Goal: Information Seeking & Learning: Find specific fact

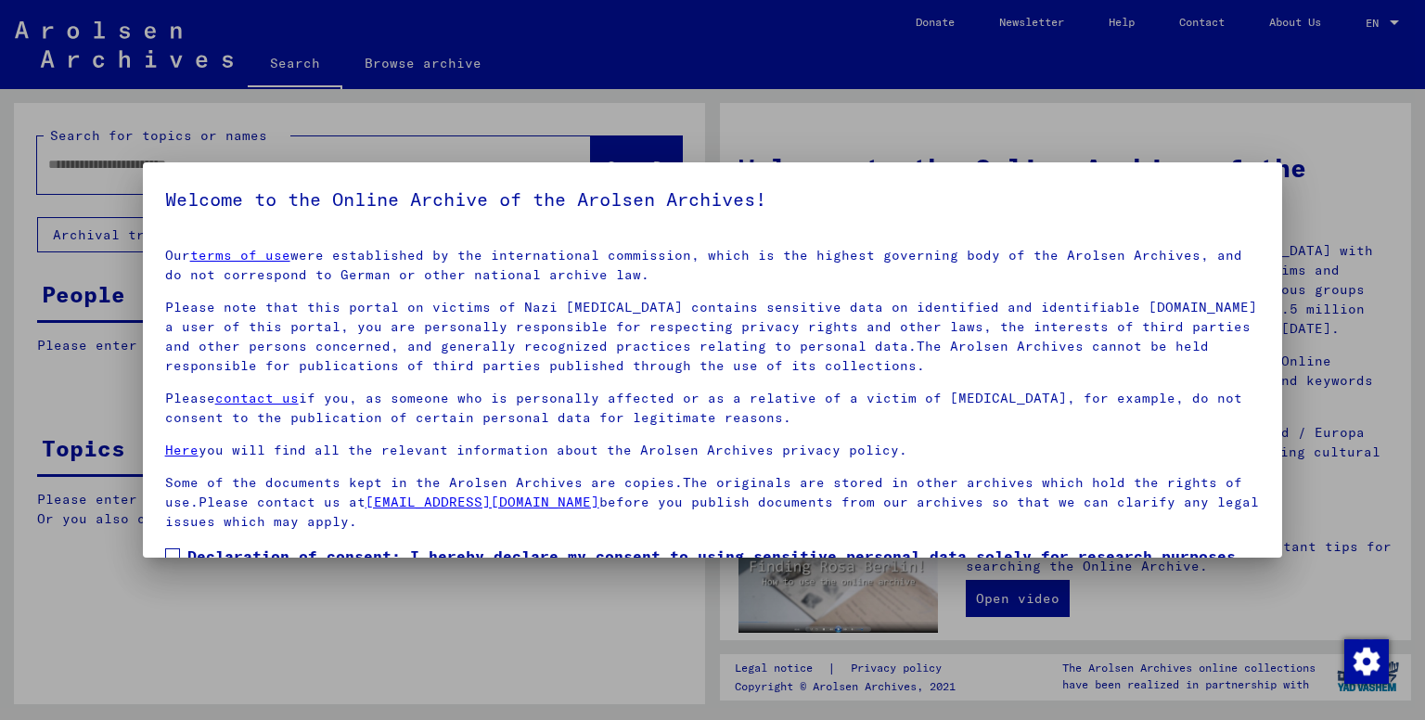
scroll to position [119, 0]
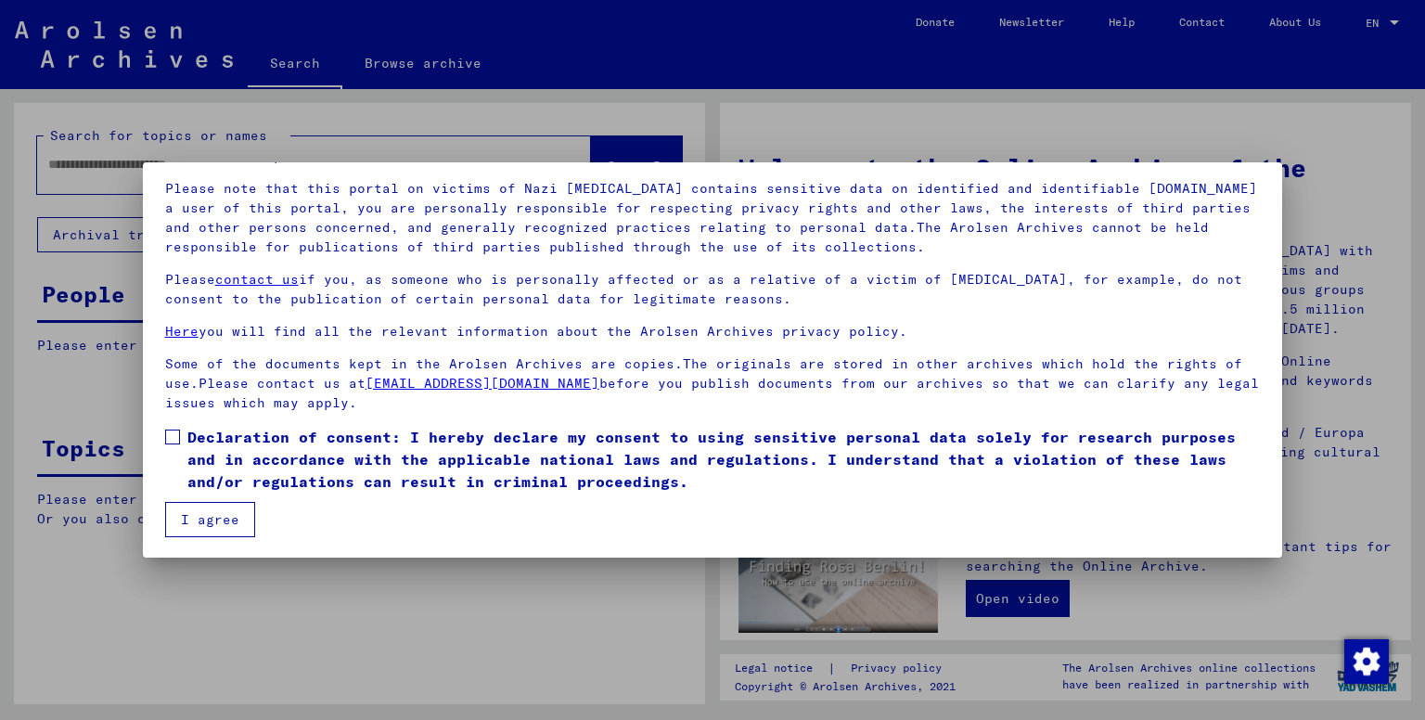
click at [165, 435] on span at bounding box center [172, 437] width 15 height 15
click at [210, 509] on button "I agree" at bounding box center [210, 519] width 90 height 35
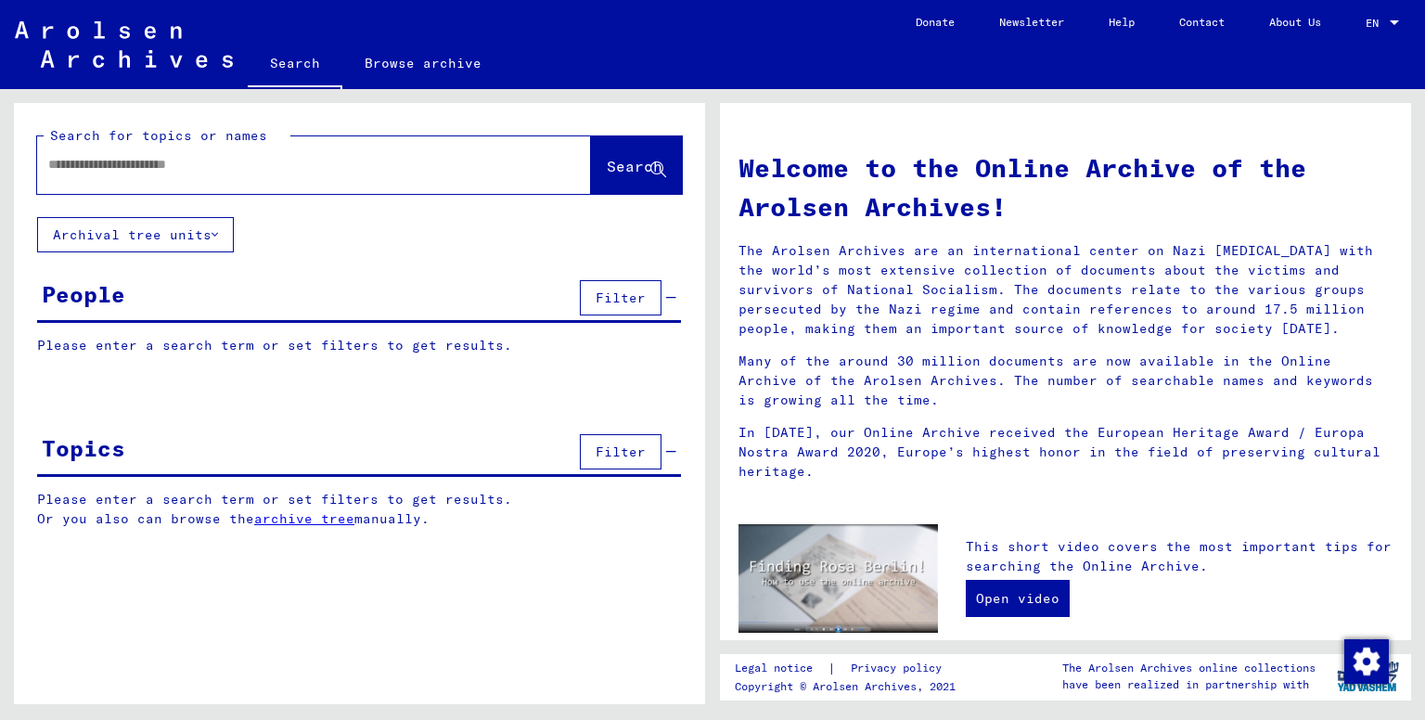
click at [103, 161] on input "text" at bounding box center [291, 164] width 487 height 19
type input "*******"
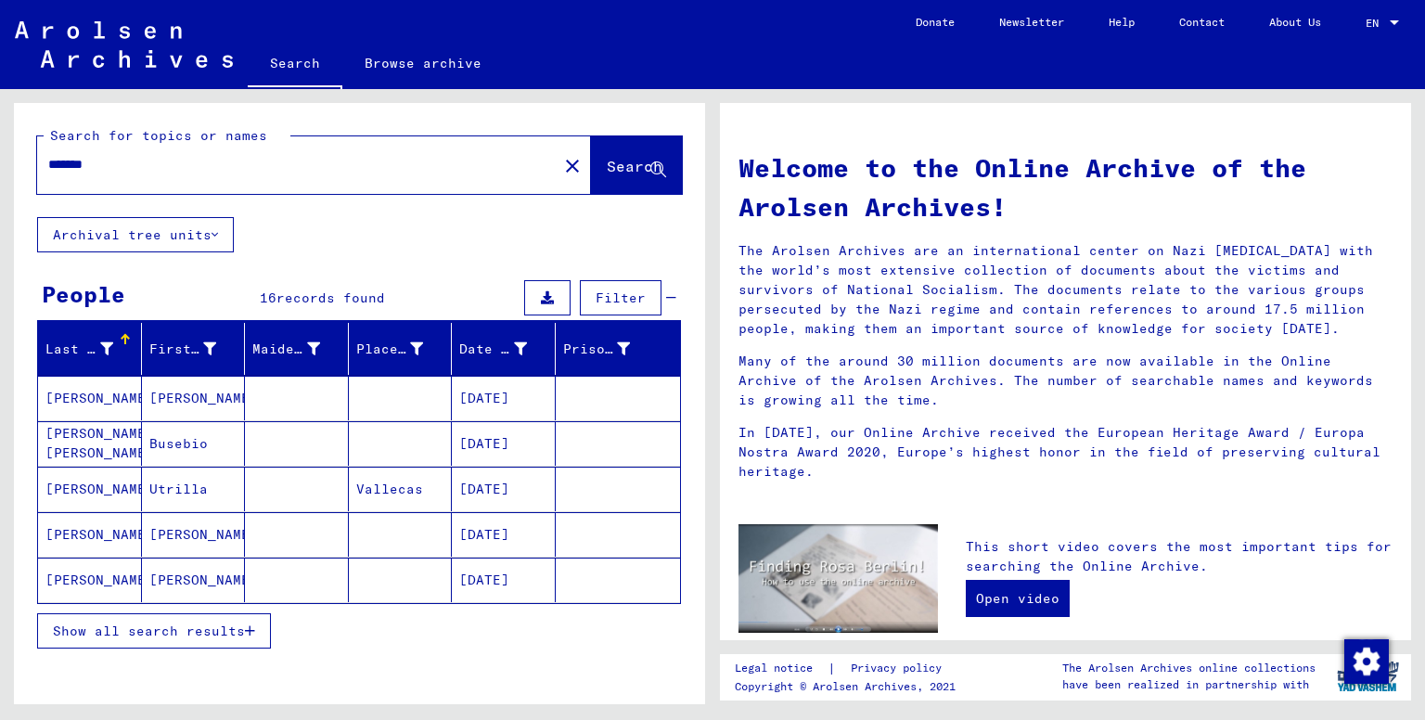
click at [256, 630] on button "Show all search results" at bounding box center [154, 630] width 234 height 35
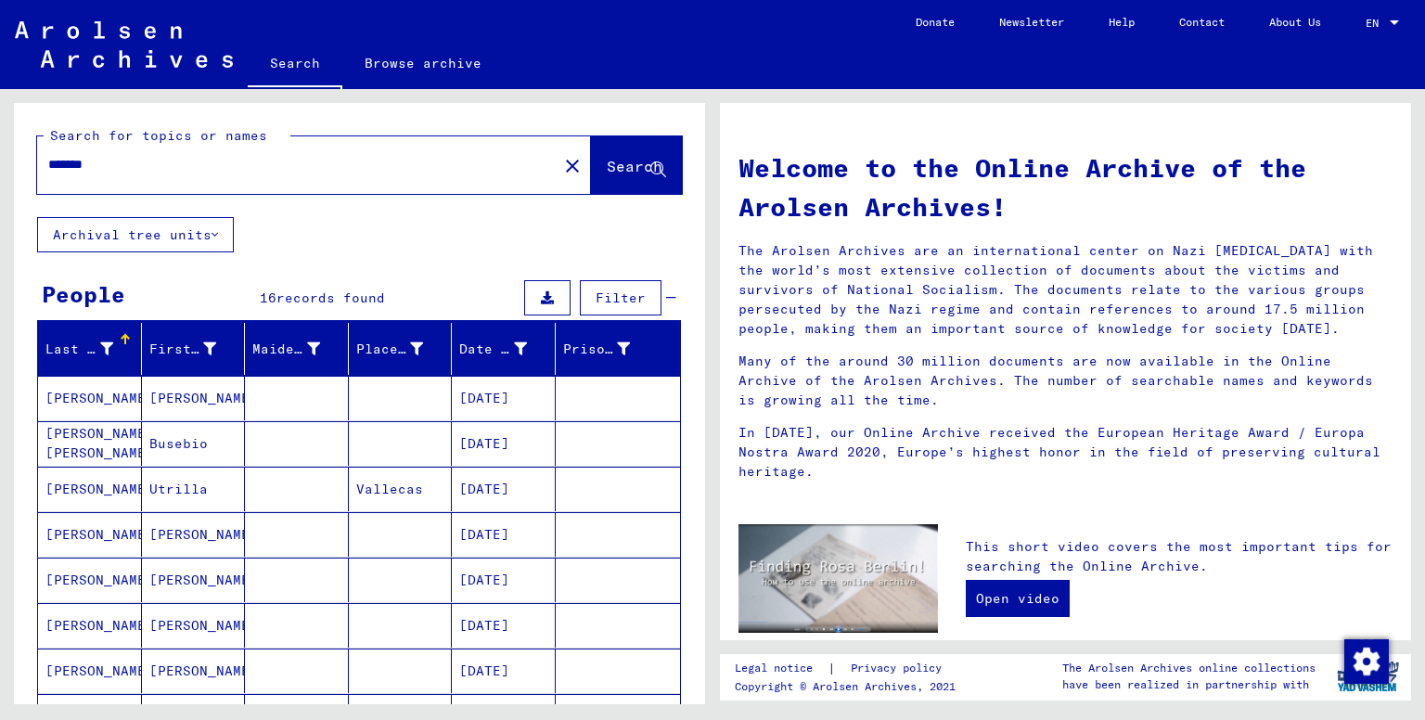
click at [182, 398] on mat-cell "[PERSON_NAME]" at bounding box center [194, 398] width 104 height 45
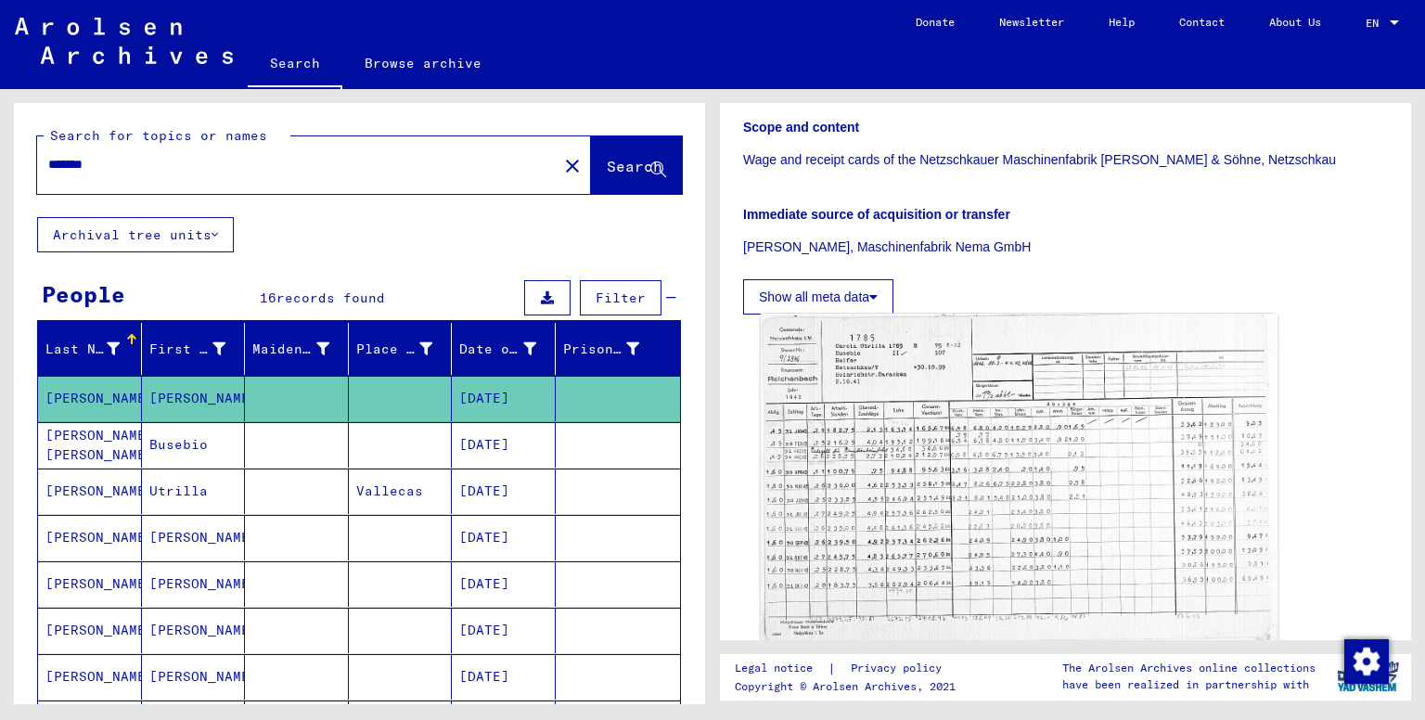
scroll to position [309, 0]
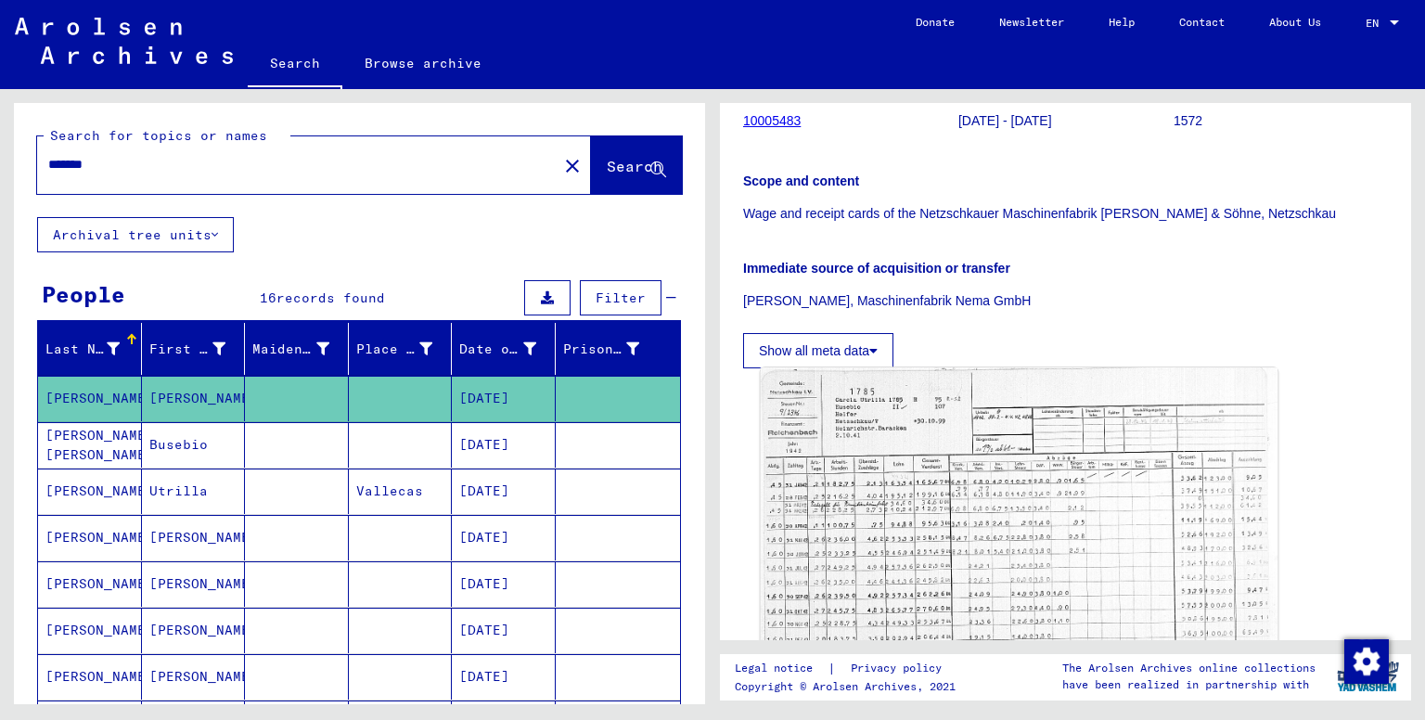
click at [910, 473] on img at bounding box center [1020, 530] width 518 height 327
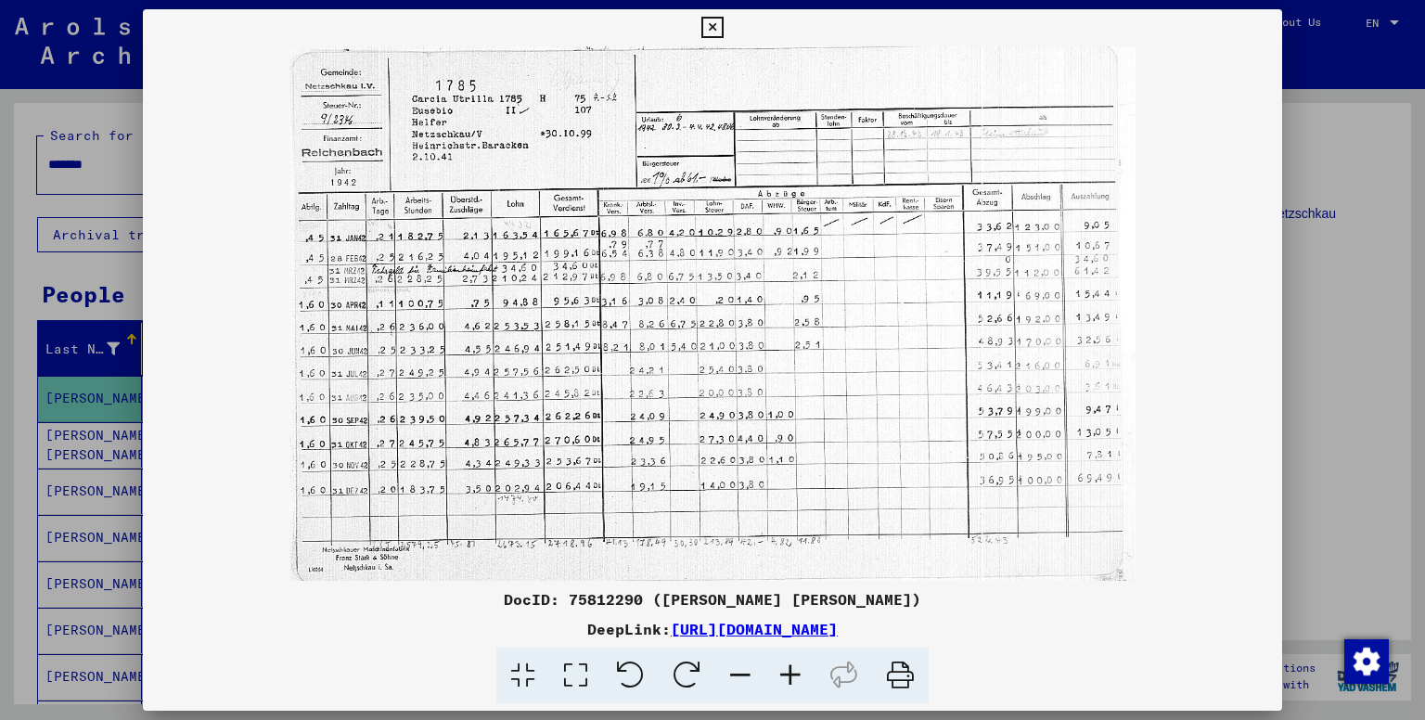
click at [786, 672] on icon at bounding box center [790, 676] width 50 height 57
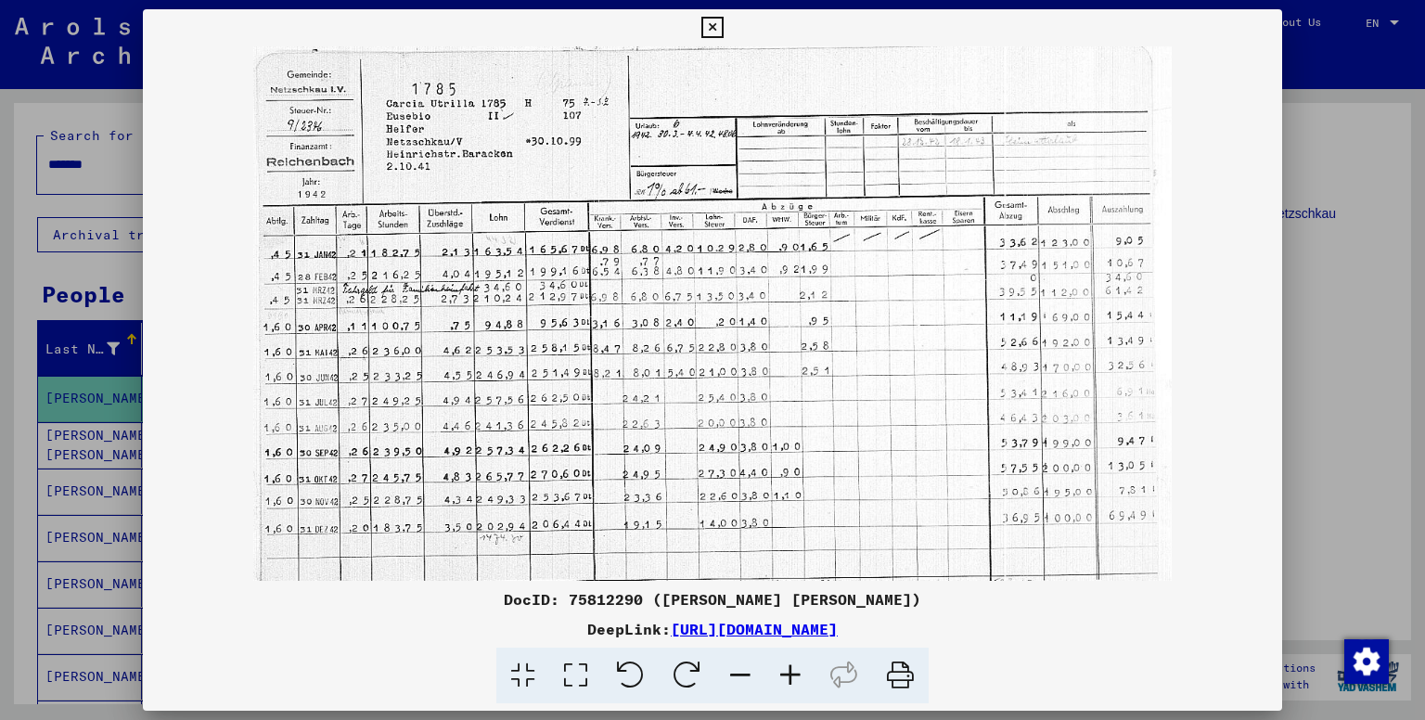
click at [786, 672] on icon at bounding box center [790, 676] width 50 height 57
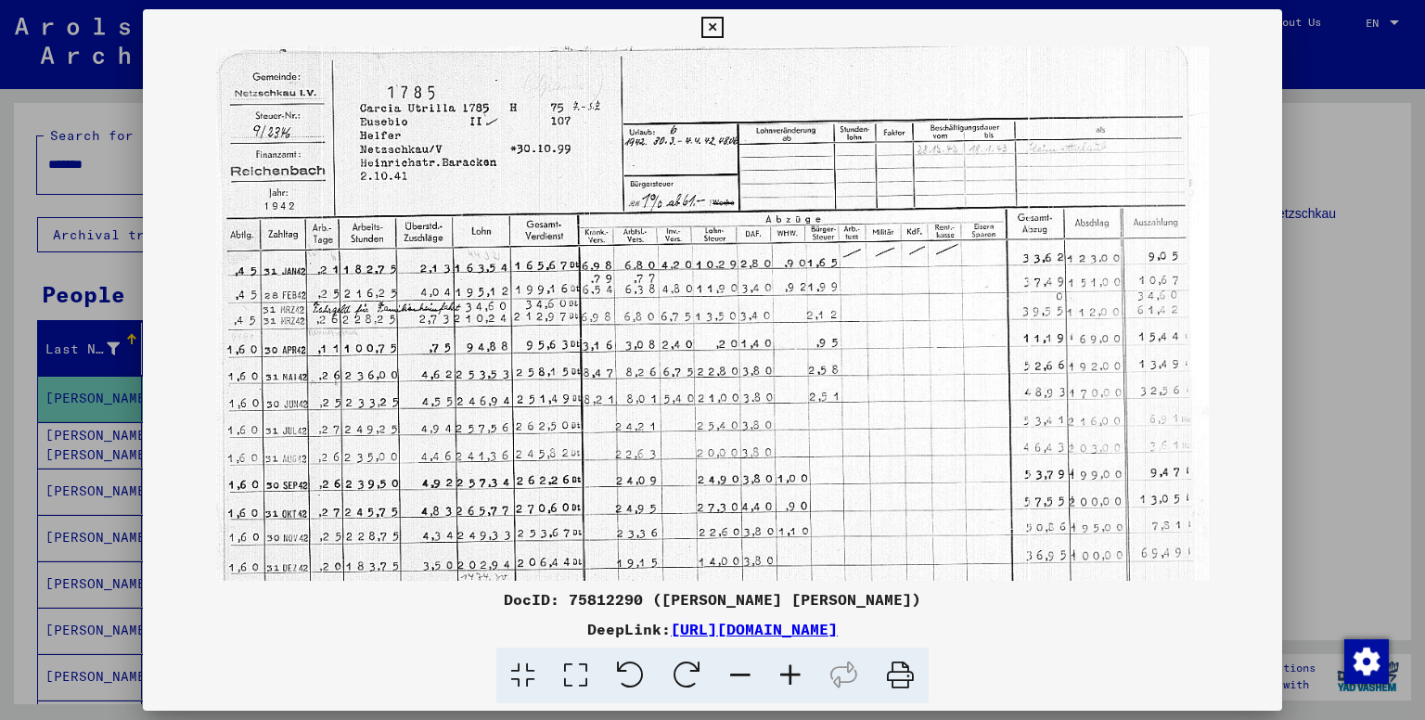
drag, startPoint x: 786, startPoint y: 672, endPoint x: 763, endPoint y: 587, distance: 87.6
click at [783, 665] on icon at bounding box center [790, 676] width 50 height 57
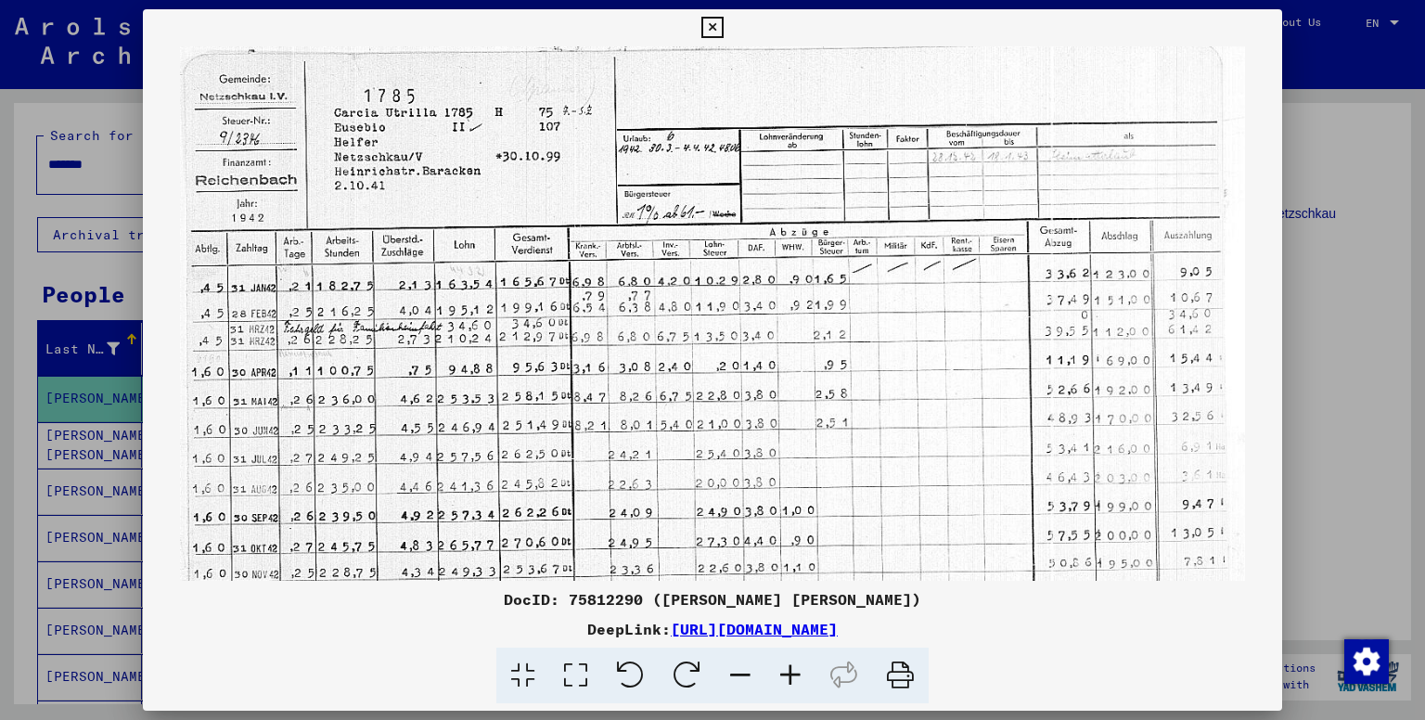
click at [783, 668] on icon at bounding box center [790, 676] width 50 height 57
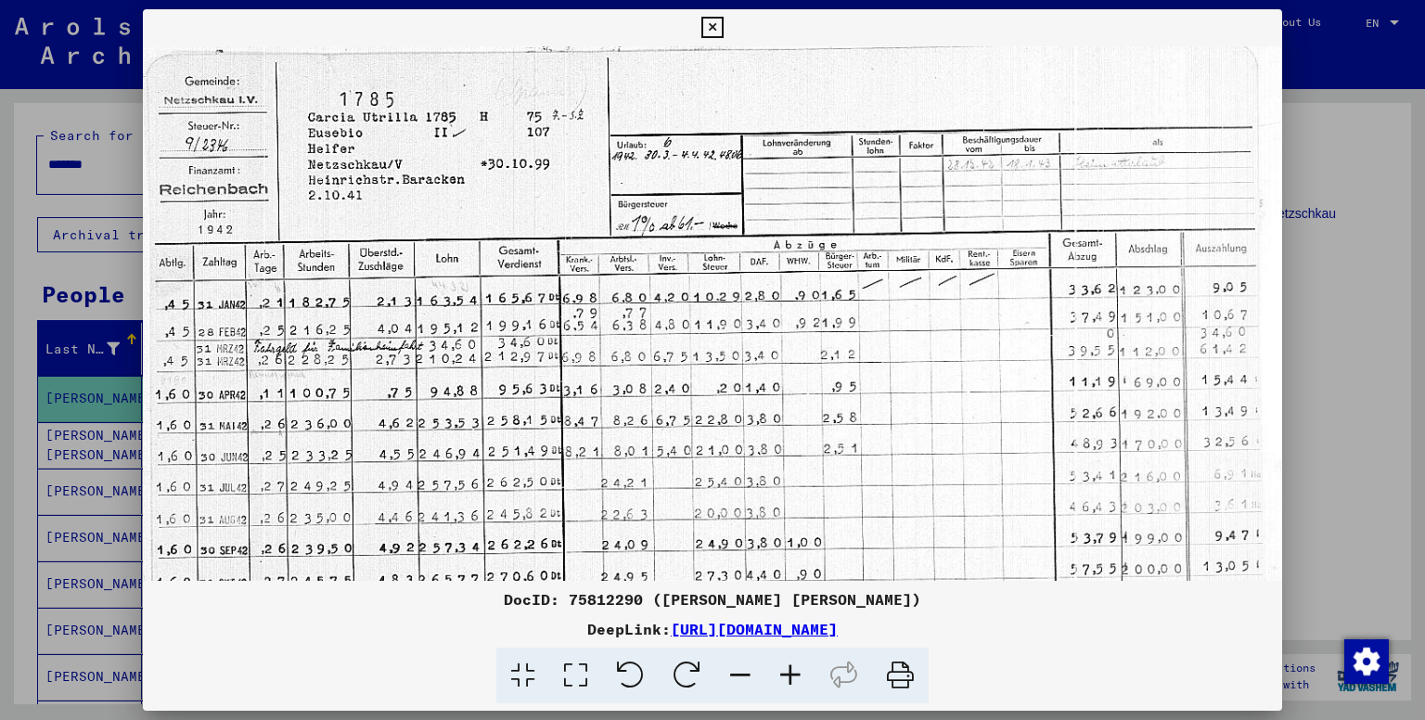
click at [783, 668] on icon at bounding box center [790, 676] width 50 height 57
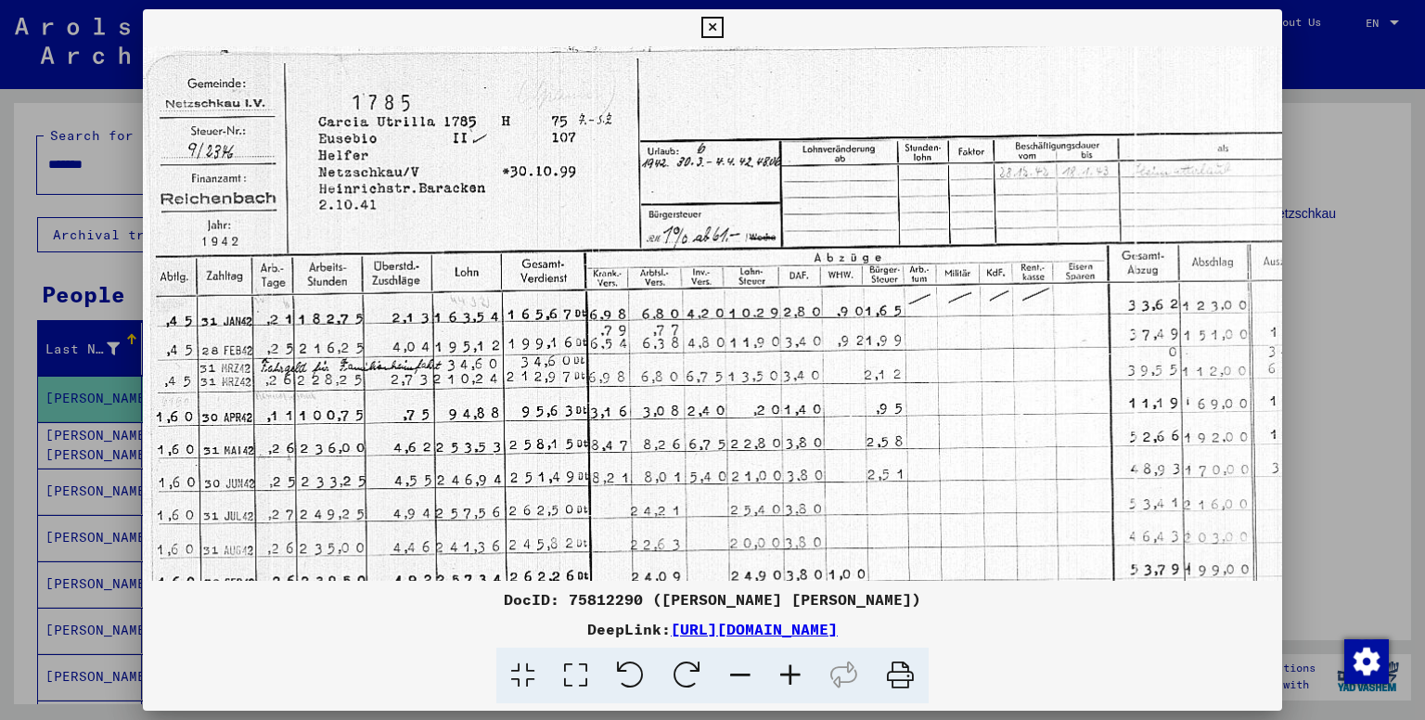
click at [783, 668] on icon at bounding box center [790, 676] width 50 height 57
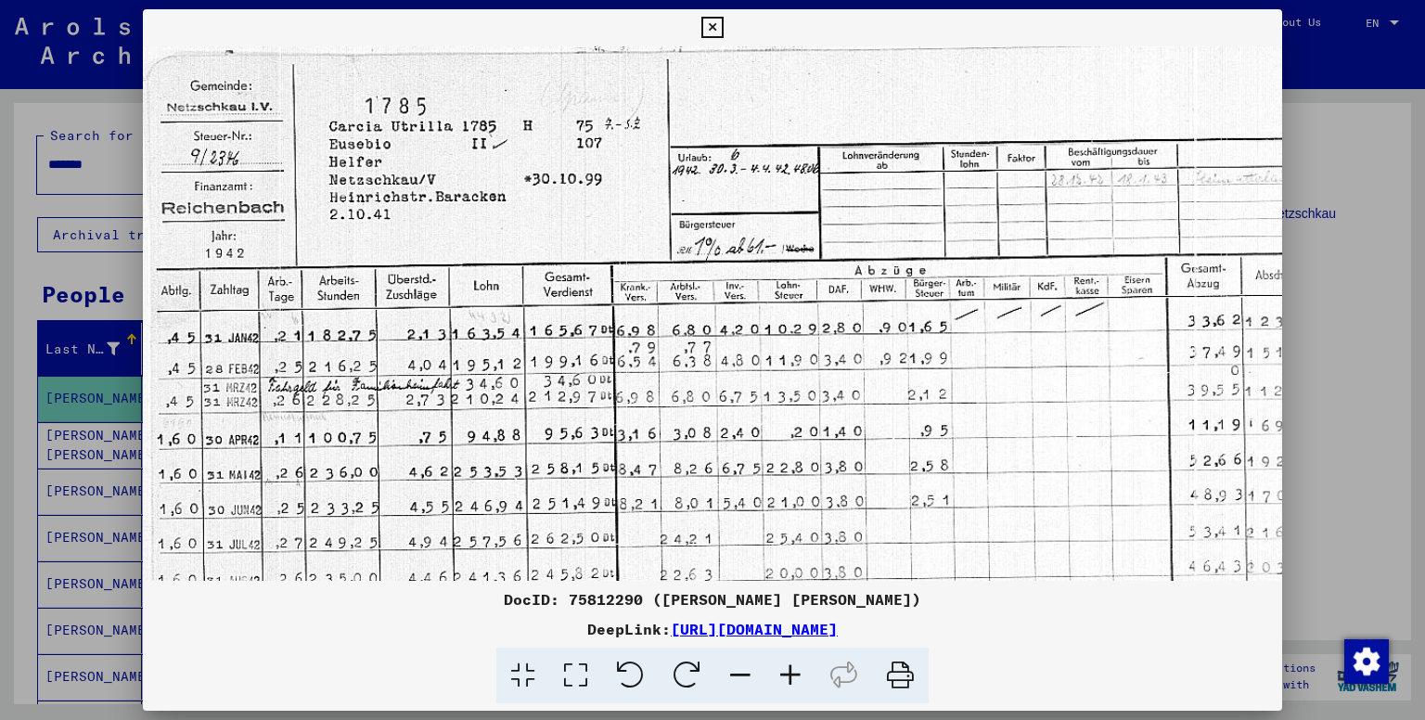
click at [713, 30] on icon at bounding box center [711, 28] width 21 height 22
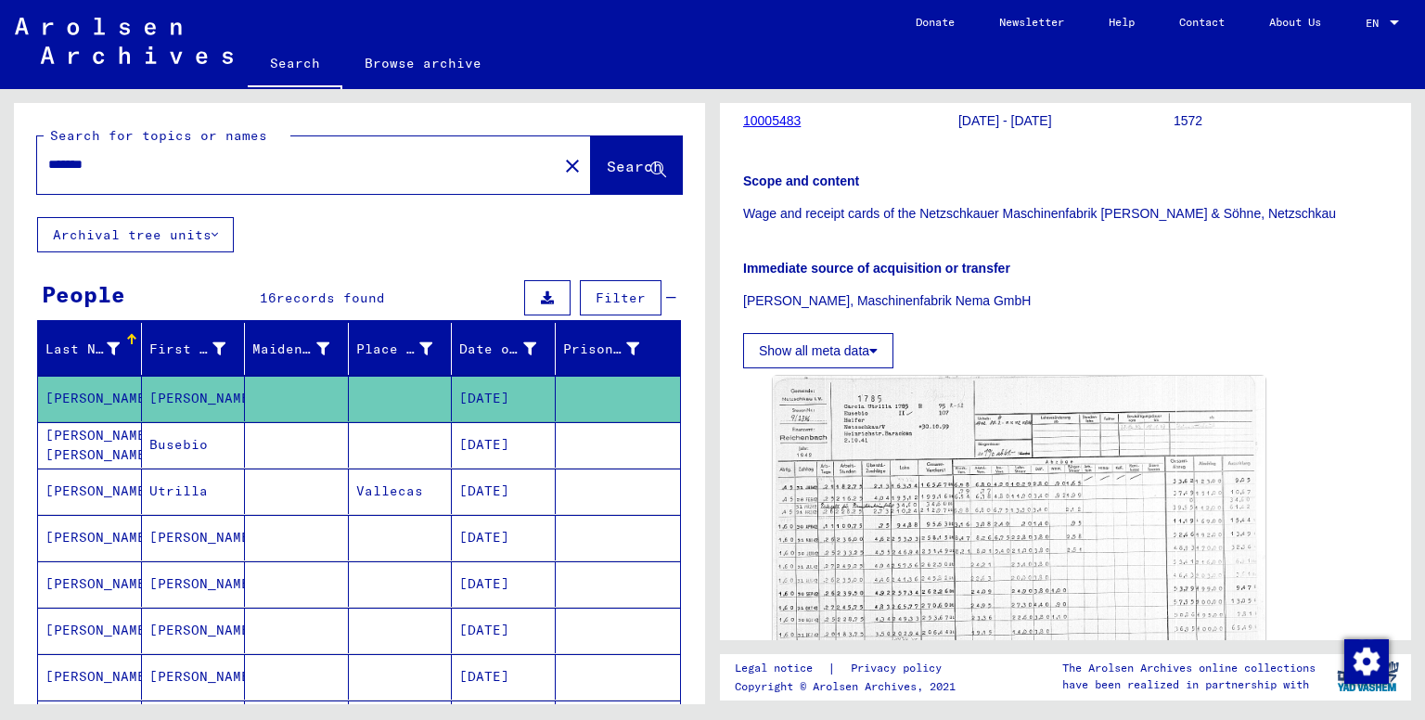
click at [181, 446] on mat-cell "Busebio" at bounding box center [194, 444] width 104 height 45
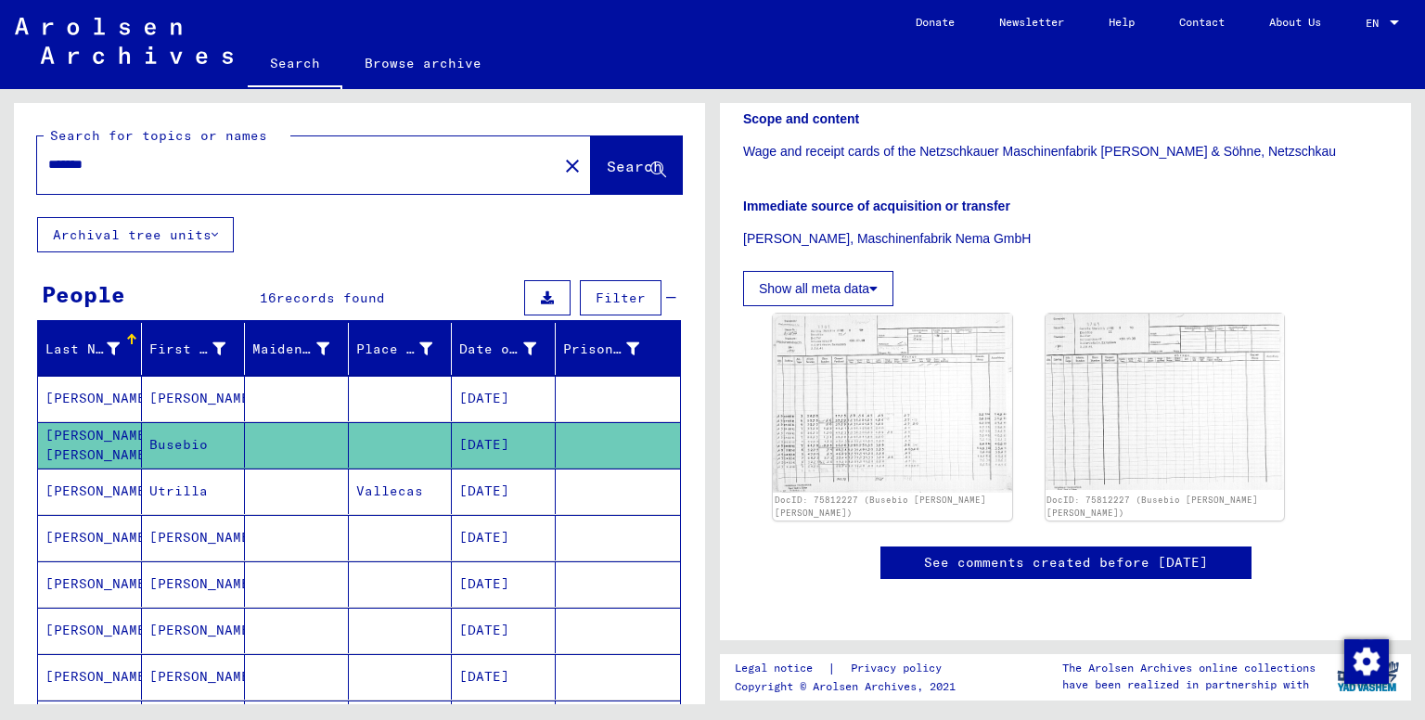
scroll to position [309, 0]
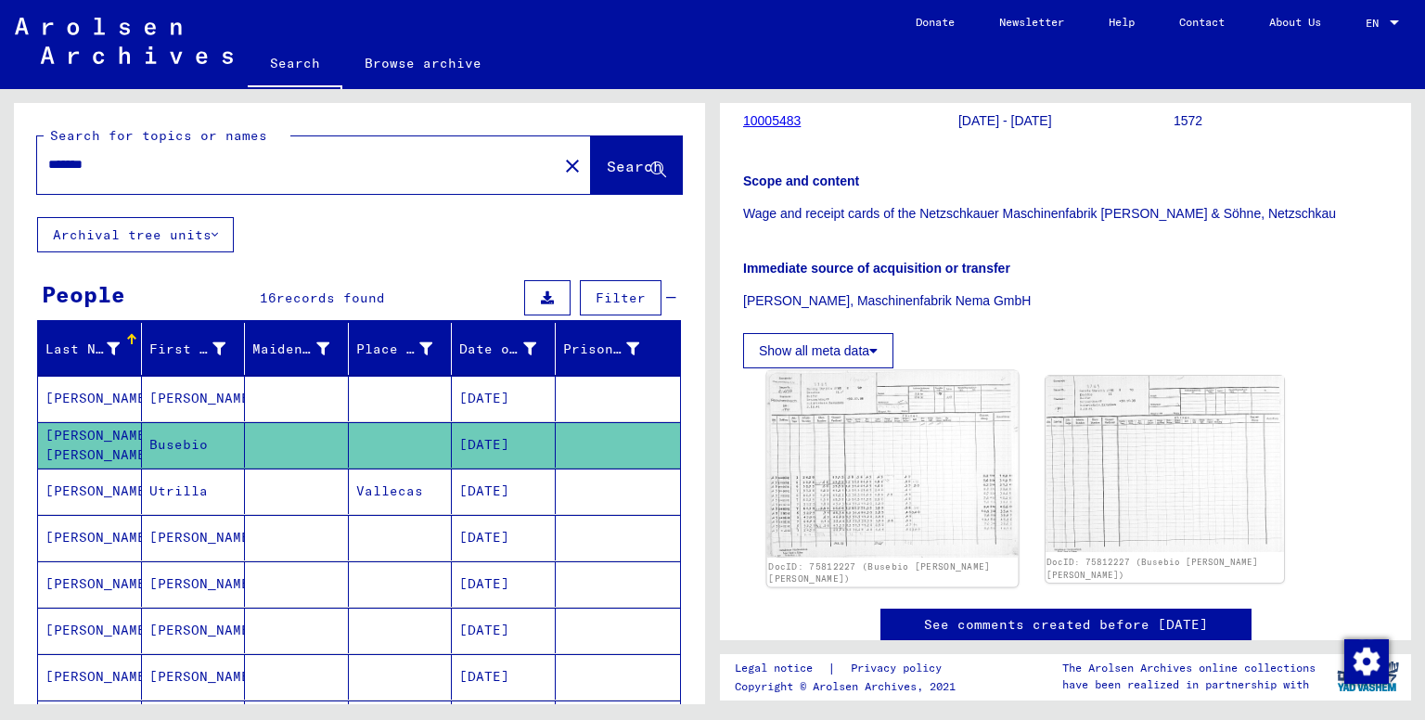
click at [863, 454] on img at bounding box center [892, 464] width 251 height 187
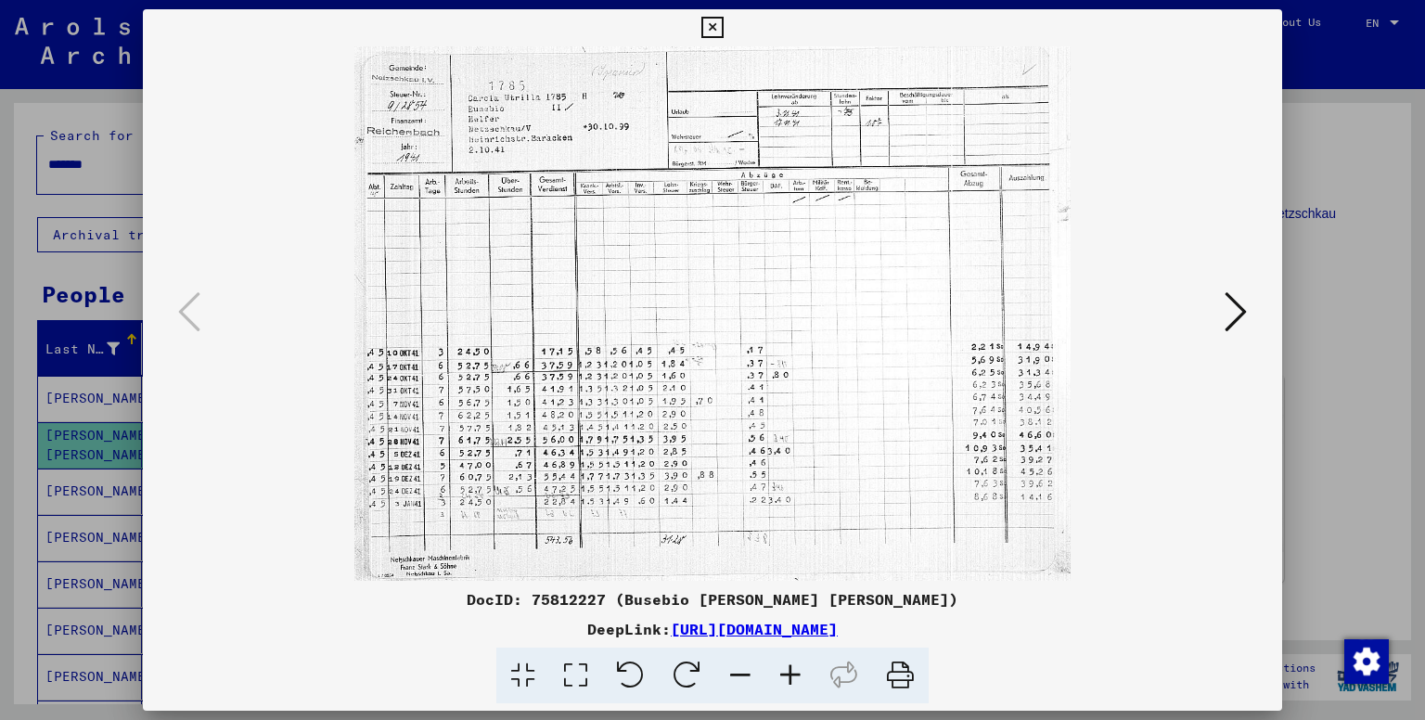
click at [802, 670] on icon at bounding box center [790, 676] width 50 height 57
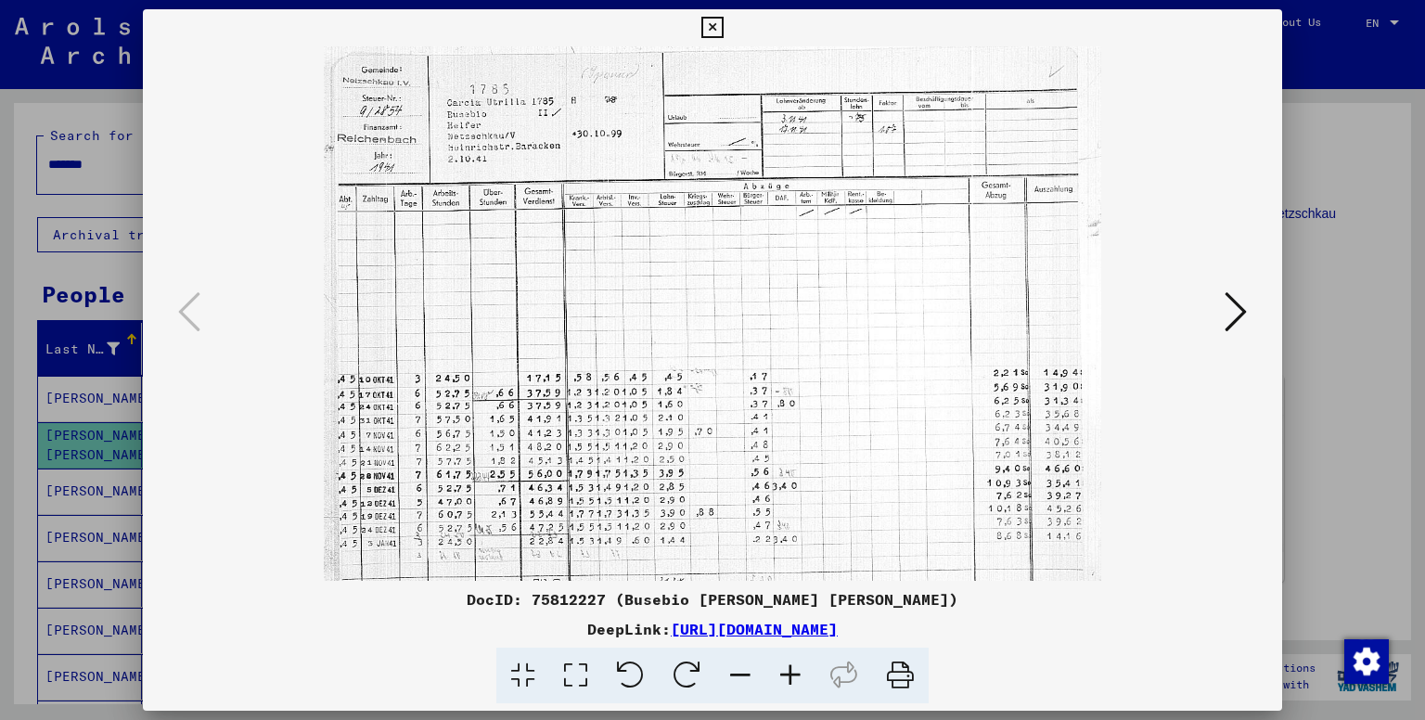
click at [802, 670] on icon at bounding box center [790, 676] width 50 height 57
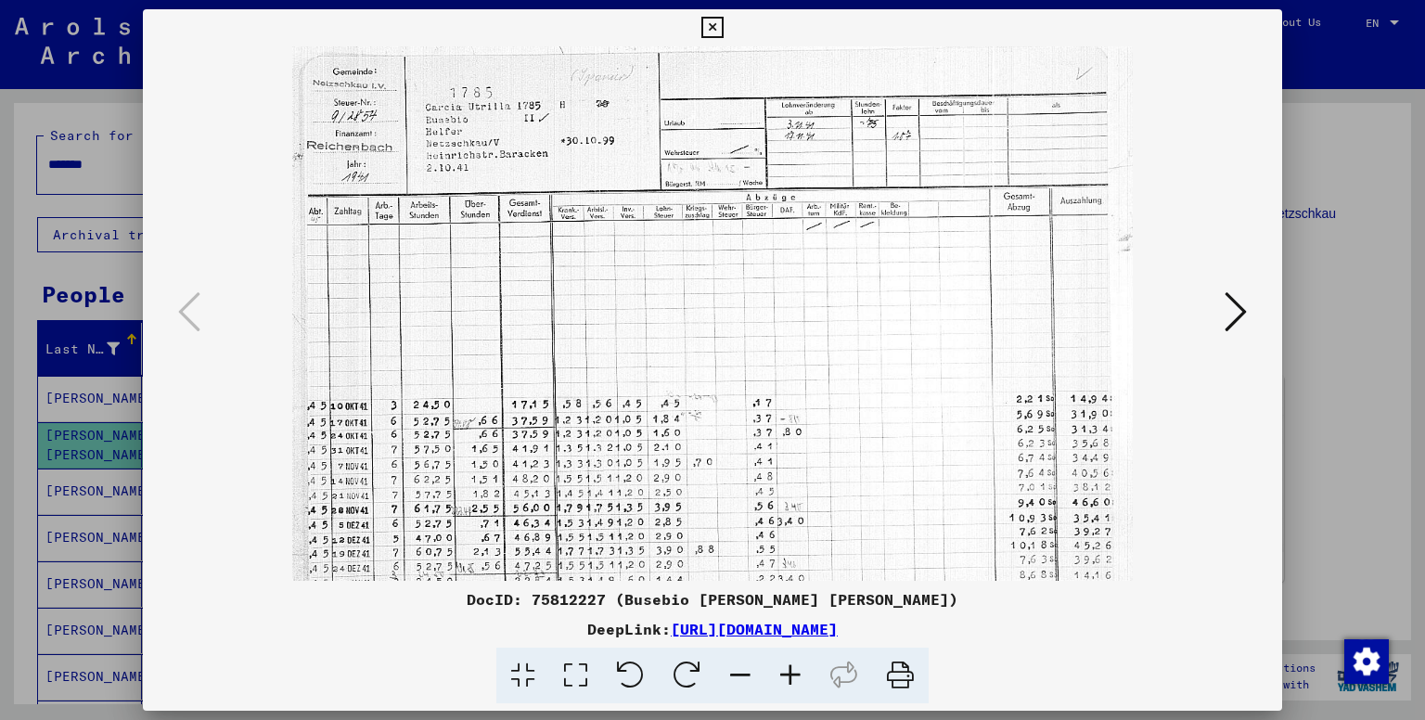
click at [802, 670] on icon at bounding box center [790, 676] width 50 height 57
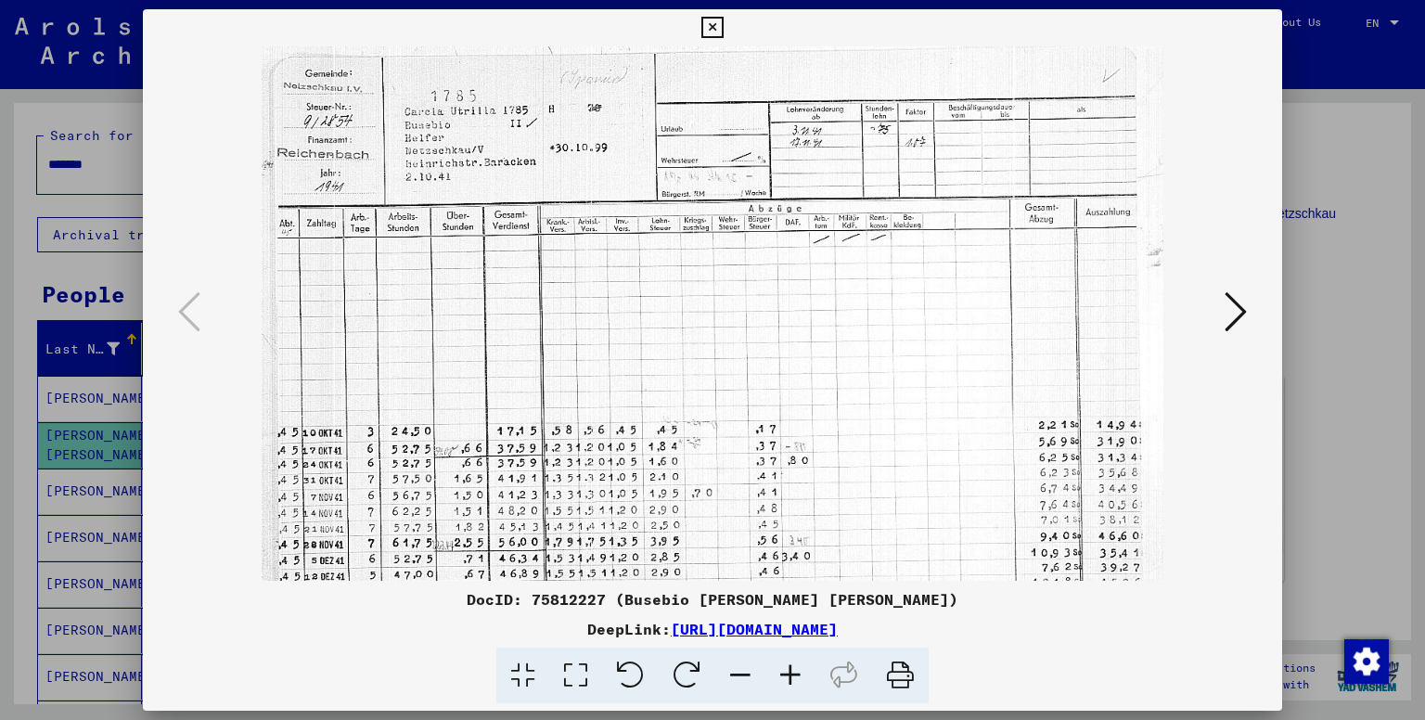
click at [802, 670] on icon at bounding box center [790, 676] width 50 height 57
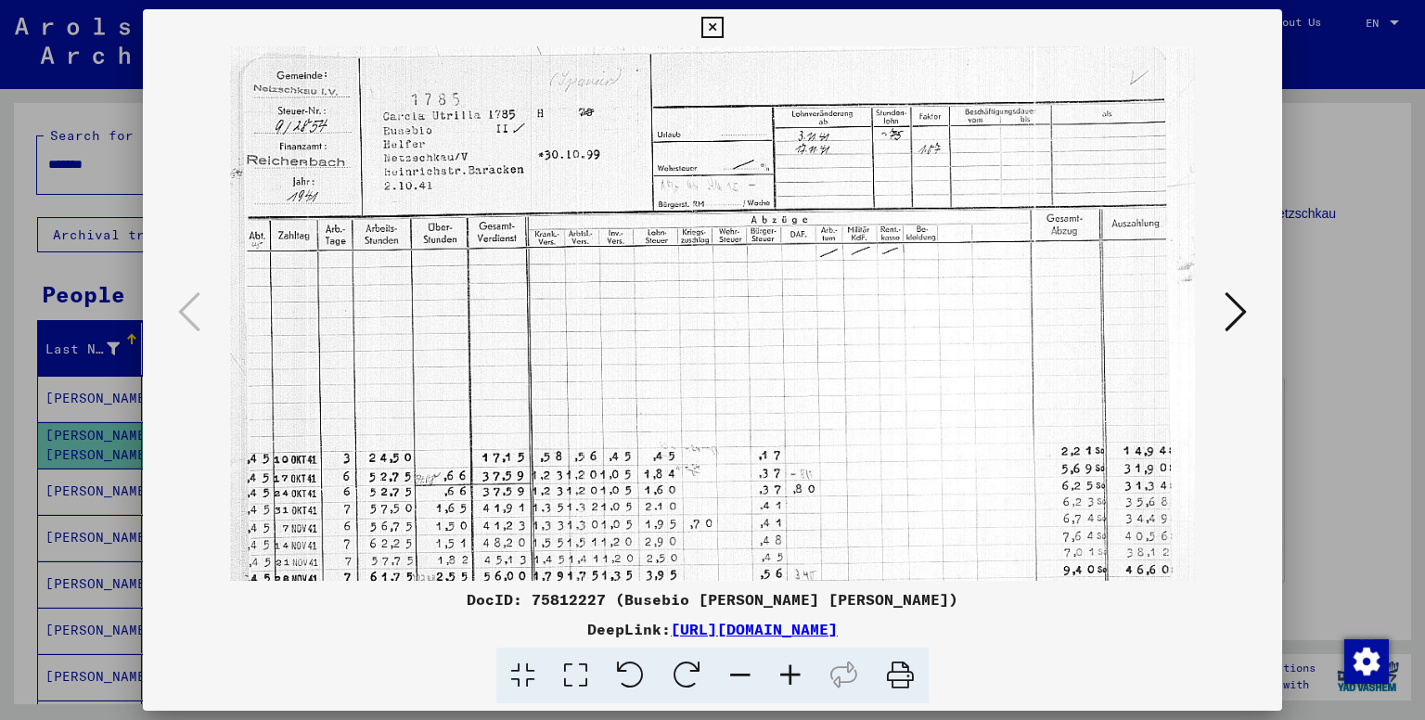
click at [802, 670] on icon at bounding box center [790, 676] width 50 height 57
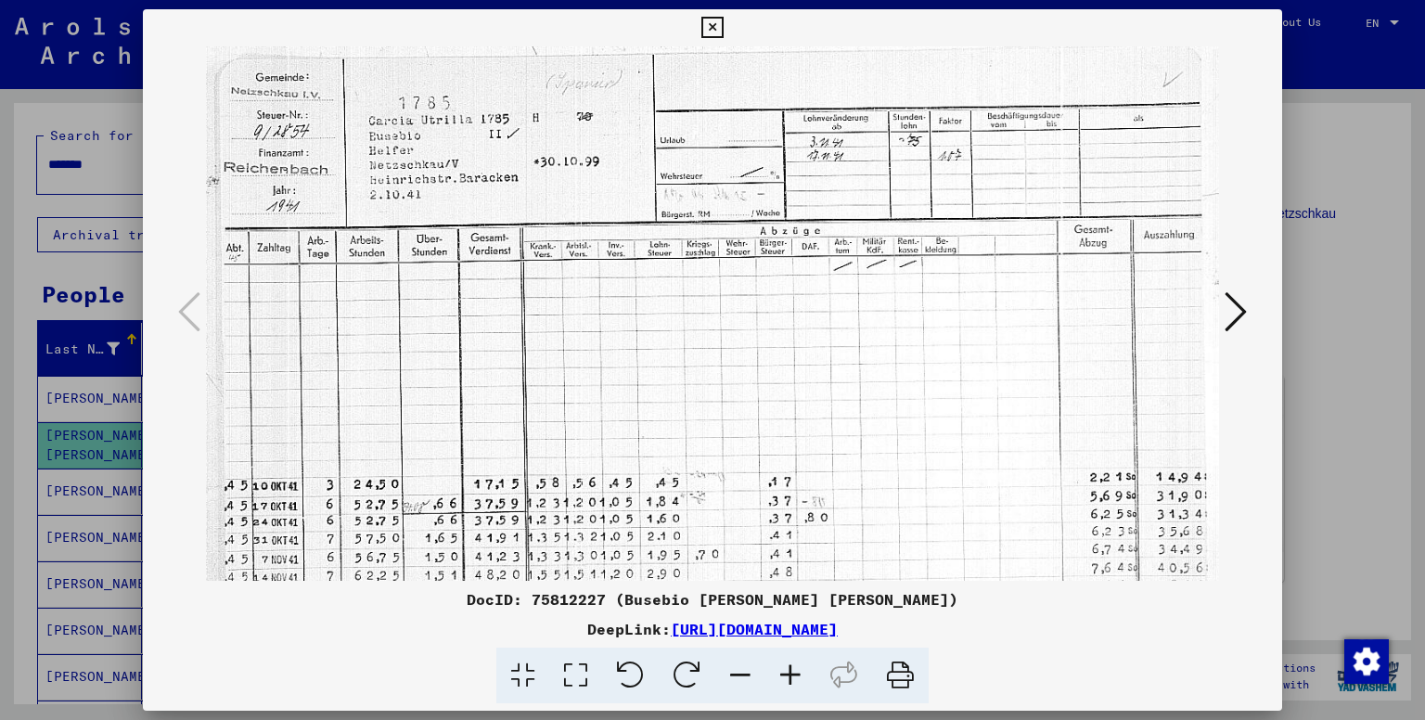
click at [1229, 331] on icon at bounding box center [1236, 311] width 22 height 45
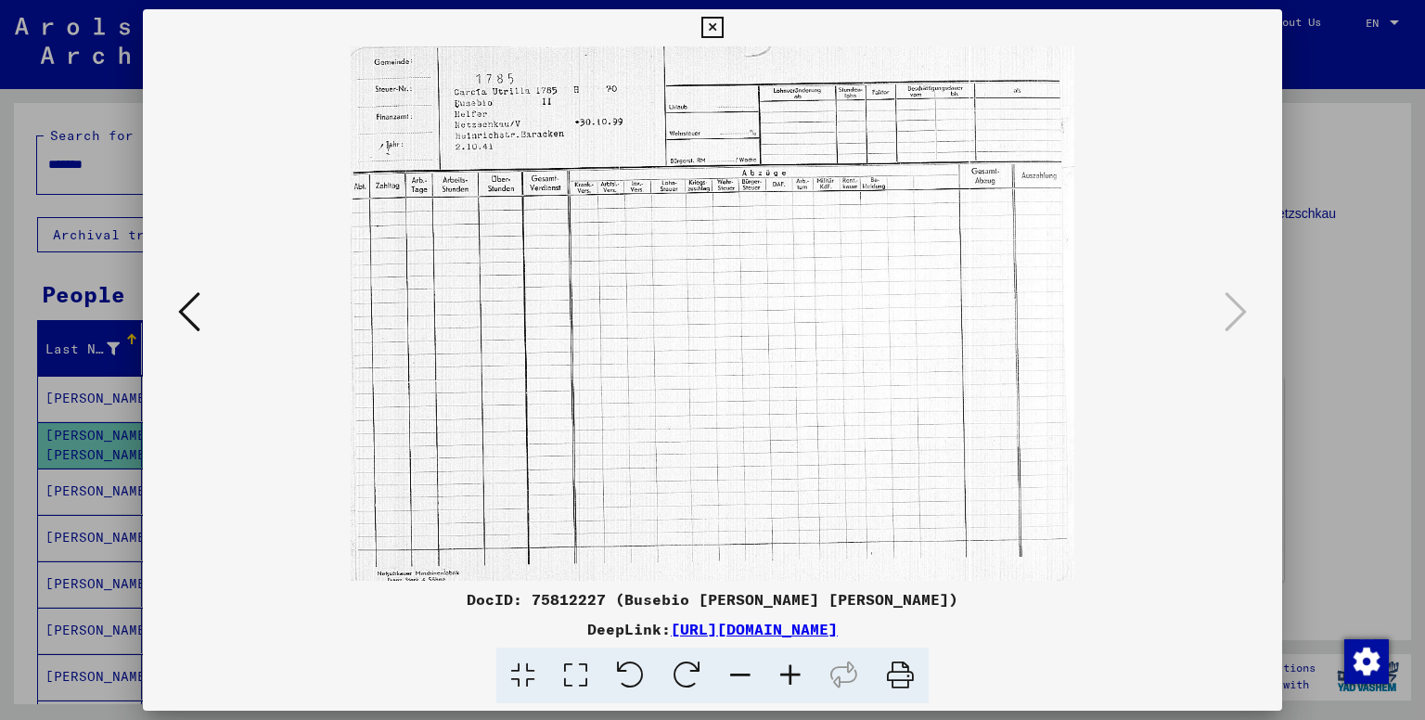
click at [711, 35] on icon at bounding box center [711, 28] width 21 height 22
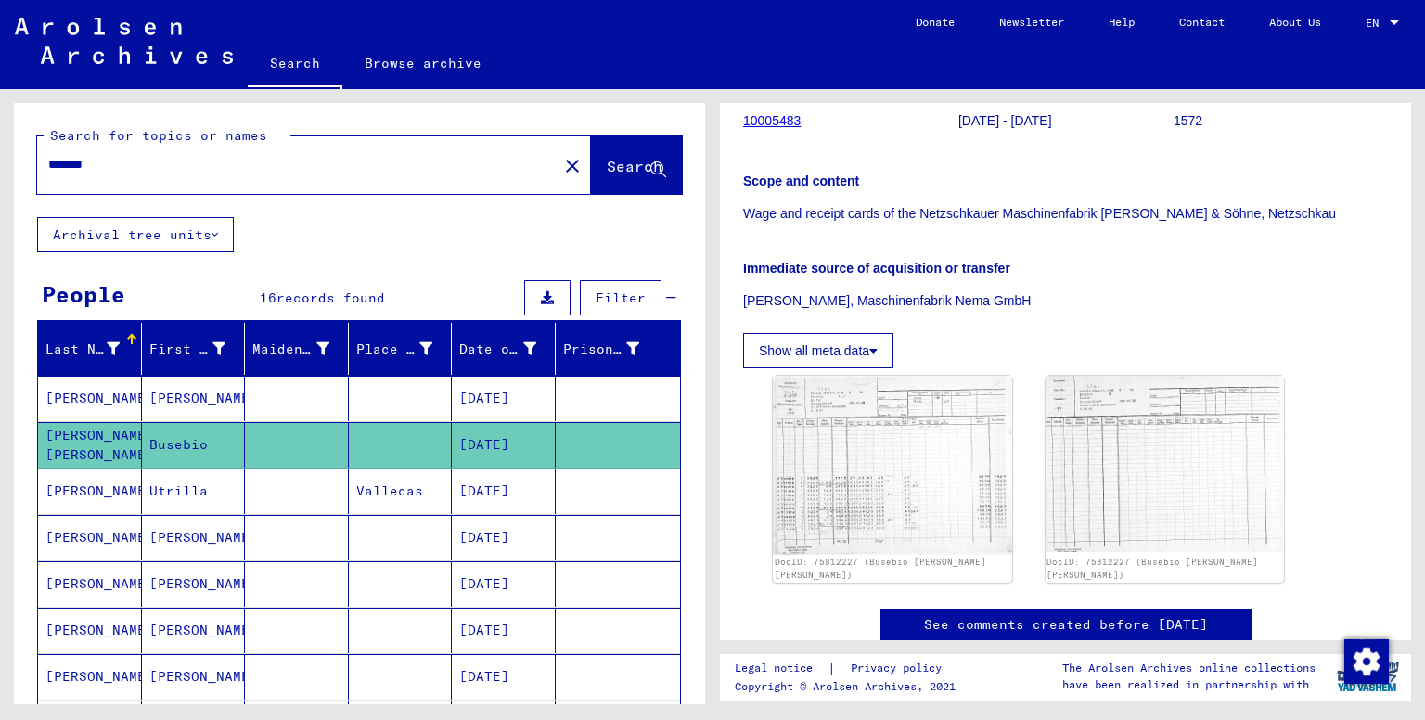
click at [164, 393] on mat-cell "[PERSON_NAME]" at bounding box center [194, 398] width 104 height 45
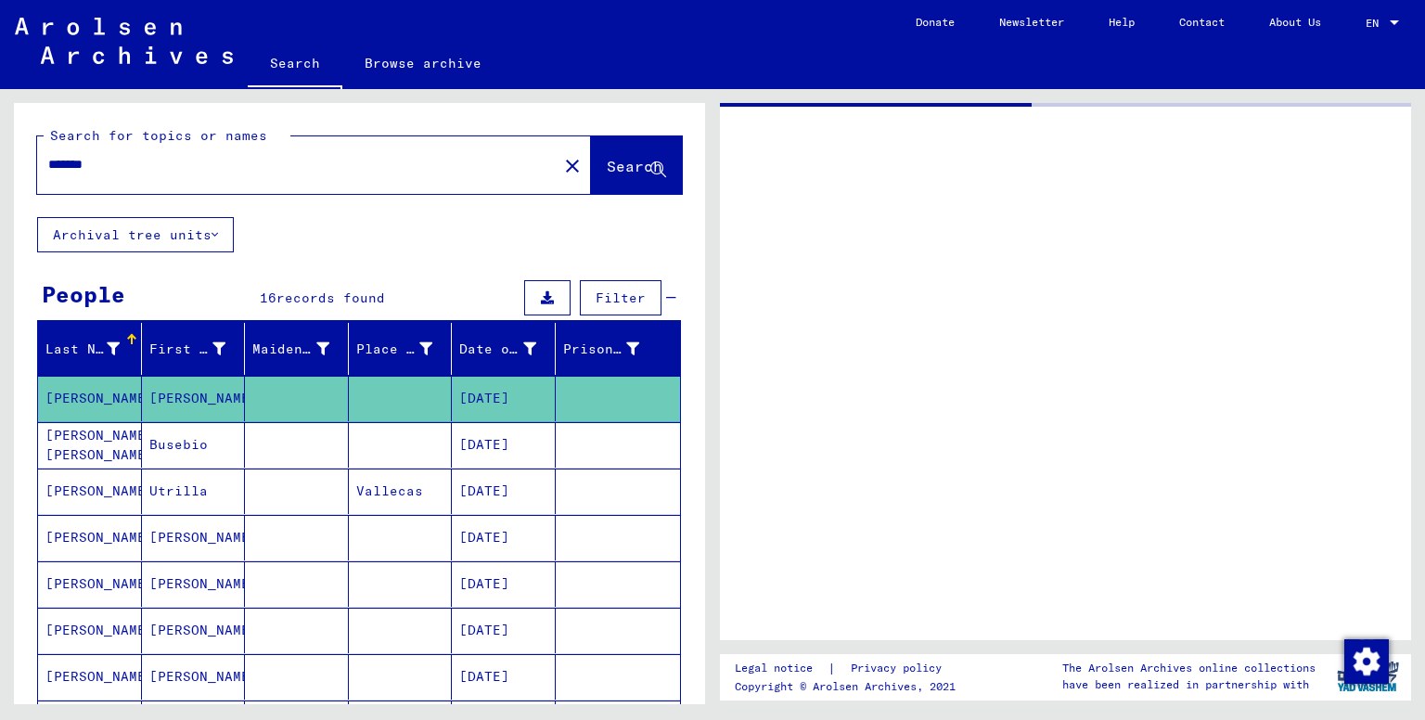
click at [164, 393] on mat-cell "[PERSON_NAME]" at bounding box center [194, 398] width 104 height 45
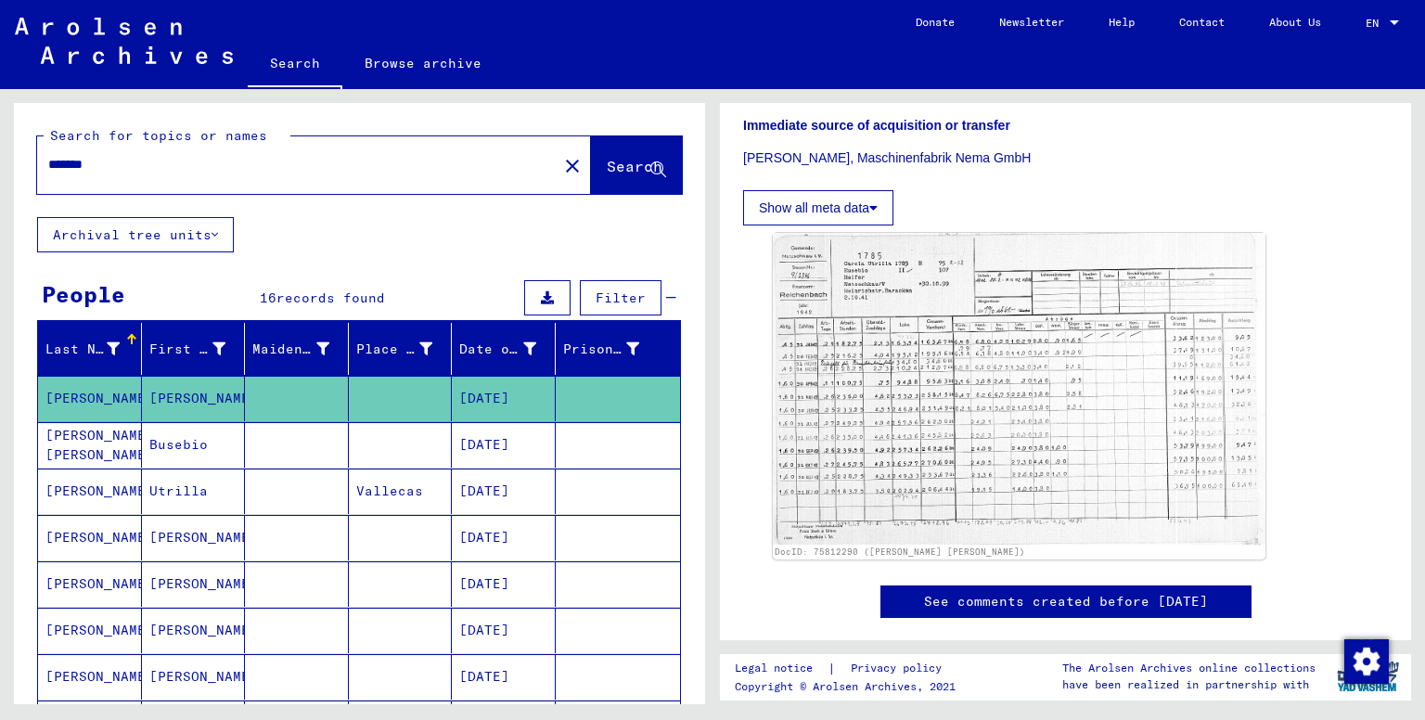
scroll to position [309, 0]
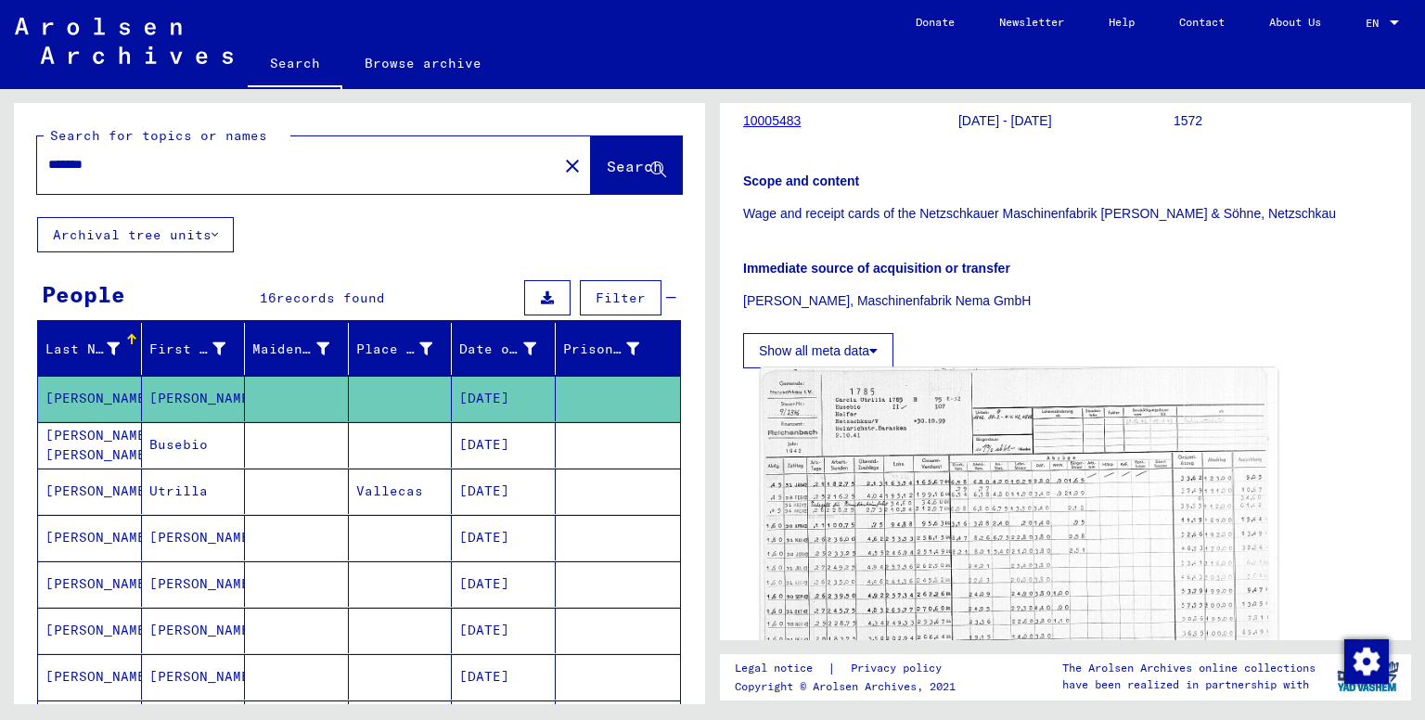
click at [963, 515] on img at bounding box center [1020, 530] width 518 height 327
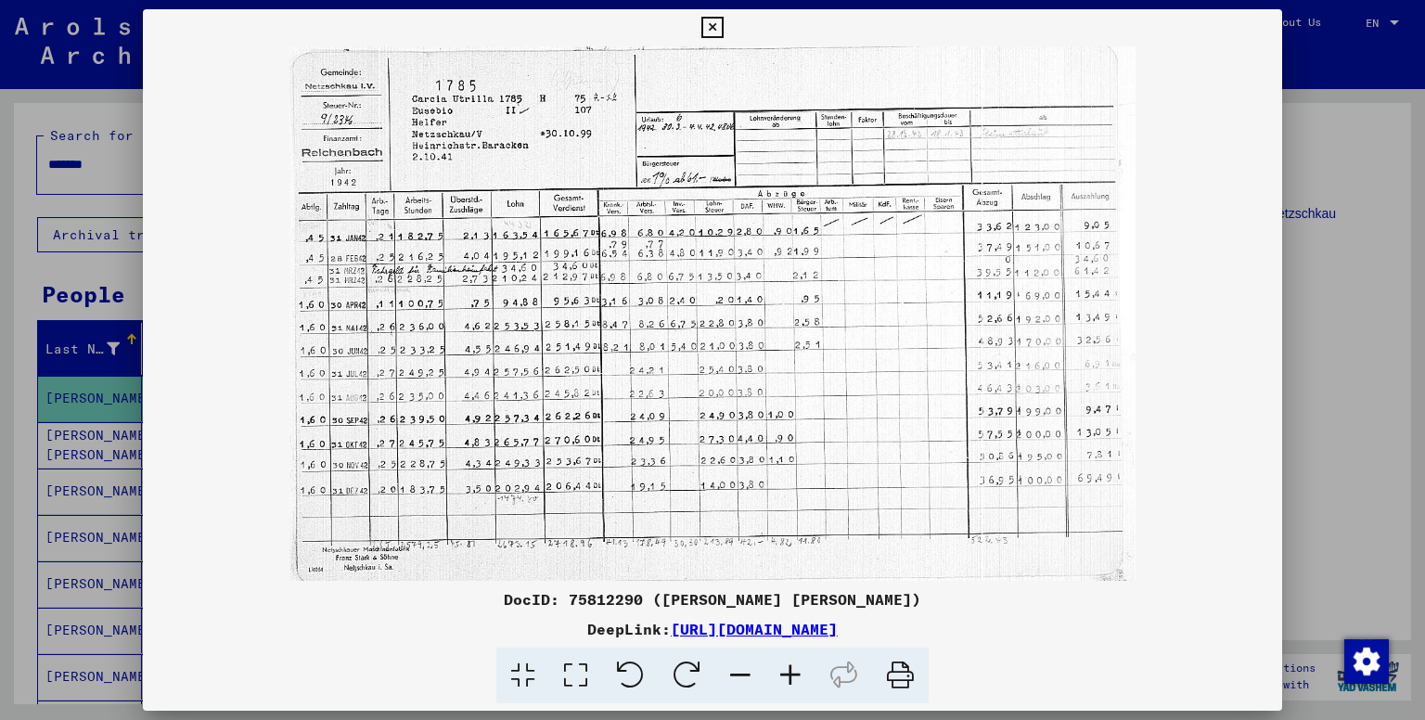
click at [715, 35] on icon at bounding box center [711, 28] width 21 height 22
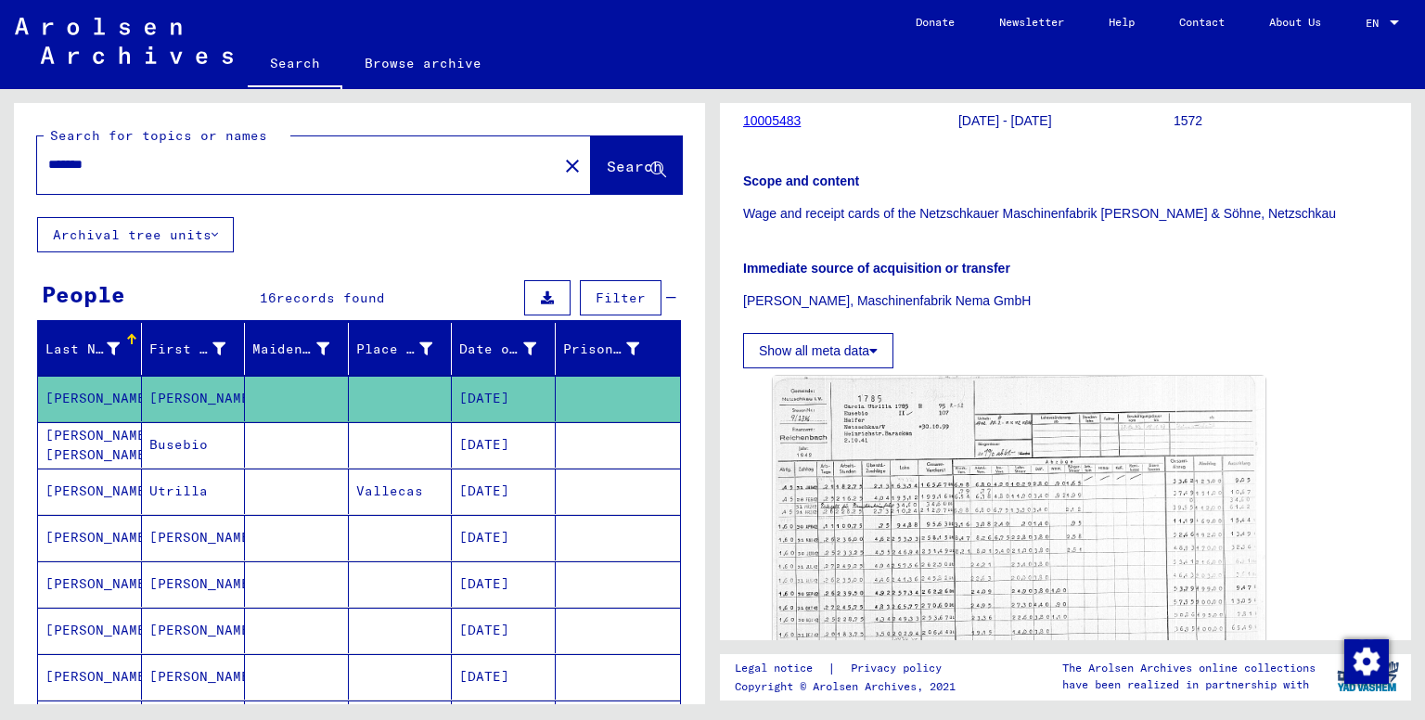
click at [181, 492] on mat-cell "Utrilla" at bounding box center [194, 491] width 104 height 45
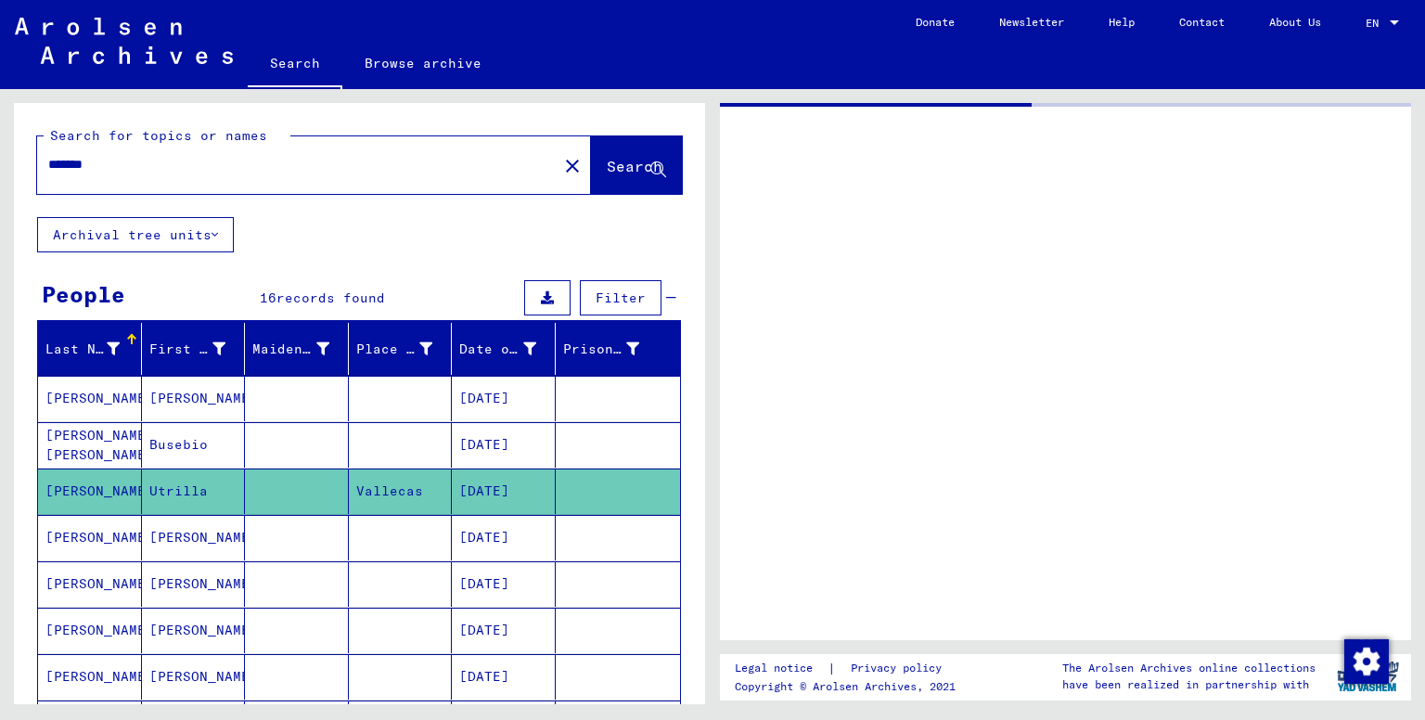
click at [997, 403] on div at bounding box center [1065, 371] width 691 height 537
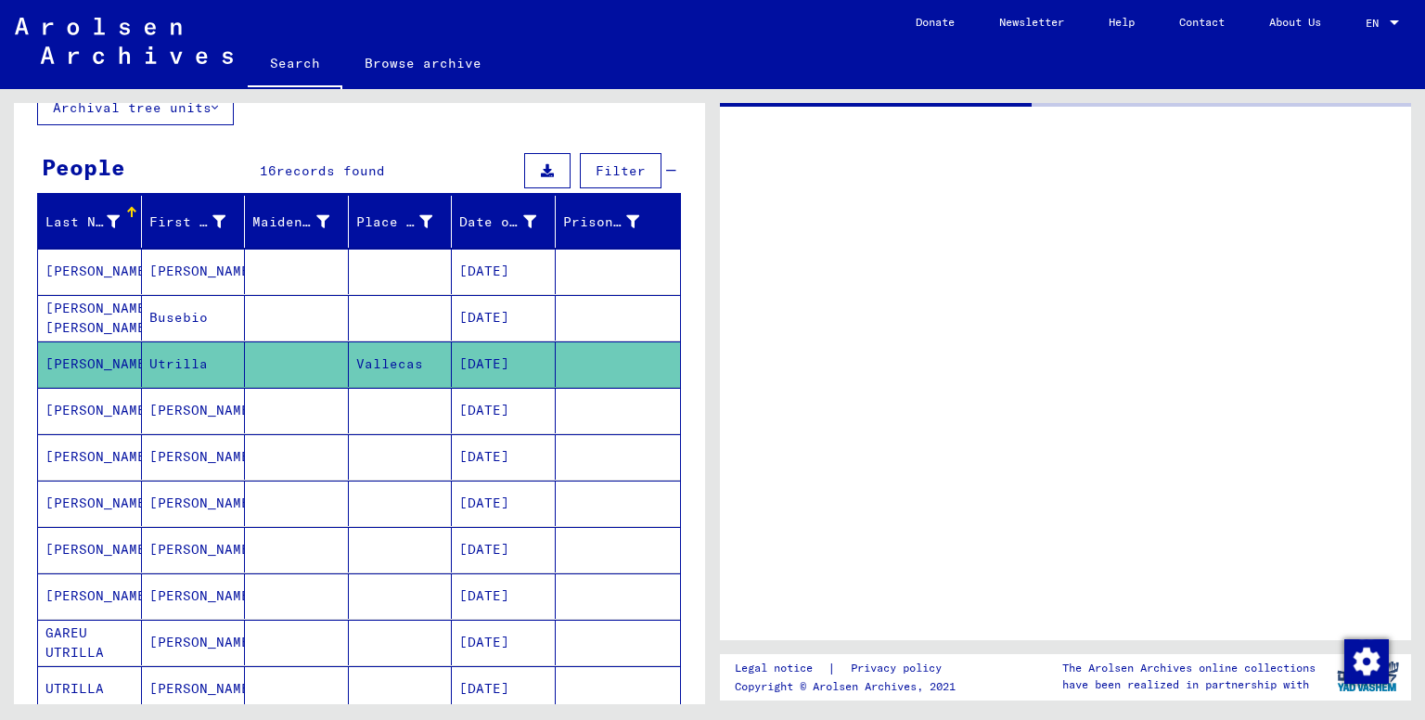
scroll to position [126, 0]
click at [1119, 425] on div at bounding box center [1065, 371] width 691 height 537
click at [390, 402] on mat-cell at bounding box center [401, 411] width 104 height 45
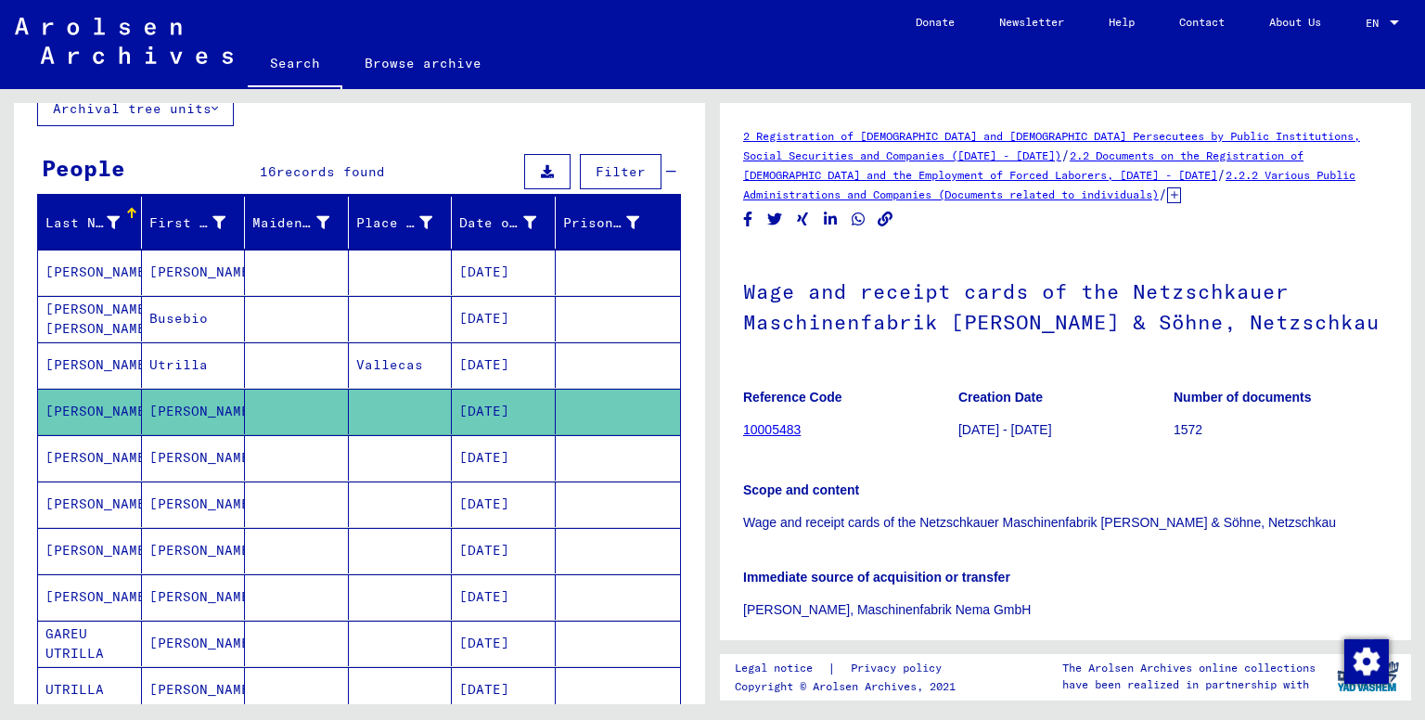
click at [186, 411] on mat-cell "[PERSON_NAME]" at bounding box center [194, 411] width 104 height 45
click at [180, 410] on mat-cell "[PERSON_NAME]" at bounding box center [194, 411] width 104 height 45
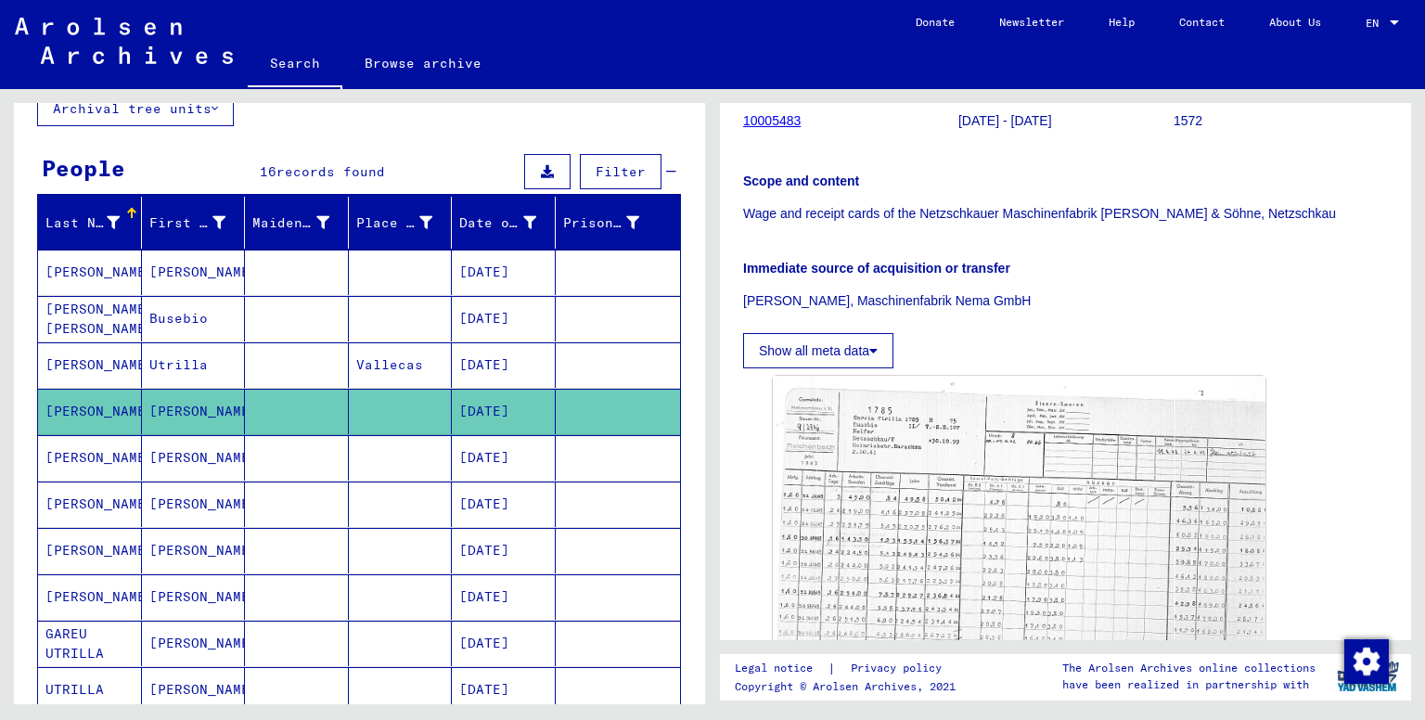
scroll to position [618, 0]
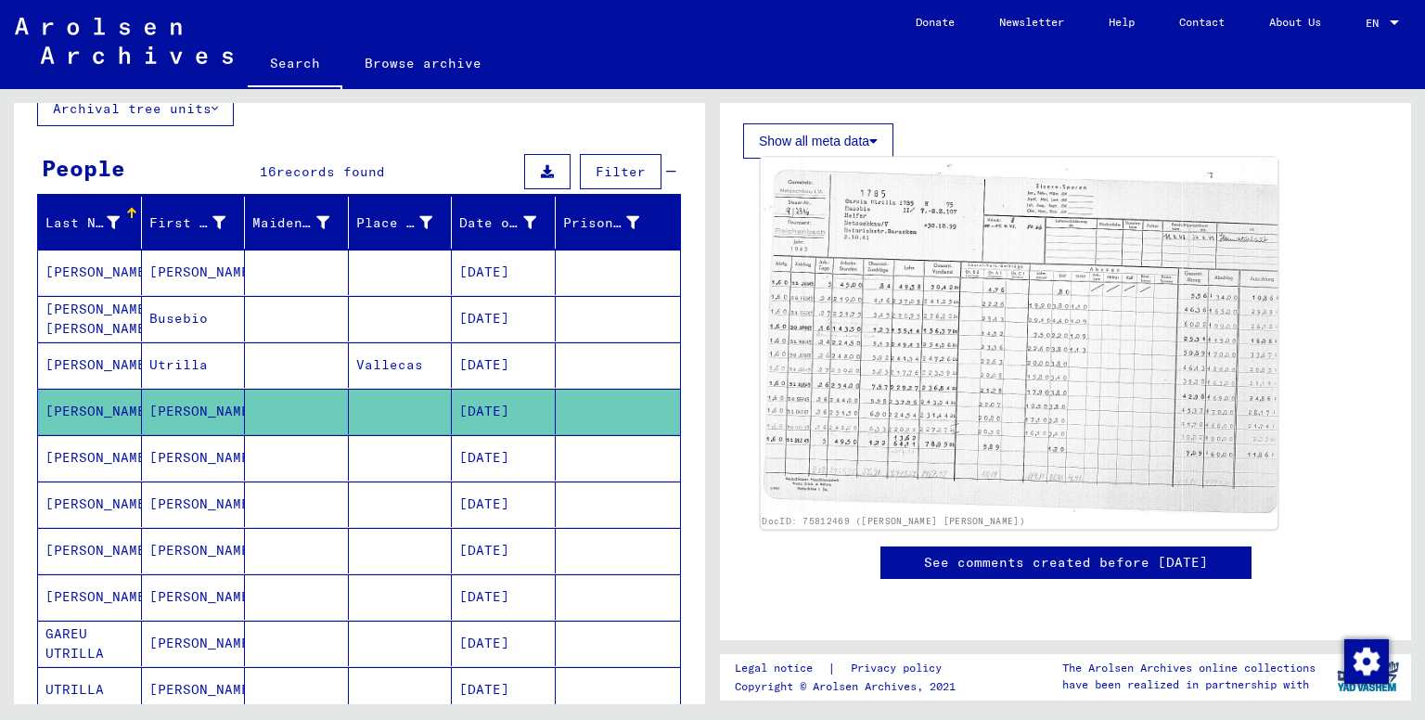
click at [977, 297] on img at bounding box center [1020, 335] width 518 height 355
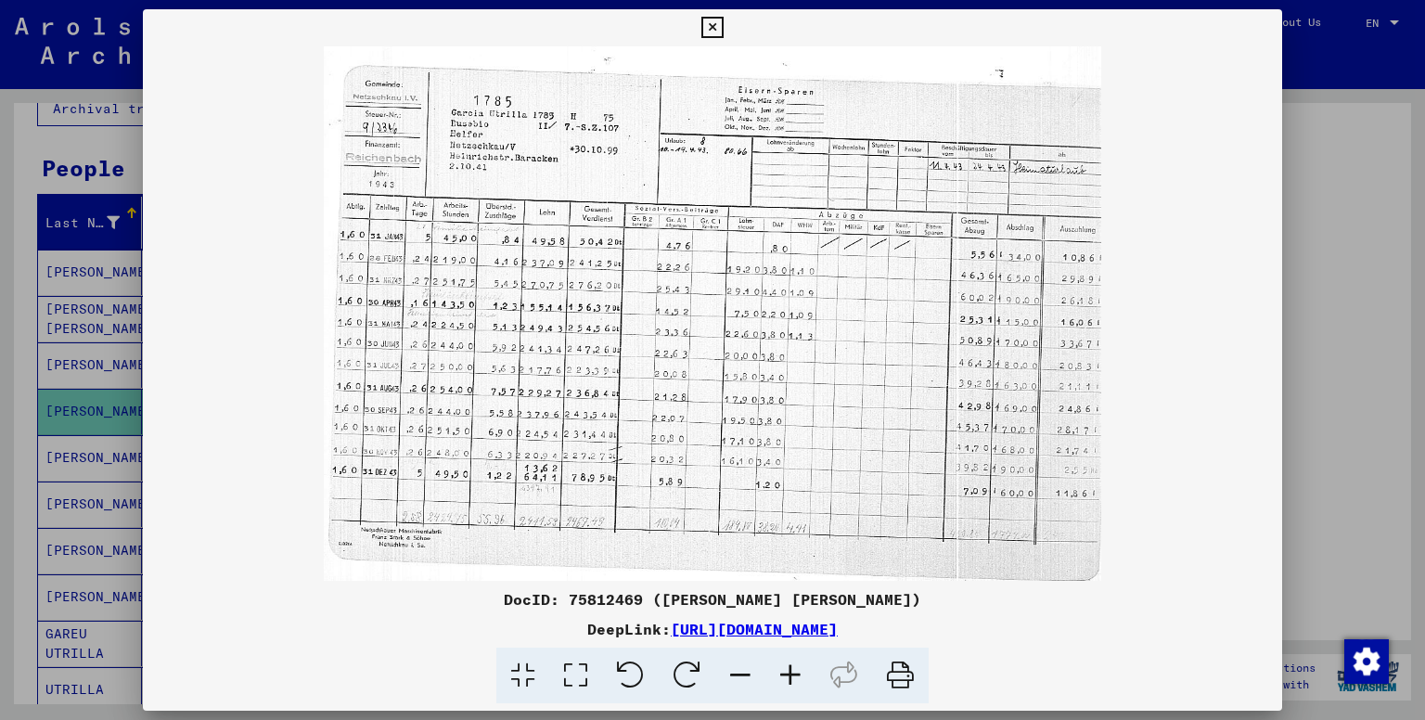
click at [794, 662] on icon at bounding box center [790, 676] width 50 height 57
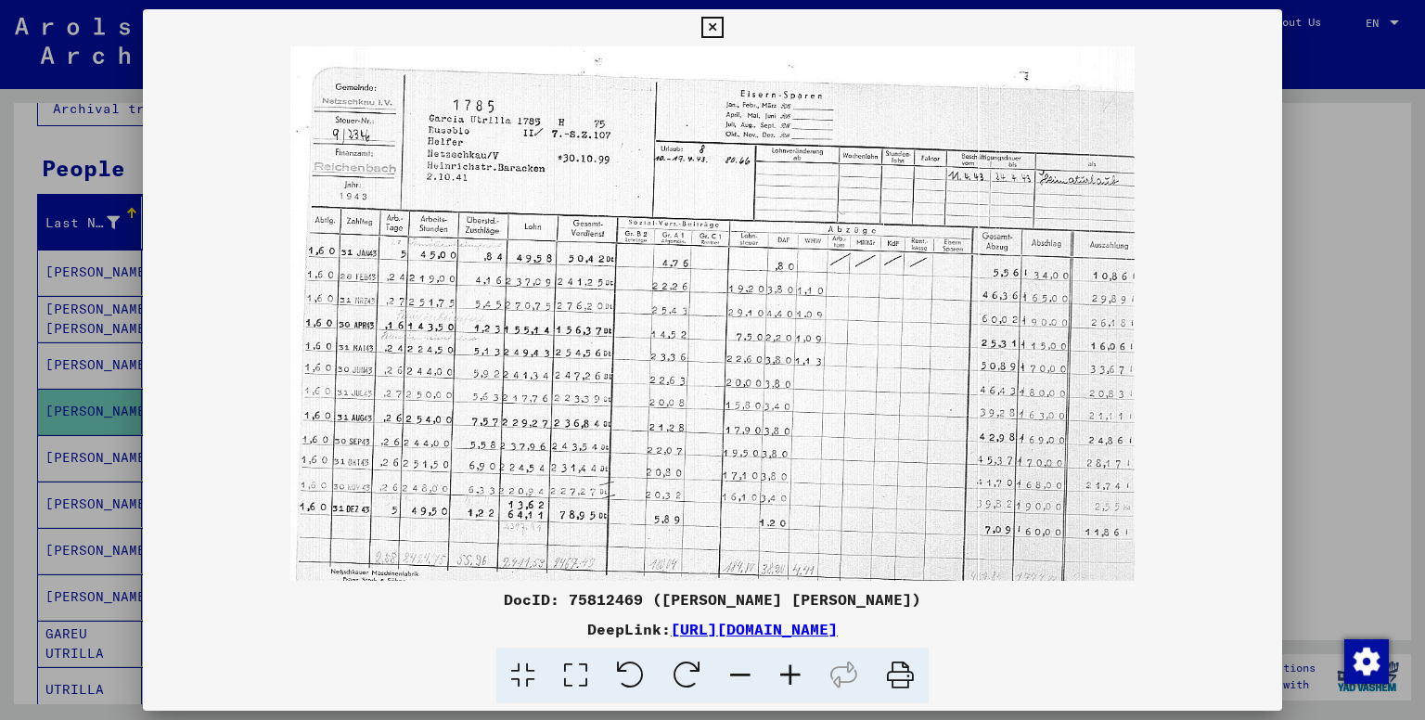
click at [794, 662] on icon at bounding box center [790, 676] width 50 height 57
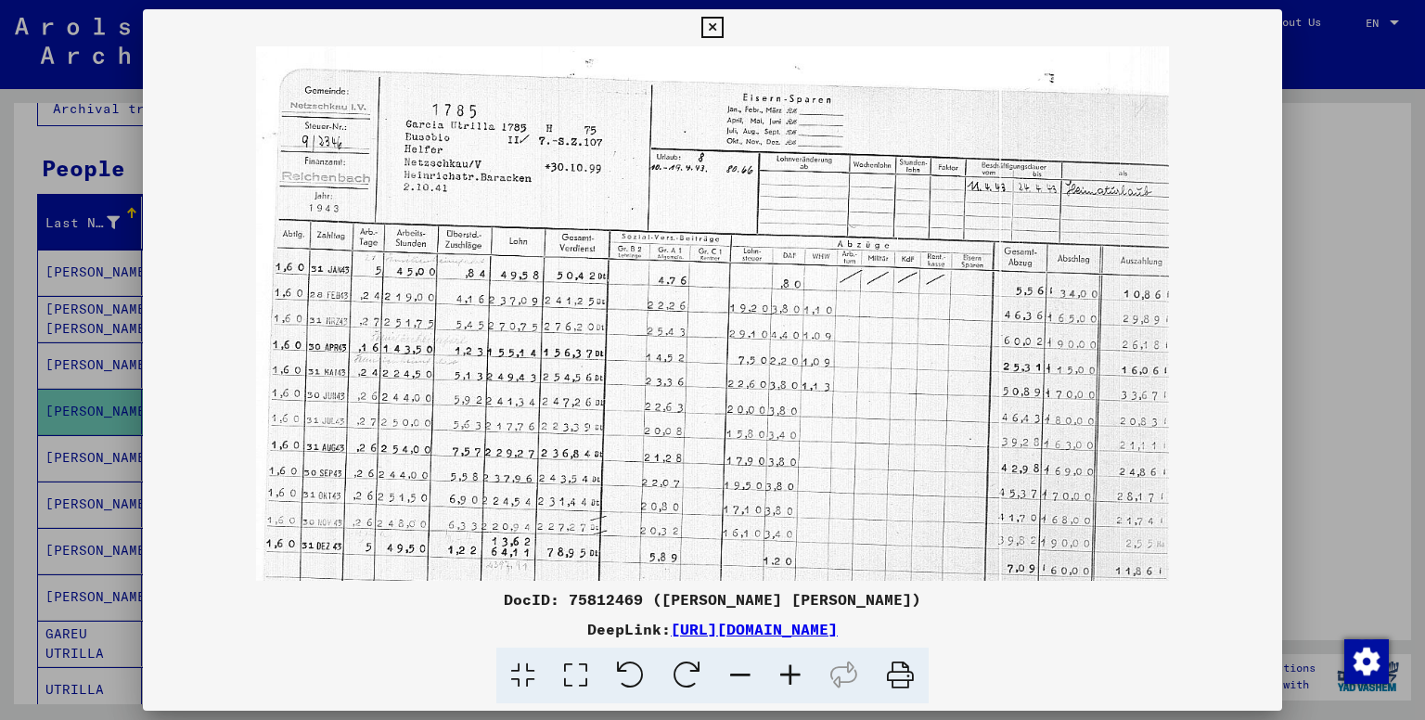
click at [794, 662] on icon at bounding box center [790, 676] width 50 height 57
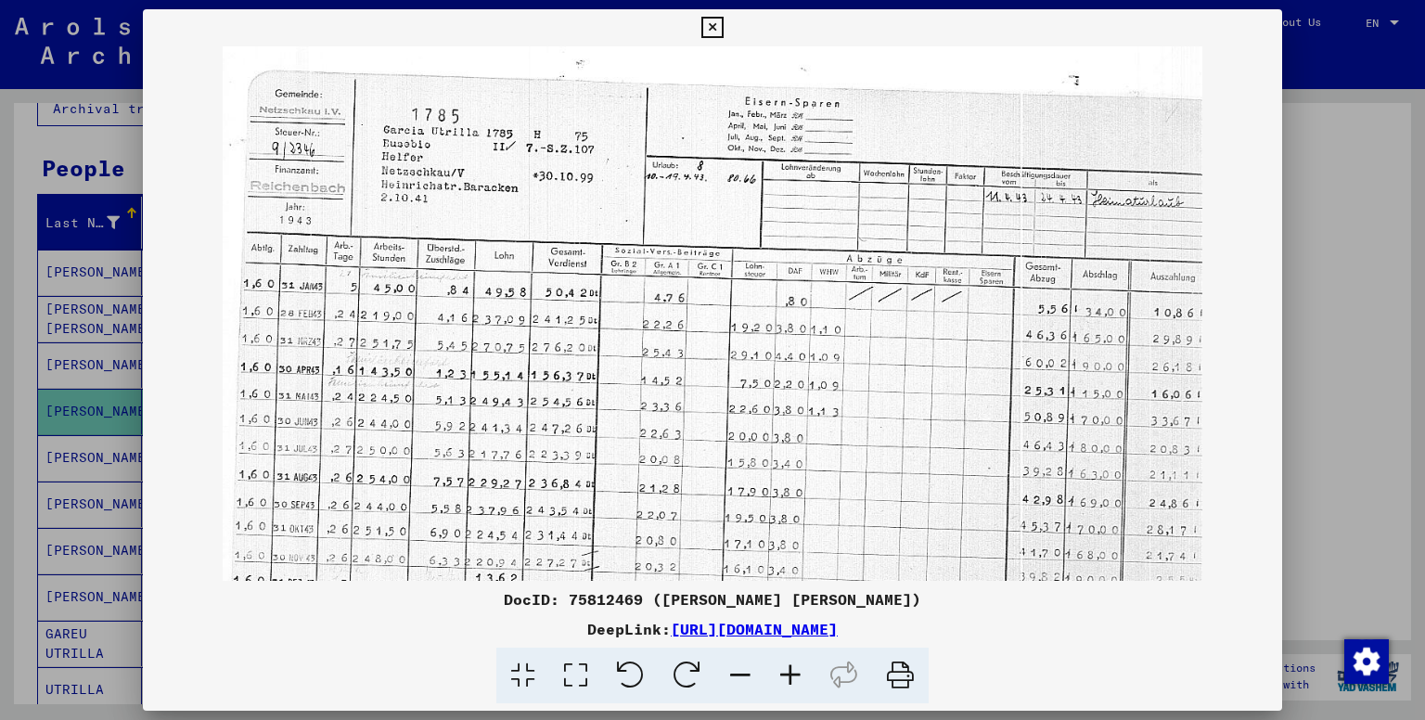
click at [794, 662] on icon at bounding box center [790, 676] width 50 height 57
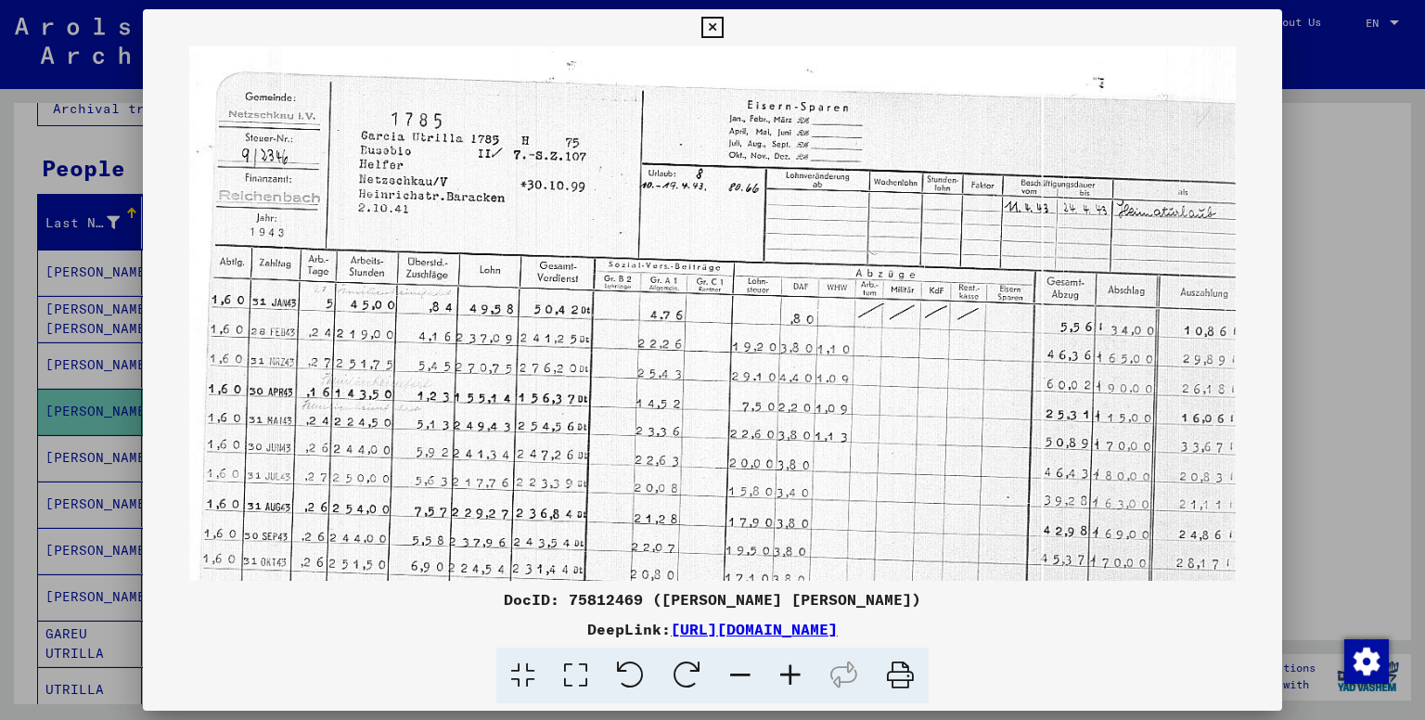
click at [710, 30] on icon at bounding box center [711, 28] width 21 height 22
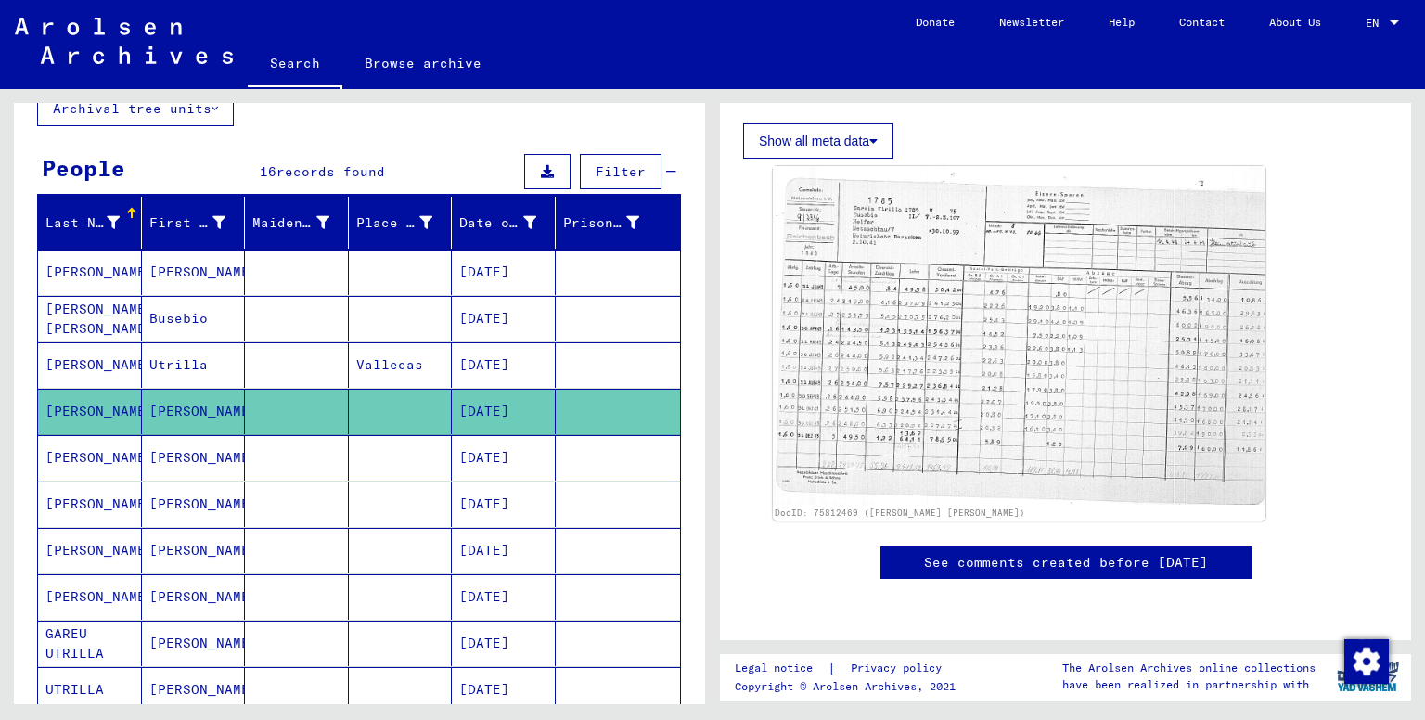
click at [188, 452] on mat-cell "[PERSON_NAME]" at bounding box center [194, 457] width 104 height 45
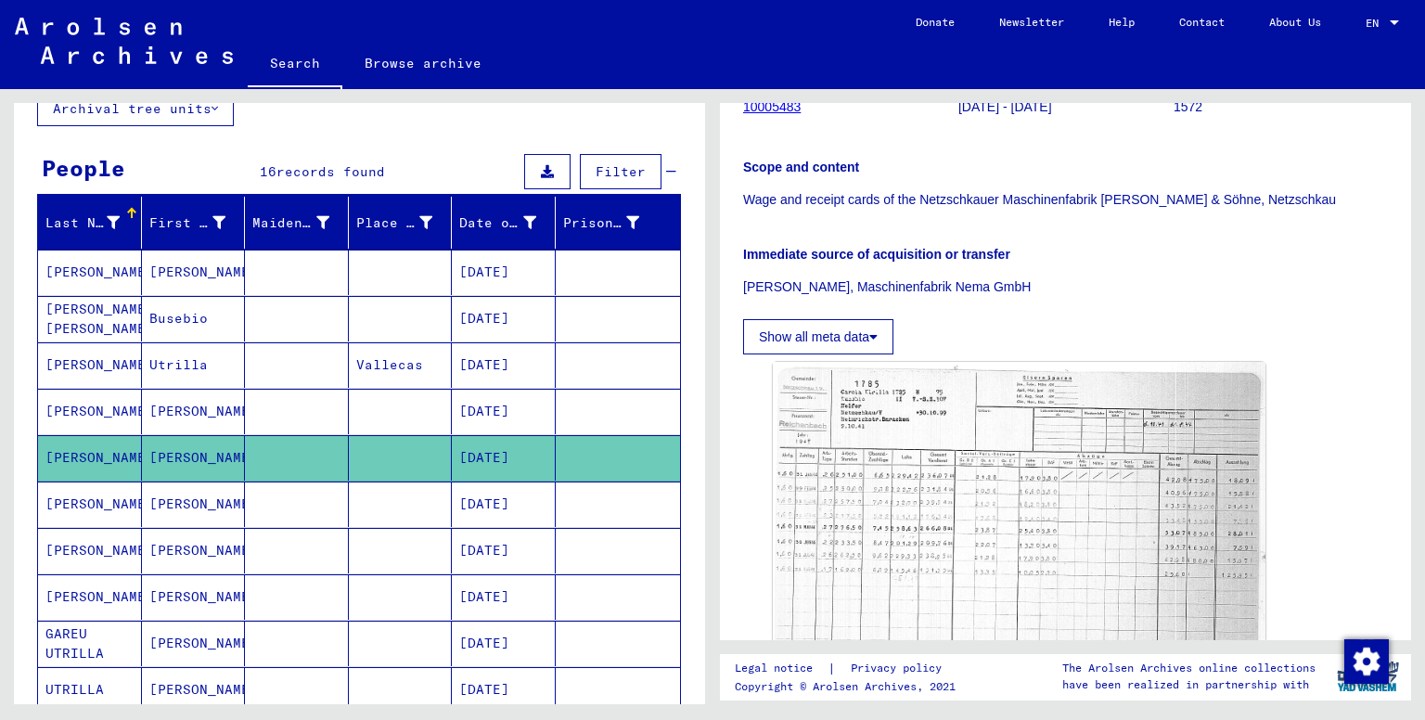
scroll to position [618, 0]
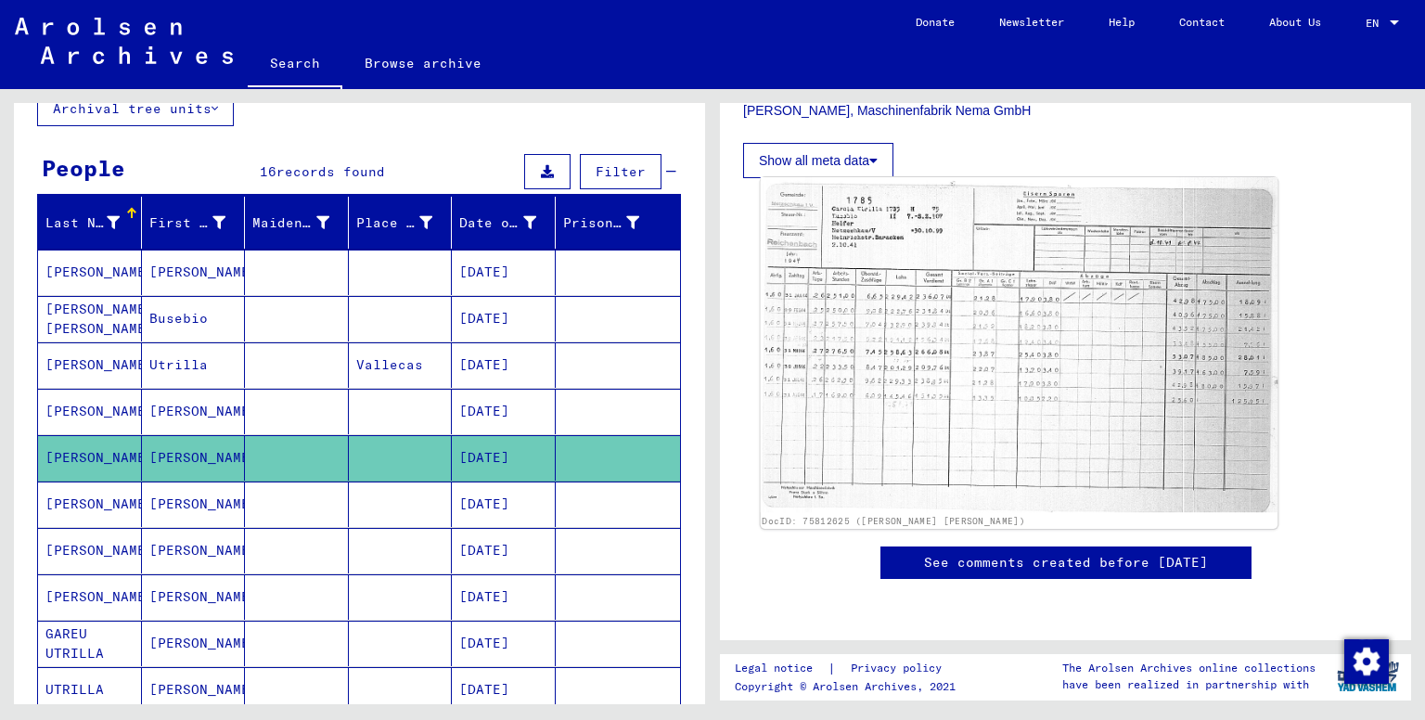
click at [969, 293] on img at bounding box center [1020, 344] width 518 height 335
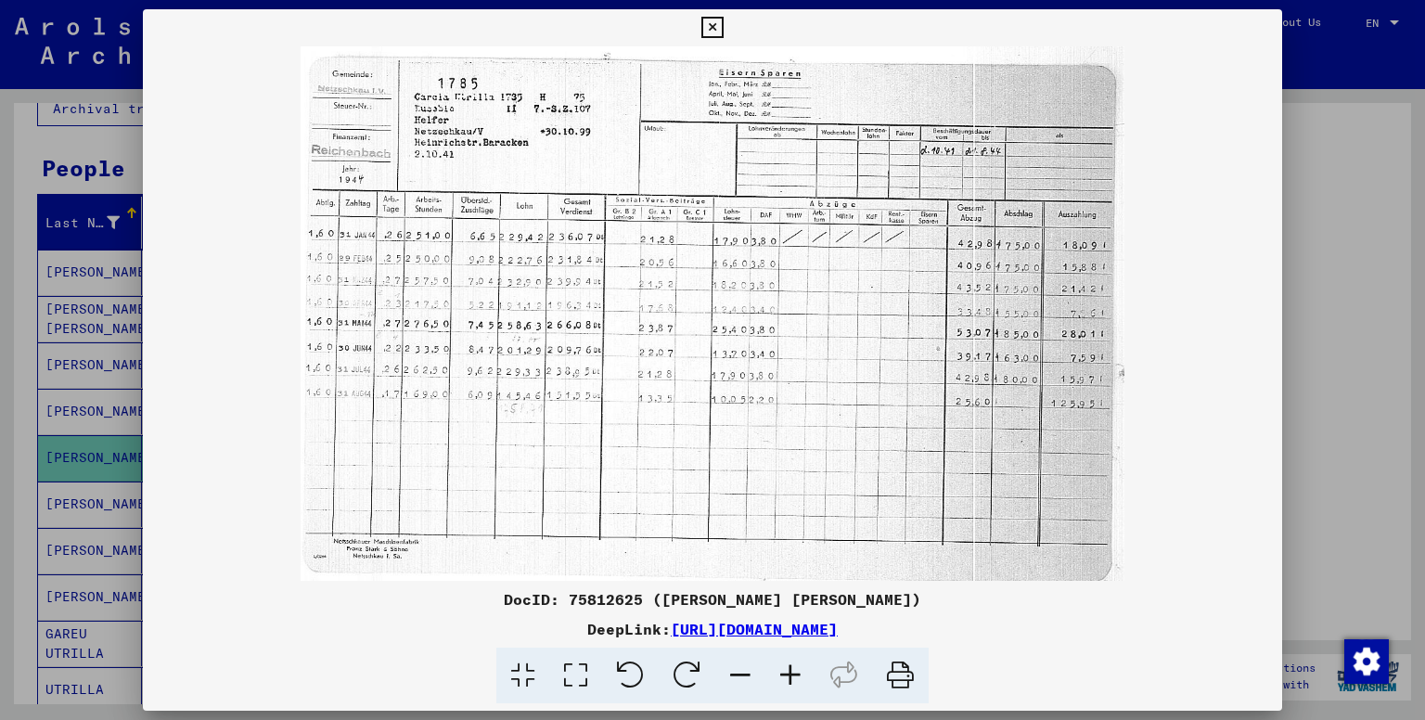
click at [784, 662] on icon at bounding box center [790, 676] width 50 height 57
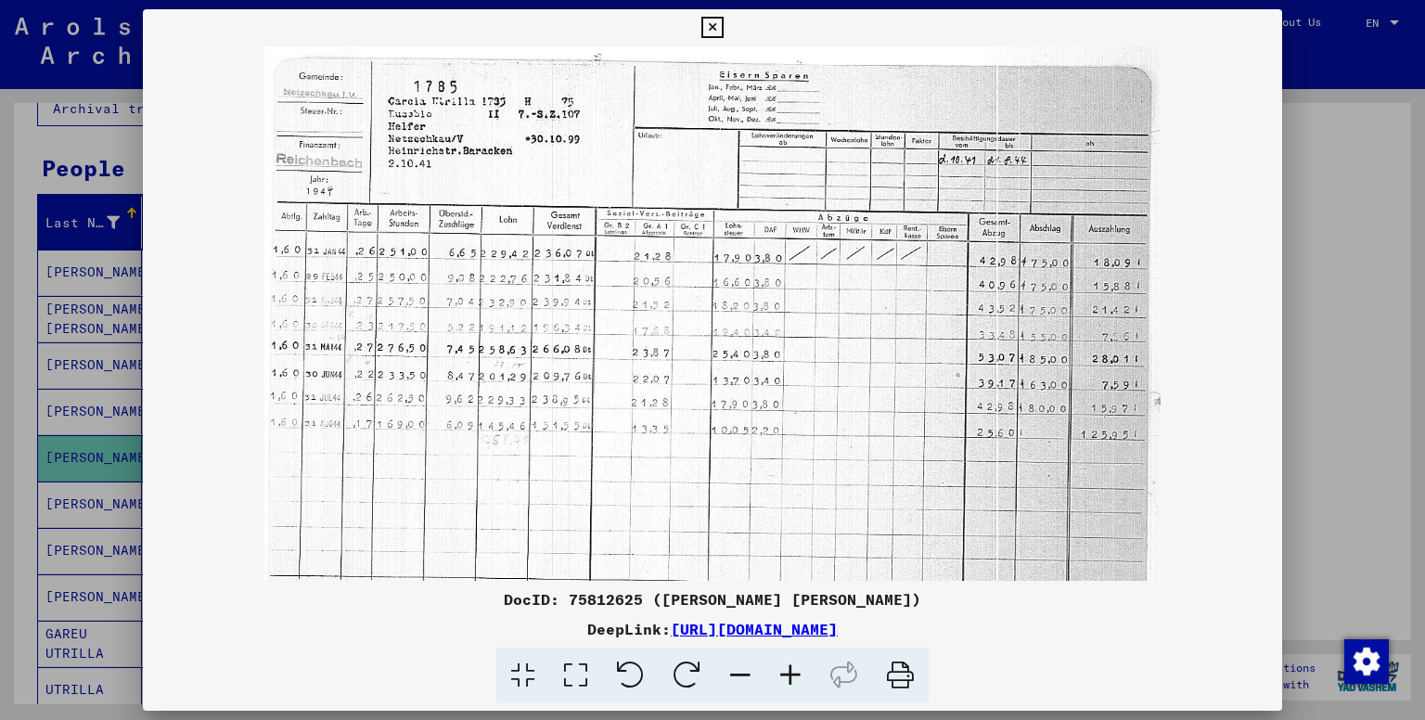
click at [784, 662] on icon at bounding box center [790, 676] width 50 height 57
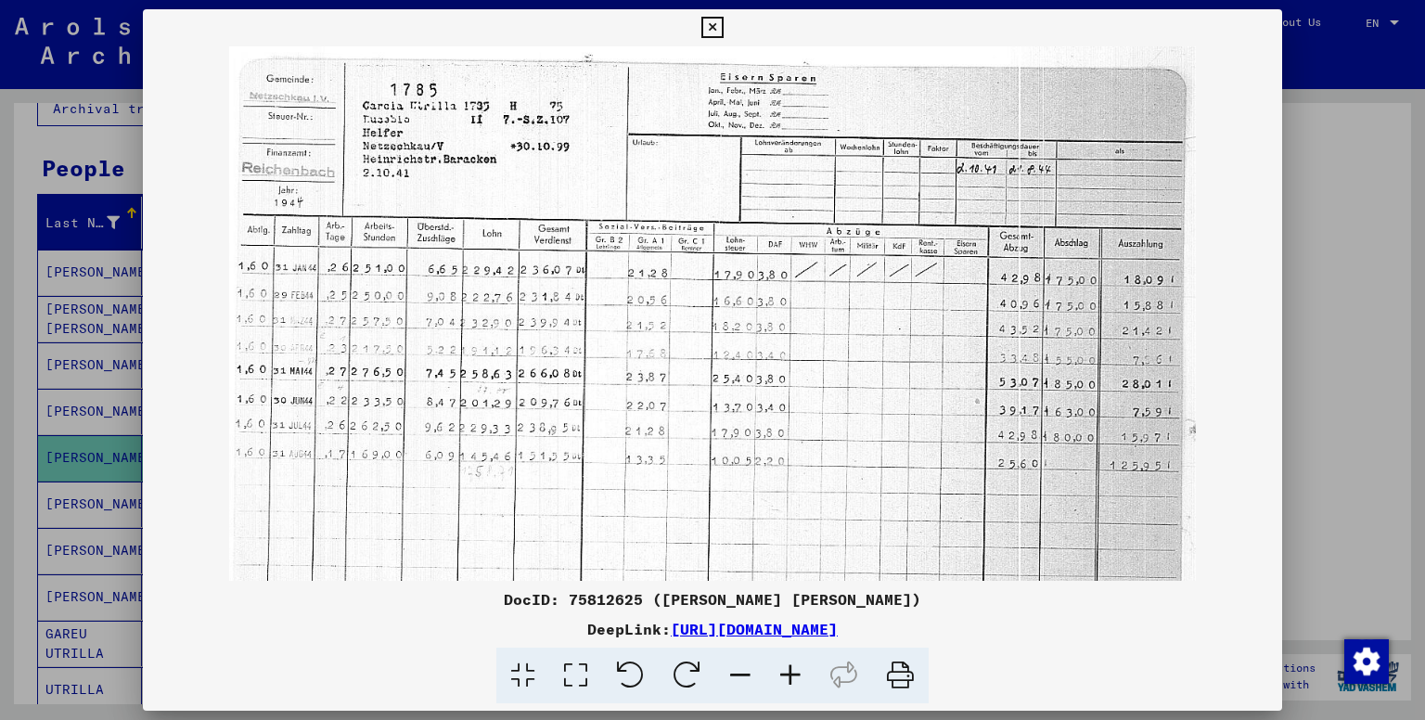
click at [784, 662] on icon at bounding box center [790, 676] width 50 height 57
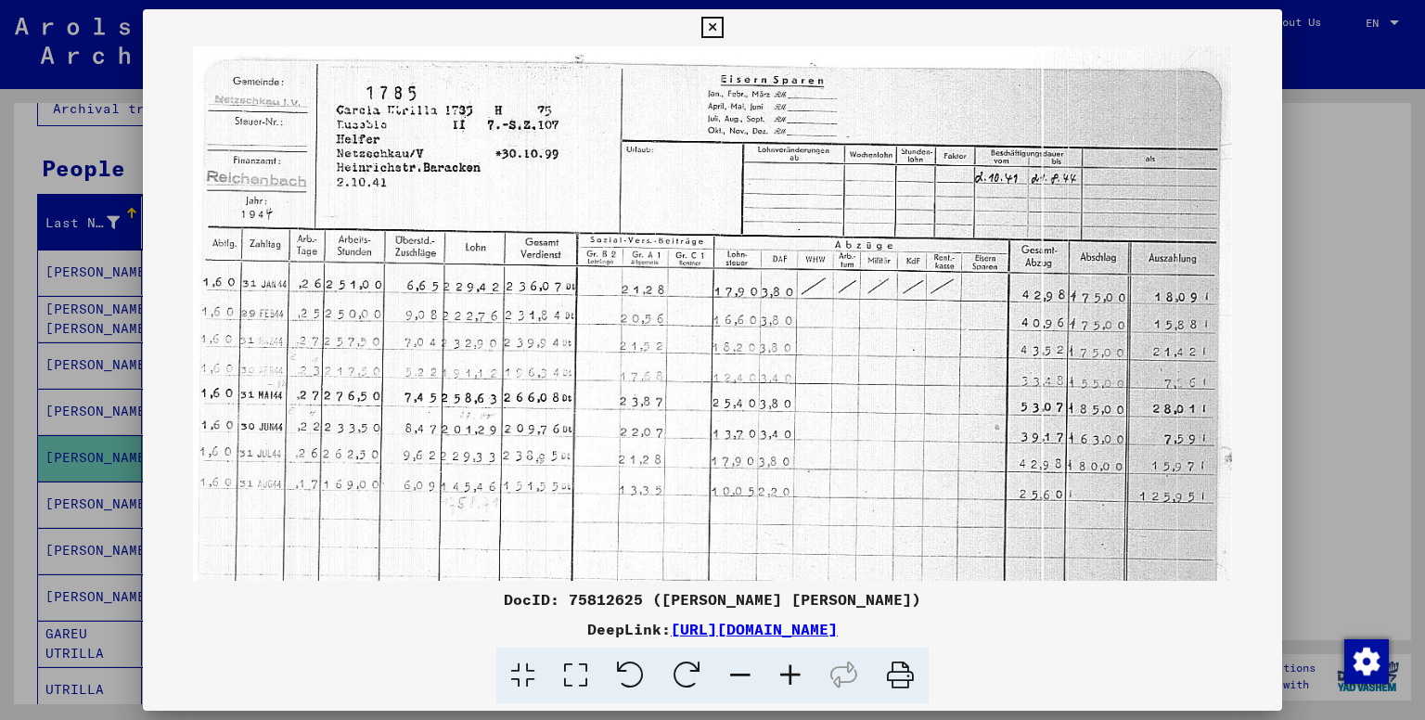
click at [784, 662] on icon at bounding box center [790, 676] width 50 height 57
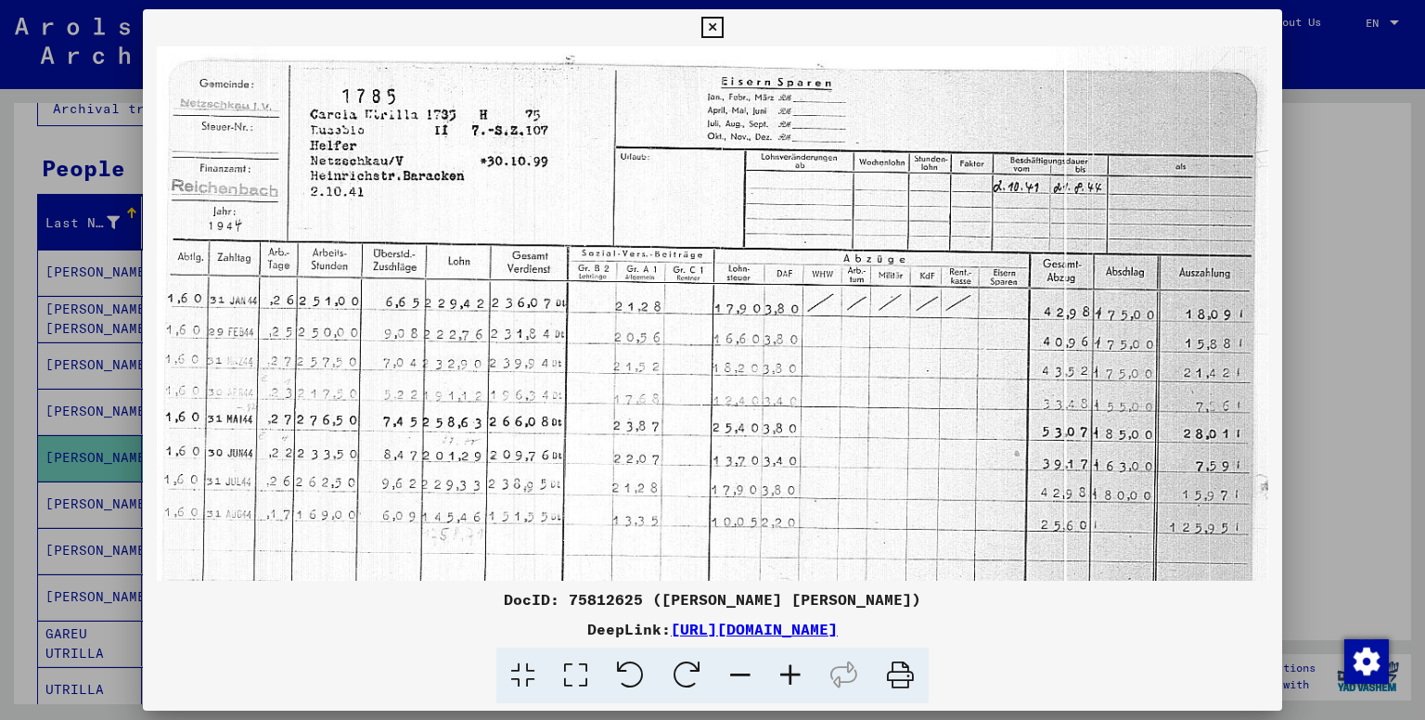
click at [784, 662] on icon at bounding box center [790, 676] width 50 height 57
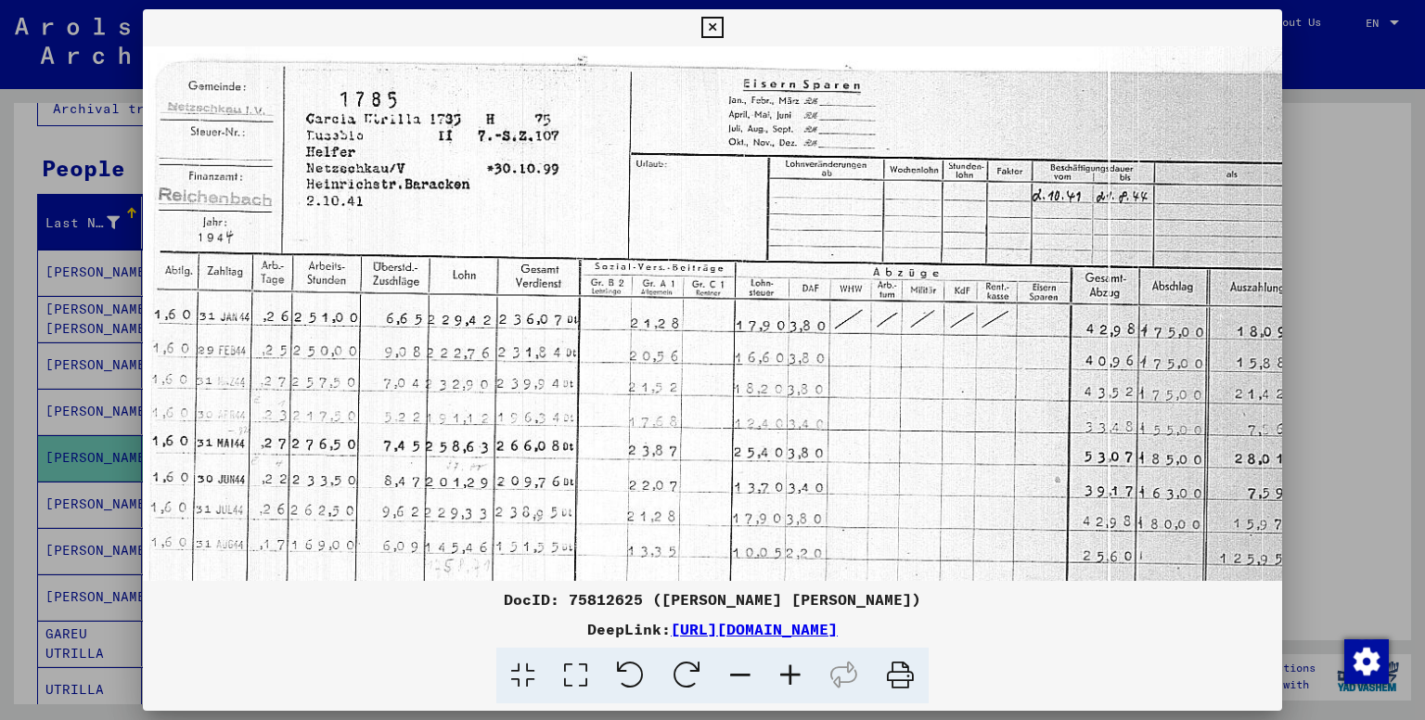
click at [784, 662] on icon at bounding box center [790, 676] width 50 height 57
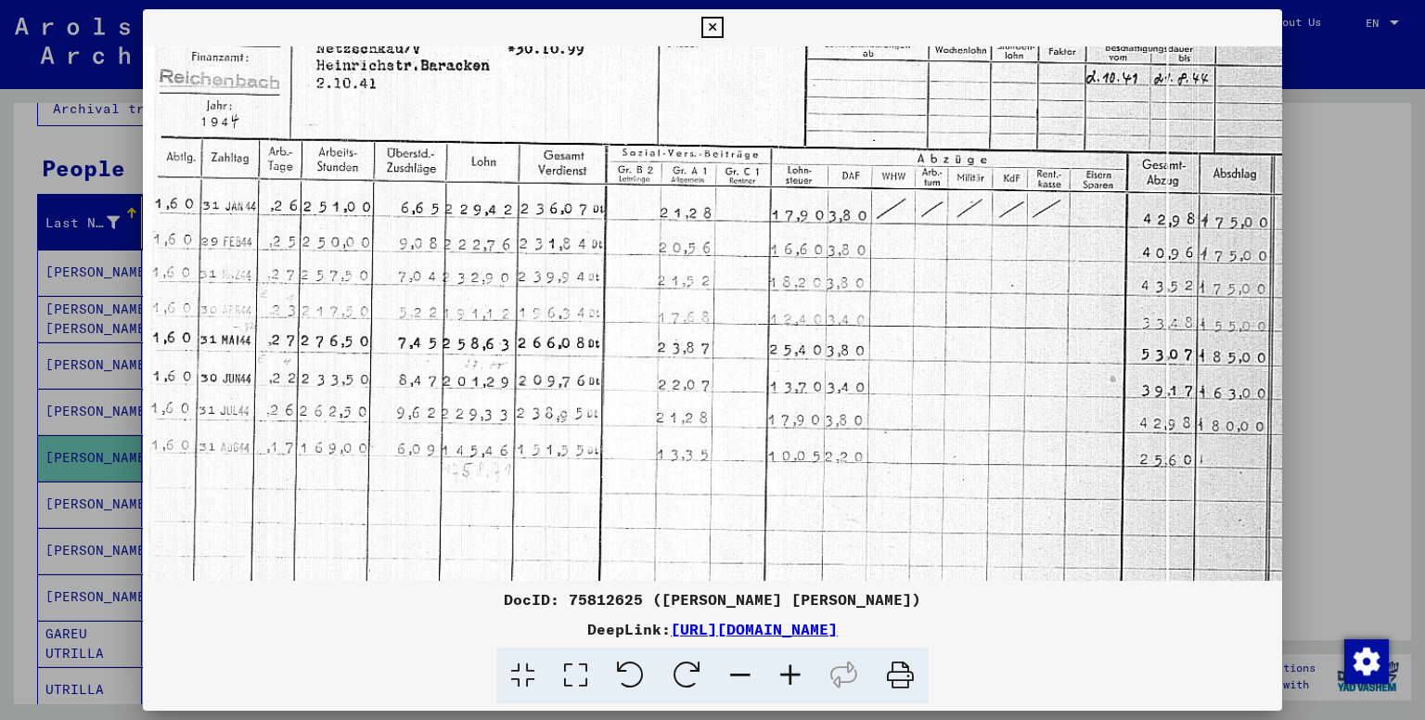
scroll to position [45, 0]
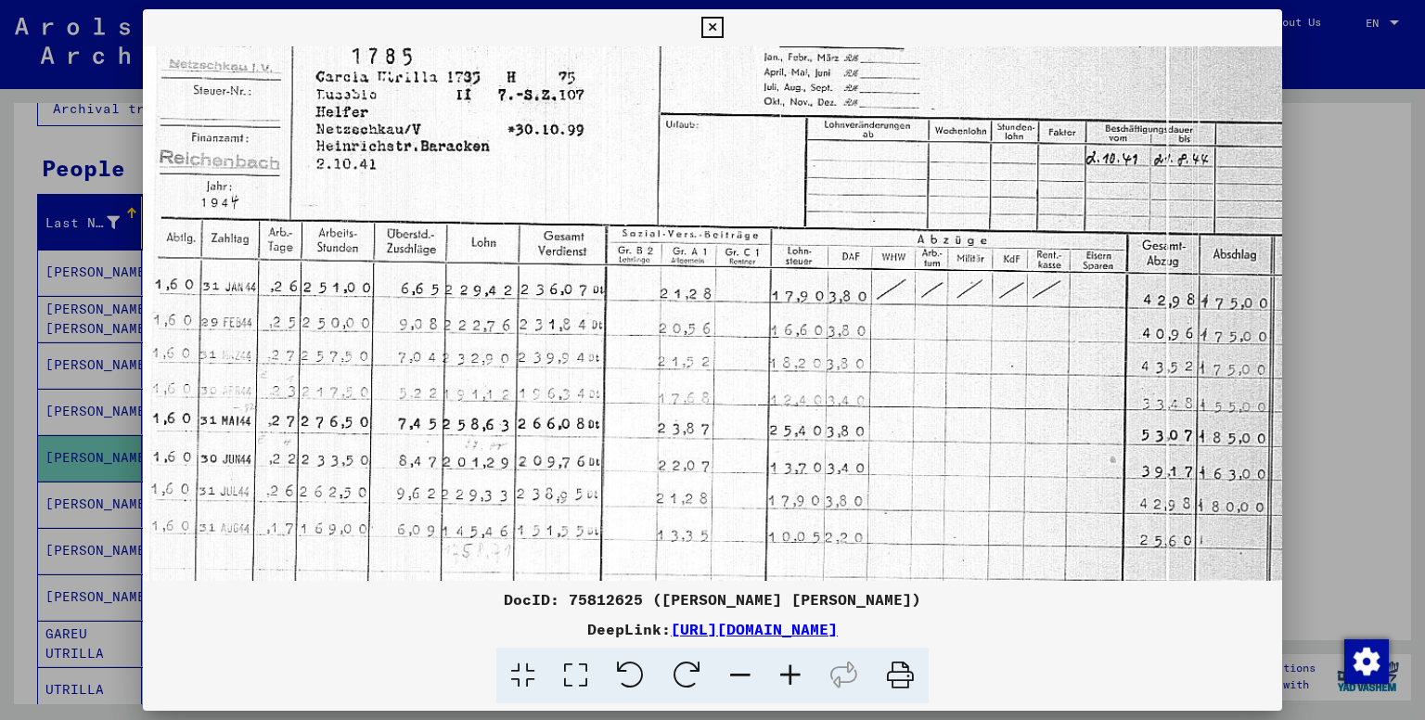
drag, startPoint x: 565, startPoint y: 454, endPoint x: 627, endPoint y: 410, distance: 75.9
click at [627, 410] on img at bounding box center [770, 406] width 1254 height 813
click at [713, 26] on icon at bounding box center [711, 28] width 21 height 22
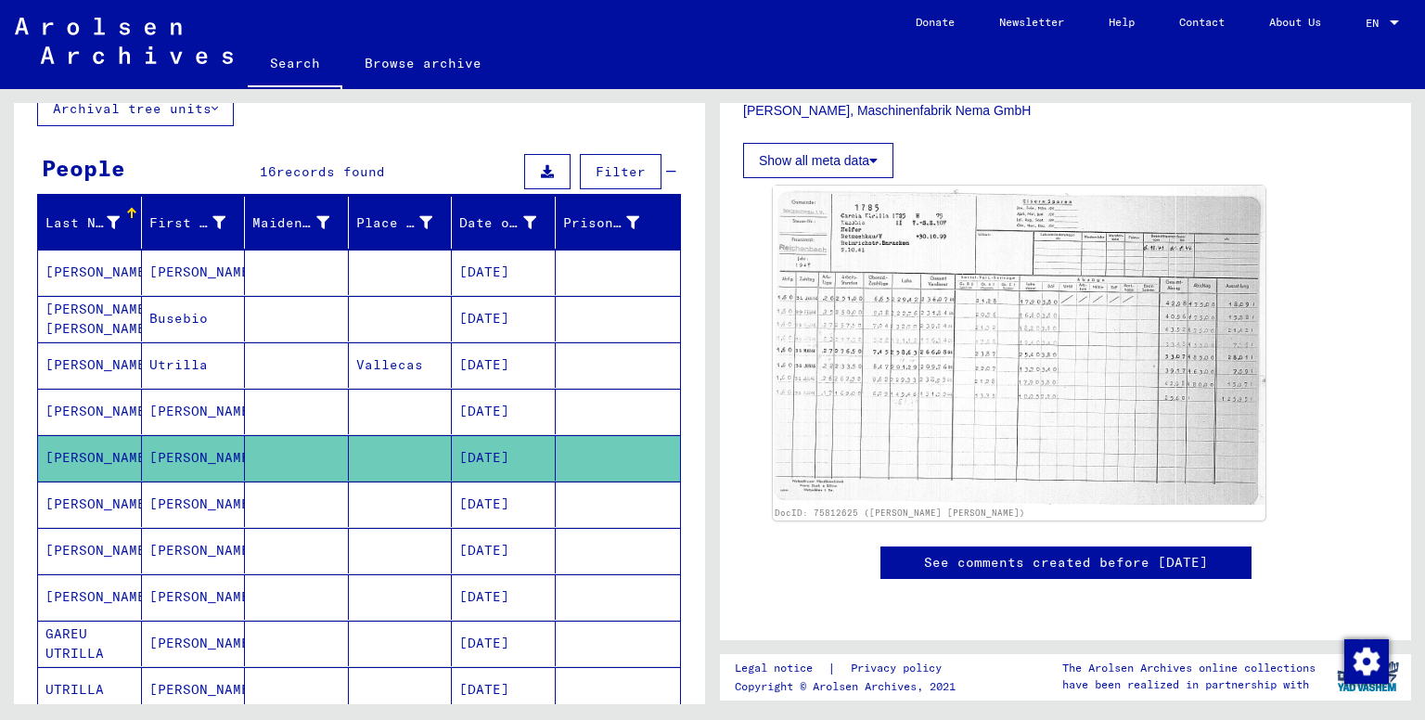
click at [186, 503] on mat-cell "[PERSON_NAME]" at bounding box center [194, 504] width 104 height 45
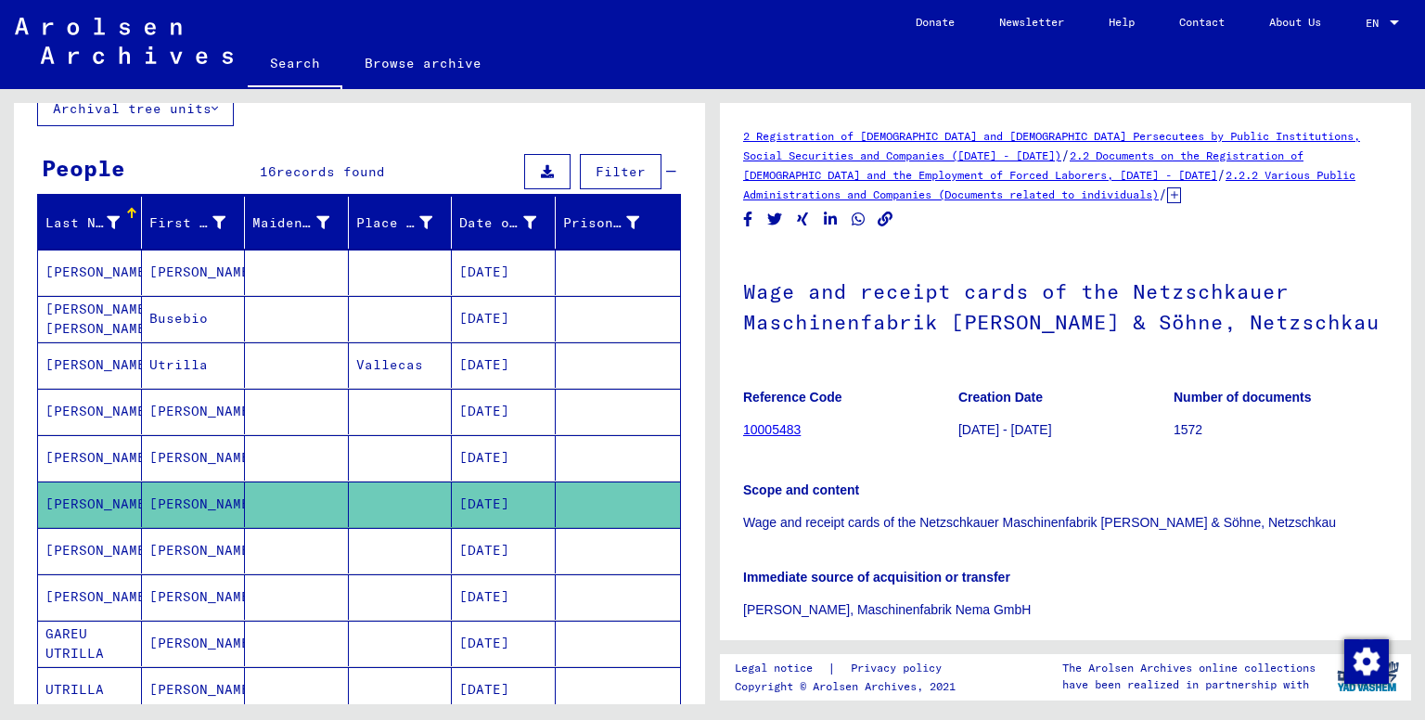
scroll to position [309, 0]
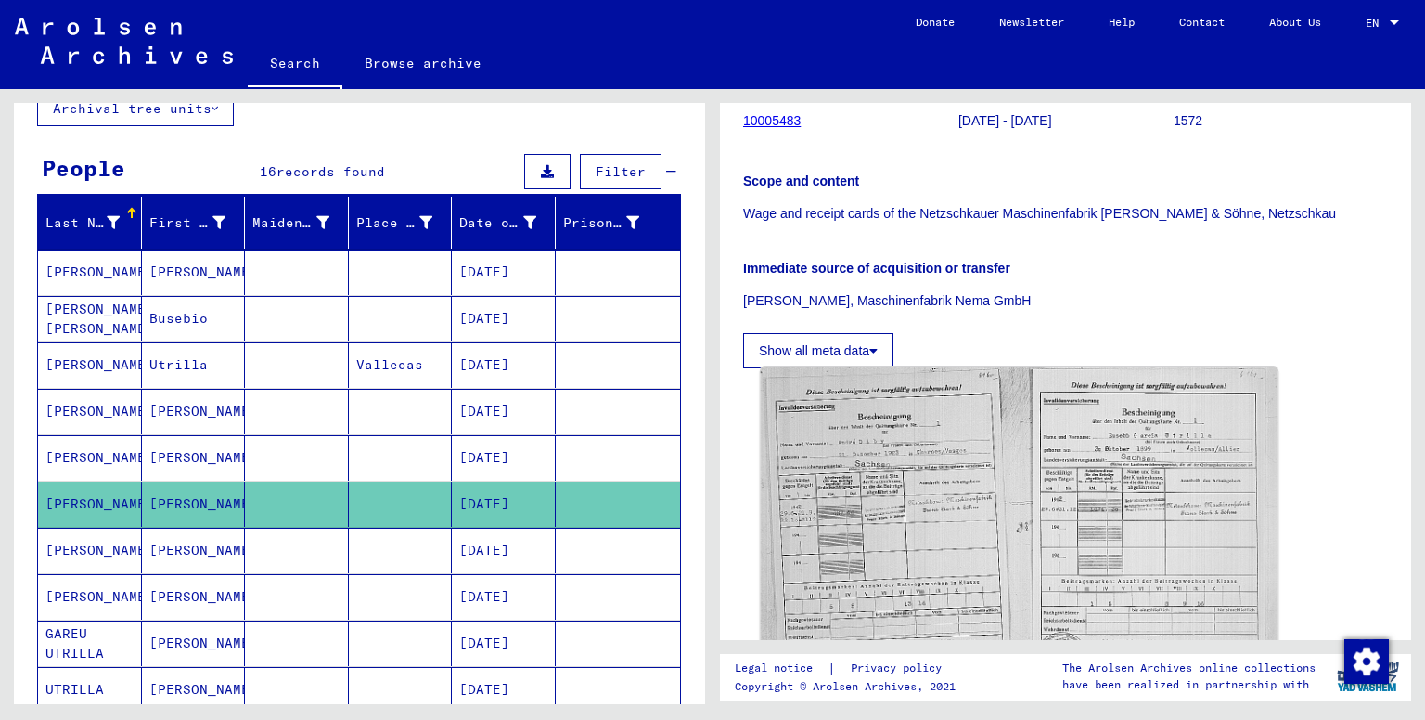
click at [926, 508] on img at bounding box center [1020, 533] width 518 height 333
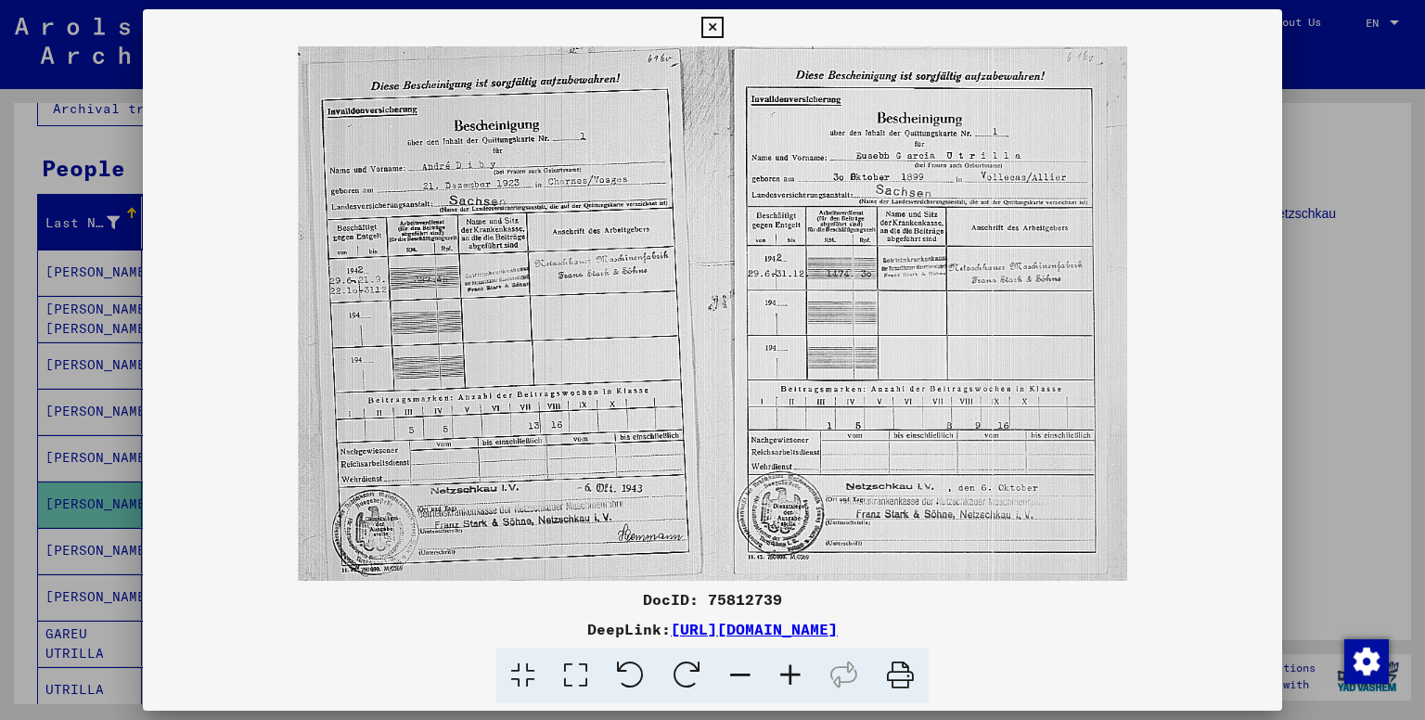
click at [793, 662] on icon at bounding box center [790, 676] width 50 height 57
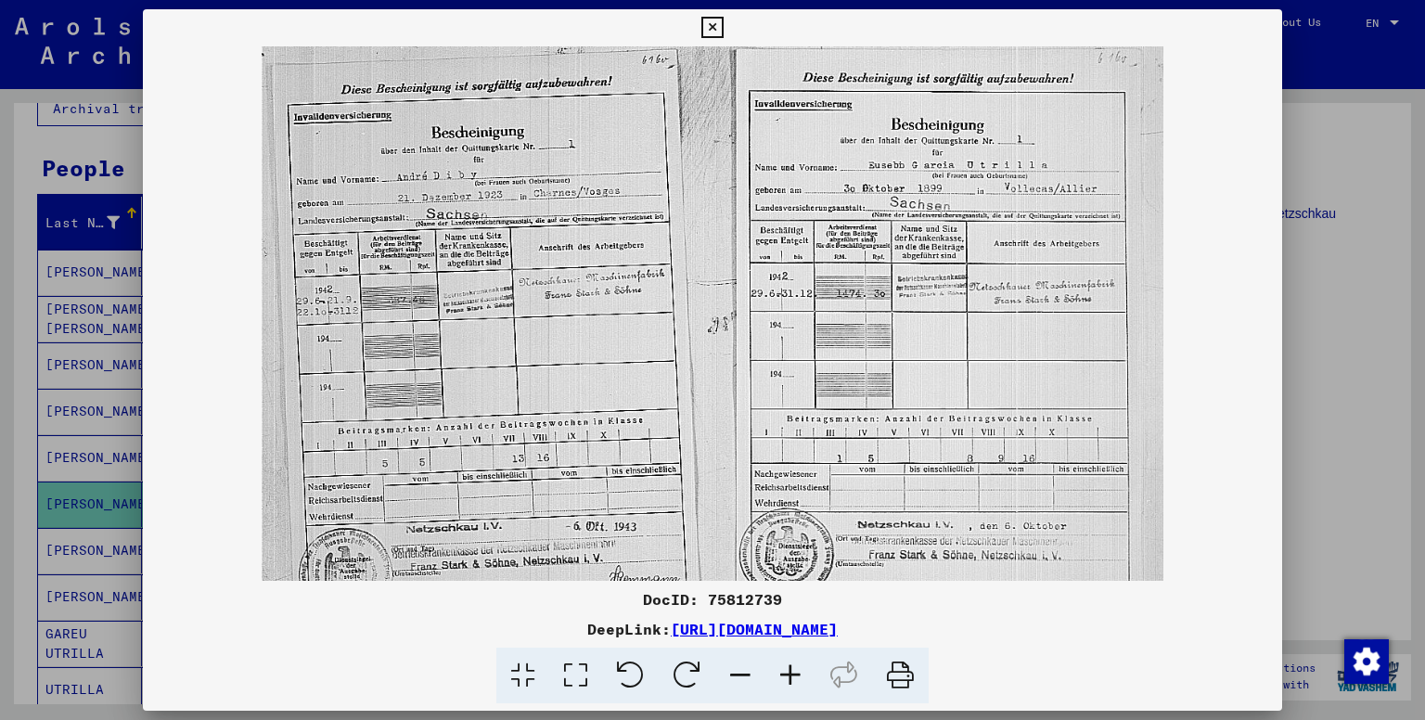
click at [793, 662] on icon at bounding box center [790, 676] width 50 height 57
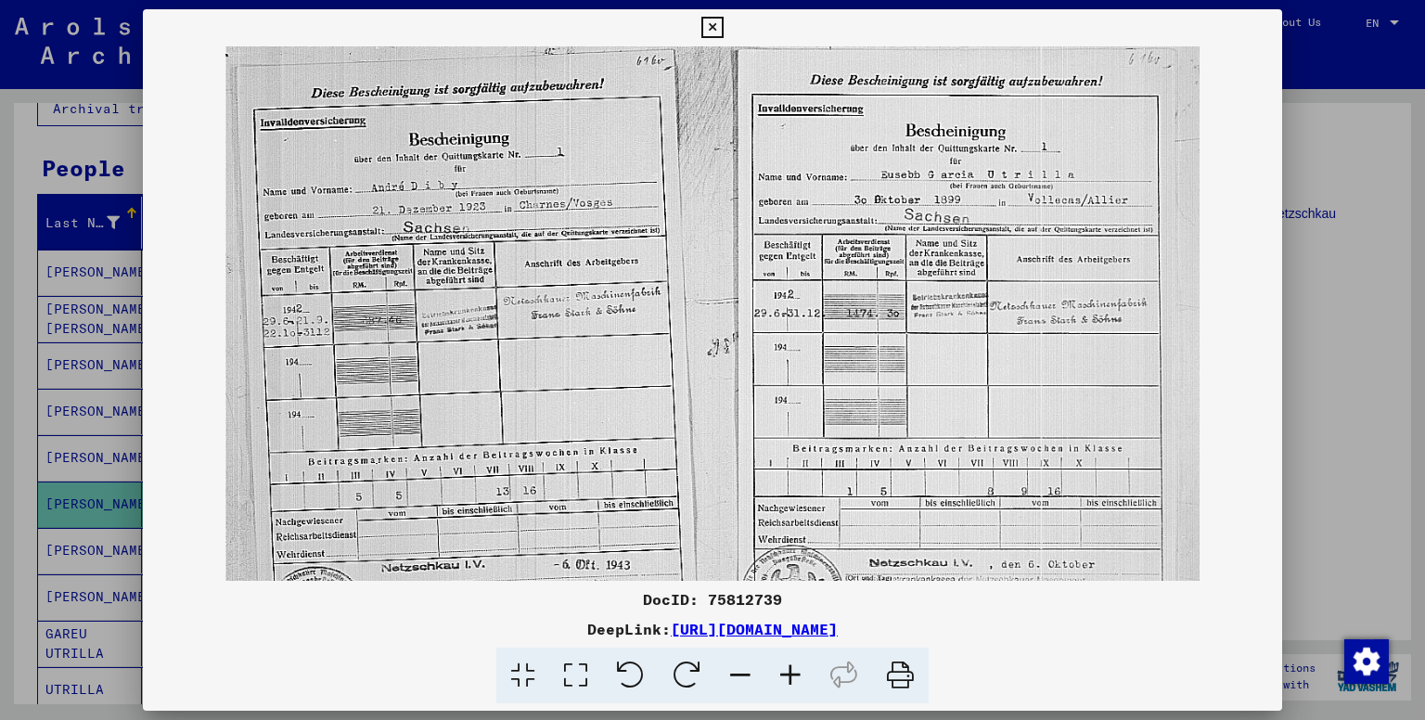
click at [793, 662] on icon at bounding box center [790, 676] width 50 height 57
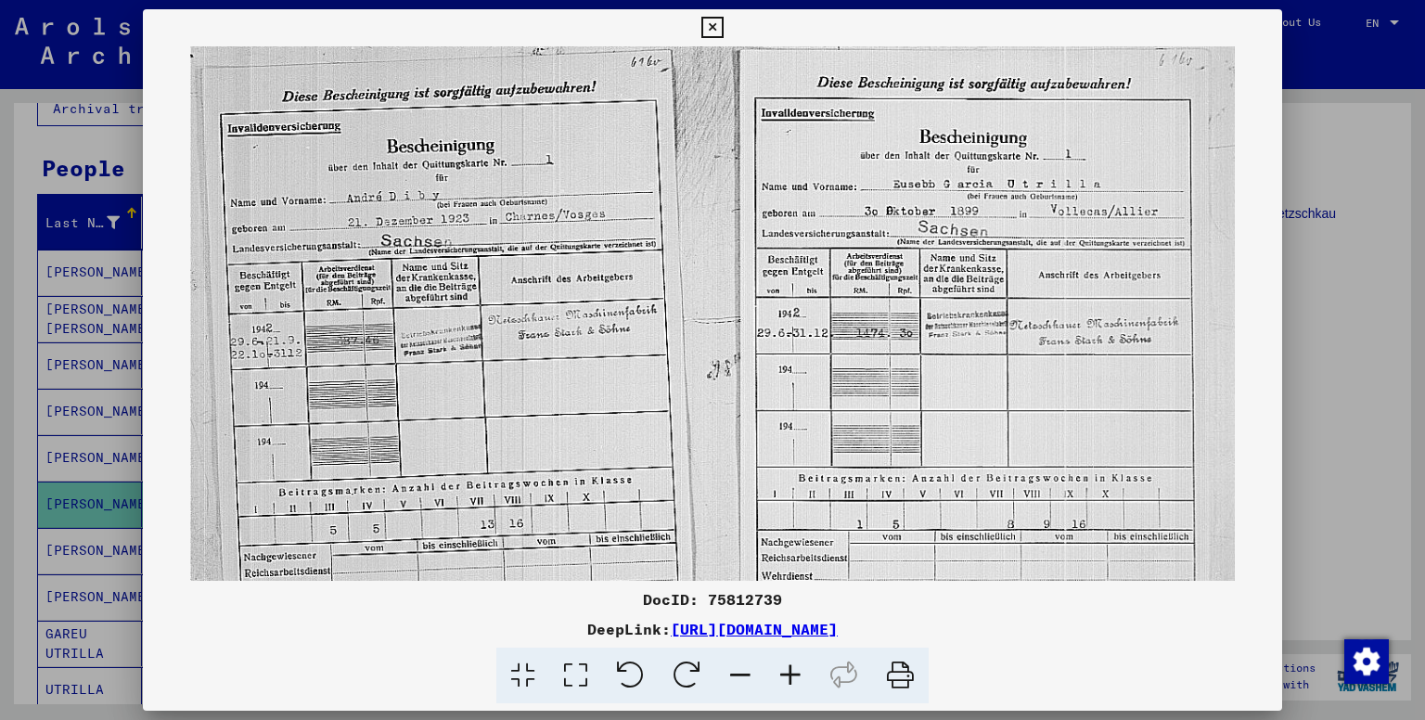
click at [793, 662] on icon at bounding box center [790, 676] width 50 height 57
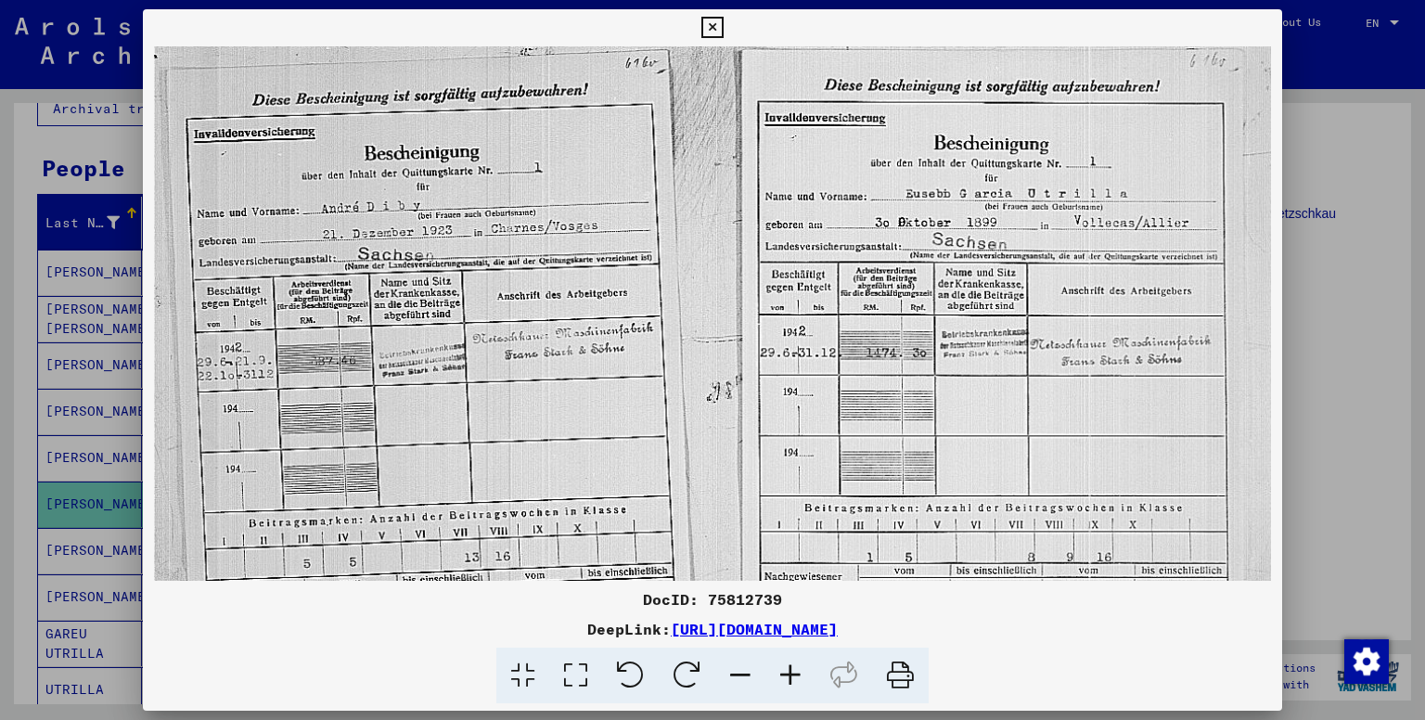
click at [793, 662] on icon at bounding box center [790, 676] width 50 height 57
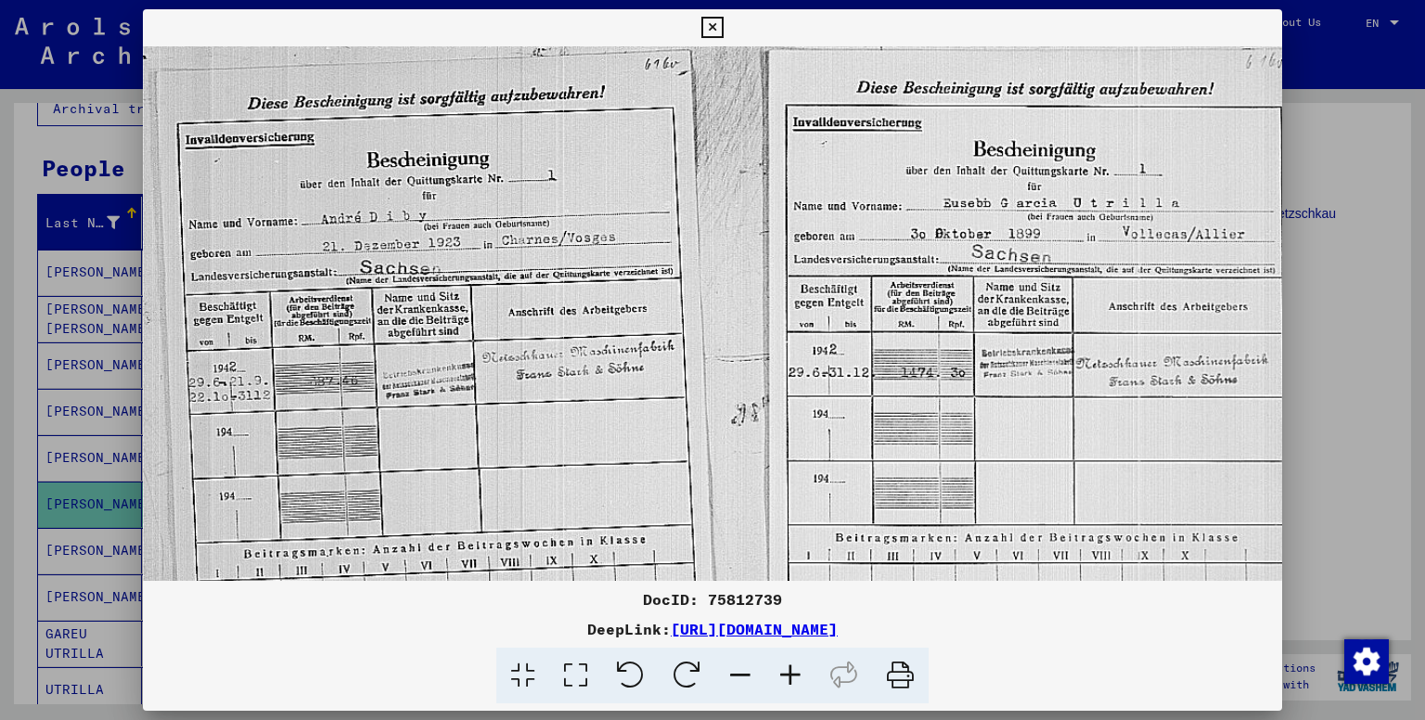
click at [793, 662] on icon at bounding box center [790, 676] width 50 height 57
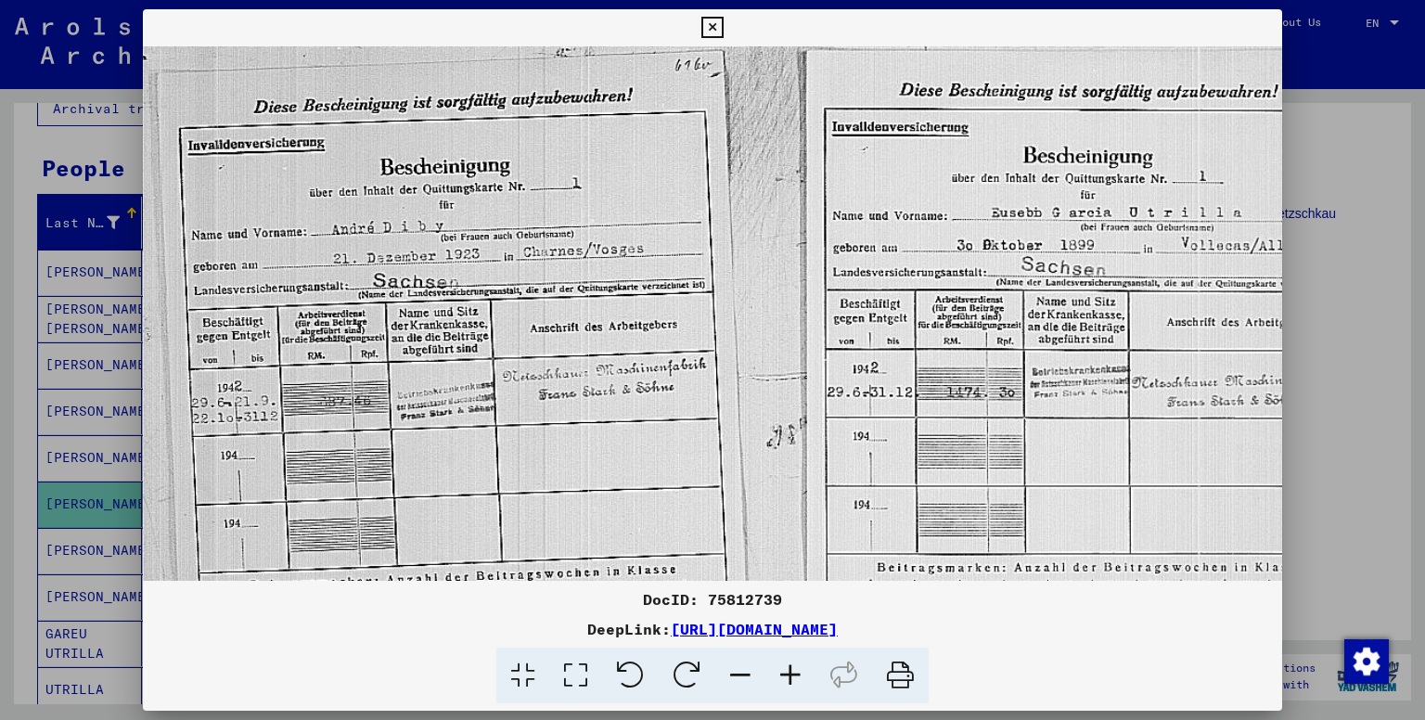
click at [793, 662] on icon at bounding box center [790, 676] width 50 height 57
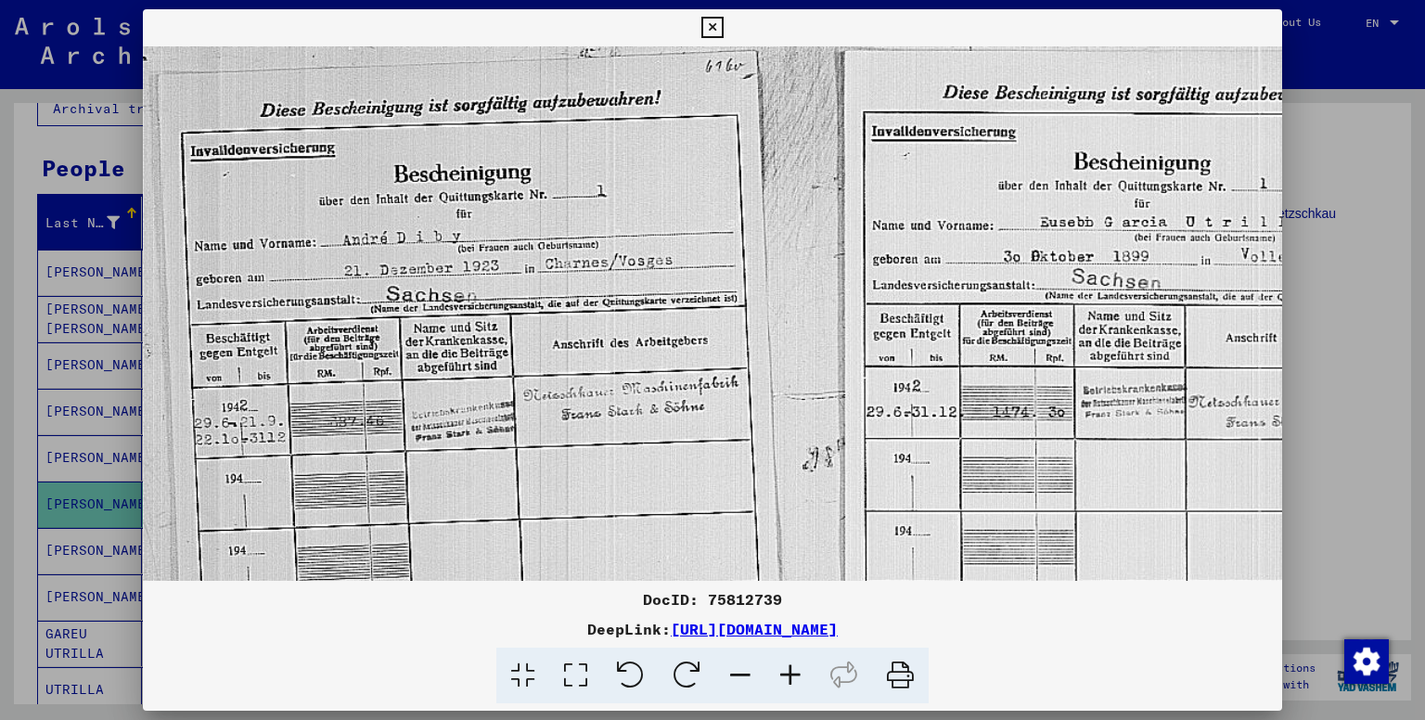
click at [793, 662] on icon at bounding box center [790, 676] width 50 height 57
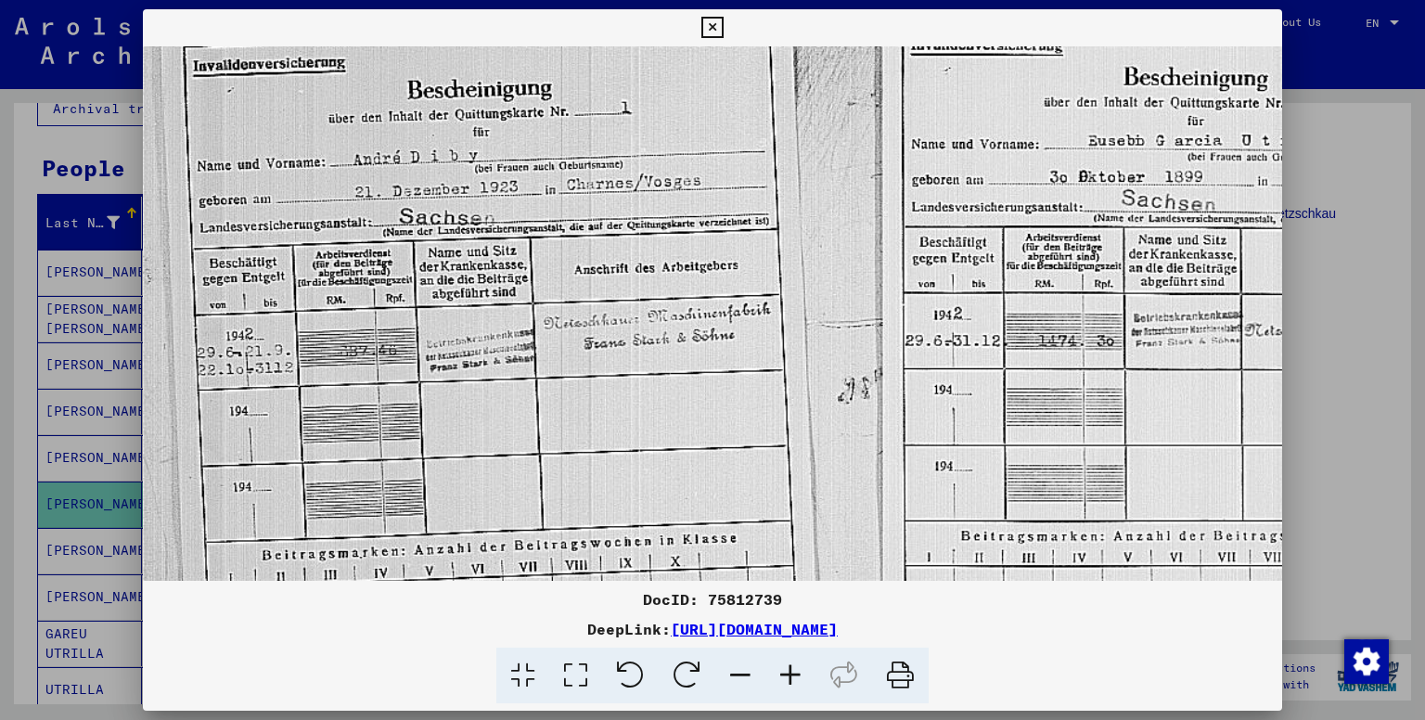
scroll to position [103, 2]
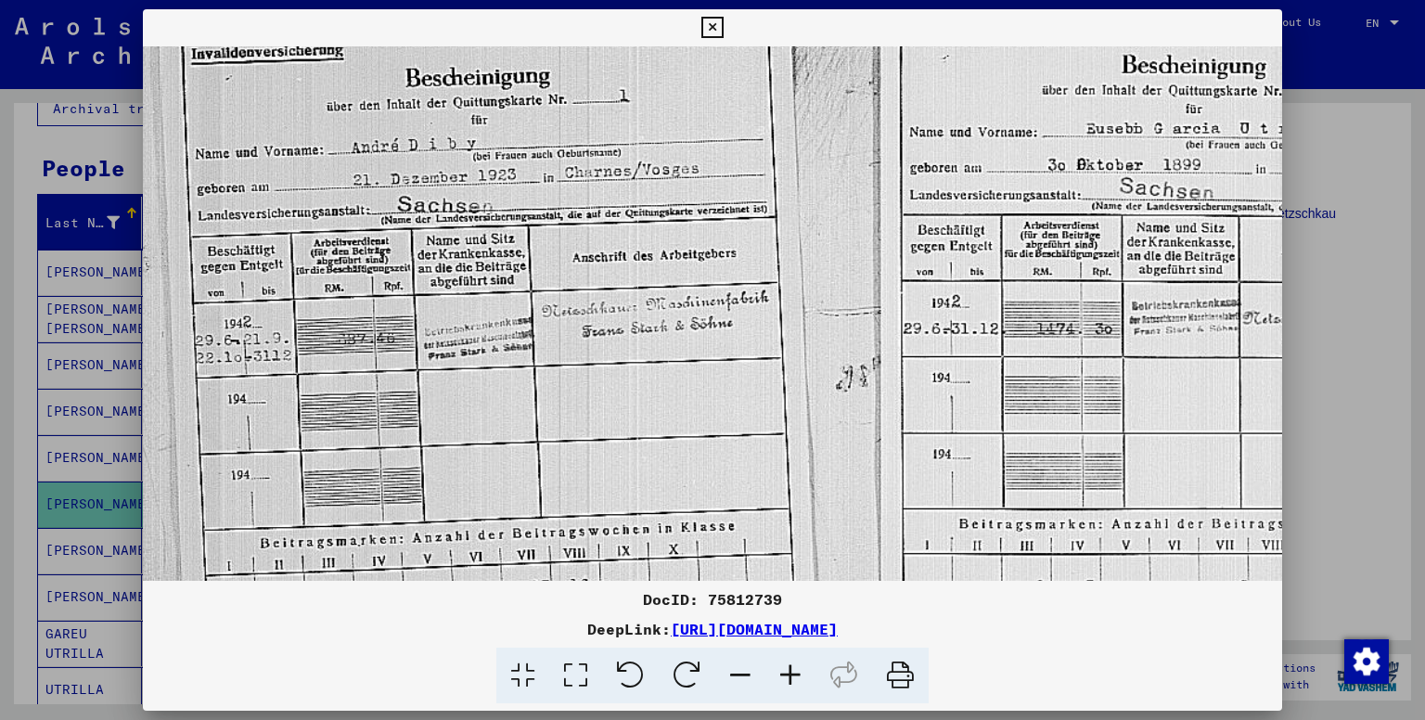
drag, startPoint x: 478, startPoint y: 374, endPoint x: 480, endPoint y: 273, distance: 101.2
click at [480, 273] on img at bounding box center [844, 396] width 1406 height 906
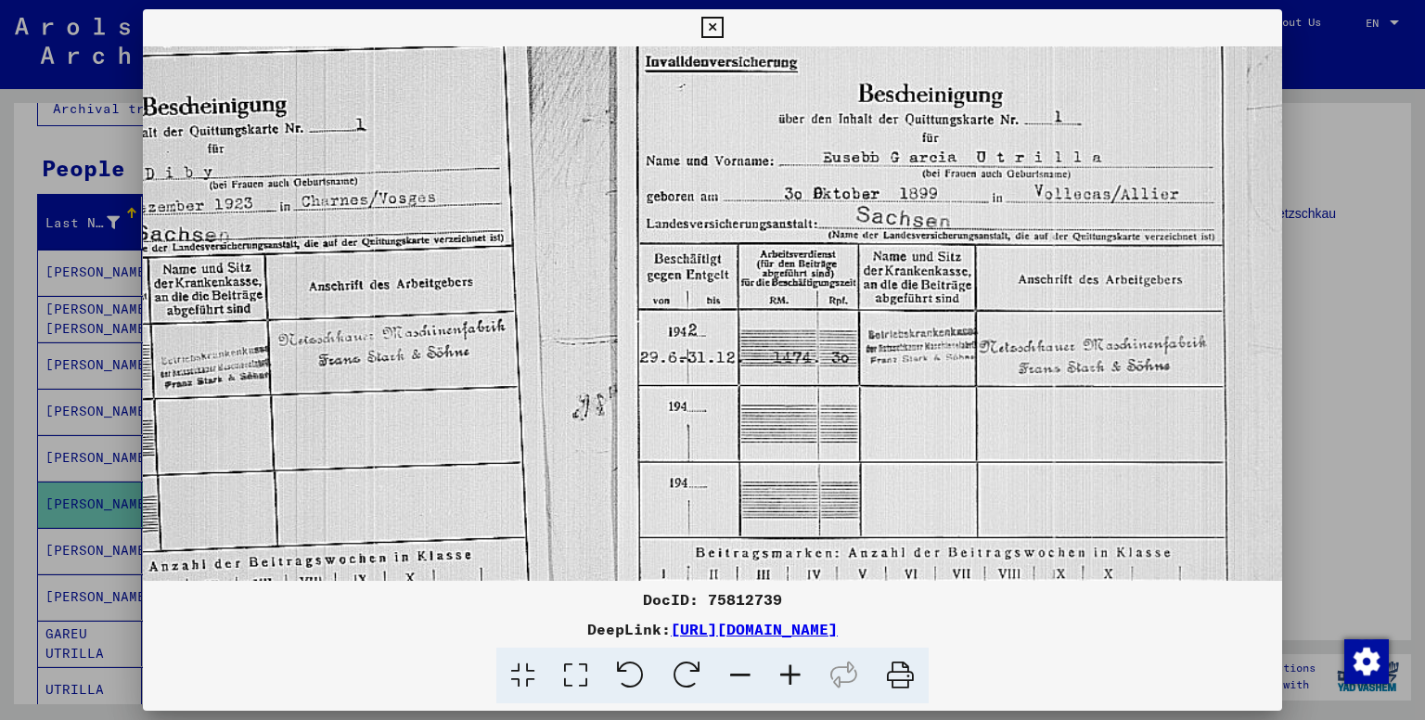
scroll to position [68, 265]
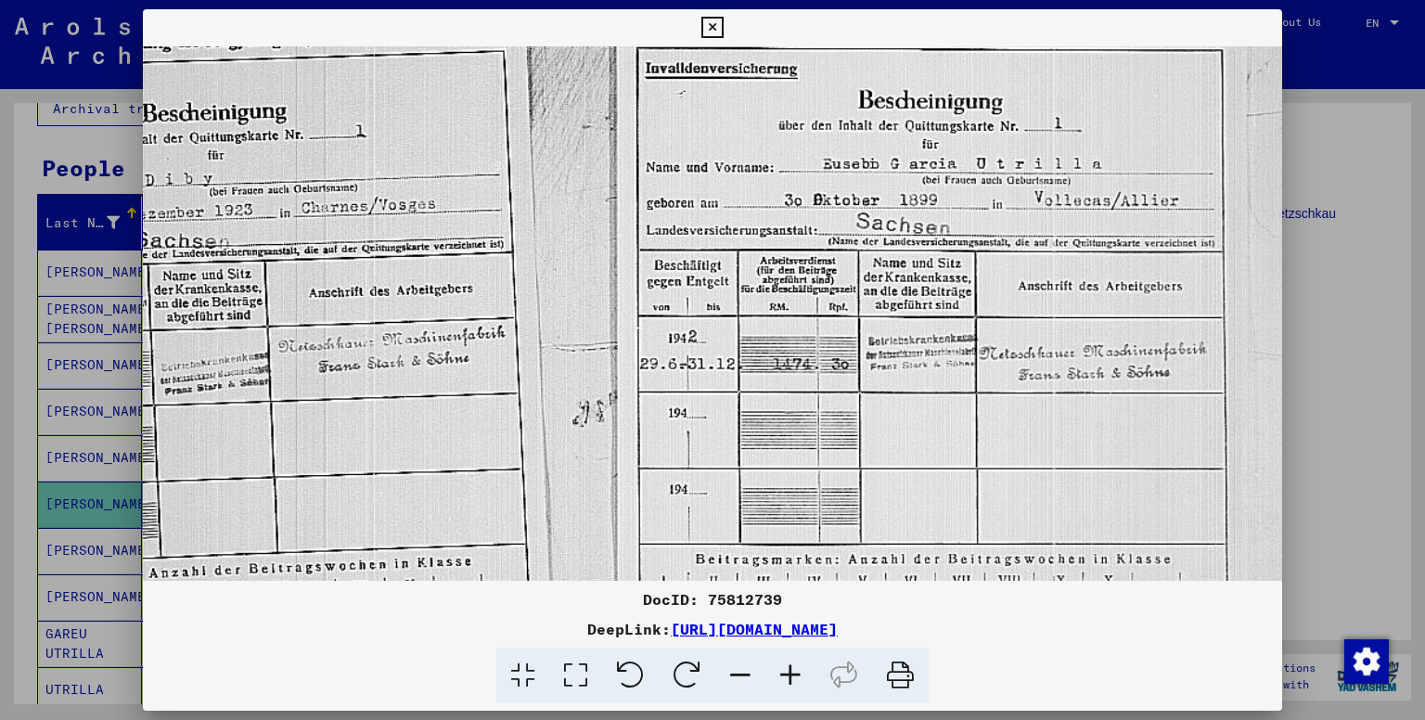
drag, startPoint x: 992, startPoint y: 341, endPoint x: 620, endPoint y: 376, distance: 373.6
click at [620, 376] on img at bounding box center [581, 432] width 1406 height 906
click at [1044, 441] on img at bounding box center [581, 432] width 1406 height 906
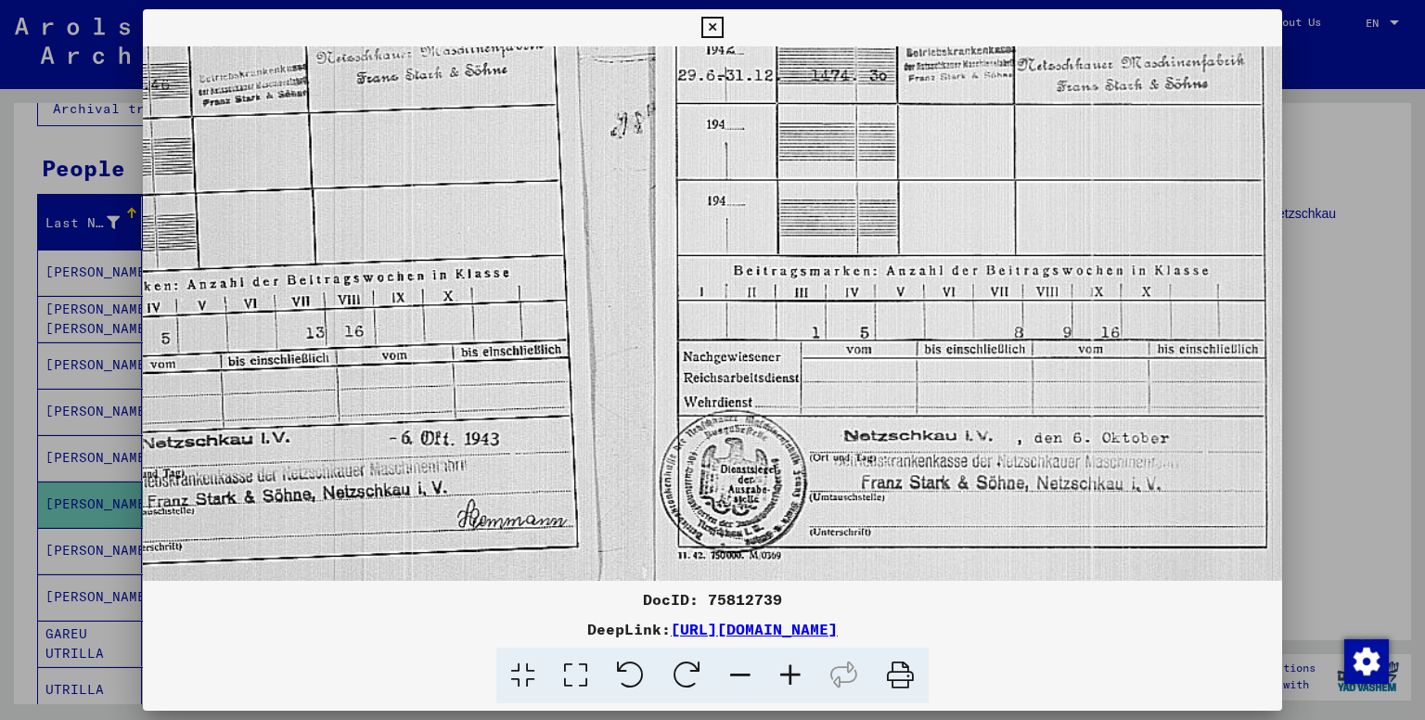
drag, startPoint x: 911, startPoint y: 461, endPoint x: 948, endPoint y: 174, distance: 289.1
click at [948, 174] on img at bounding box center [619, 143] width 1406 height 906
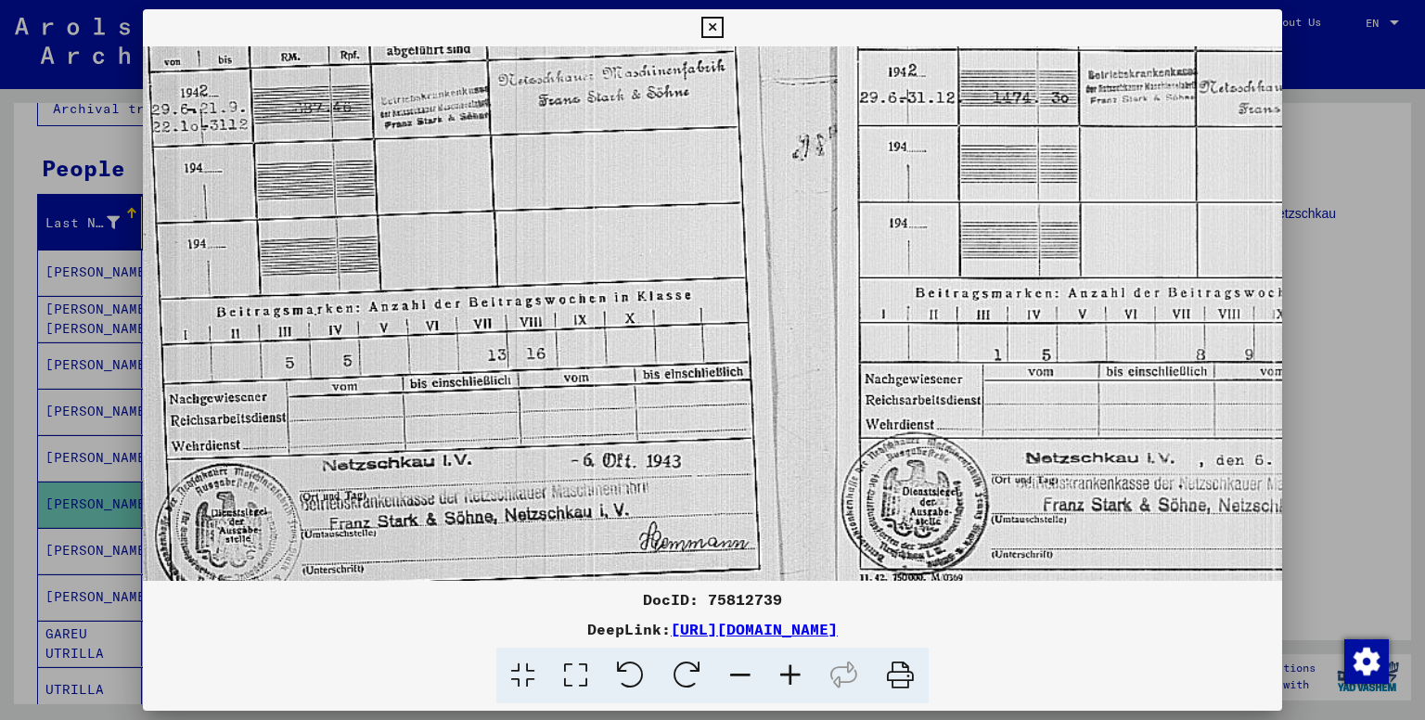
scroll to position [334, 31]
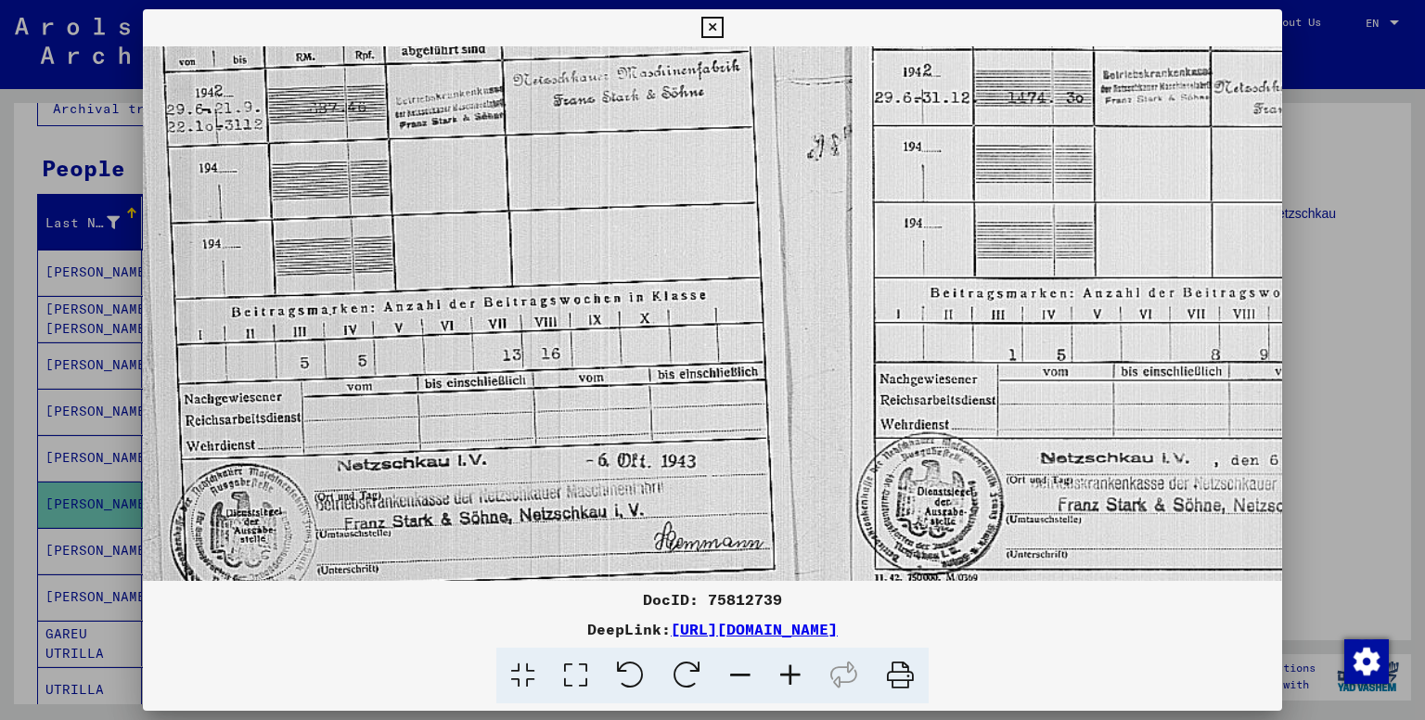
drag, startPoint x: 980, startPoint y: 373, endPoint x: 1180, endPoint y: 354, distance: 201.4
click at [1180, 354] on img at bounding box center [815, 165] width 1406 height 906
click at [710, 33] on icon at bounding box center [711, 28] width 21 height 22
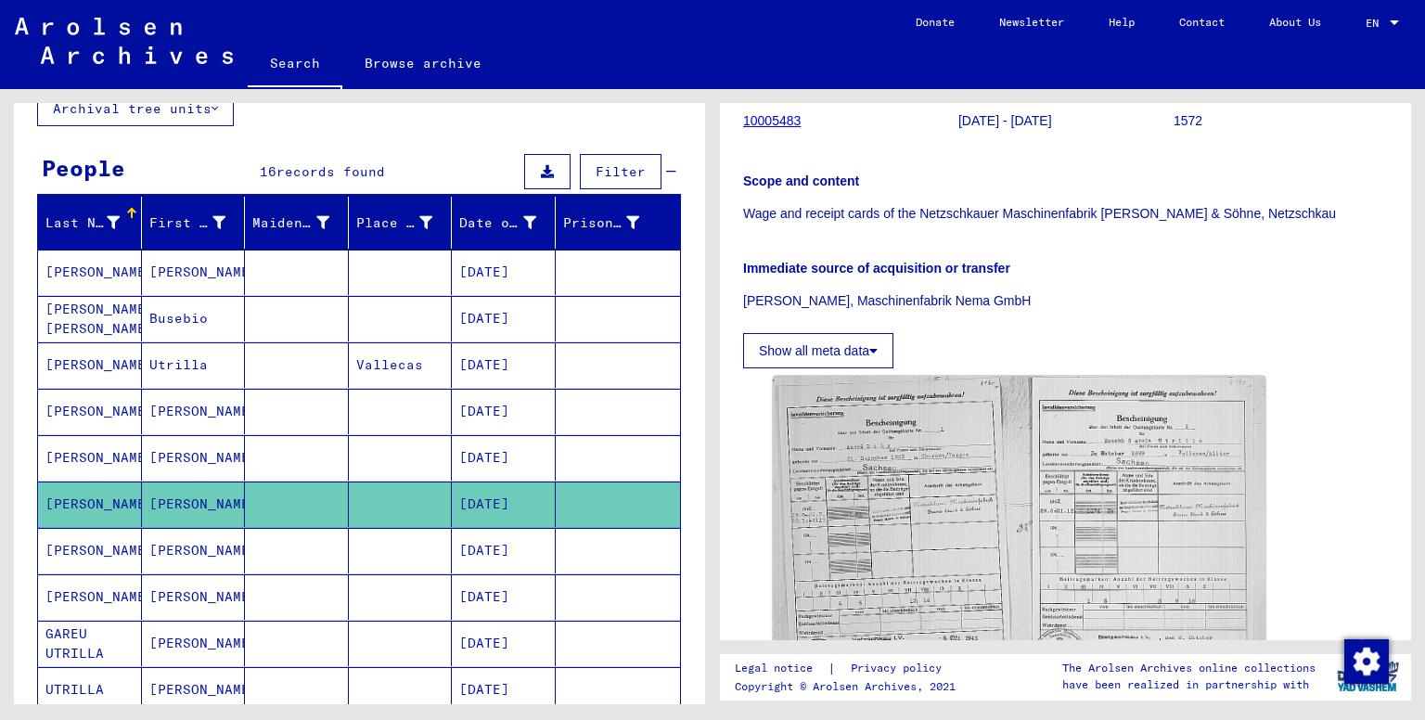
click at [189, 541] on mat-cell "[PERSON_NAME]" at bounding box center [194, 550] width 104 height 45
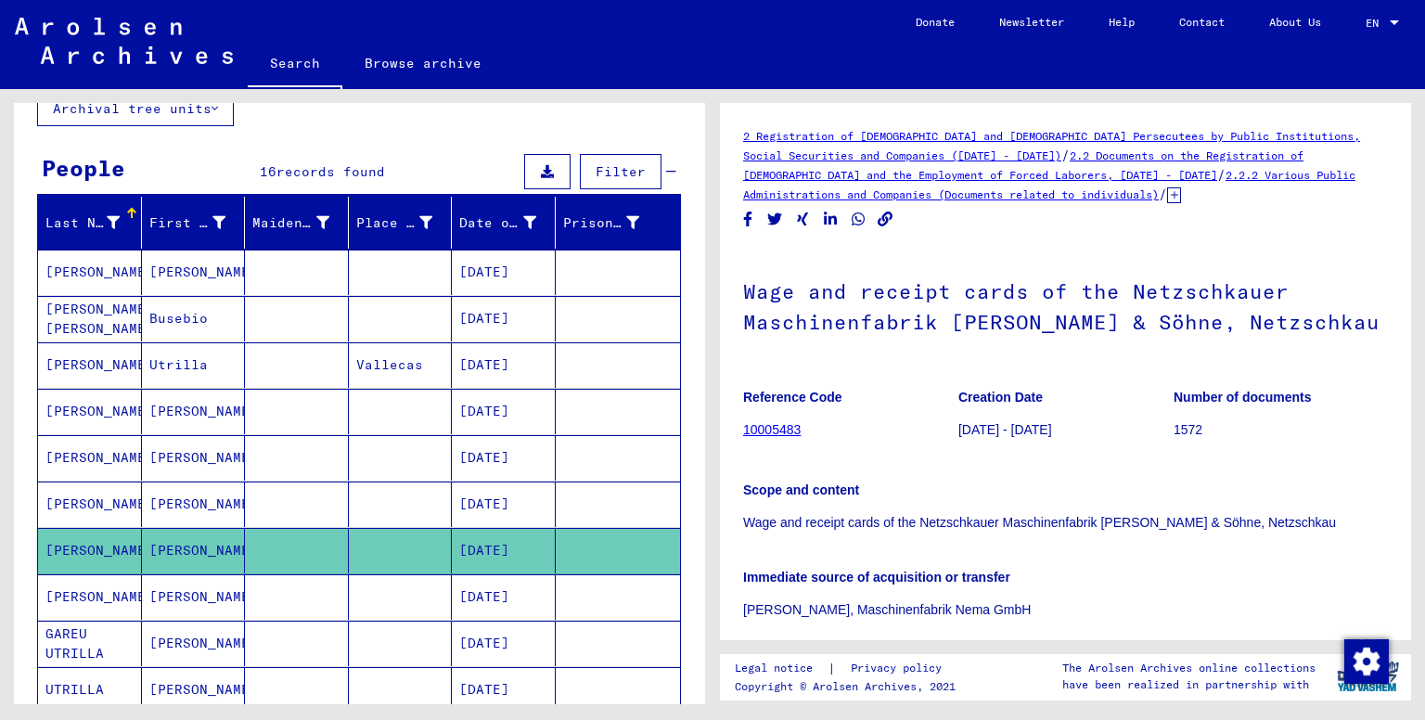
scroll to position [309, 0]
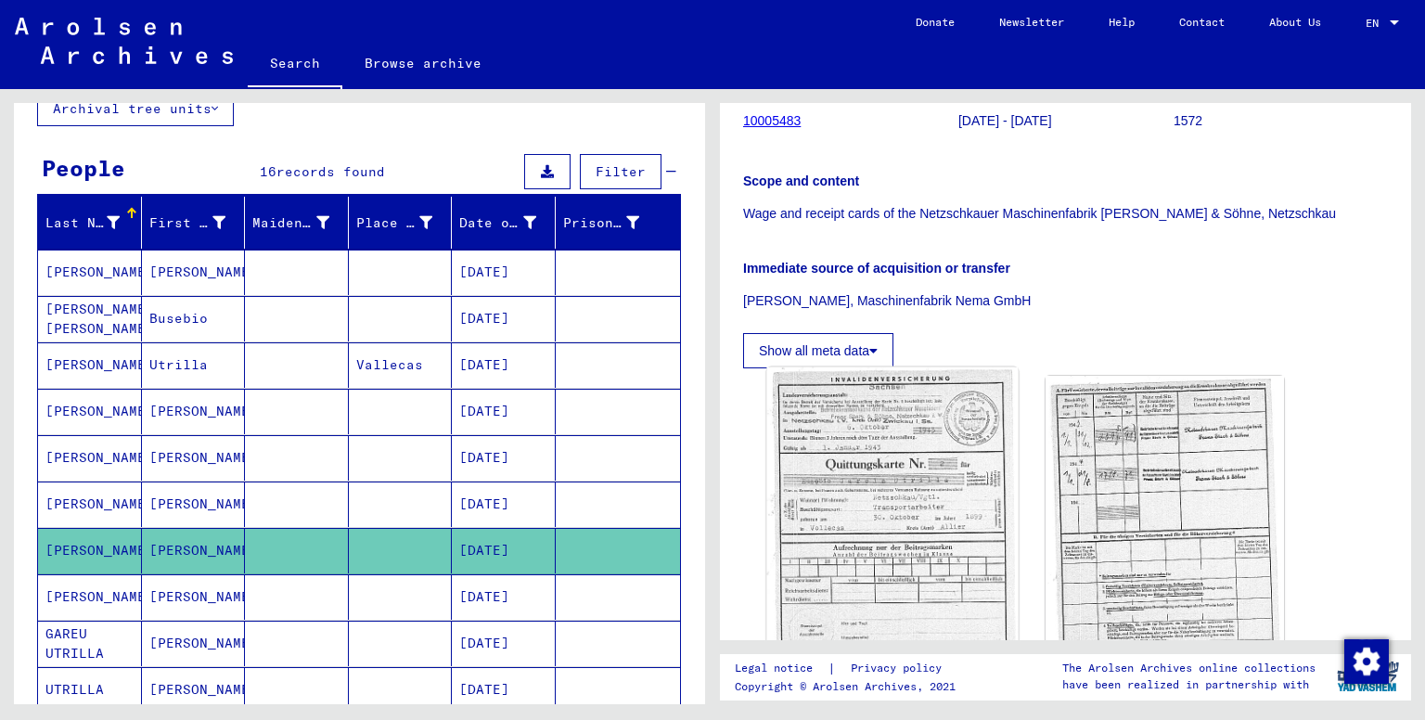
click at [895, 483] on img at bounding box center [892, 535] width 251 height 336
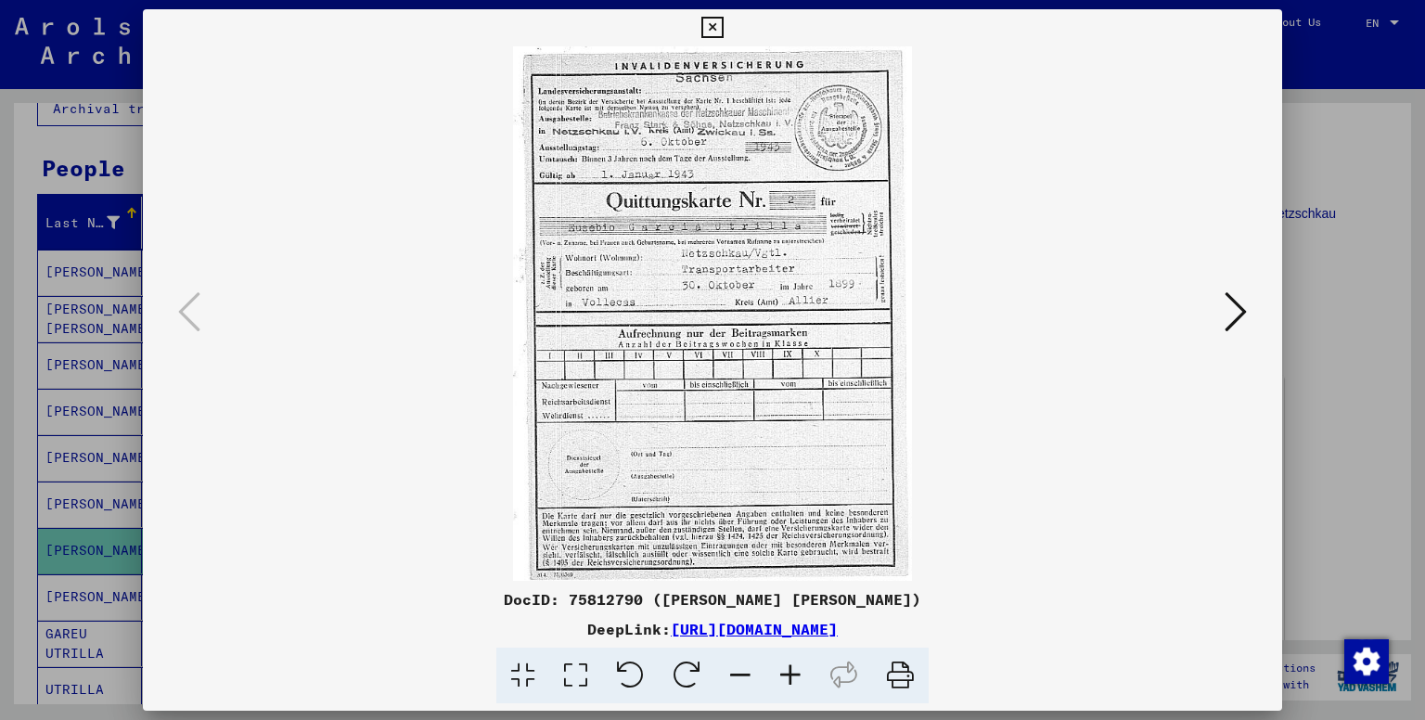
click at [799, 661] on icon at bounding box center [790, 676] width 50 height 57
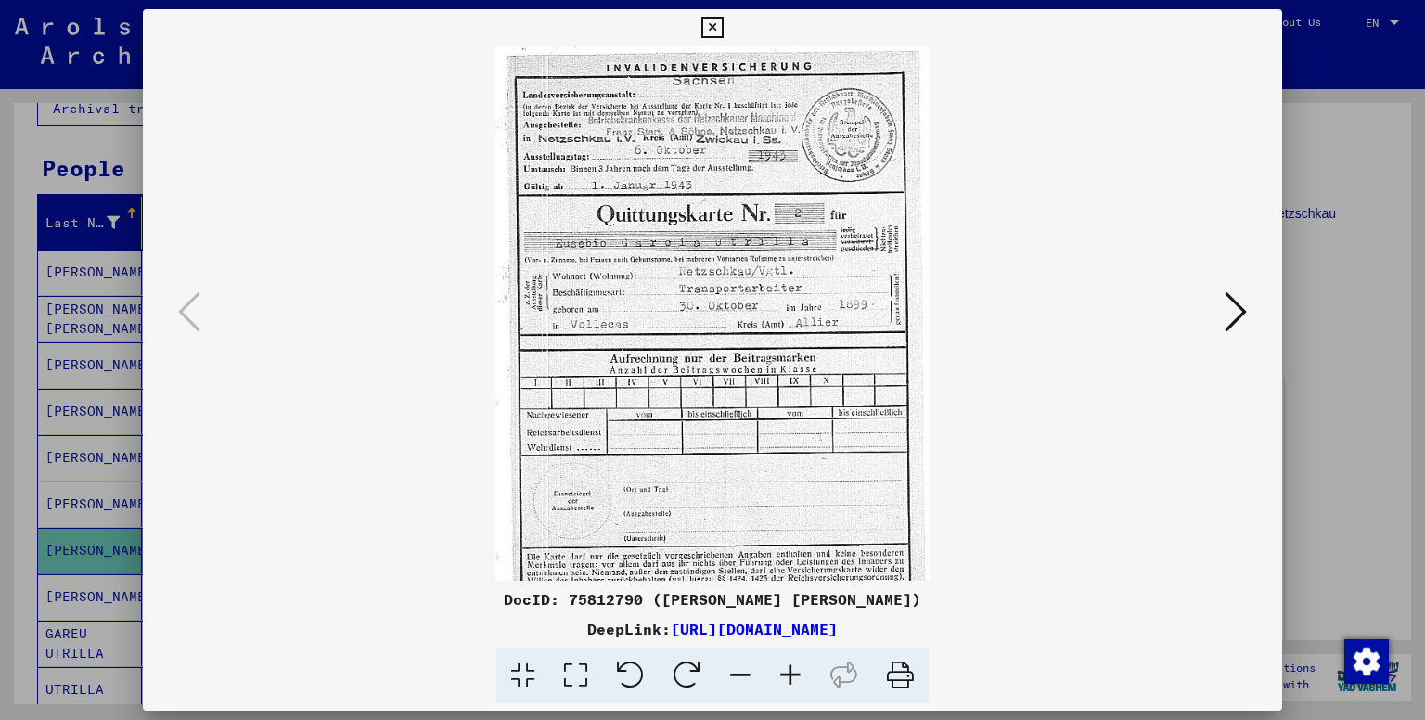
click at [799, 661] on icon at bounding box center [790, 676] width 50 height 57
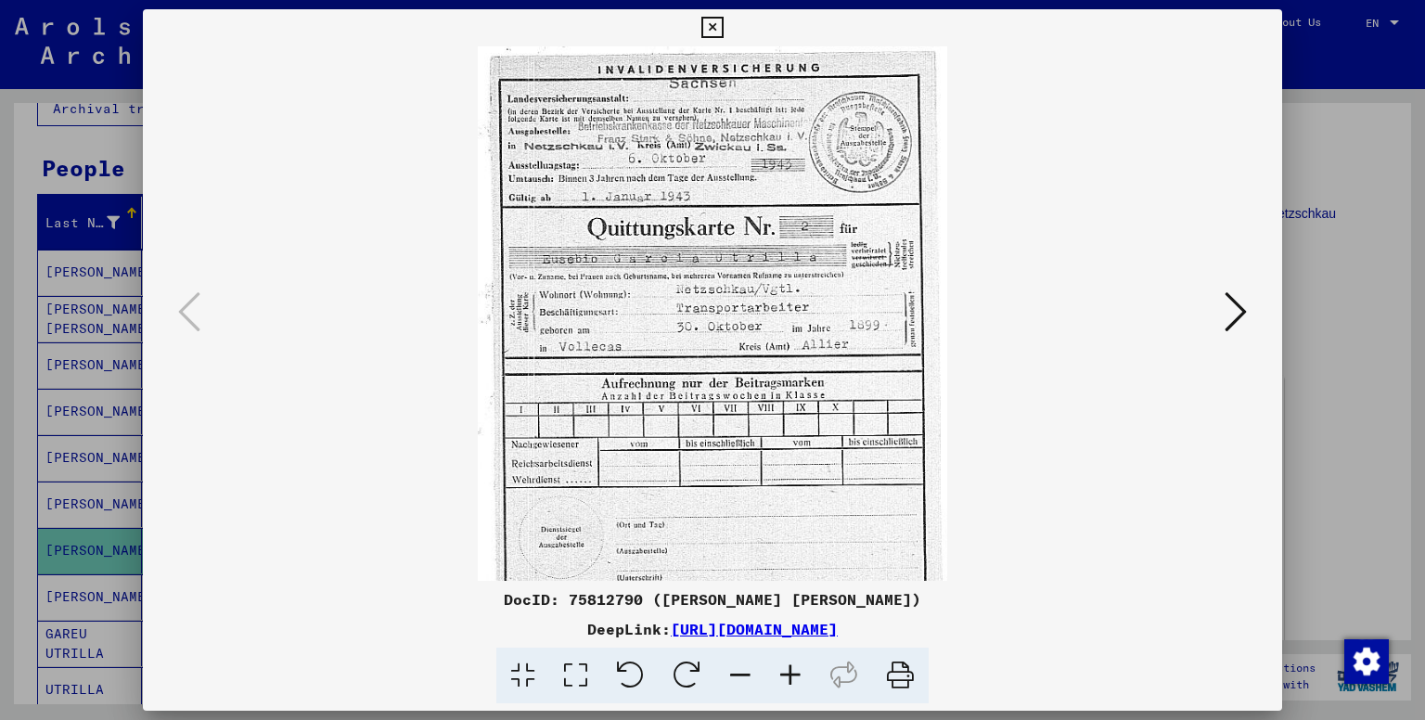
click at [799, 661] on icon at bounding box center [790, 676] width 50 height 57
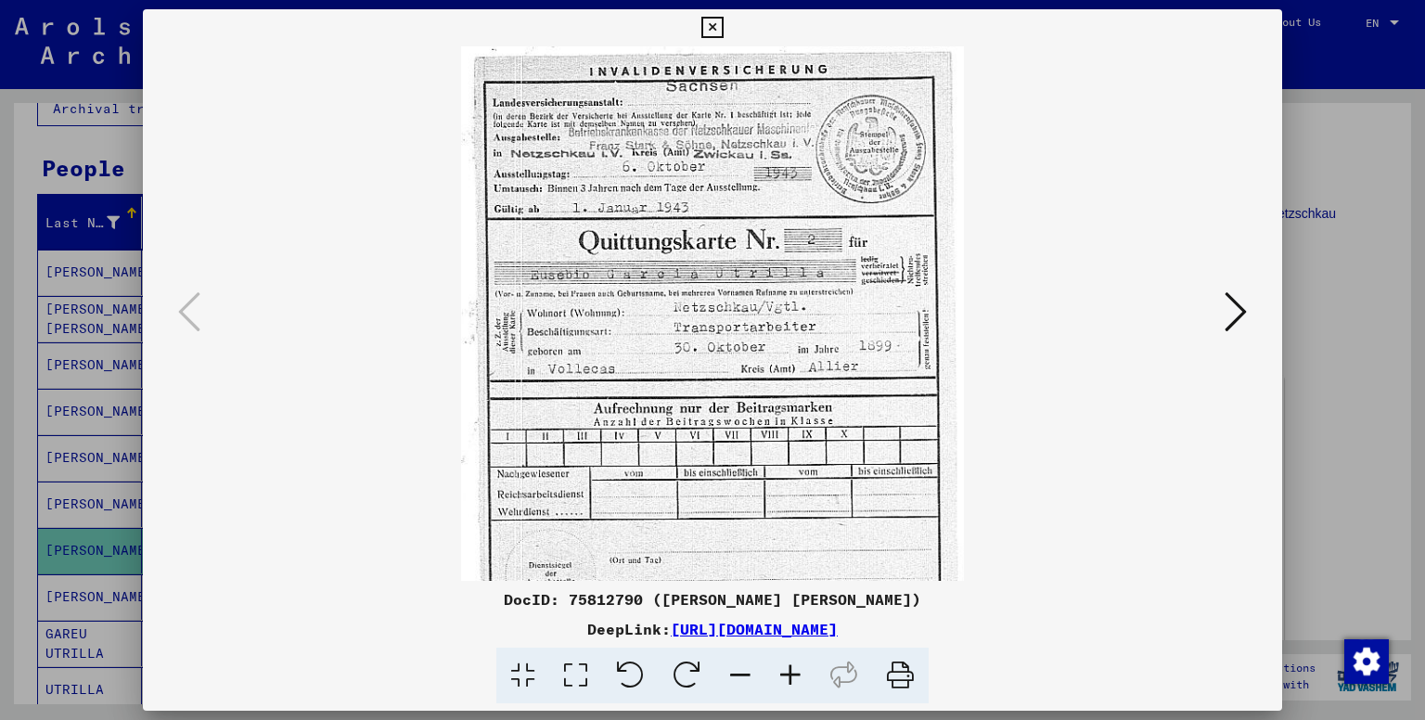
click at [799, 661] on icon at bounding box center [790, 676] width 50 height 57
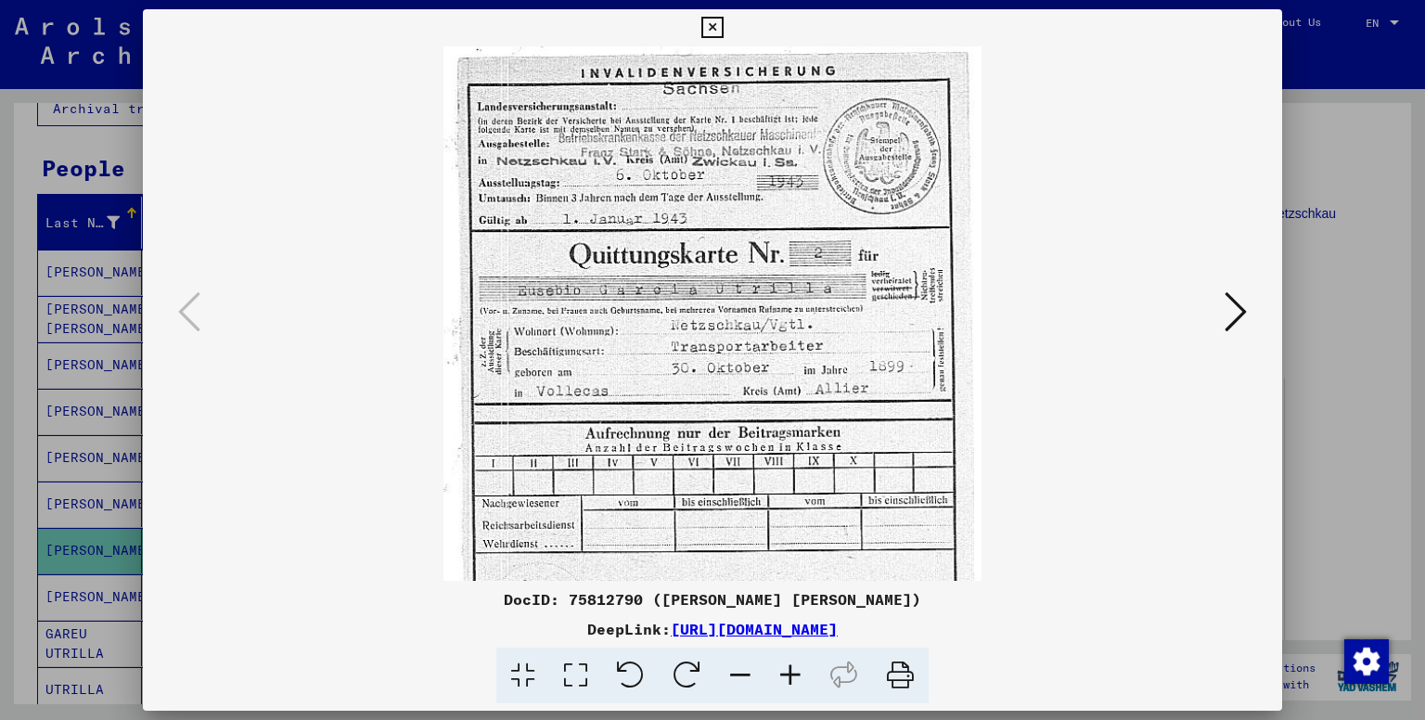
click at [799, 661] on icon at bounding box center [790, 676] width 50 height 57
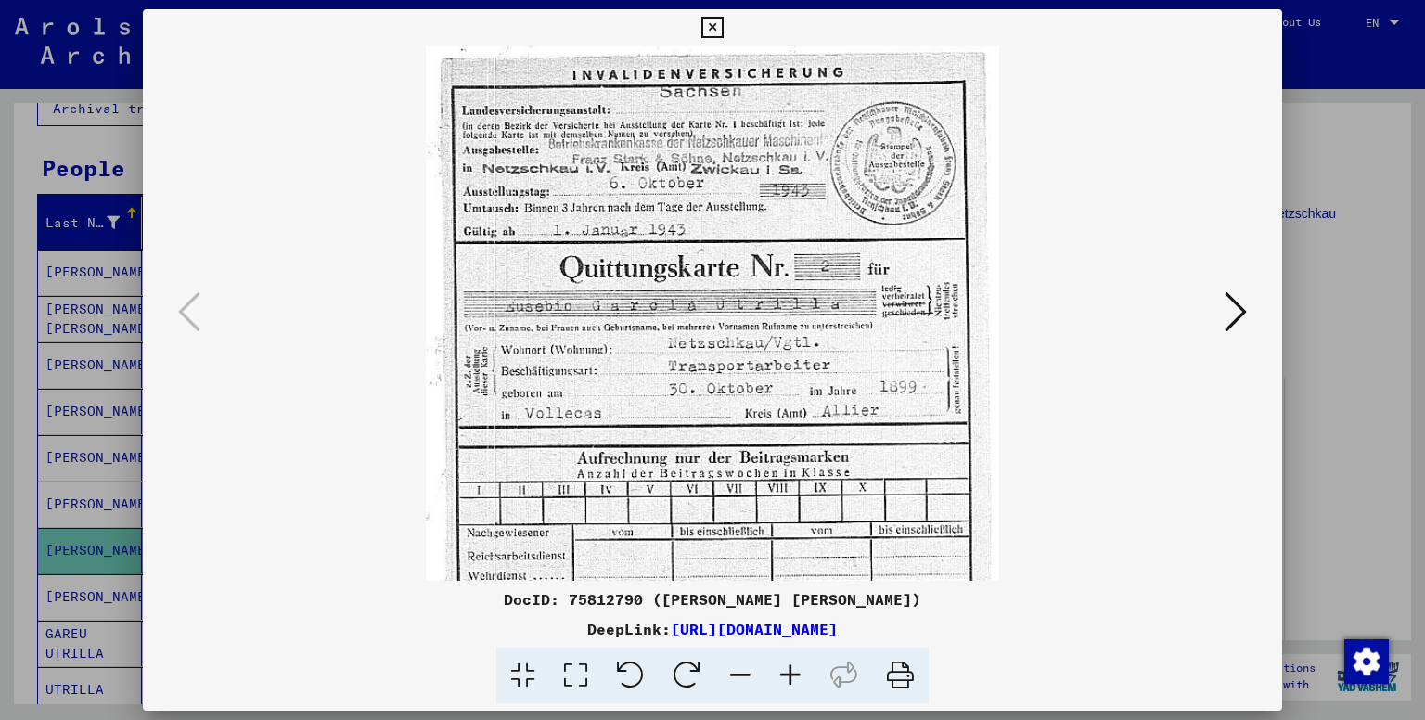
click at [799, 661] on icon at bounding box center [790, 676] width 50 height 57
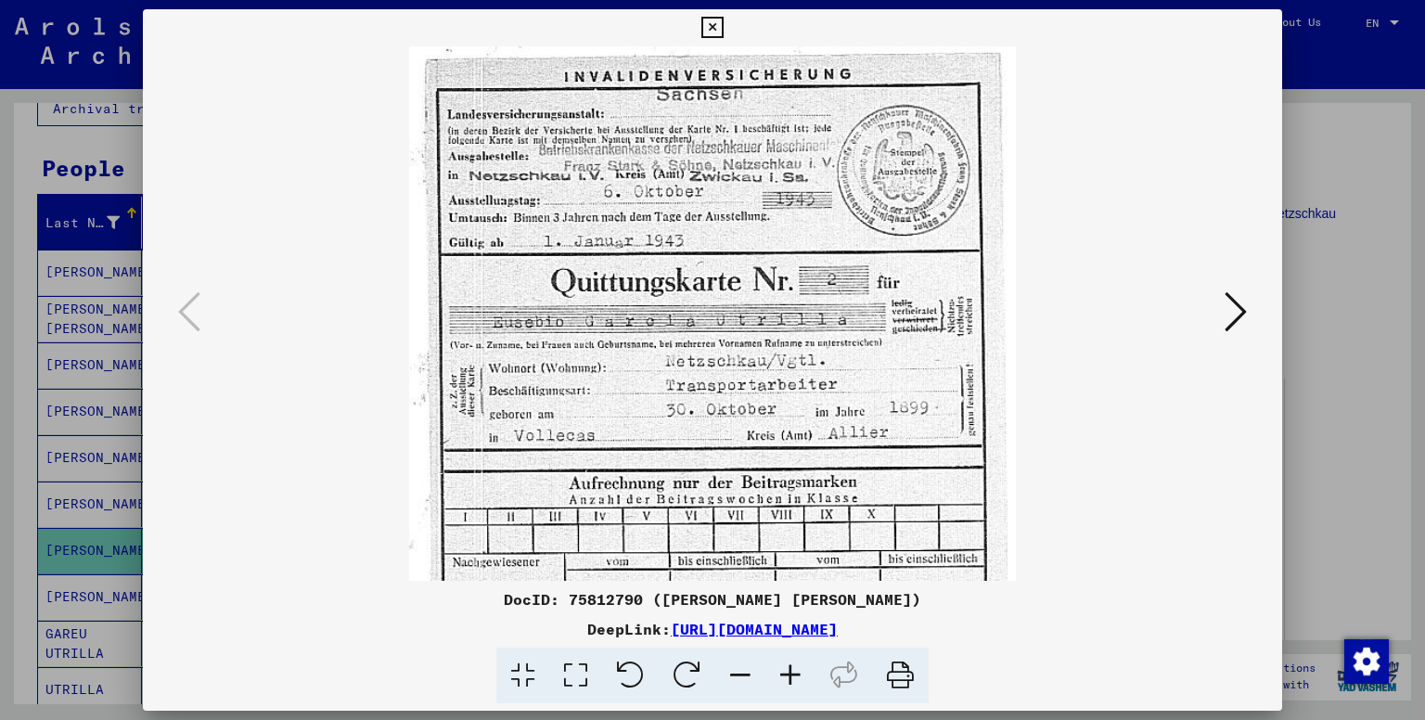
click at [799, 661] on icon at bounding box center [790, 676] width 50 height 57
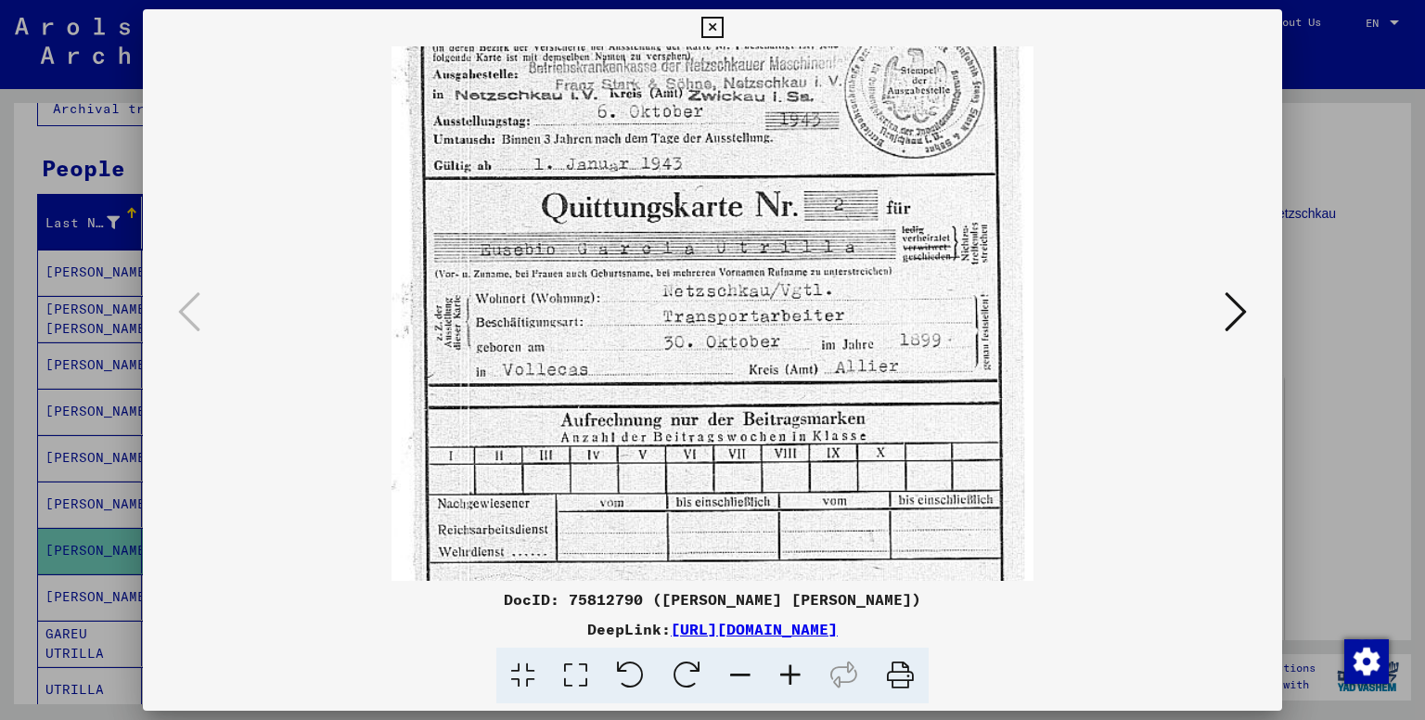
scroll to position [92, 0]
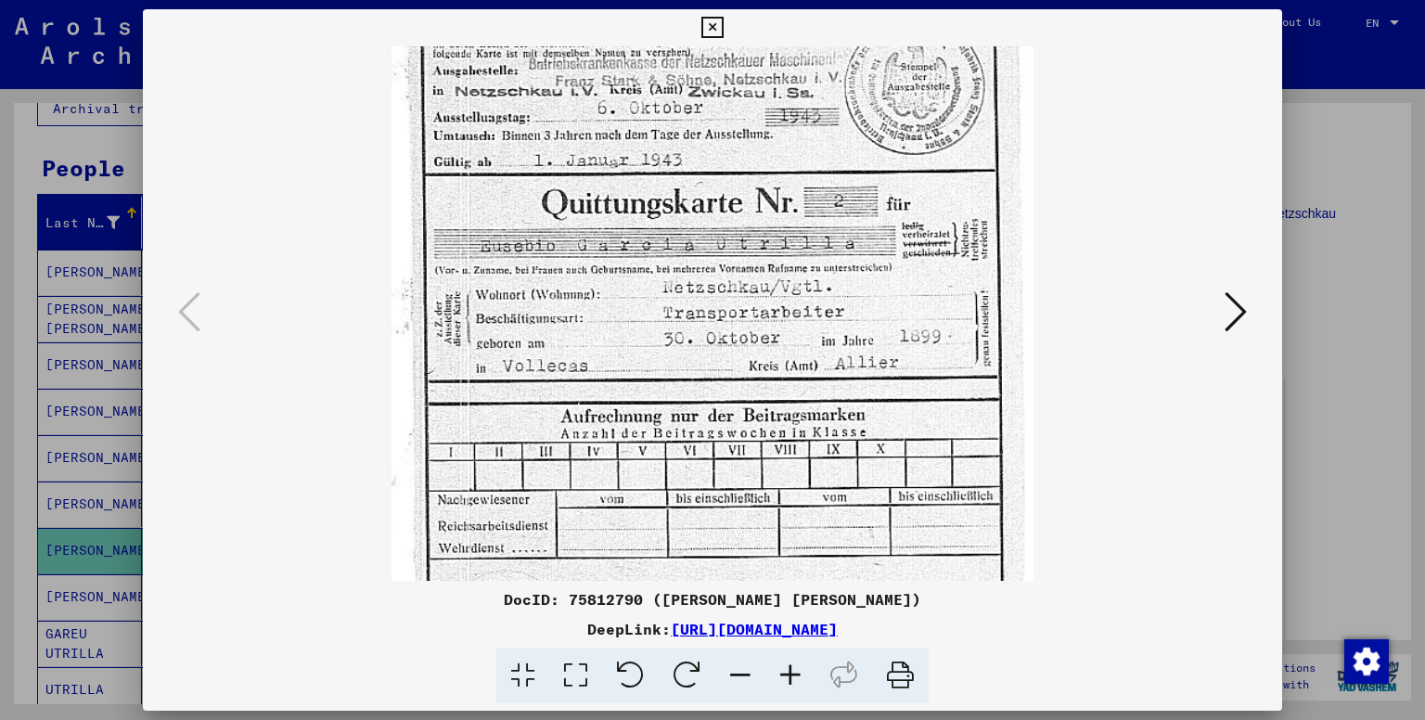
drag, startPoint x: 624, startPoint y: 392, endPoint x: 629, endPoint y: 302, distance: 91.1
click at [629, 302] on img at bounding box center [713, 384] width 642 height 859
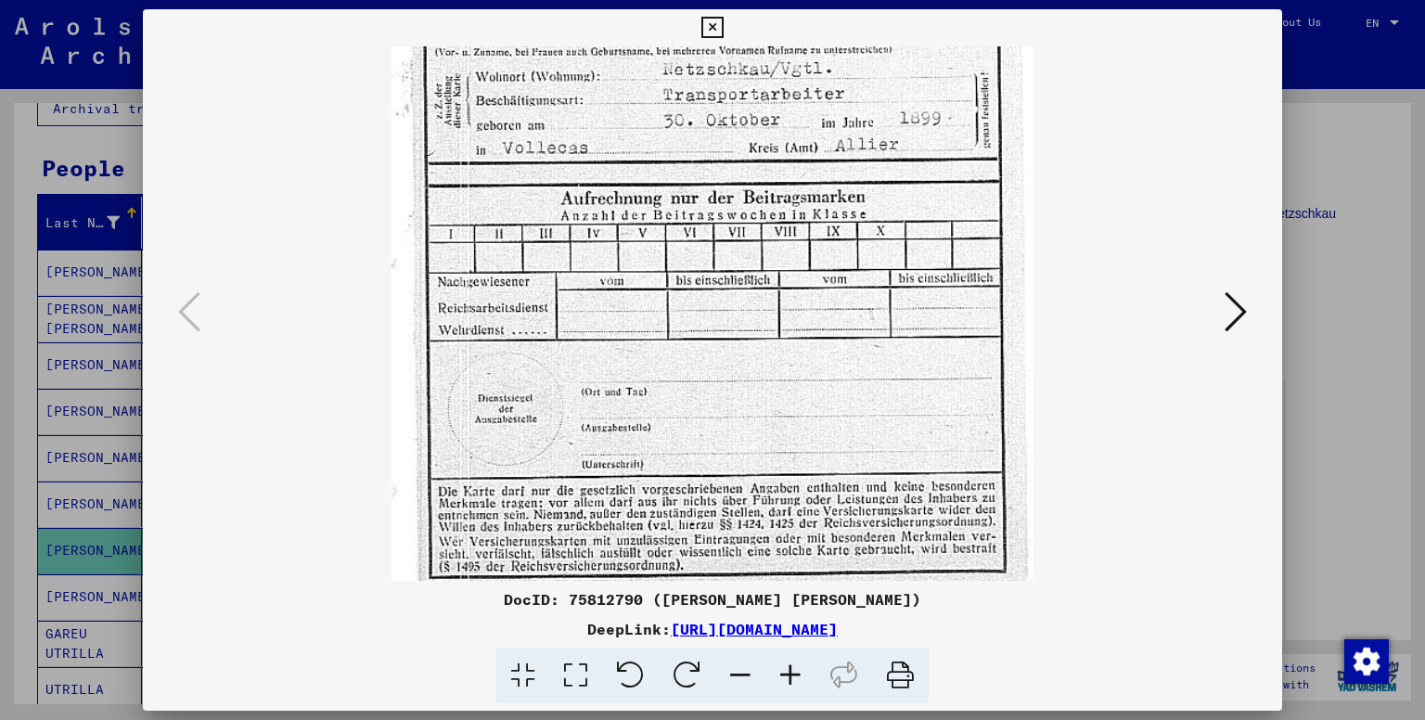
drag, startPoint x: 641, startPoint y: 357, endPoint x: 679, endPoint y: 145, distance: 215.9
click at [679, 145] on img at bounding box center [713, 165] width 642 height 859
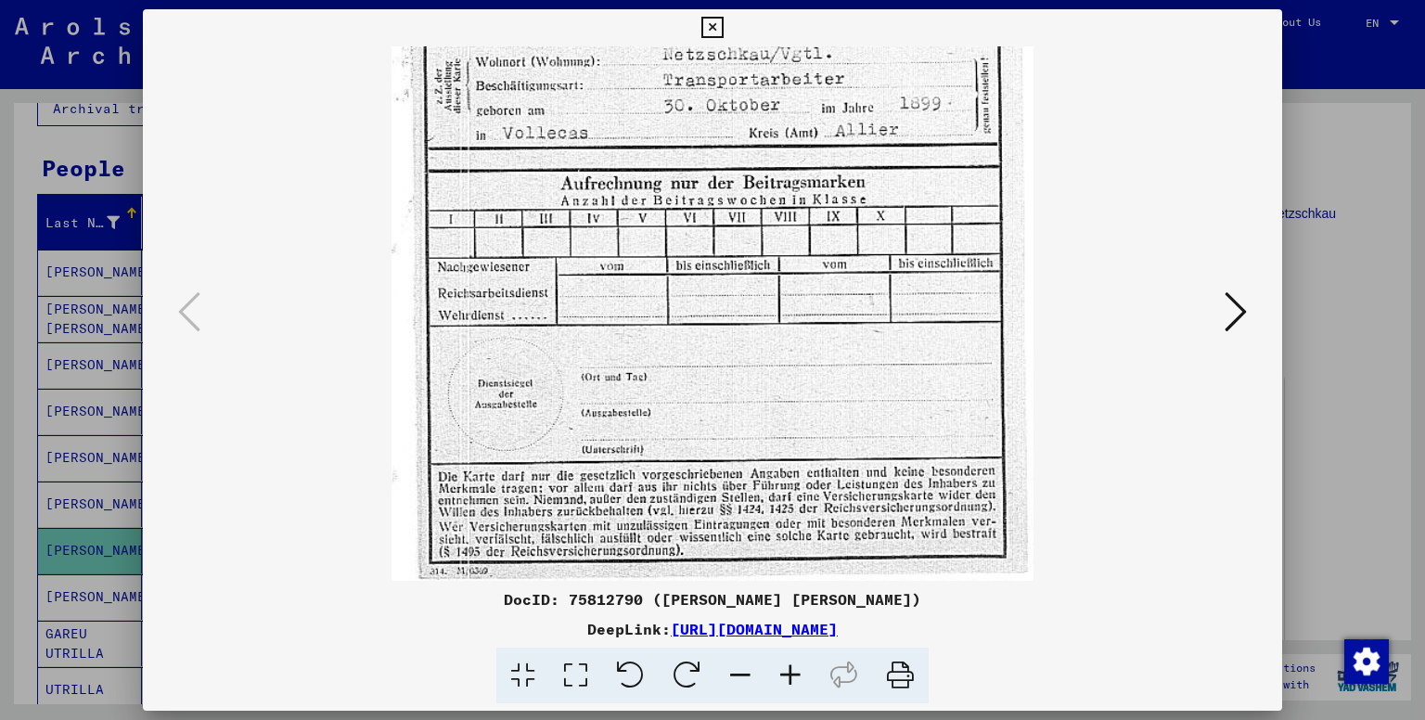
drag, startPoint x: 703, startPoint y: 409, endPoint x: 724, endPoint y: 208, distance: 202.4
click at [724, 208] on img at bounding box center [713, 151] width 642 height 859
click at [1237, 323] on icon at bounding box center [1236, 311] width 22 height 45
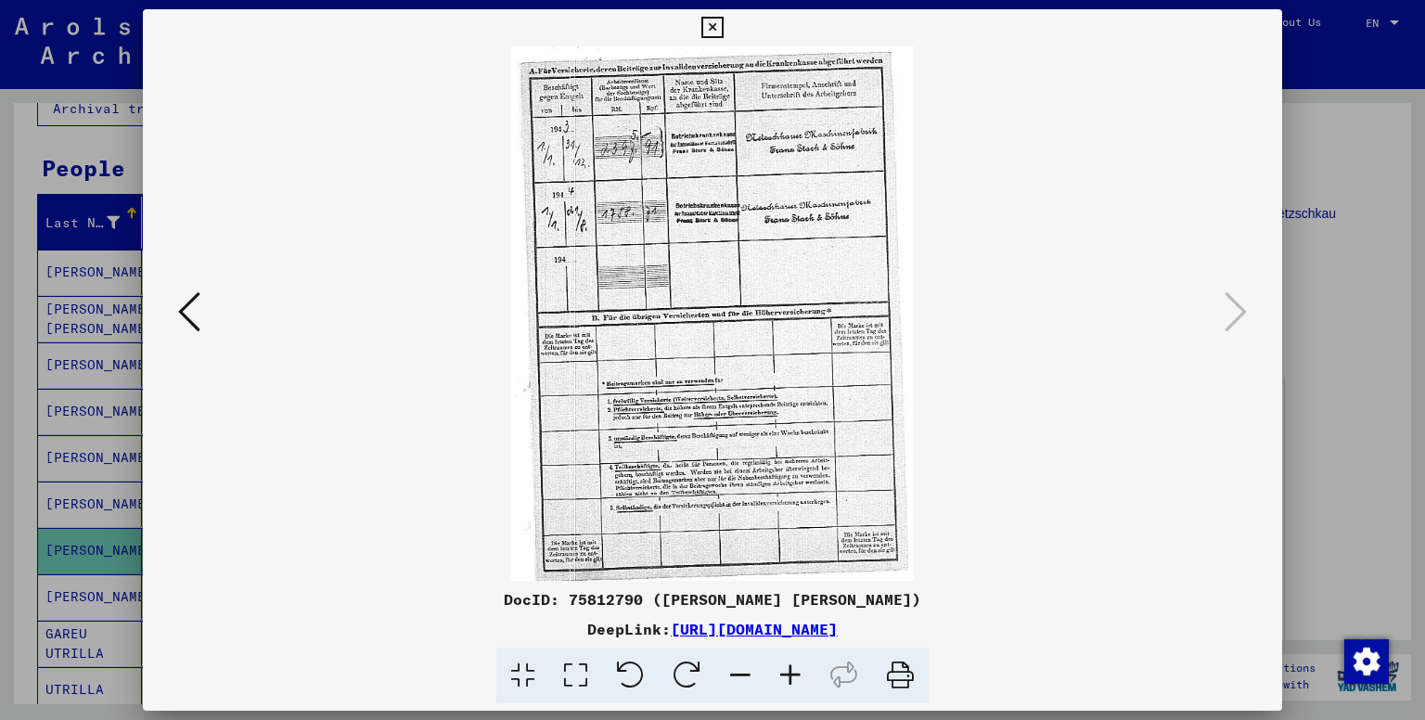
click at [798, 666] on icon at bounding box center [790, 676] width 50 height 57
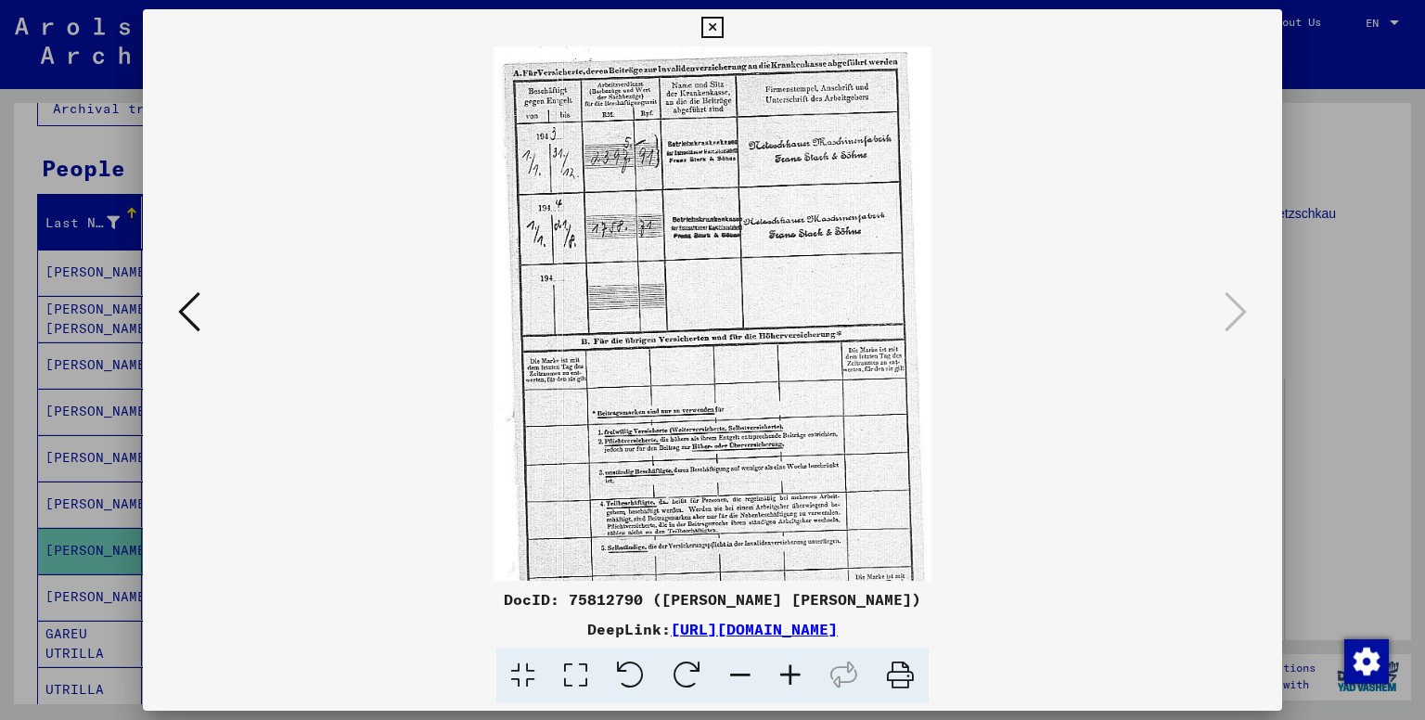
click at [798, 666] on icon at bounding box center [790, 676] width 50 height 57
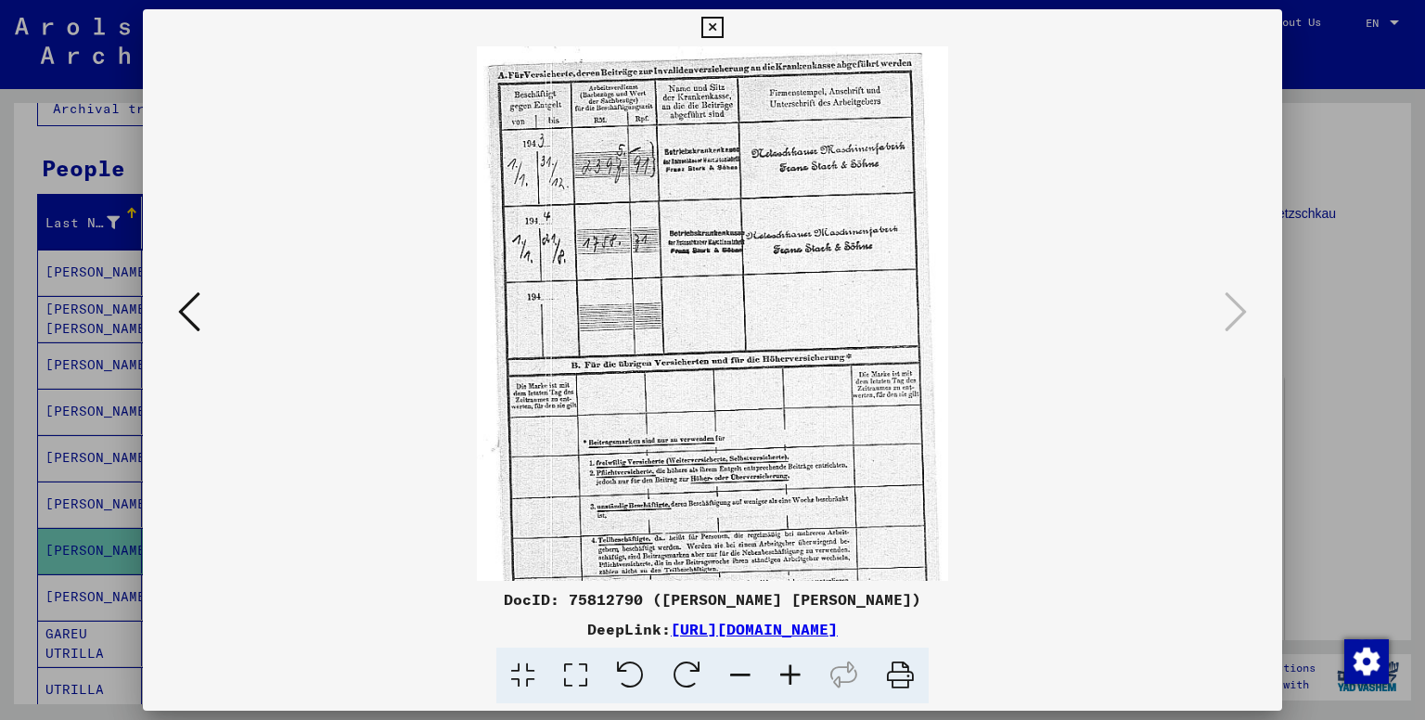
click at [798, 665] on icon at bounding box center [790, 676] width 50 height 57
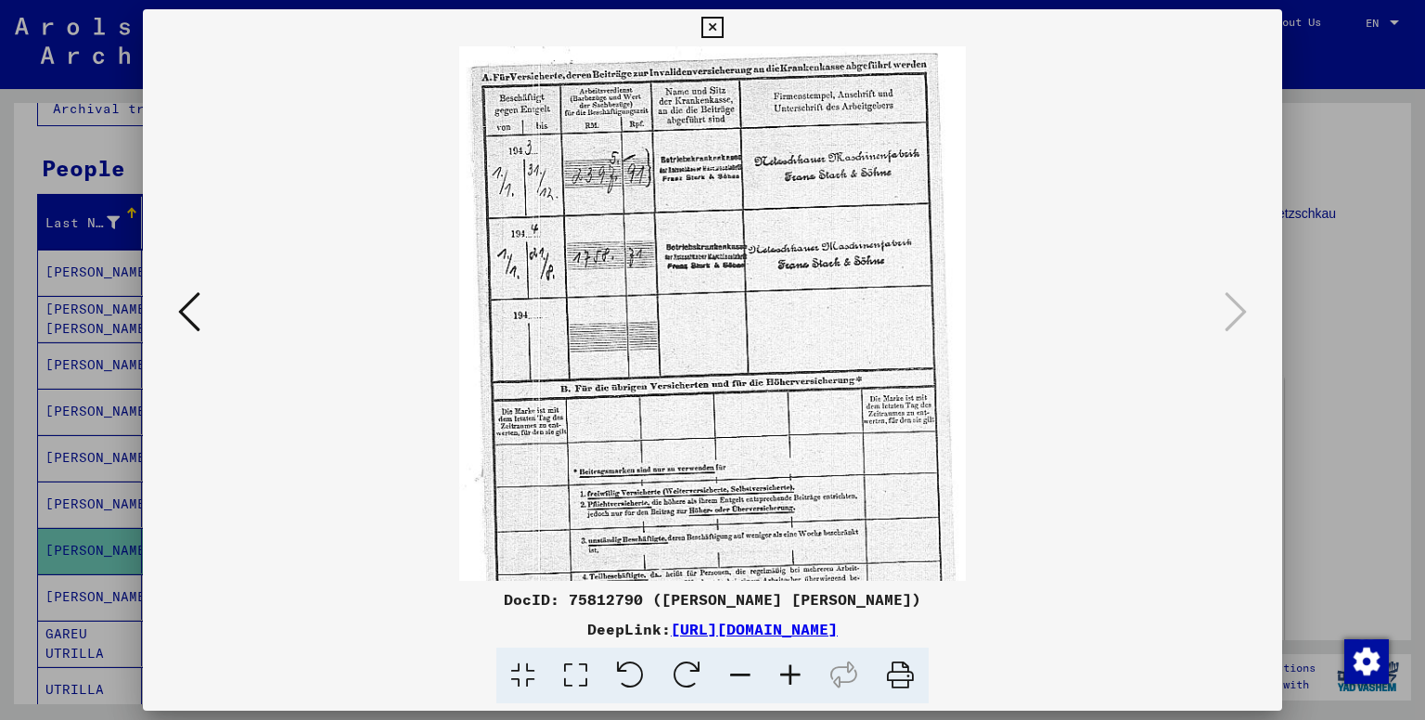
click at [798, 665] on icon at bounding box center [790, 676] width 50 height 57
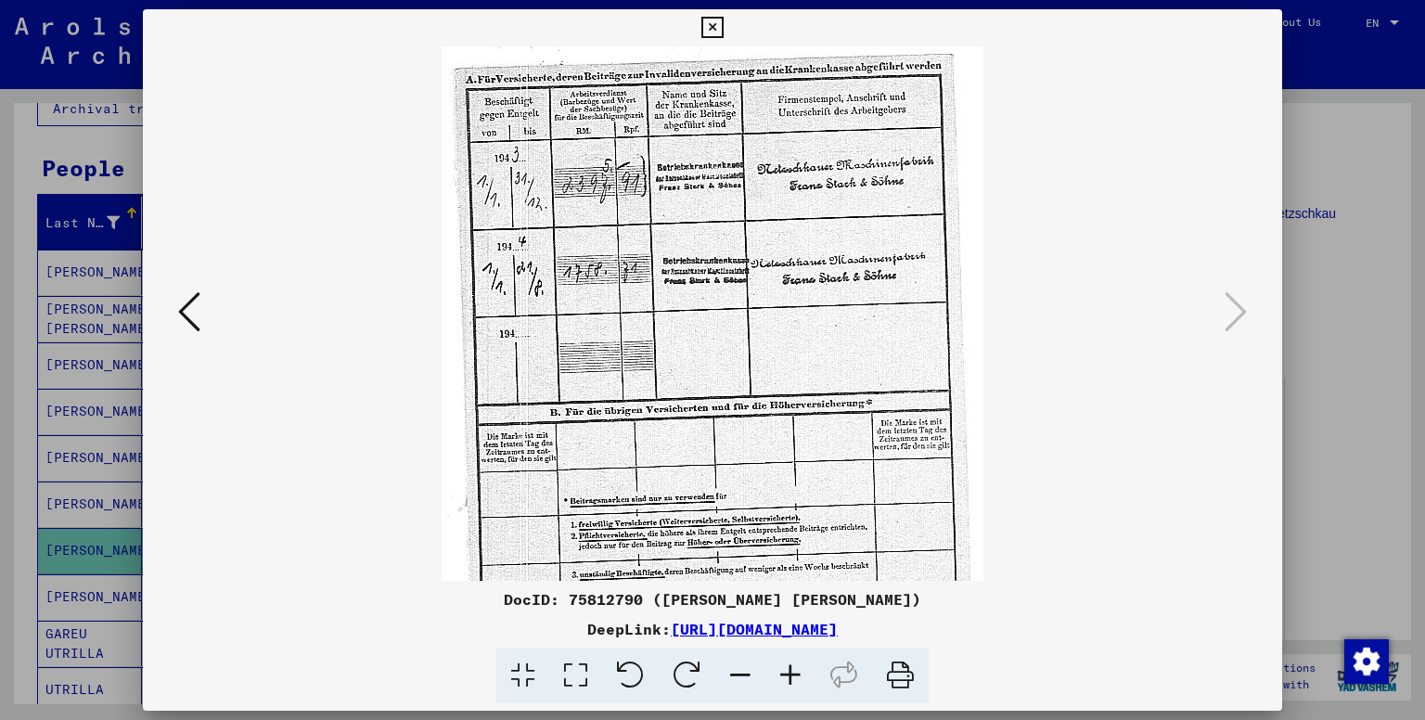
click at [798, 665] on icon at bounding box center [790, 676] width 50 height 57
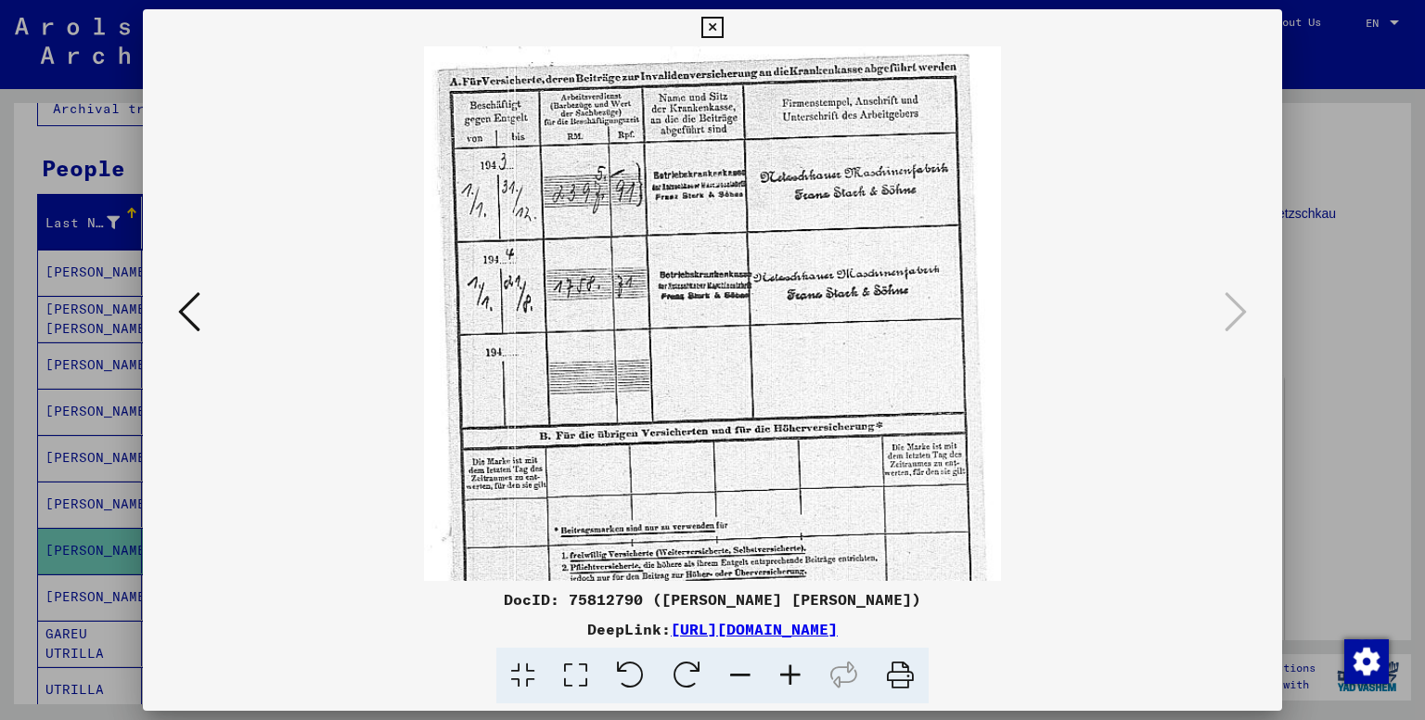
click at [798, 665] on icon at bounding box center [790, 676] width 50 height 57
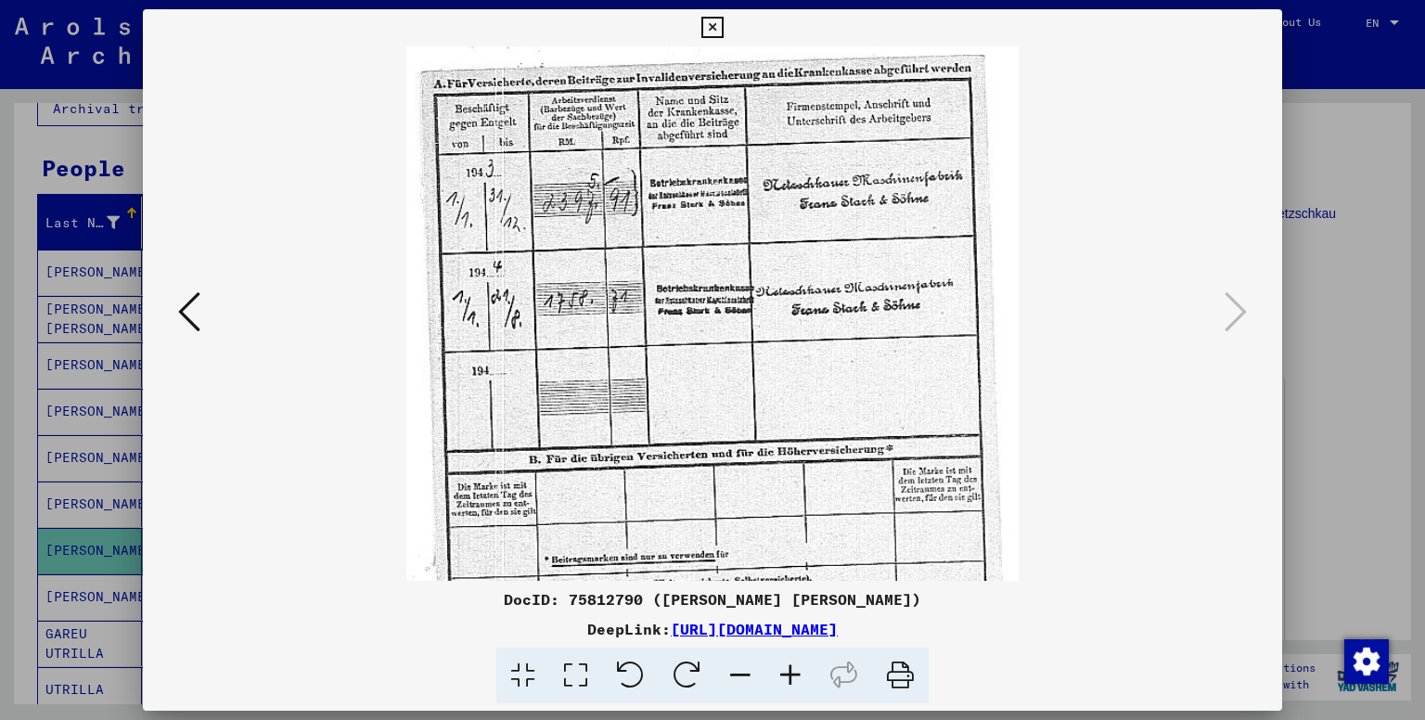
click at [798, 665] on icon at bounding box center [790, 676] width 50 height 57
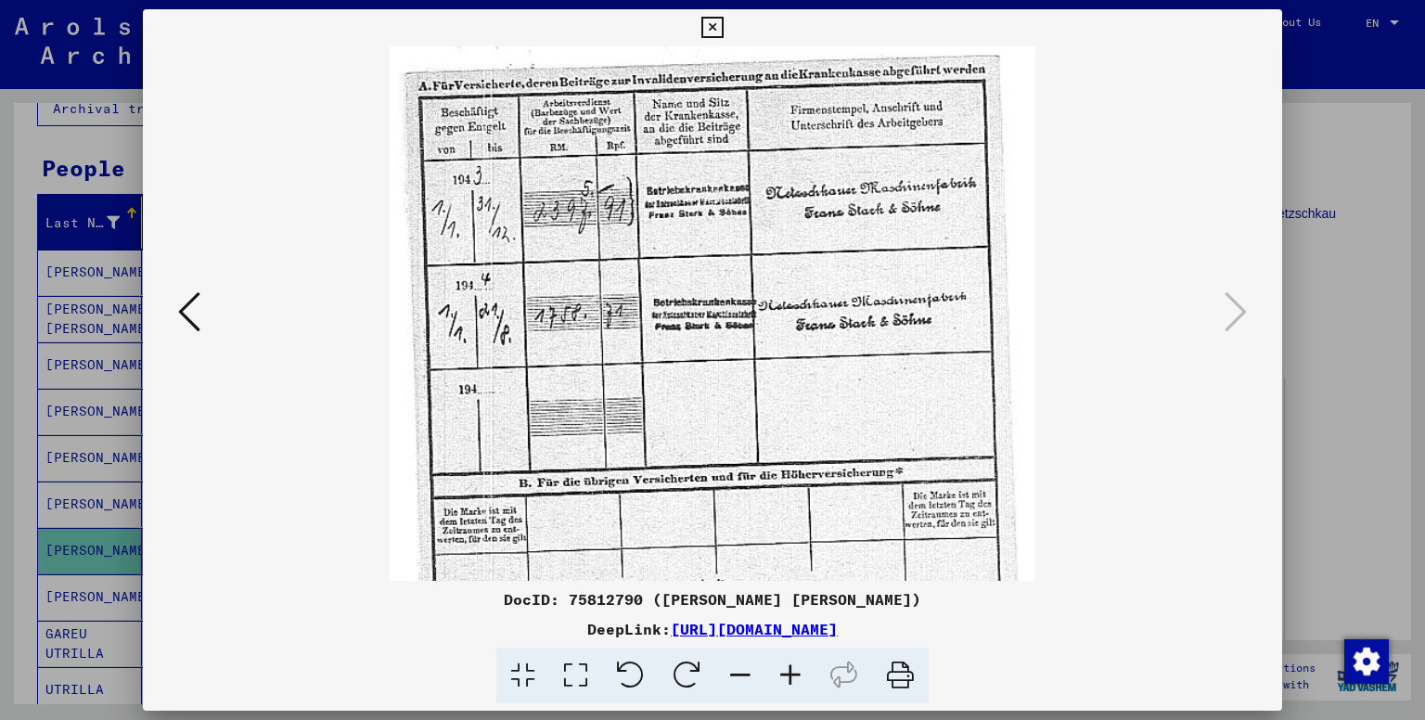
click at [798, 665] on icon at bounding box center [790, 676] width 50 height 57
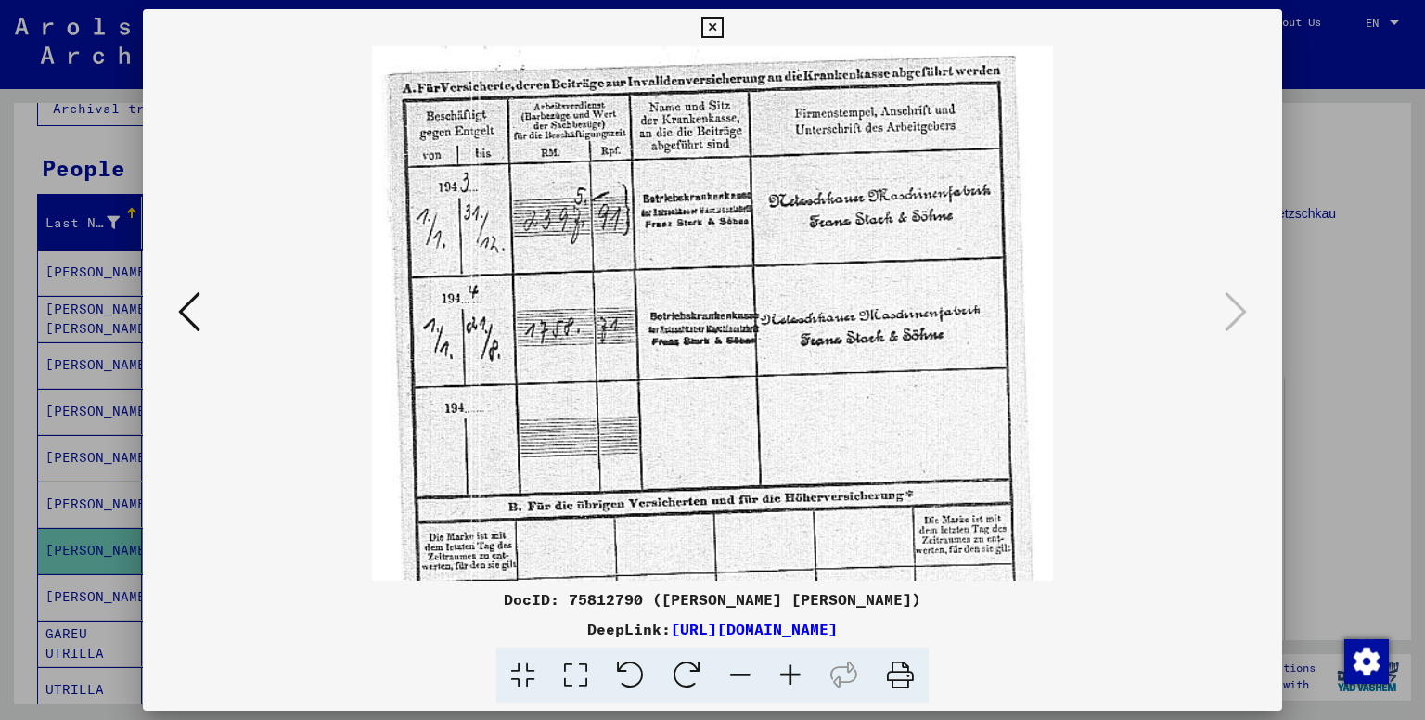
click at [798, 665] on icon at bounding box center [790, 676] width 50 height 57
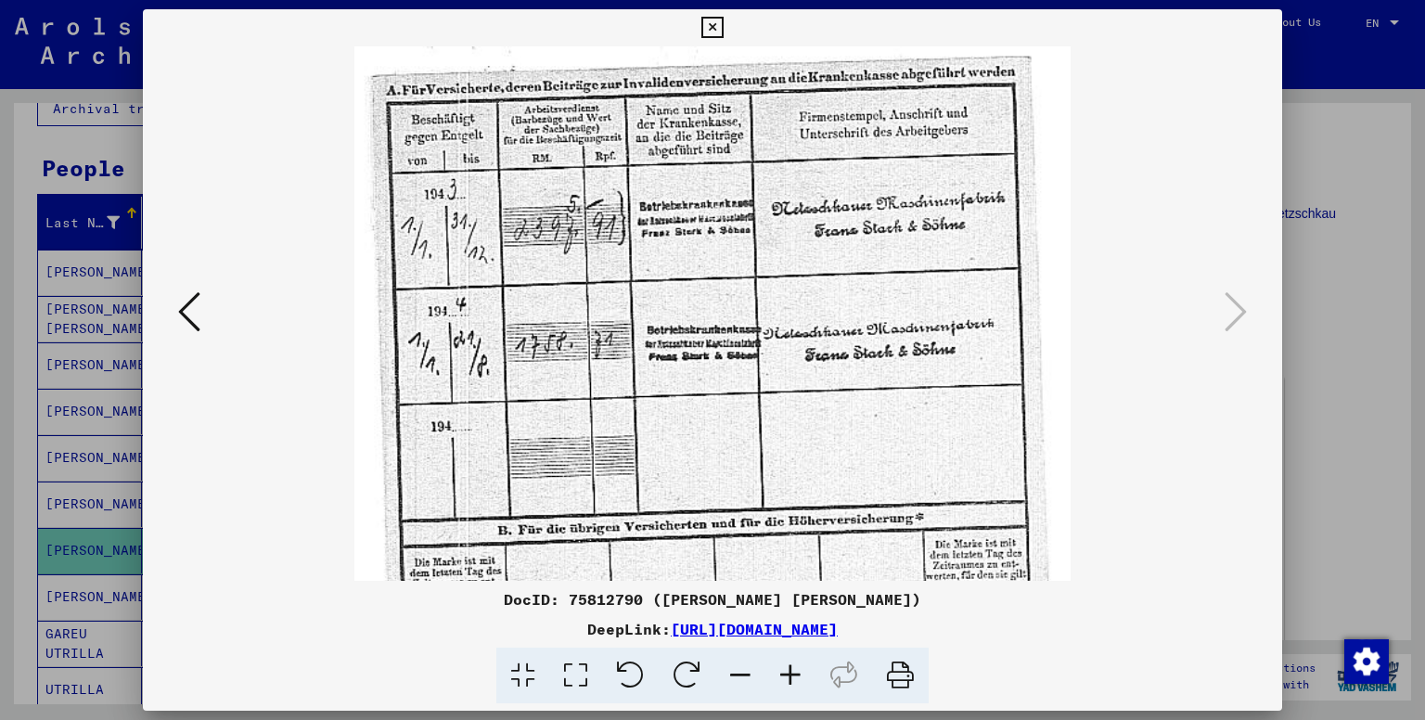
click at [798, 665] on icon at bounding box center [790, 676] width 50 height 57
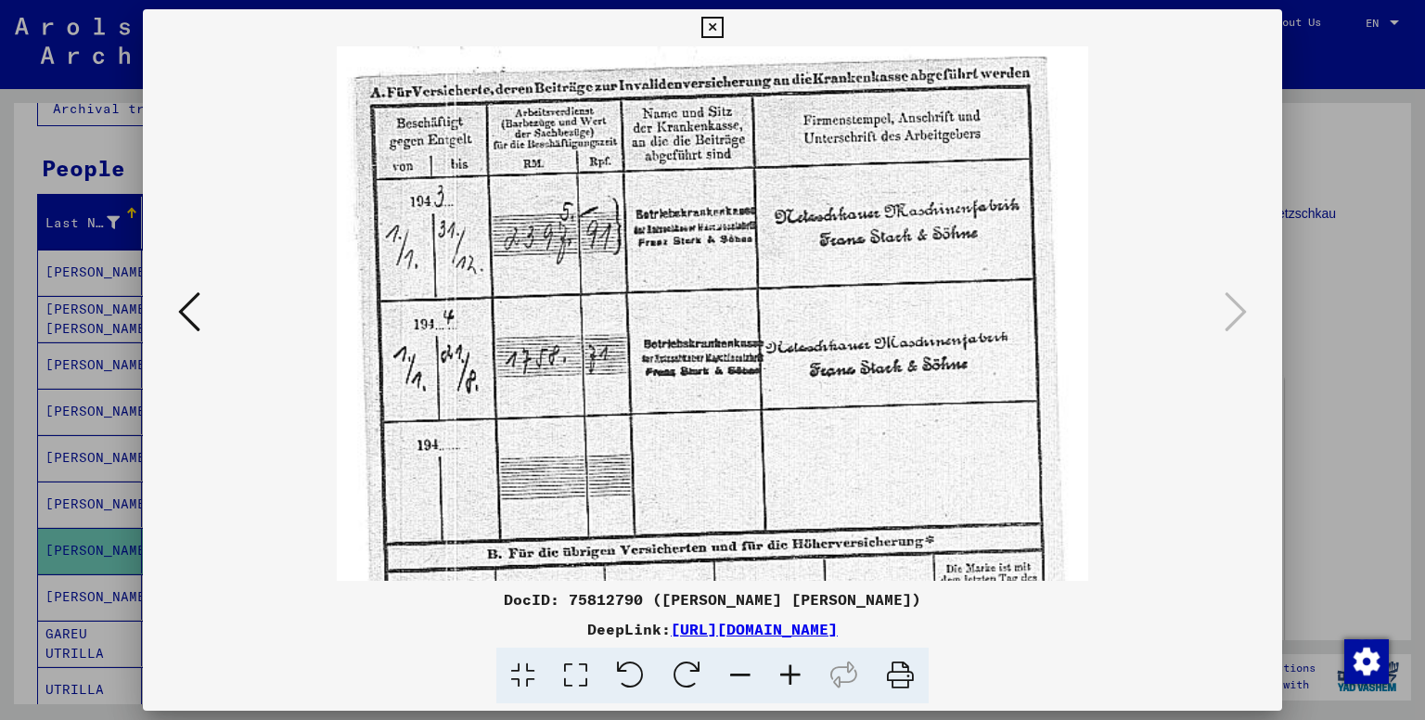
click at [798, 663] on icon at bounding box center [790, 676] width 50 height 57
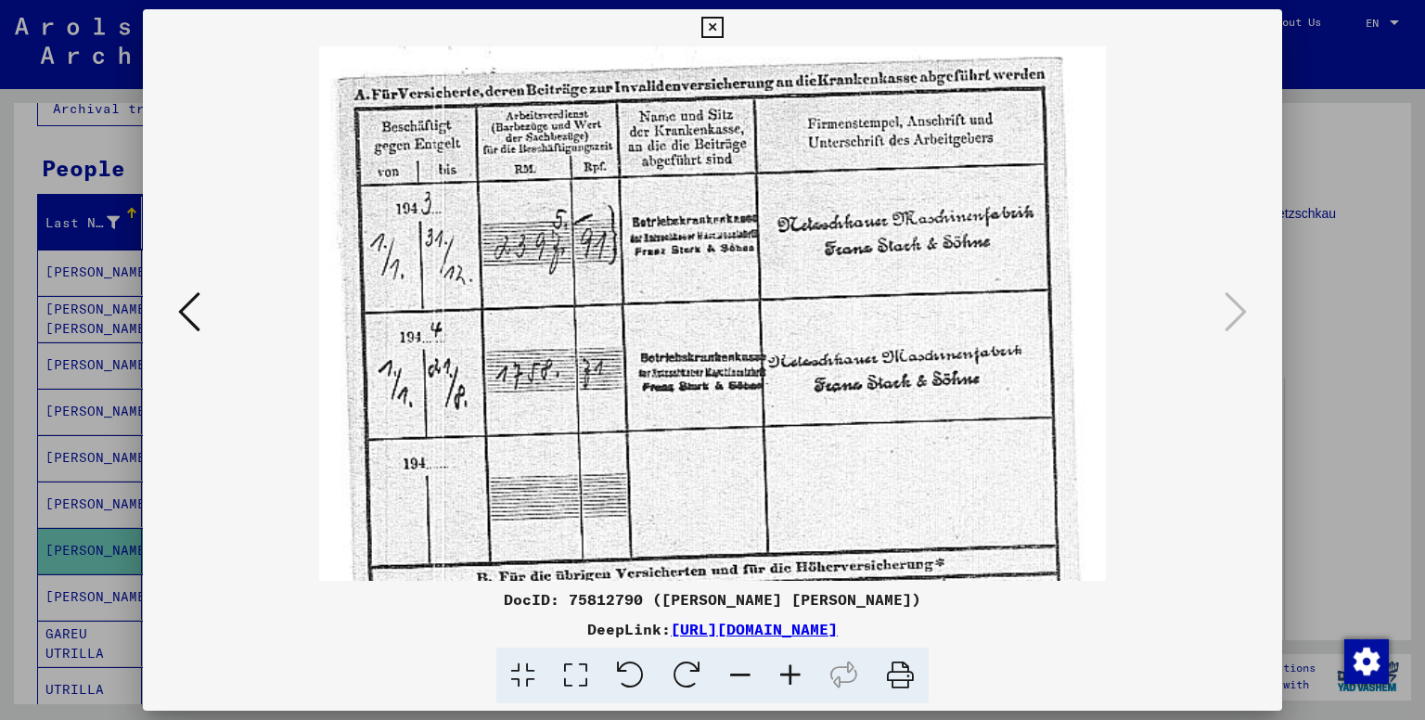
click at [798, 663] on icon at bounding box center [790, 676] width 50 height 57
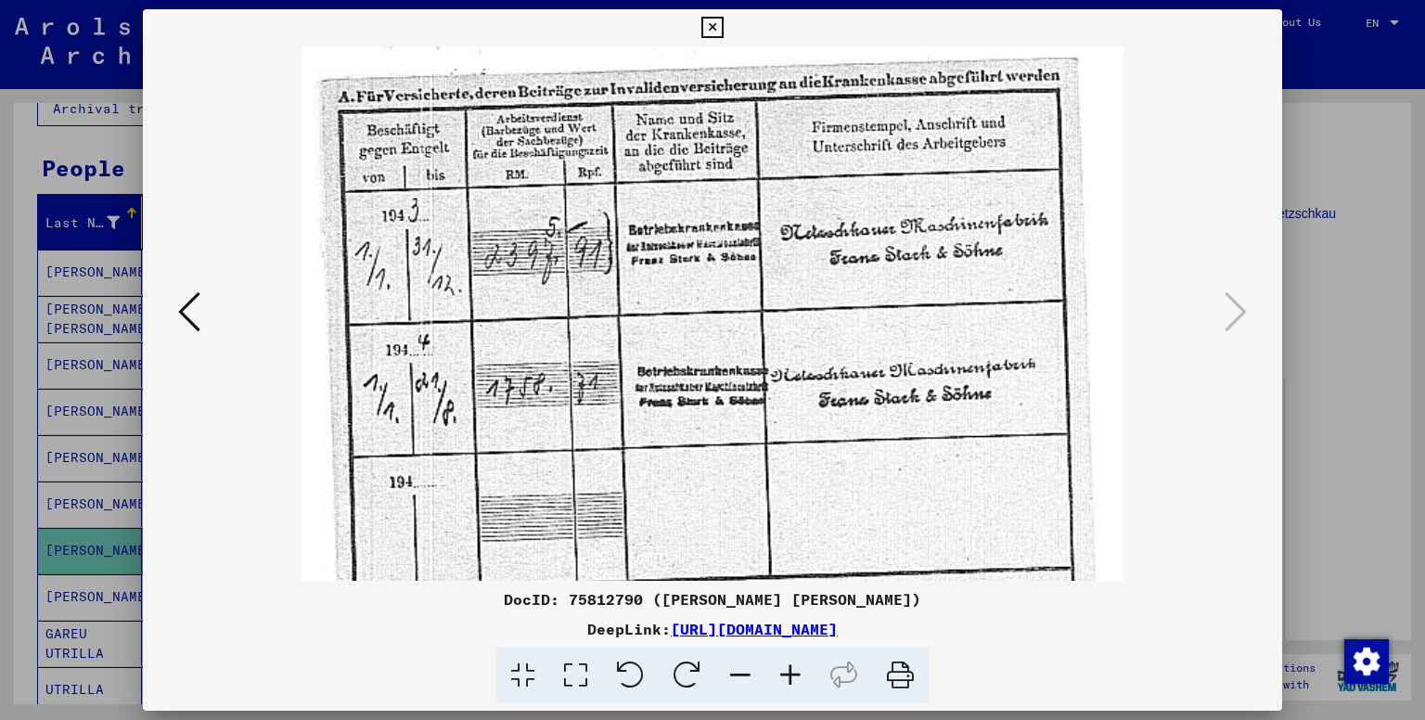
click at [798, 663] on icon at bounding box center [790, 676] width 50 height 57
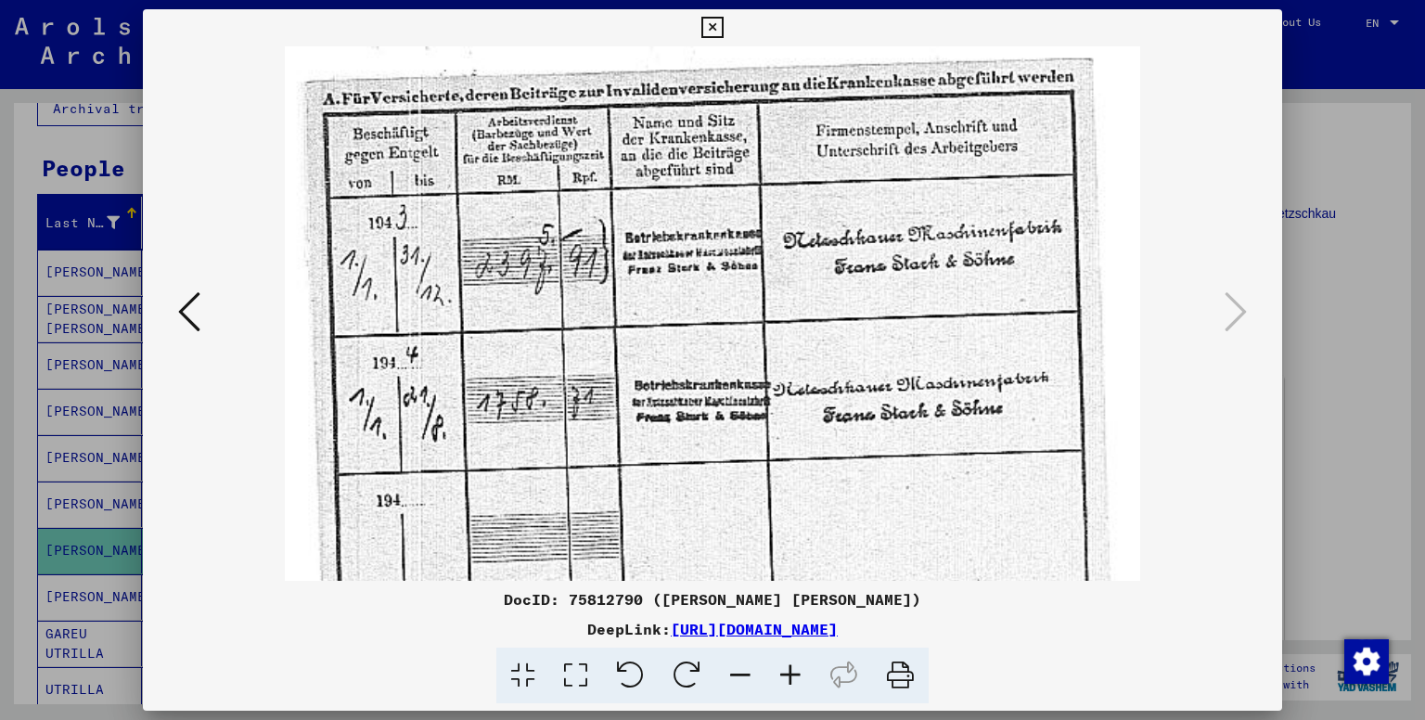
click at [798, 663] on icon at bounding box center [790, 676] width 50 height 57
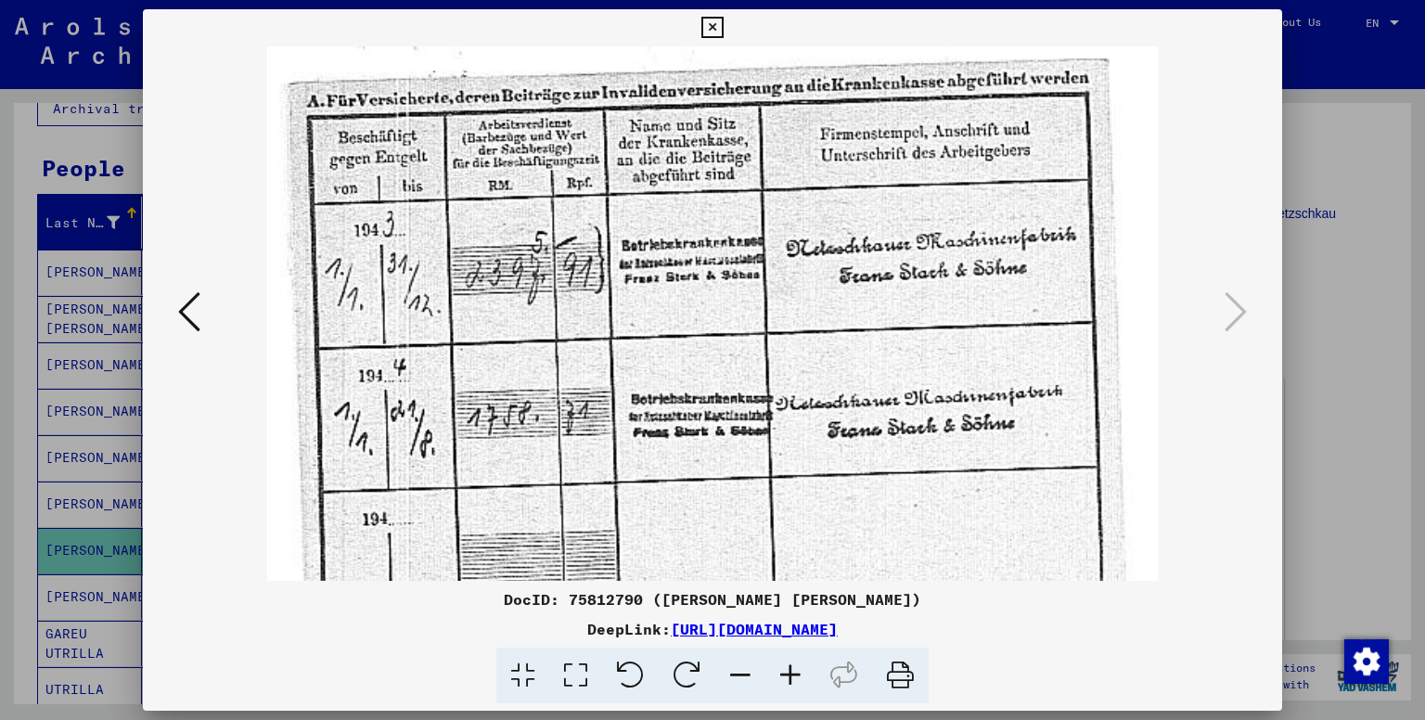
click at [798, 663] on icon at bounding box center [790, 676] width 50 height 57
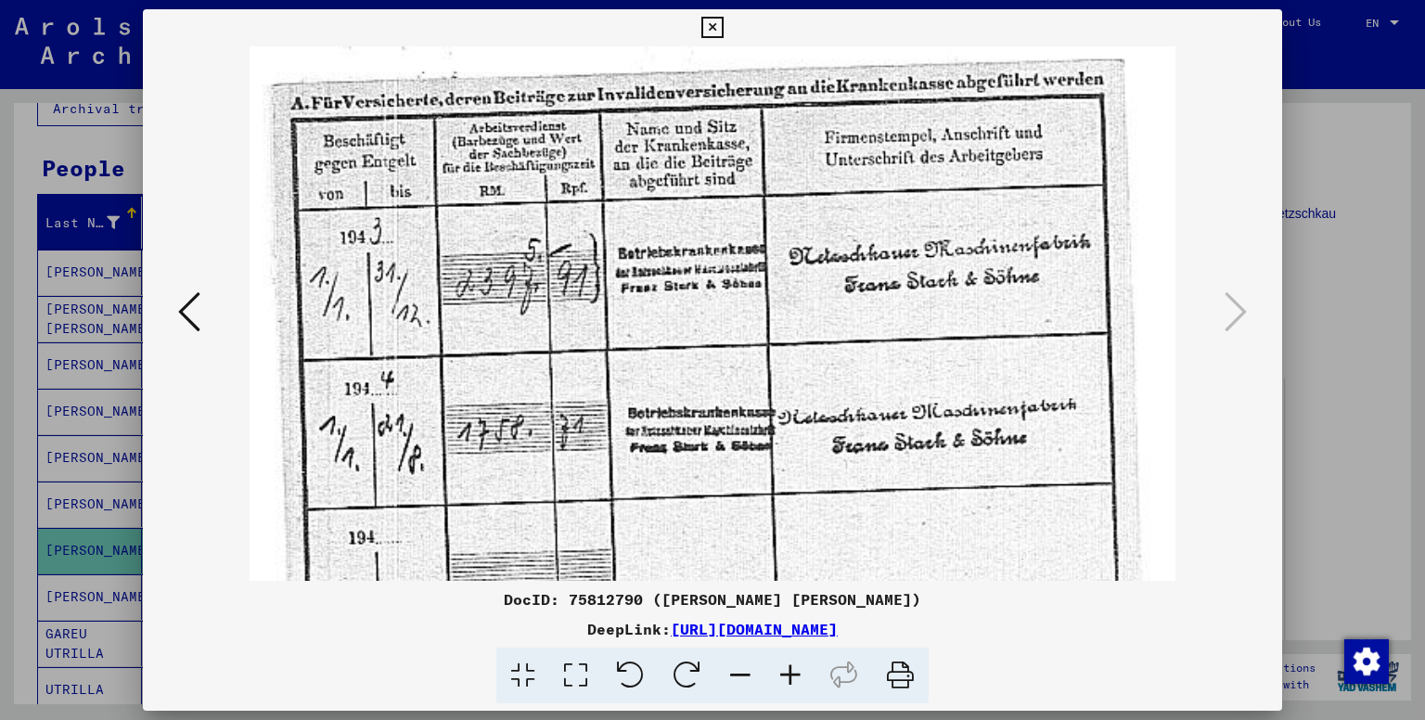
click at [798, 663] on icon at bounding box center [790, 676] width 50 height 57
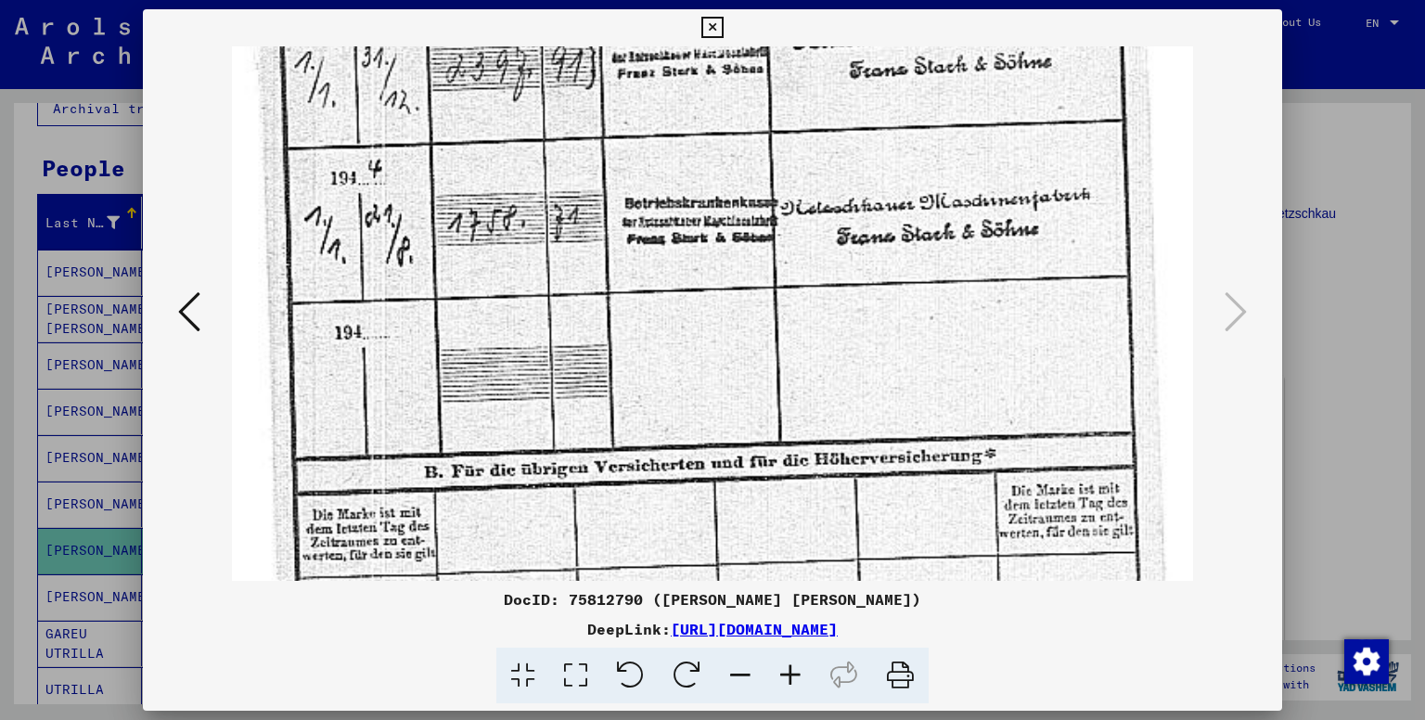
scroll to position [278, 0]
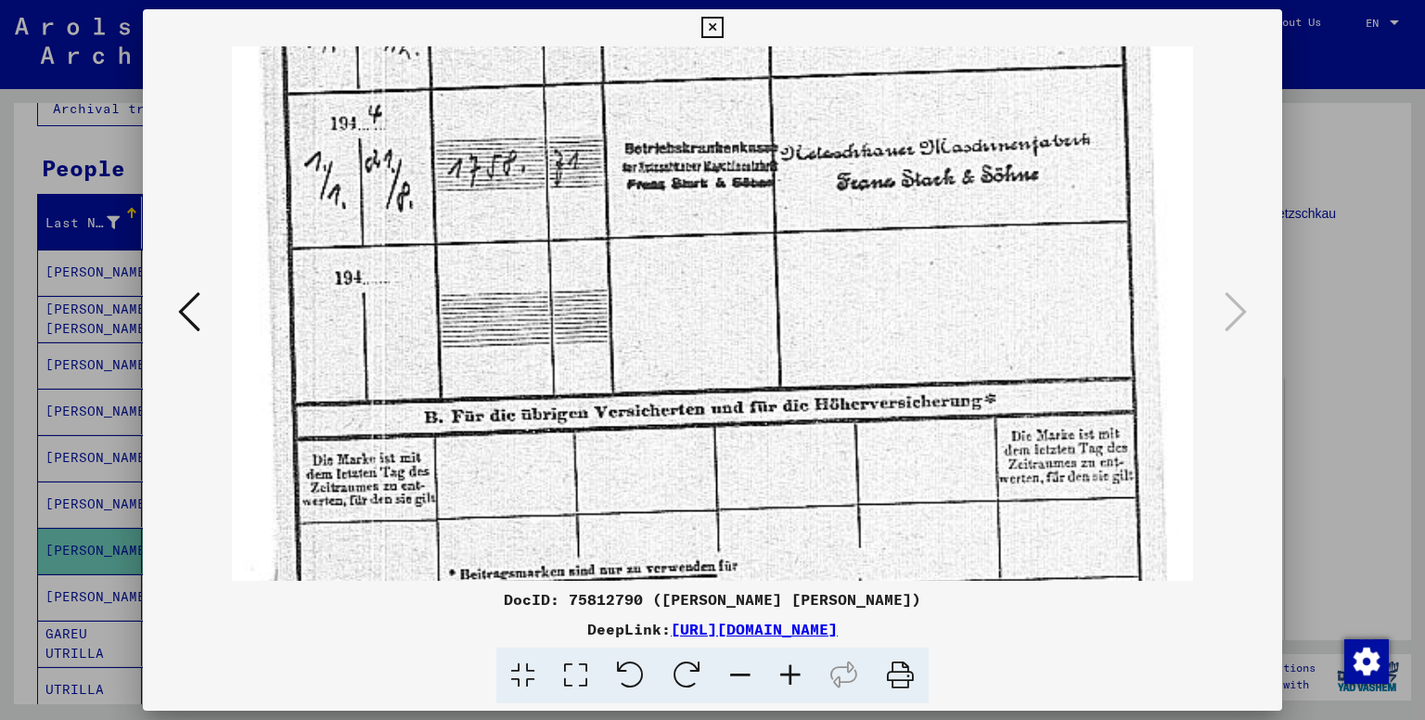
drag, startPoint x: 791, startPoint y: 481, endPoint x: 842, endPoint y: 201, distance: 284.1
click at [842, 201] on img at bounding box center [712, 406] width 961 height 1277
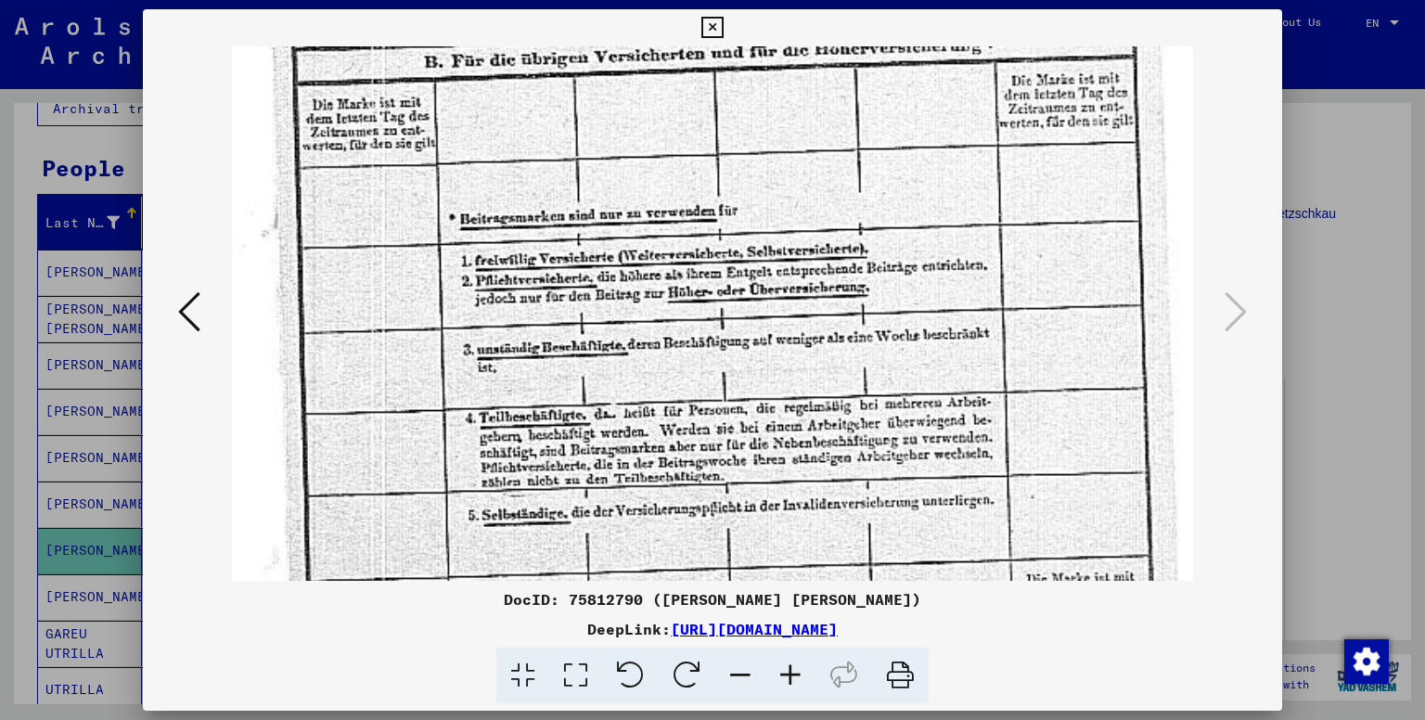
drag, startPoint x: 739, startPoint y: 476, endPoint x: 878, endPoint y: 126, distance: 376.5
click at [878, 124] on img at bounding box center [712, 51] width 961 height 1277
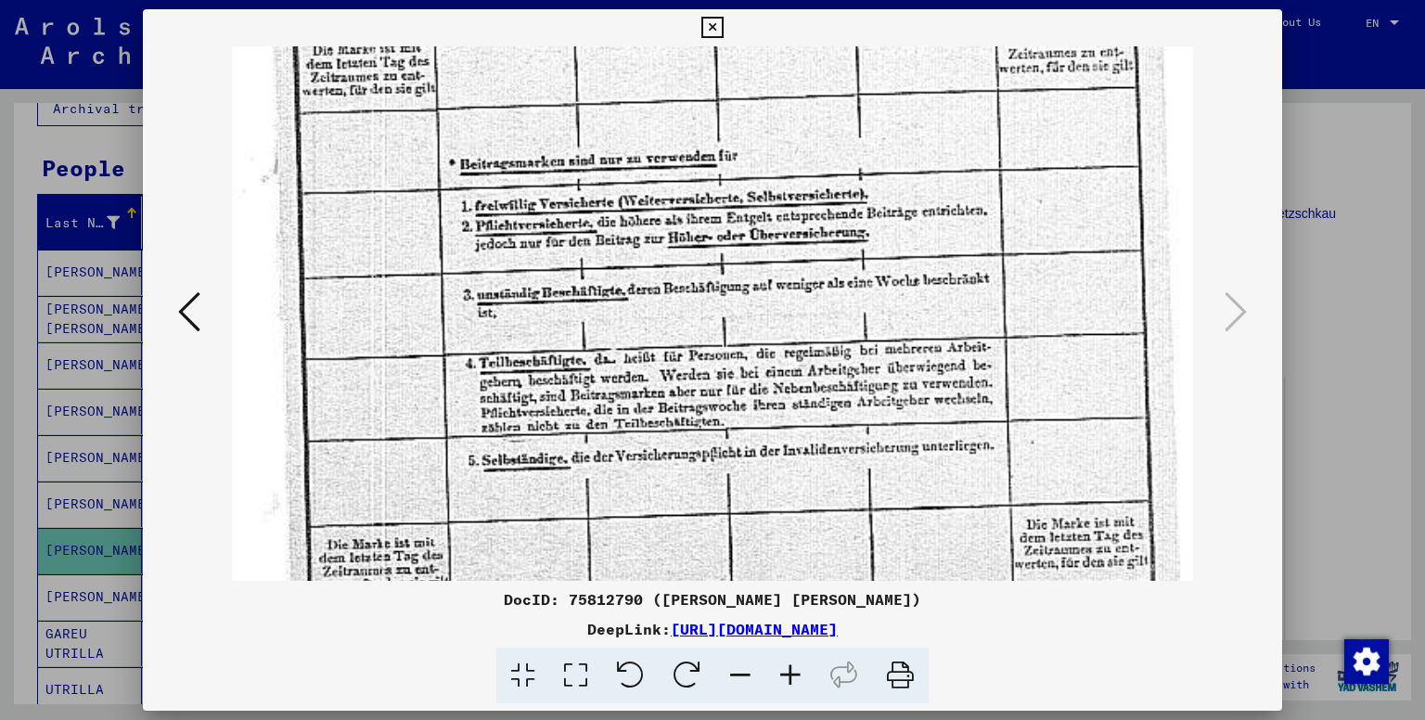
scroll to position [742, 0]
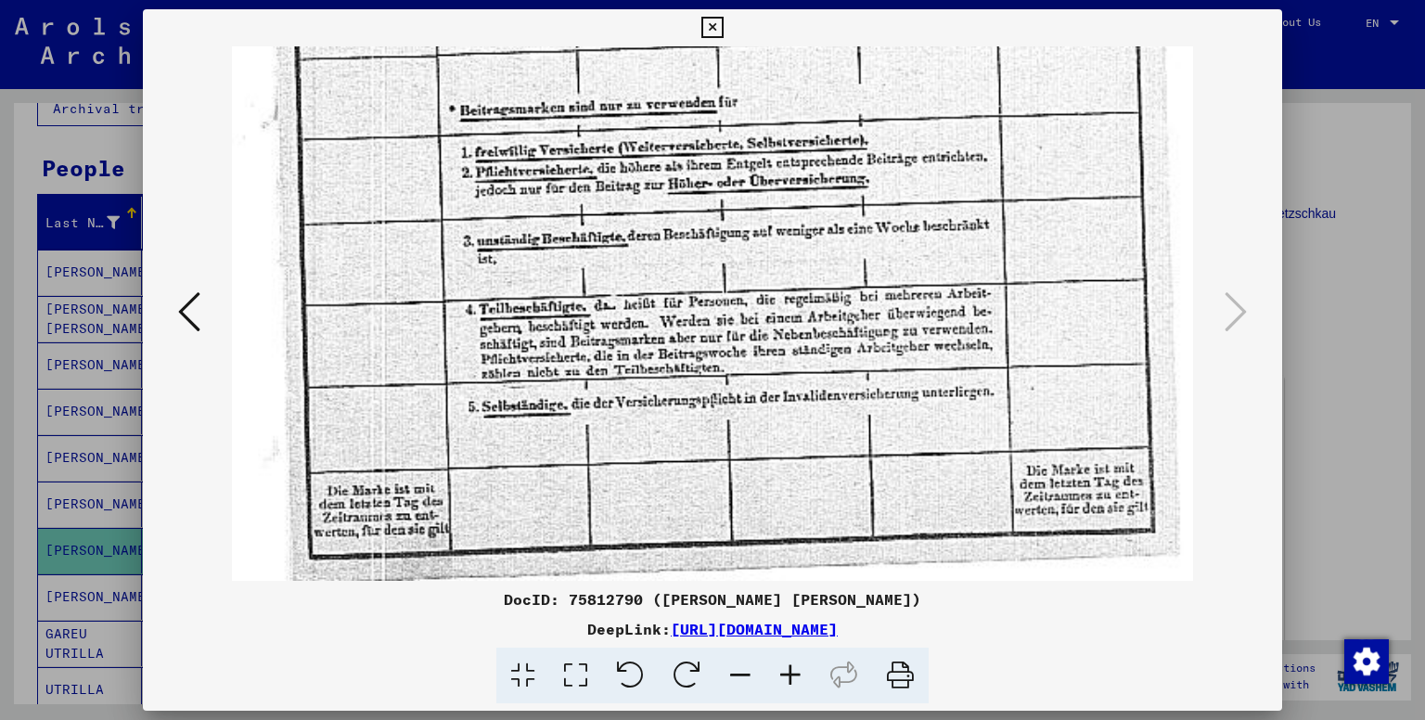
drag, startPoint x: 839, startPoint y: 419, endPoint x: 899, endPoint y: 254, distance: 175.8
click at [715, 28] on icon at bounding box center [711, 28] width 21 height 22
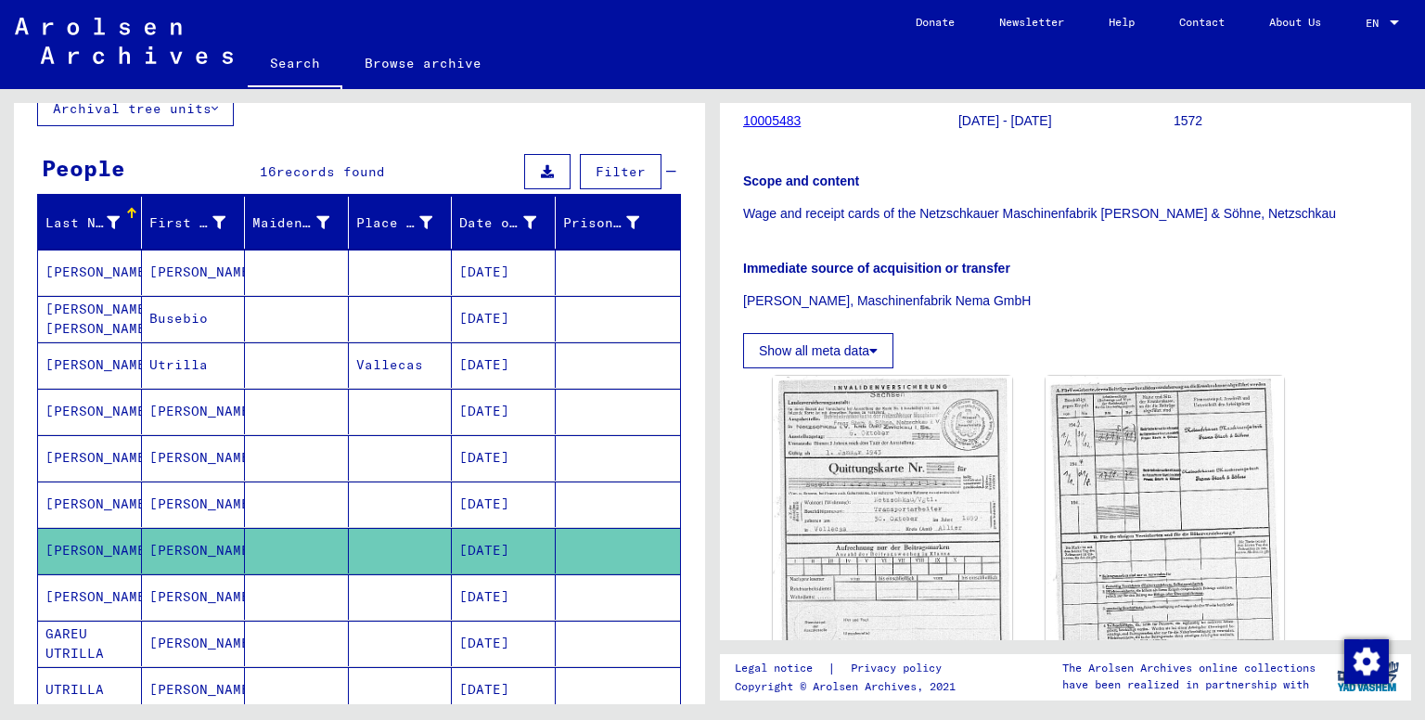
click at [181, 584] on mat-cell "[PERSON_NAME]" at bounding box center [194, 596] width 104 height 45
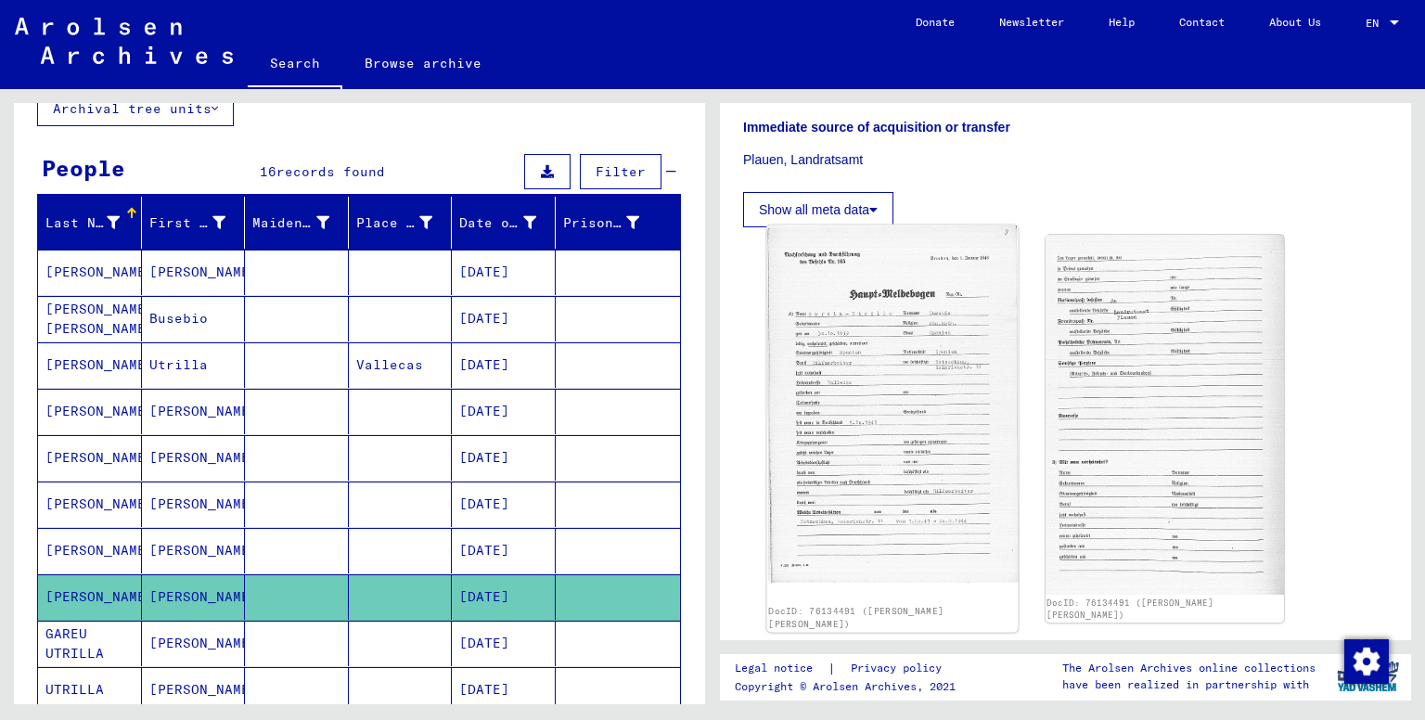
scroll to position [618, 0]
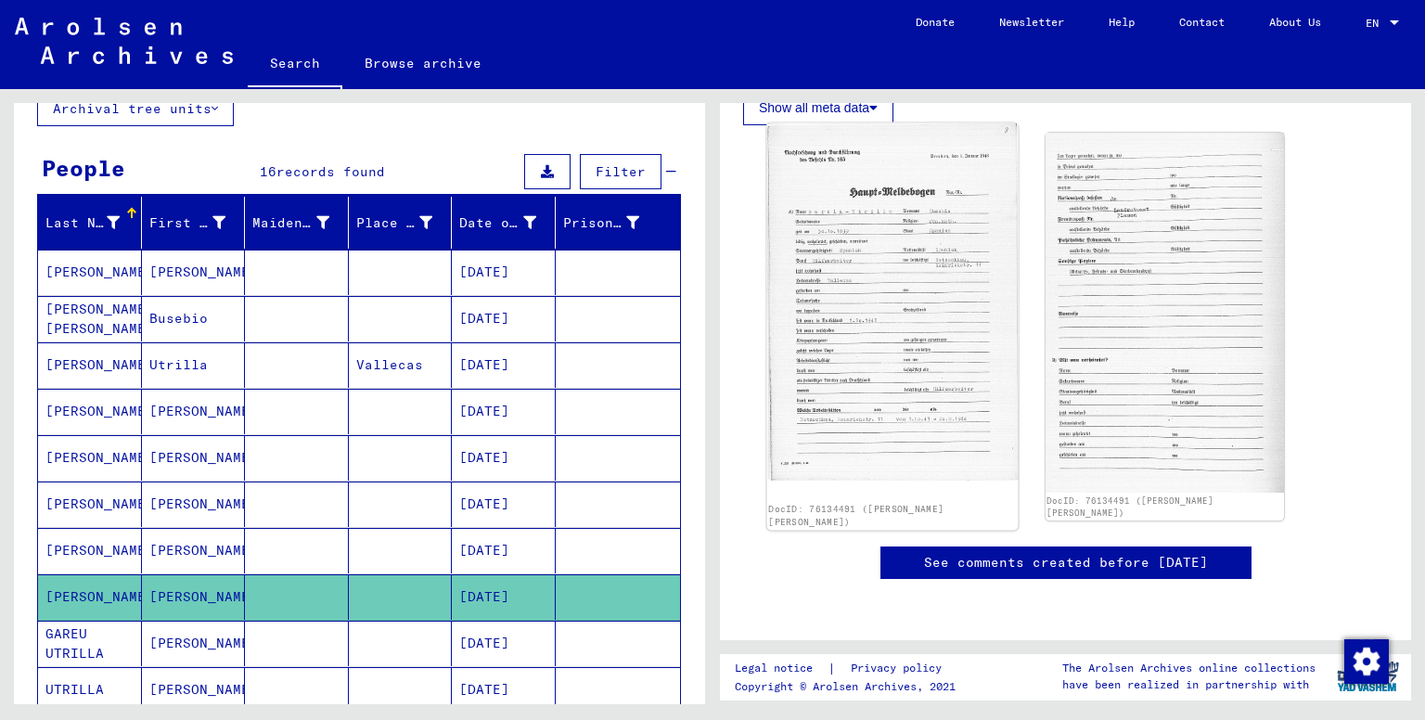
click at [881, 279] on img at bounding box center [892, 301] width 251 height 357
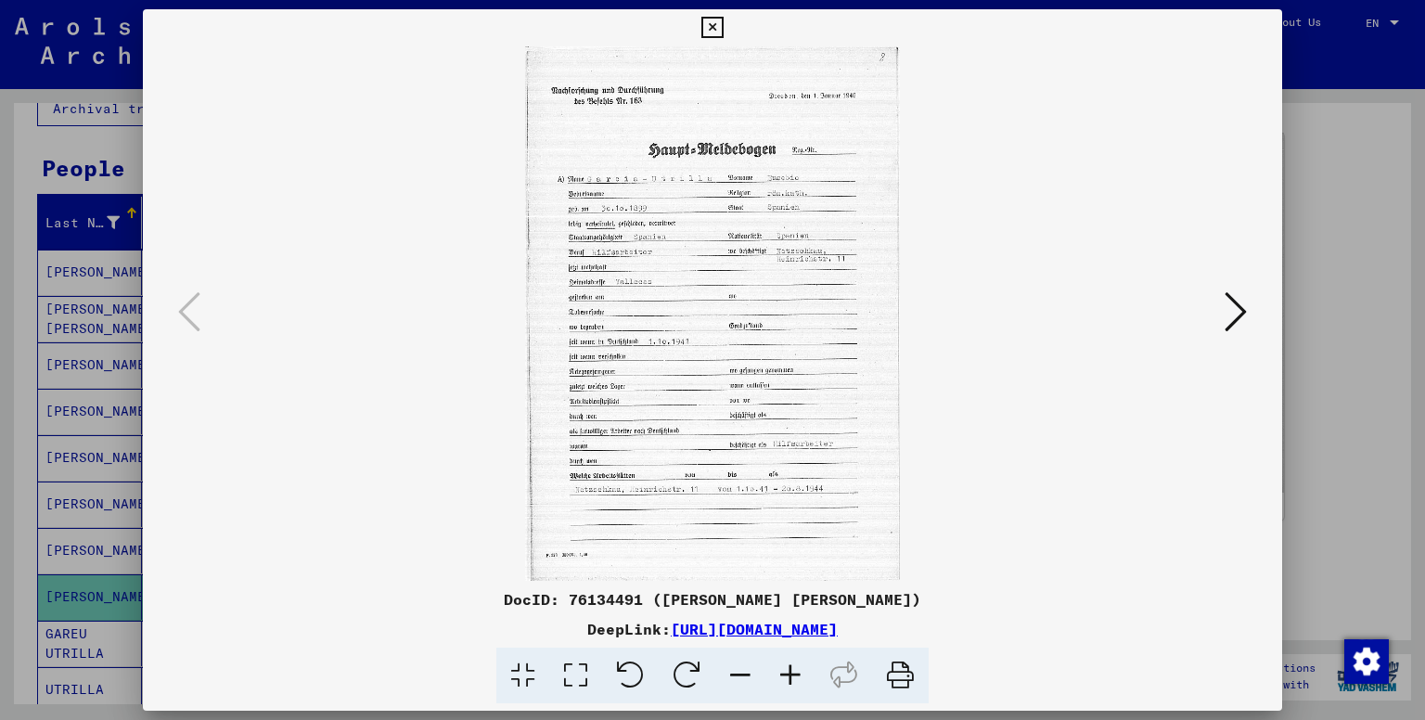
click at [794, 665] on icon at bounding box center [790, 676] width 50 height 57
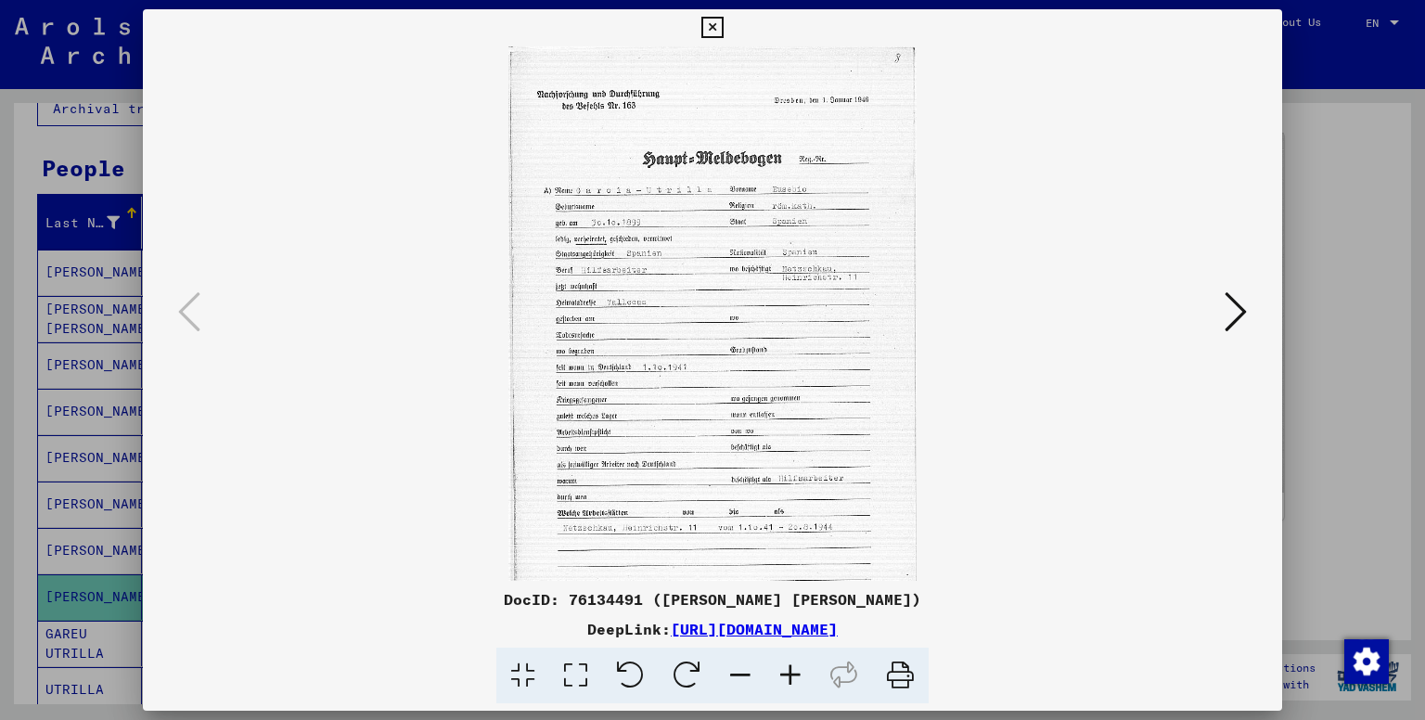
click at [794, 665] on icon at bounding box center [790, 676] width 50 height 57
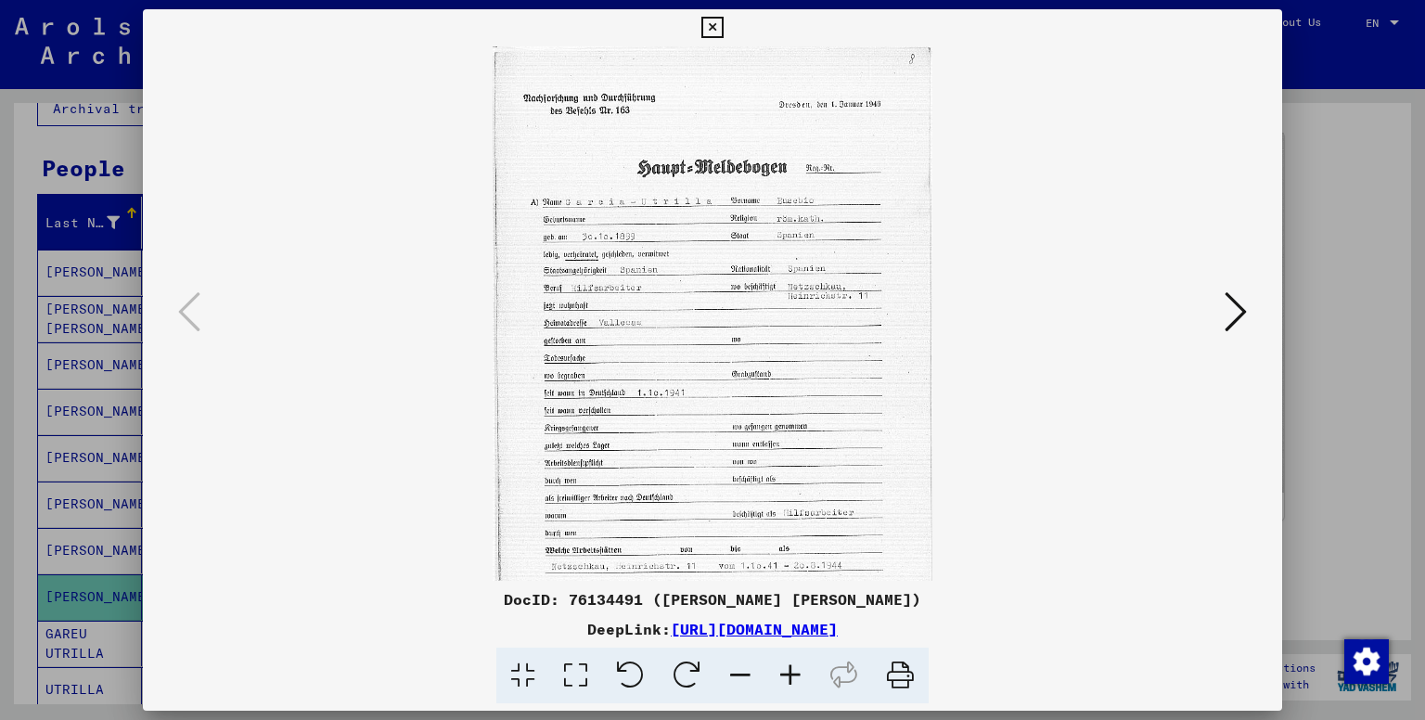
click at [794, 665] on icon at bounding box center [790, 676] width 50 height 57
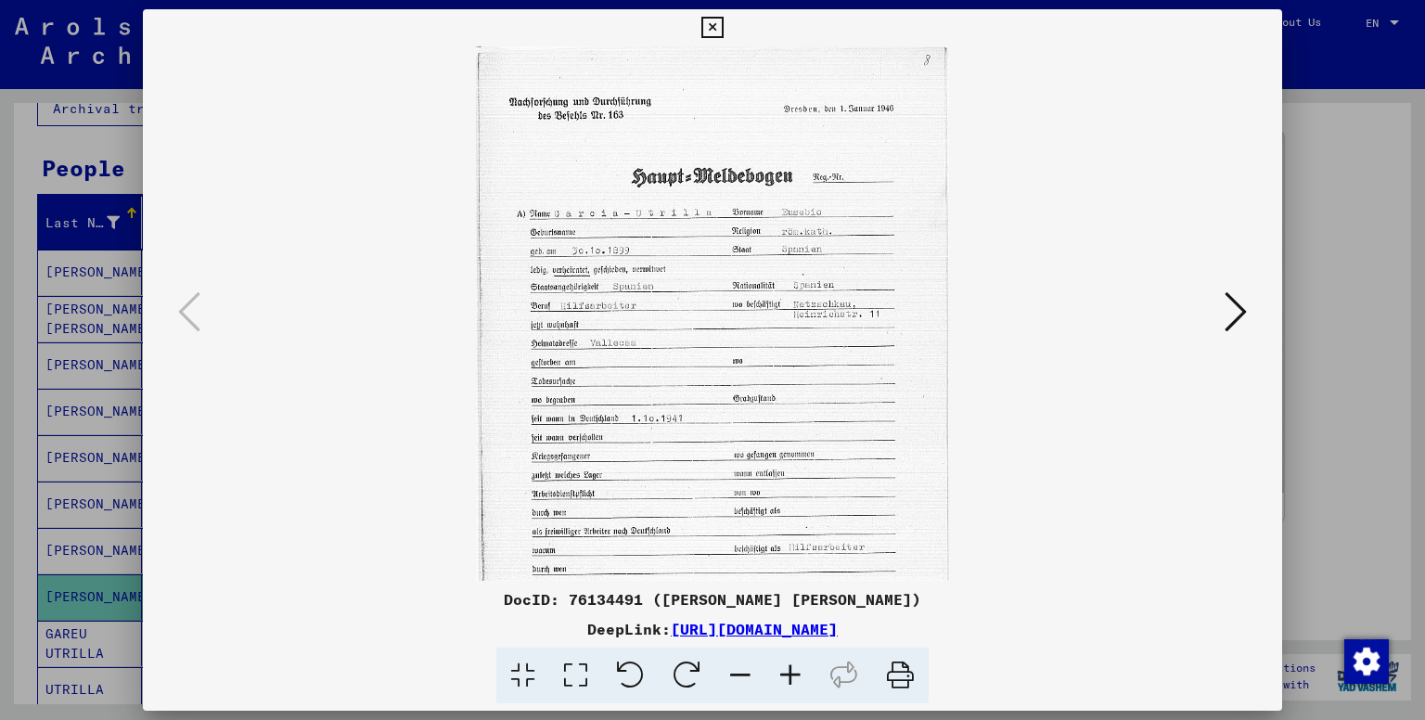
click at [794, 665] on icon at bounding box center [790, 676] width 50 height 57
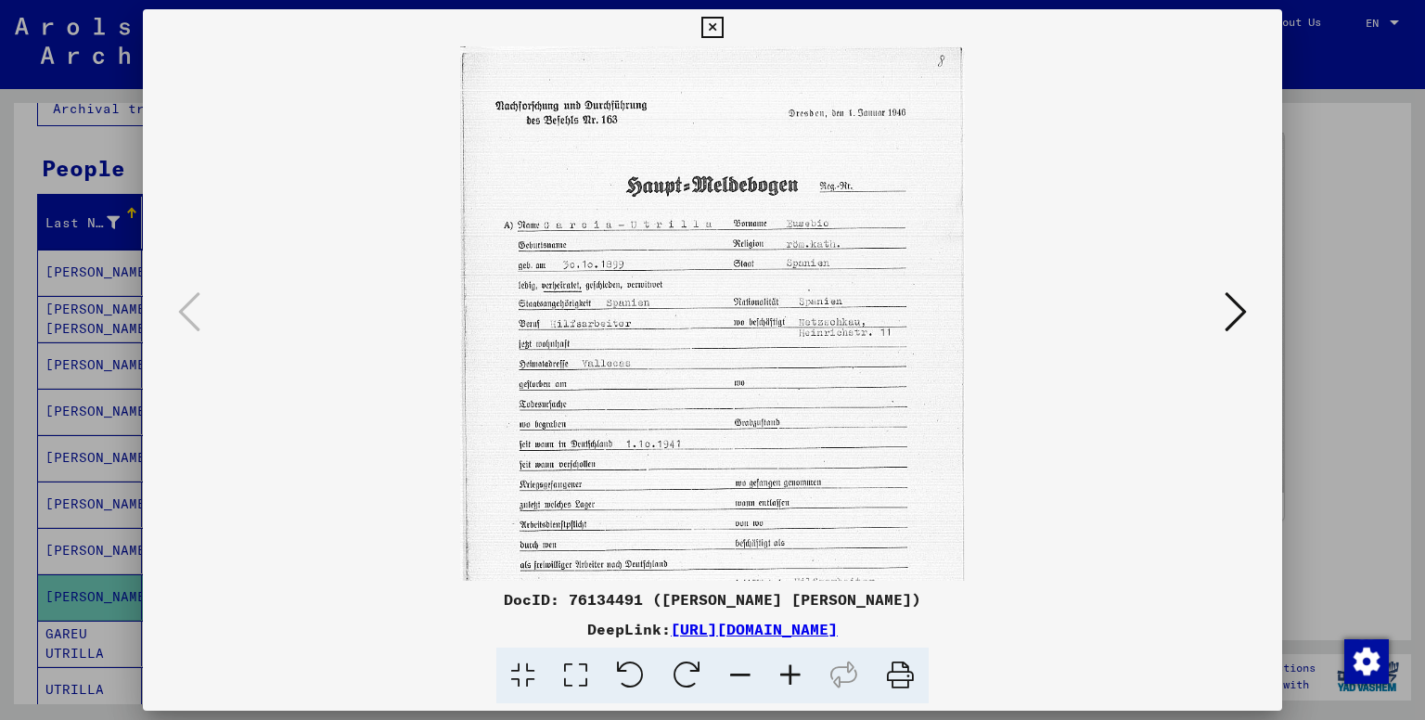
click at [794, 665] on icon at bounding box center [790, 676] width 50 height 57
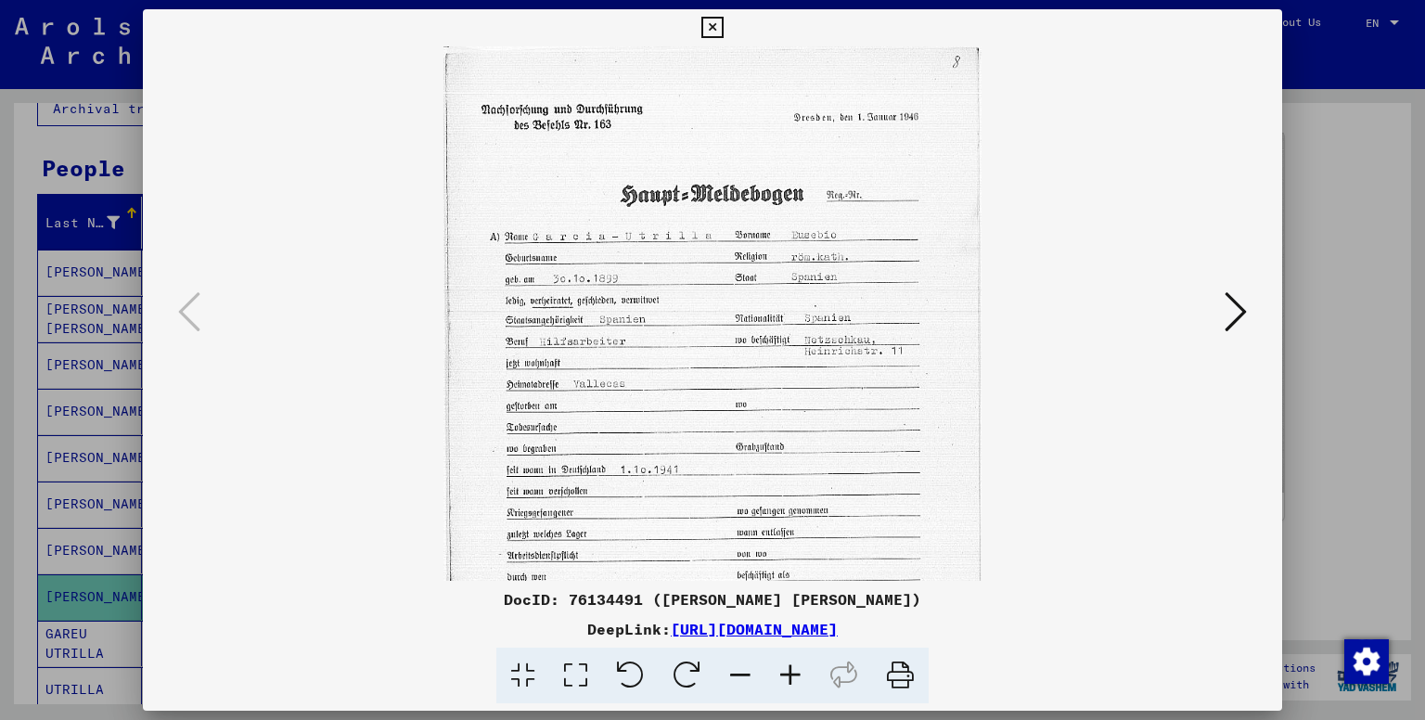
click at [794, 665] on icon at bounding box center [790, 676] width 50 height 57
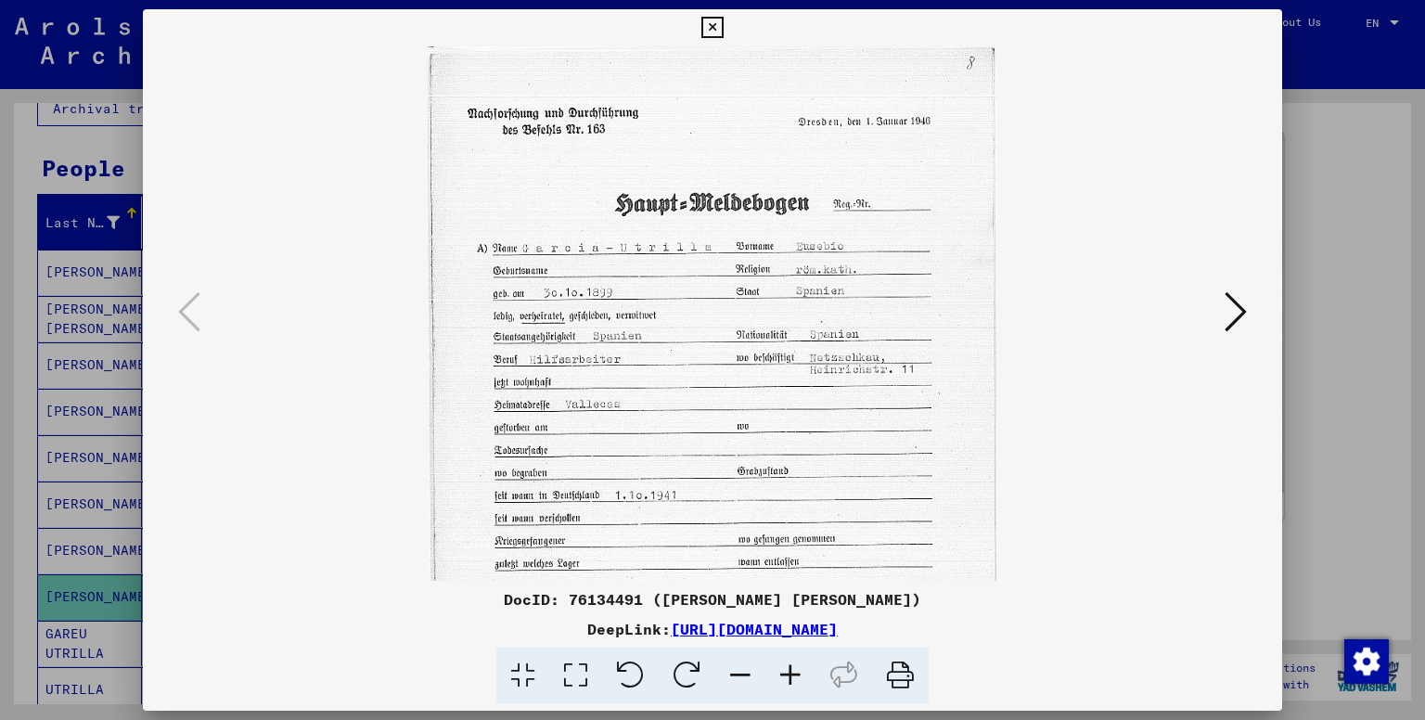
click at [794, 665] on icon at bounding box center [790, 676] width 50 height 57
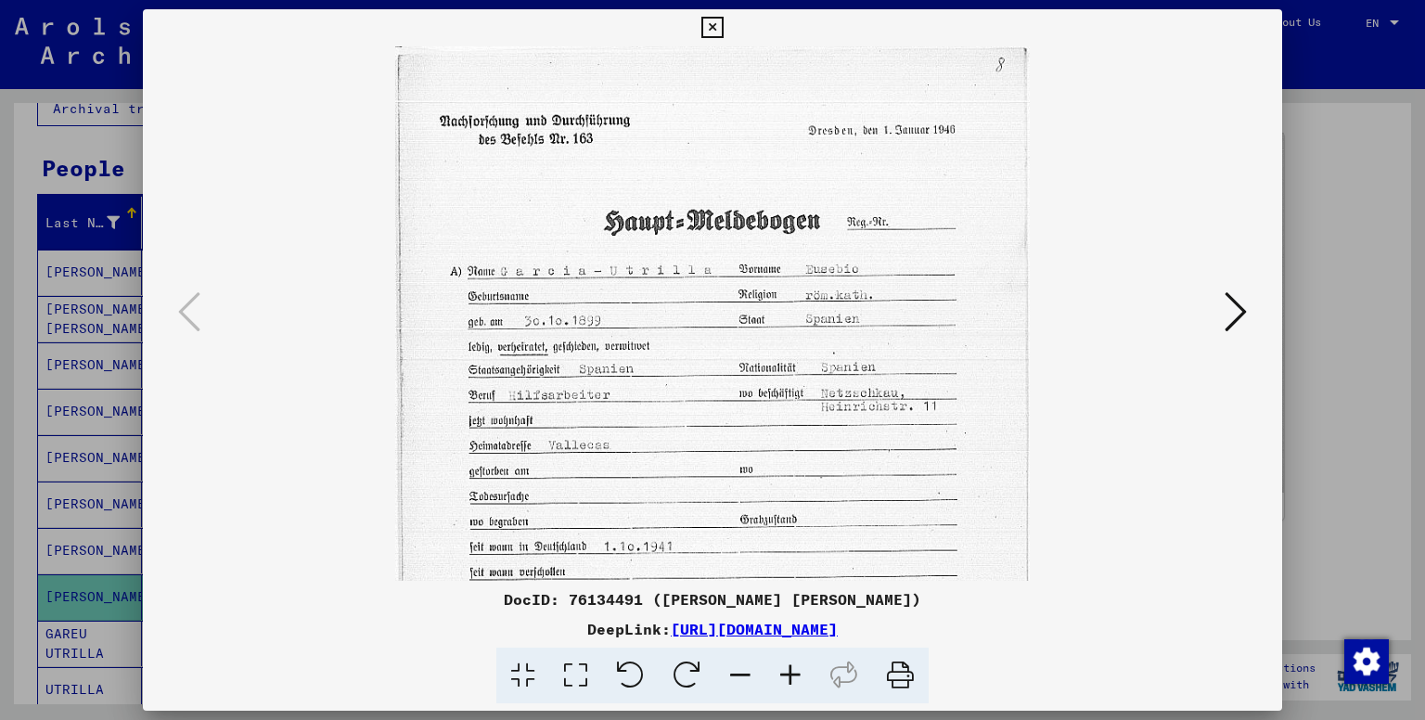
click at [794, 665] on icon at bounding box center [790, 676] width 50 height 57
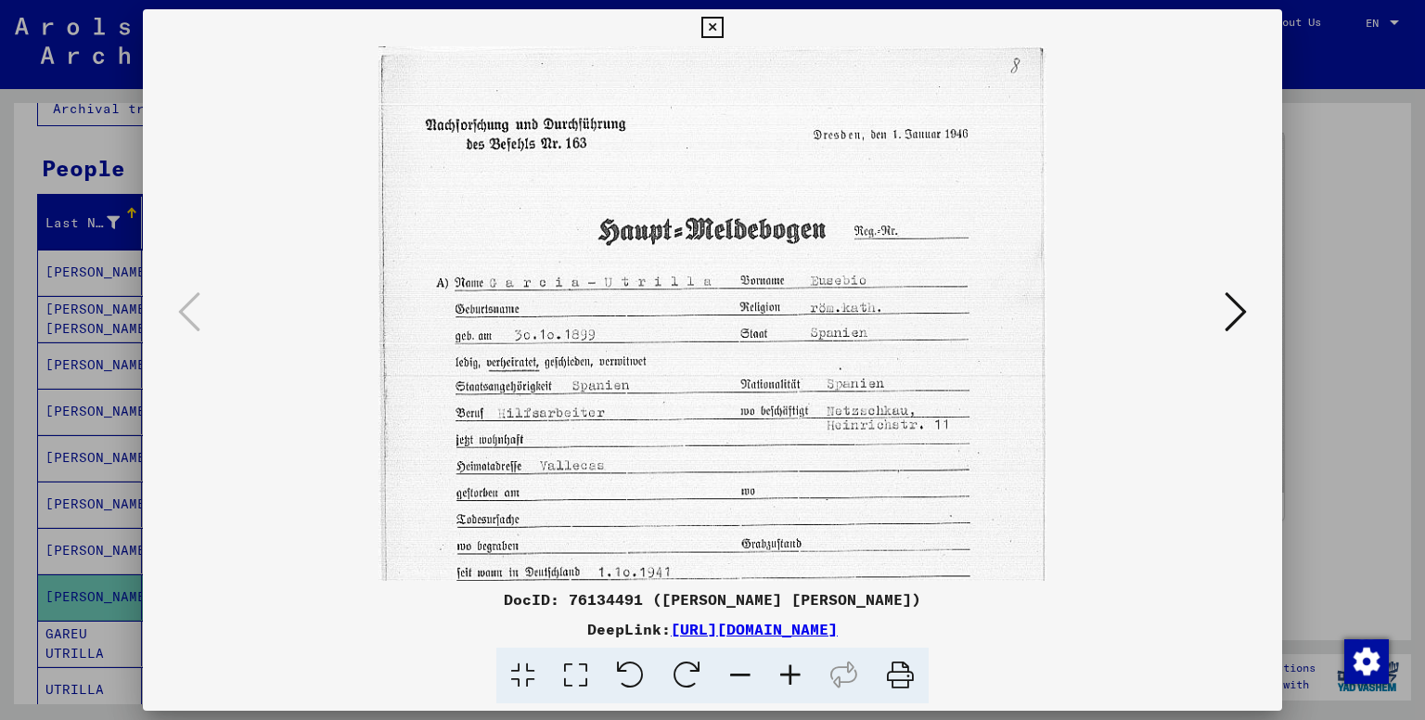
click at [794, 665] on icon at bounding box center [790, 676] width 50 height 57
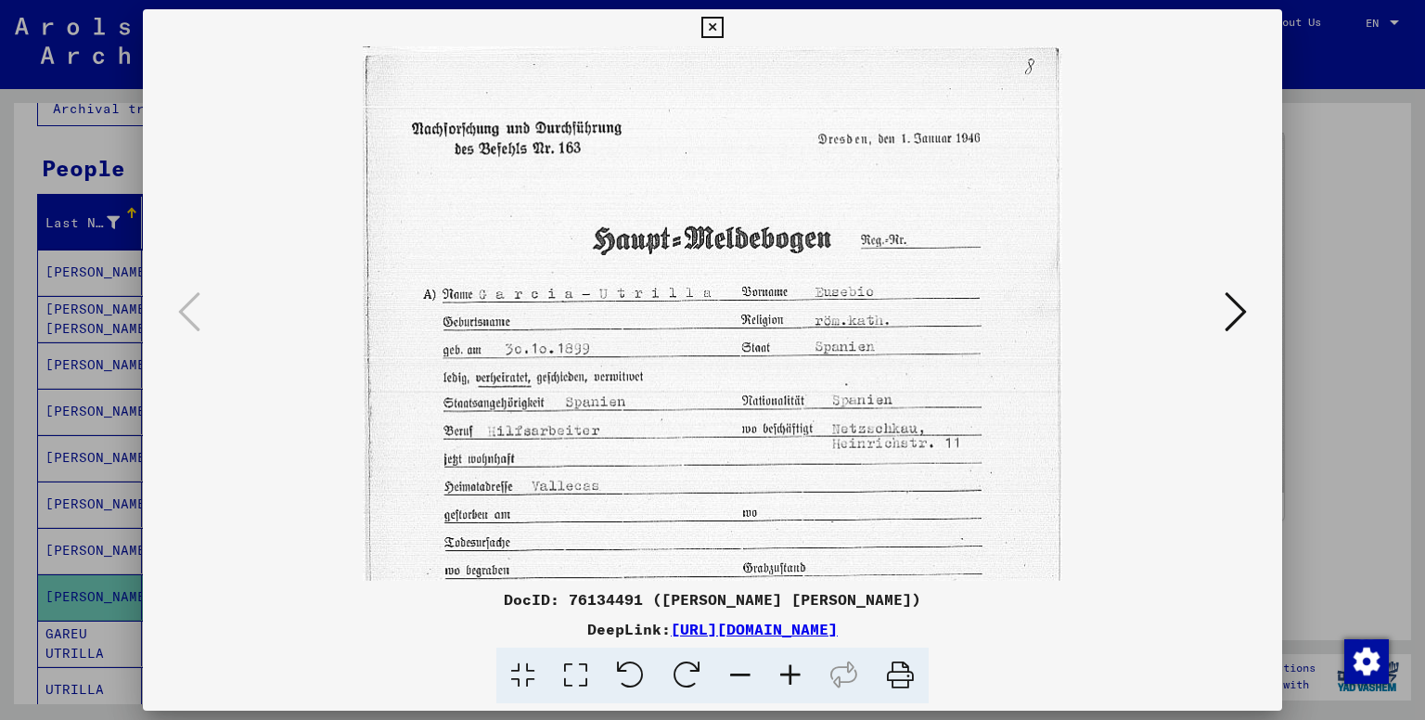
click at [794, 665] on icon at bounding box center [790, 676] width 50 height 57
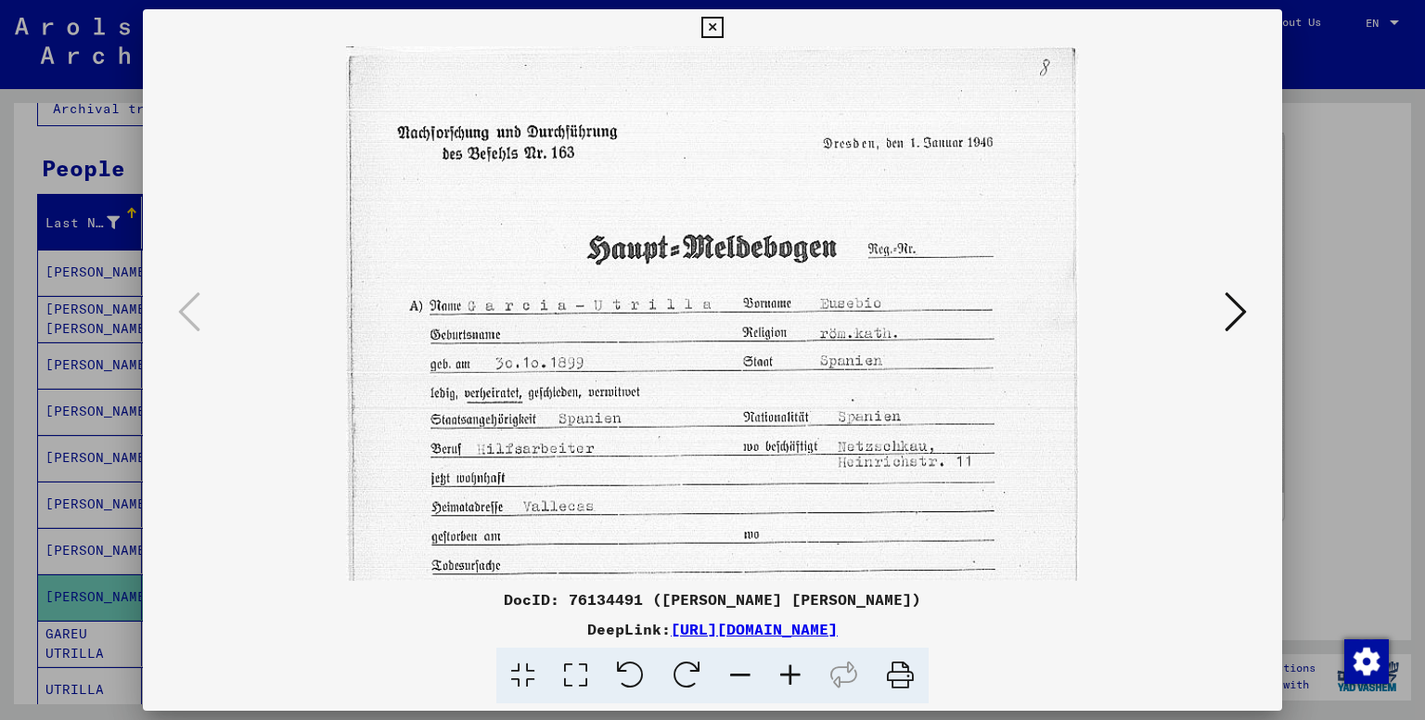
click at [794, 665] on icon at bounding box center [790, 676] width 50 height 57
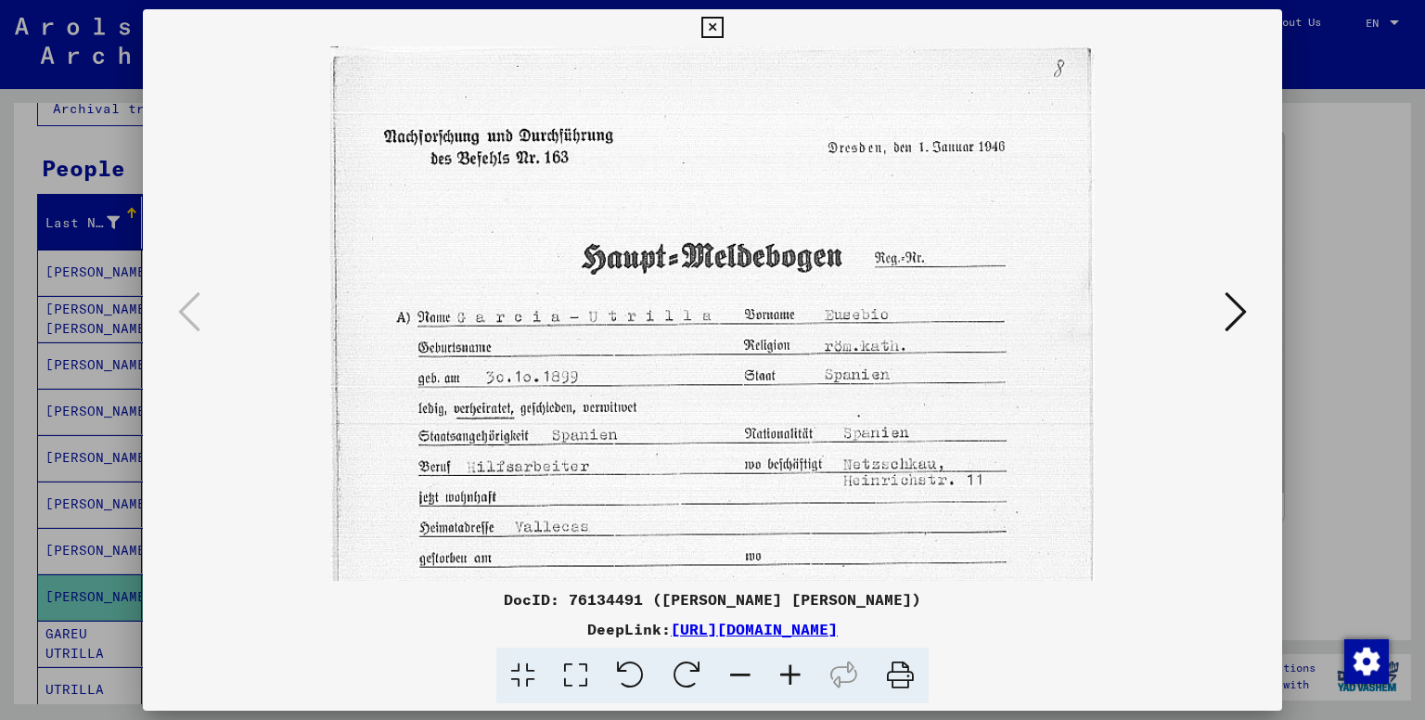
click at [794, 665] on icon at bounding box center [790, 676] width 50 height 57
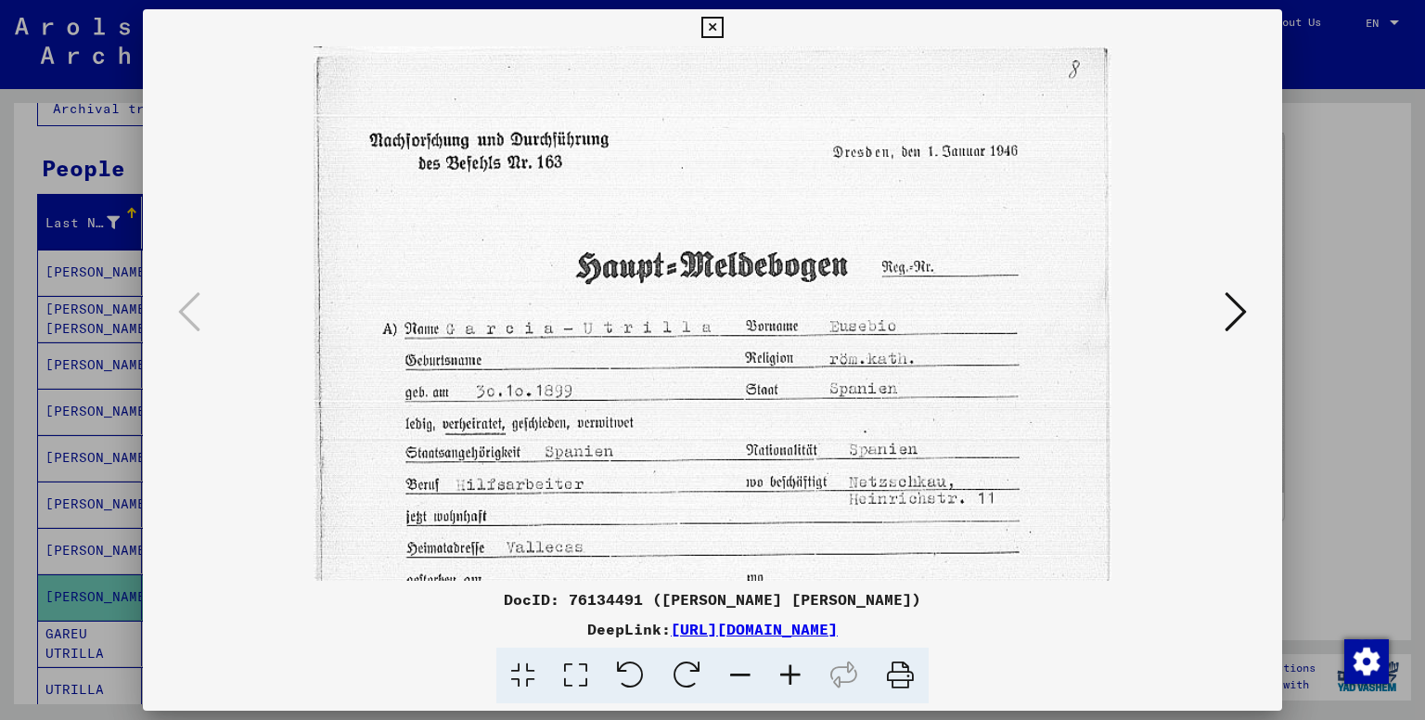
drag, startPoint x: 1407, startPoint y: 408, endPoint x: 1392, endPoint y: 458, distance: 52.3
click at [1406, 457] on div at bounding box center [712, 360] width 1425 height 720
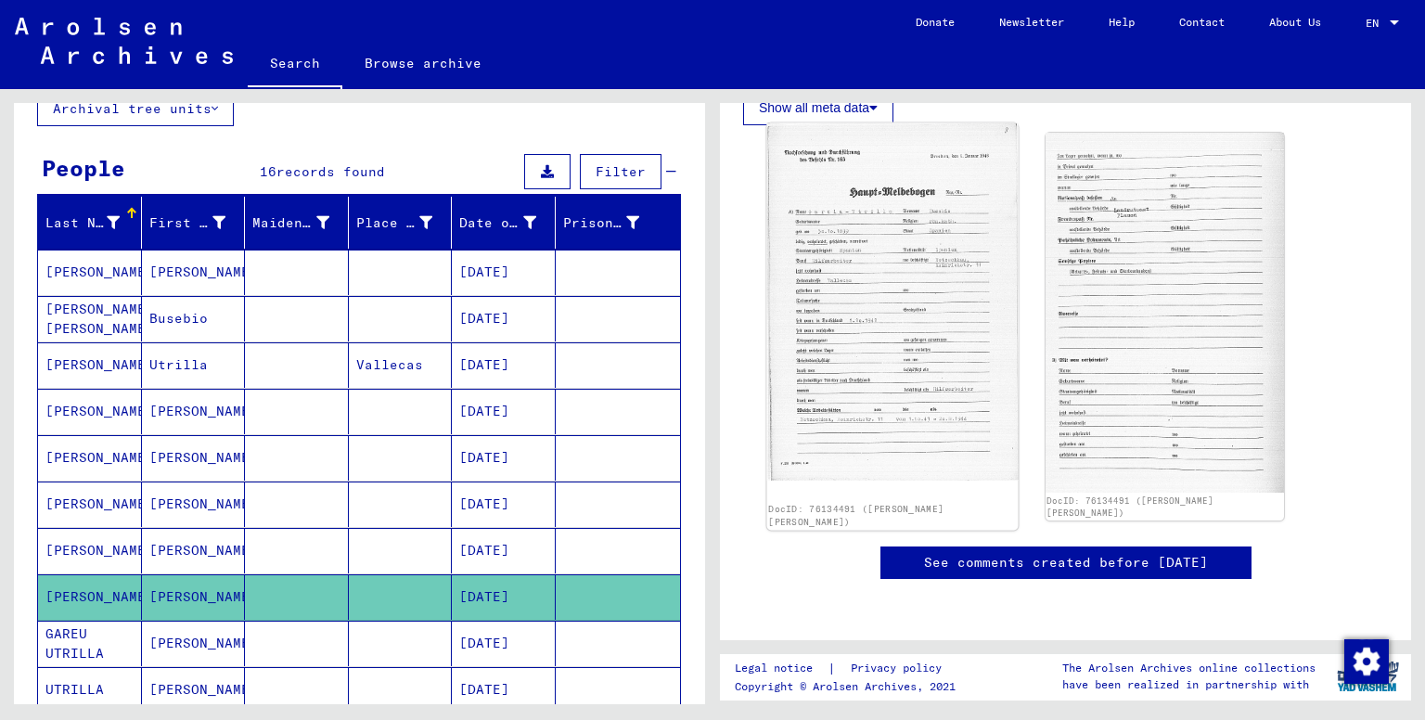
click at [925, 361] on img at bounding box center [892, 301] width 251 height 357
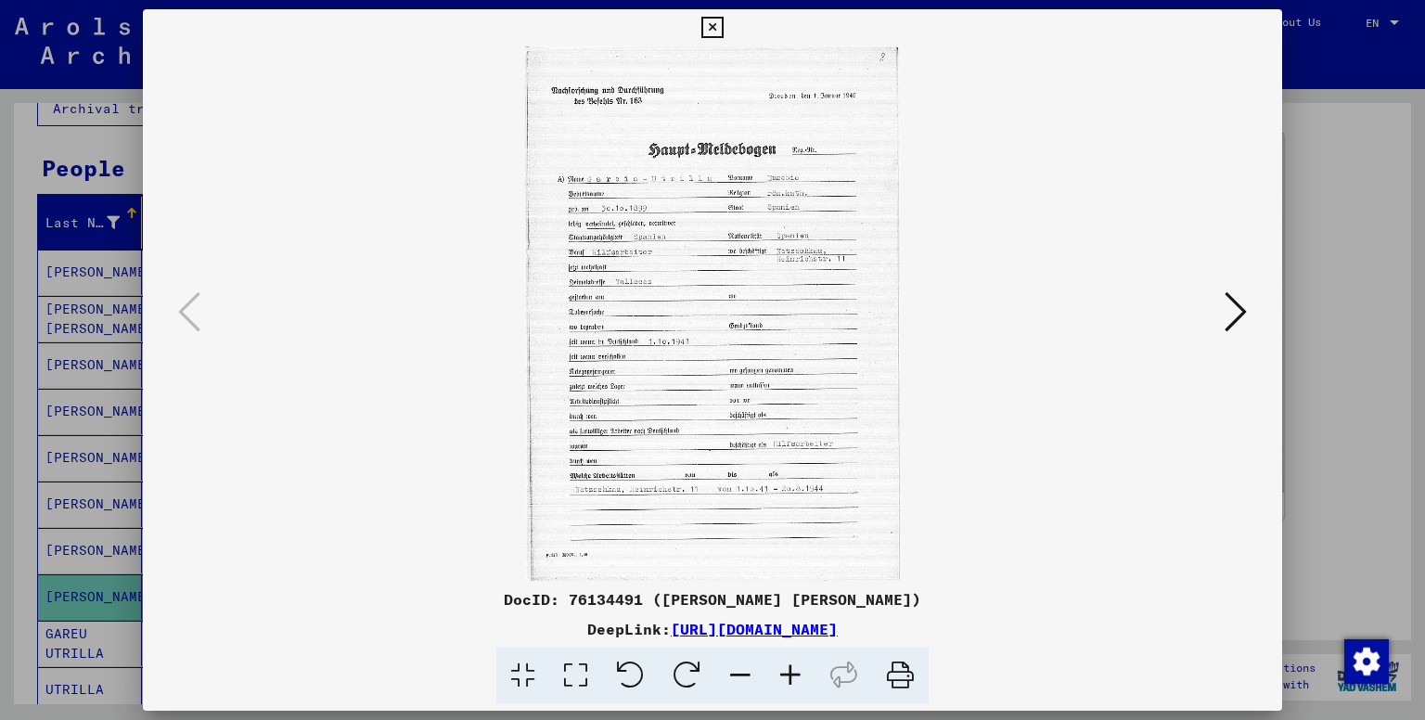
click at [789, 672] on icon at bounding box center [790, 676] width 50 height 57
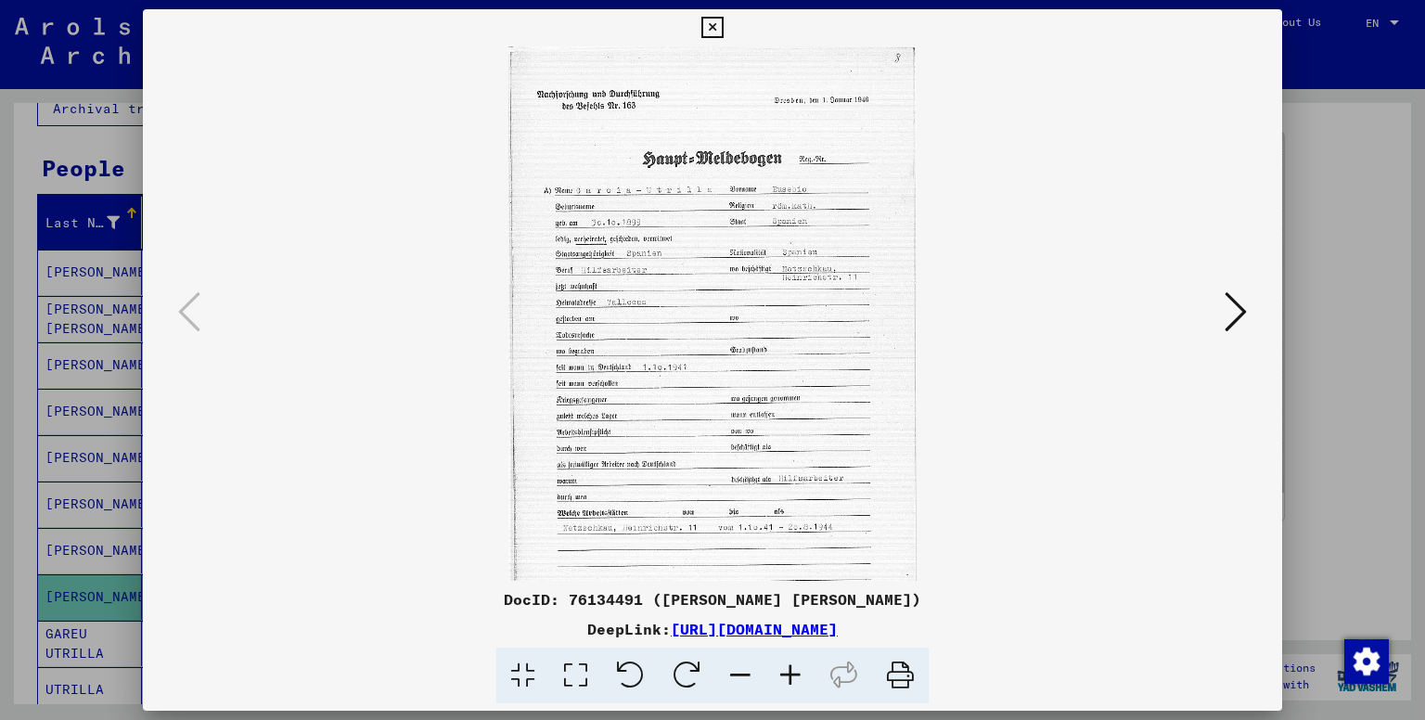
click at [789, 672] on icon at bounding box center [790, 676] width 50 height 57
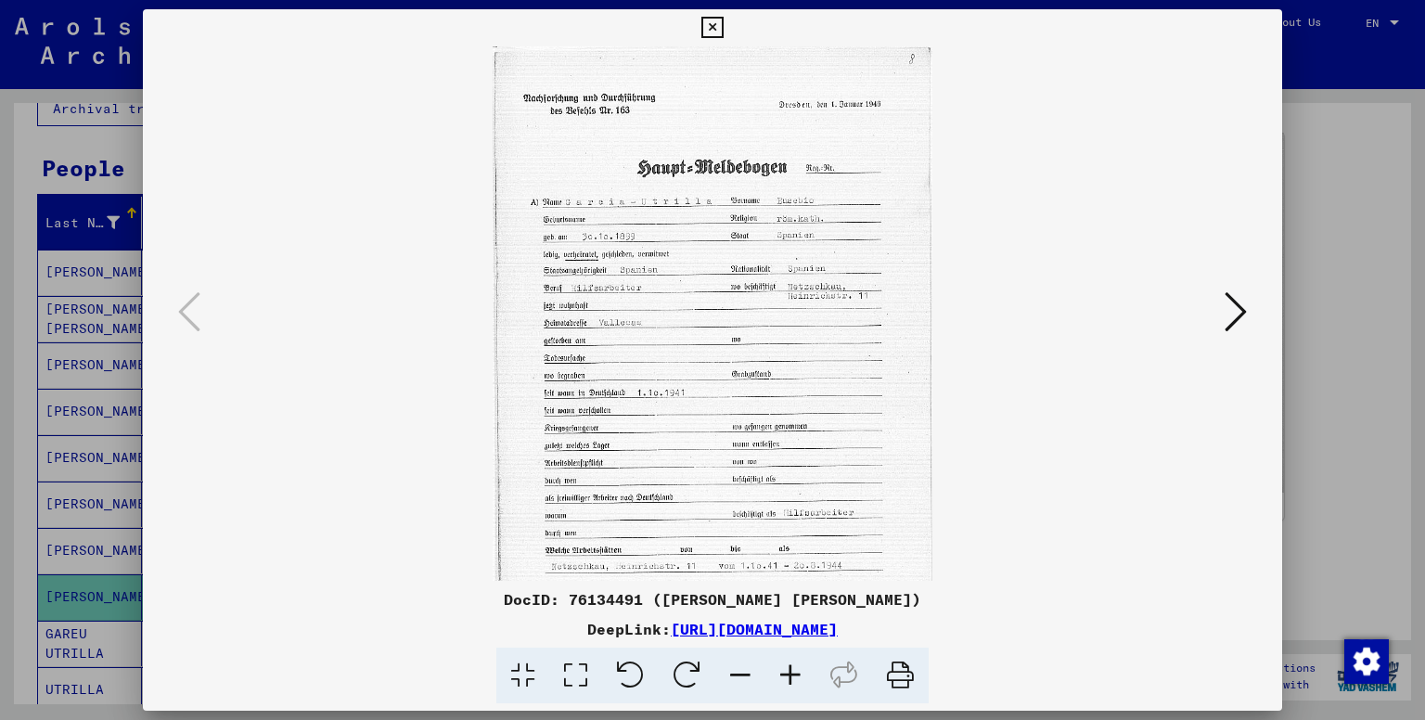
click at [789, 672] on icon at bounding box center [790, 676] width 50 height 57
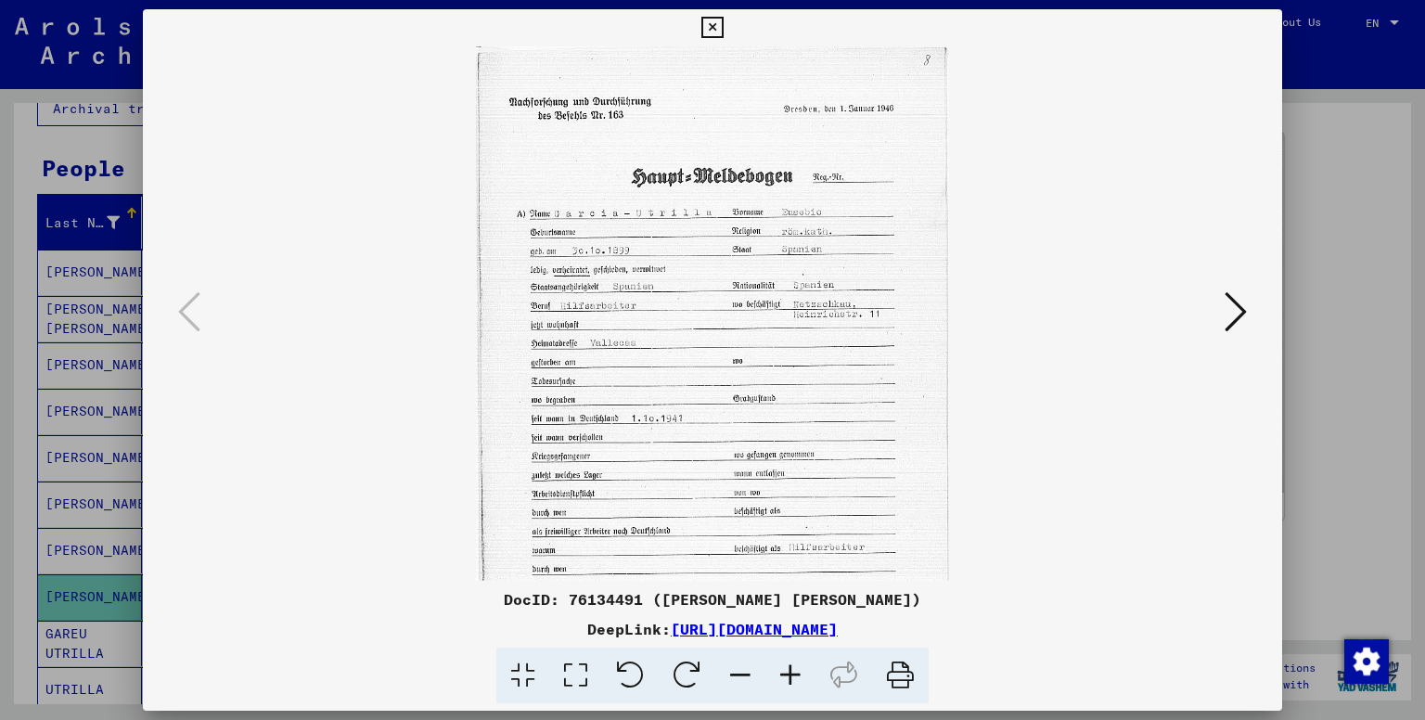
click at [789, 672] on icon at bounding box center [790, 676] width 50 height 57
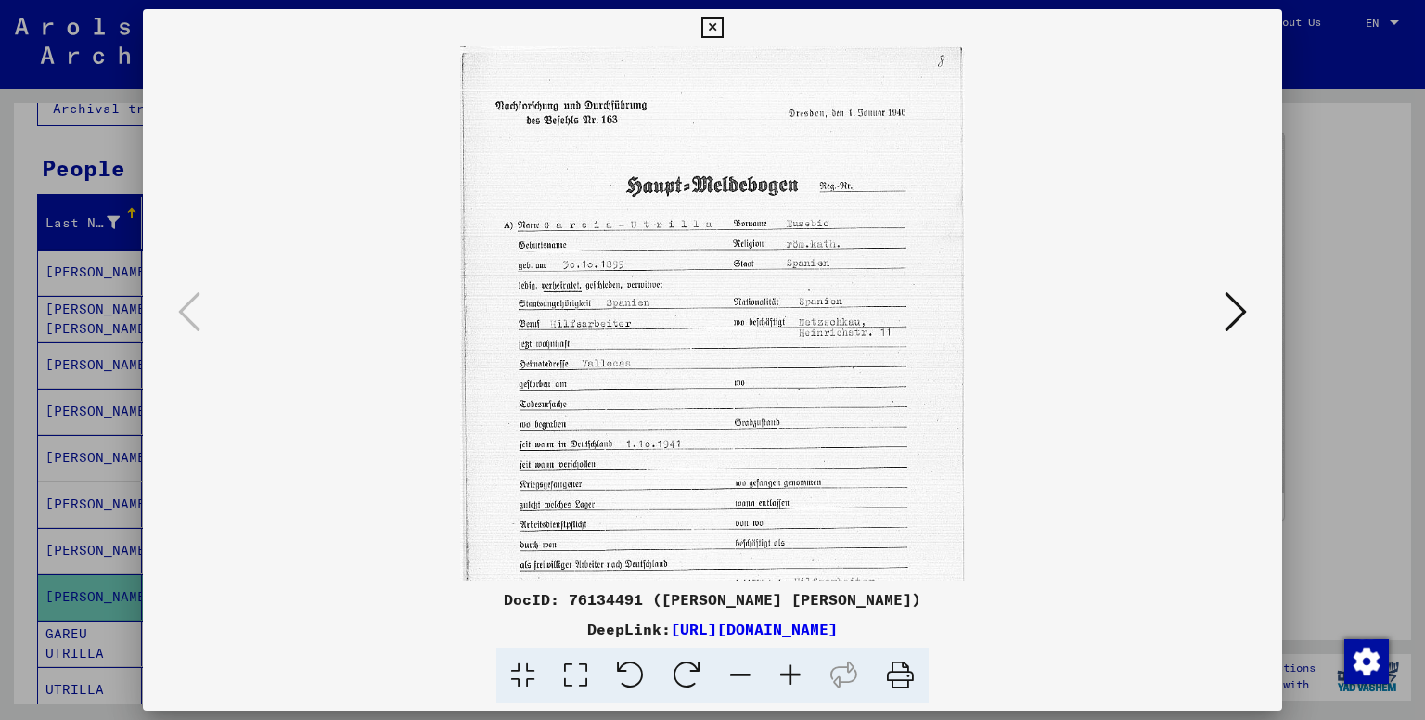
click at [789, 672] on icon at bounding box center [790, 676] width 50 height 57
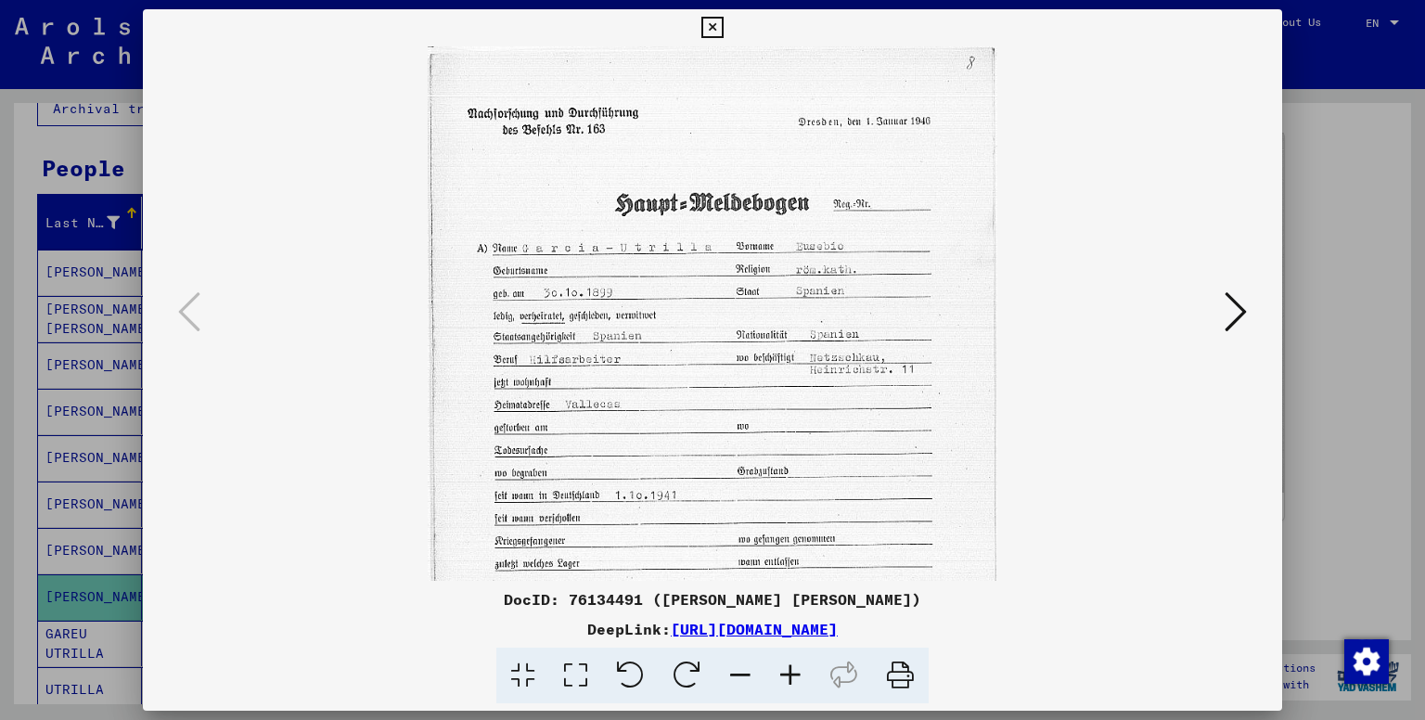
click at [789, 672] on icon at bounding box center [790, 676] width 50 height 57
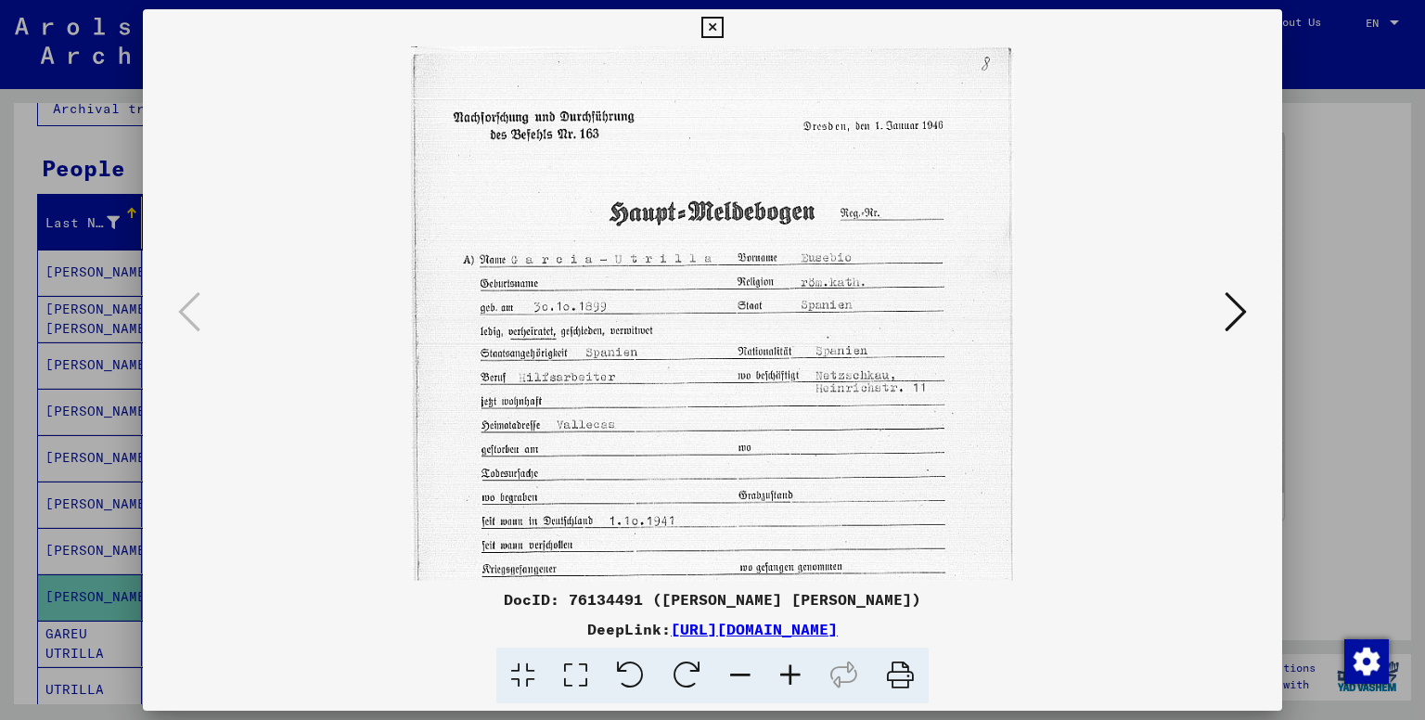
drag, startPoint x: 791, startPoint y: 671, endPoint x: 733, endPoint y: 546, distance: 137.8
click at [787, 662] on icon at bounding box center [790, 676] width 50 height 57
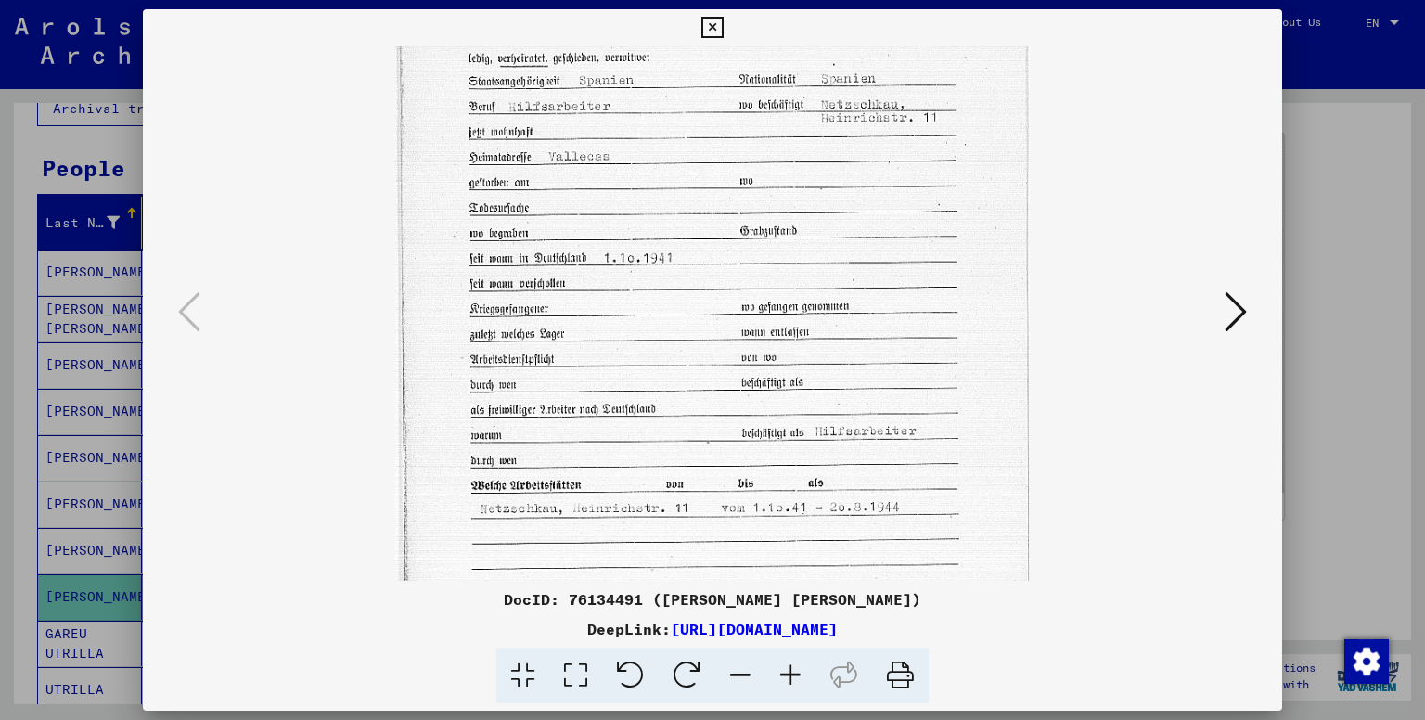
scroll to position [322, 0]
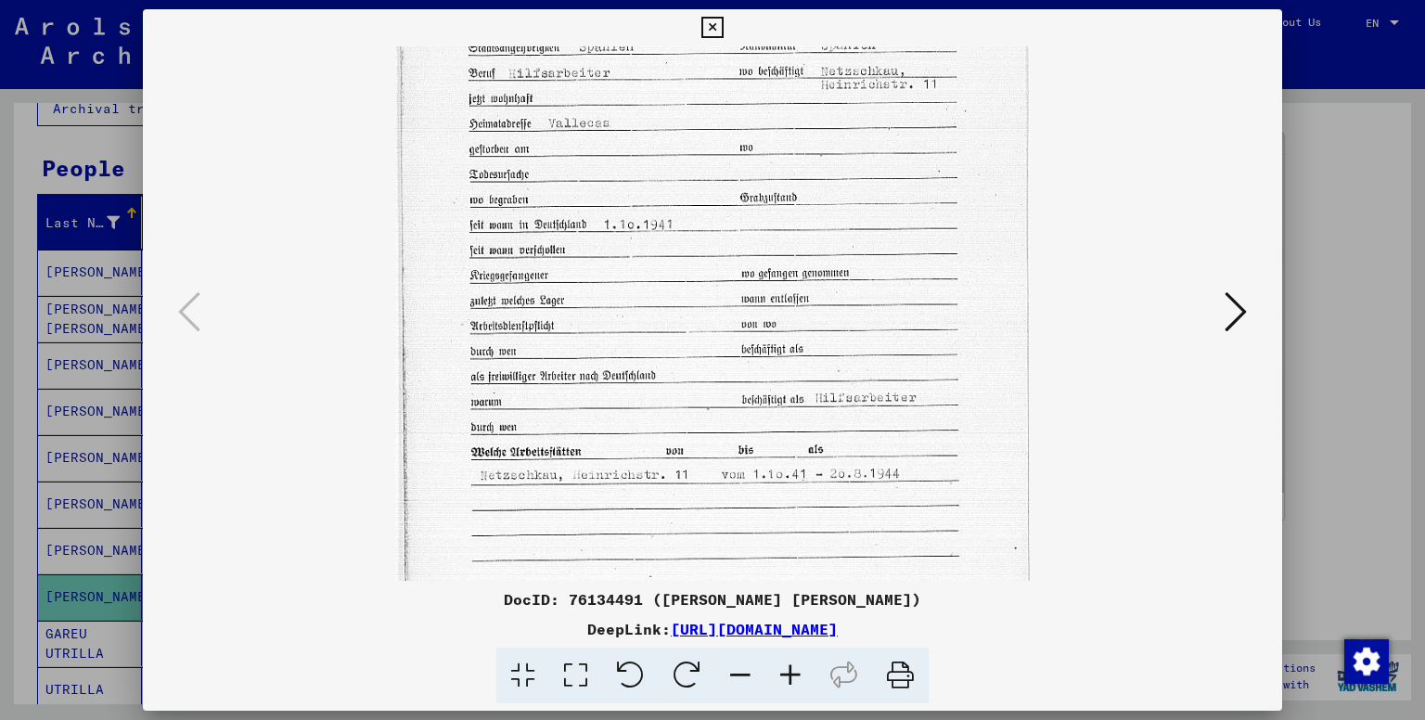
drag, startPoint x: 689, startPoint y: 482, endPoint x: 744, endPoint y: 165, distance: 322.0
click at [744, 165] on img at bounding box center [713, 177] width 636 height 906
click at [1232, 316] on icon at bounding box center [1236, 311] width 22 height 45
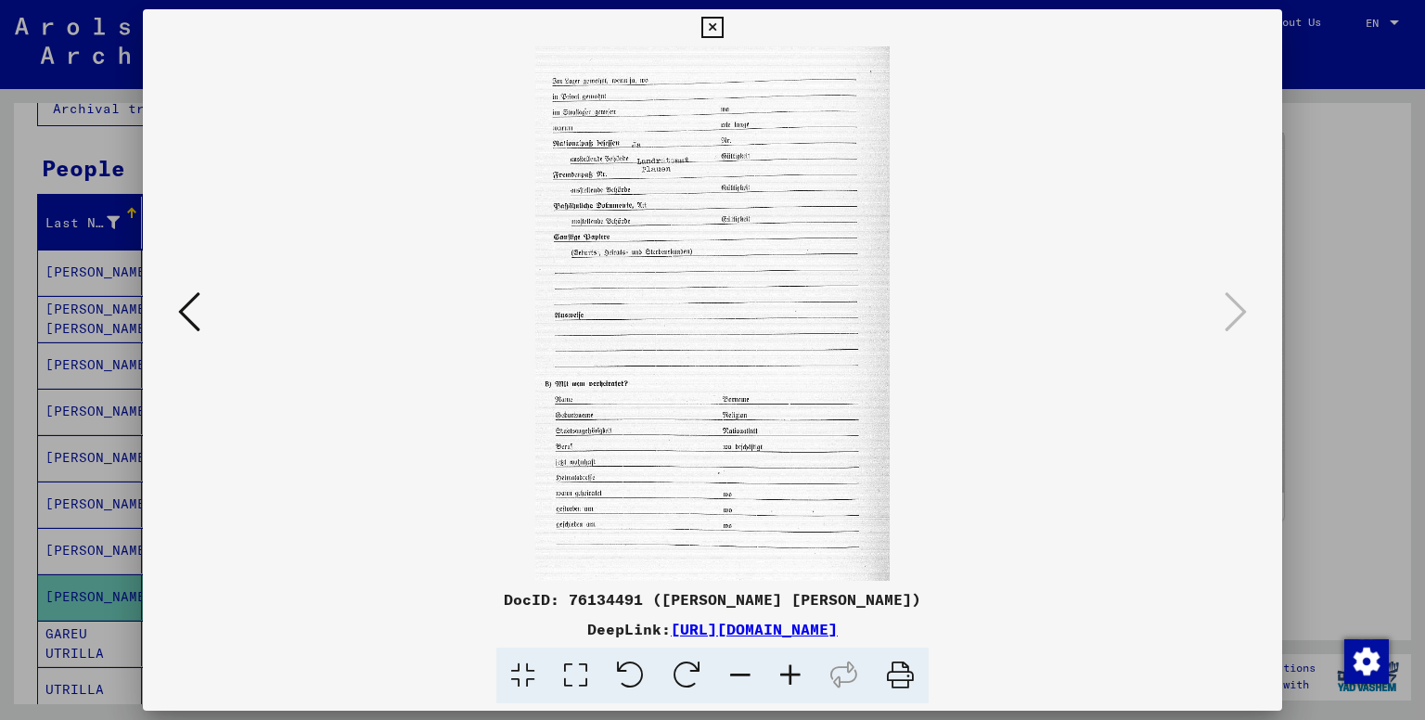
click at [754, 354] on img at bounding box center [712, 313] width 355 height 534
click at [794, 660] on icon at bounding box center [790, 676] width 50 height 57
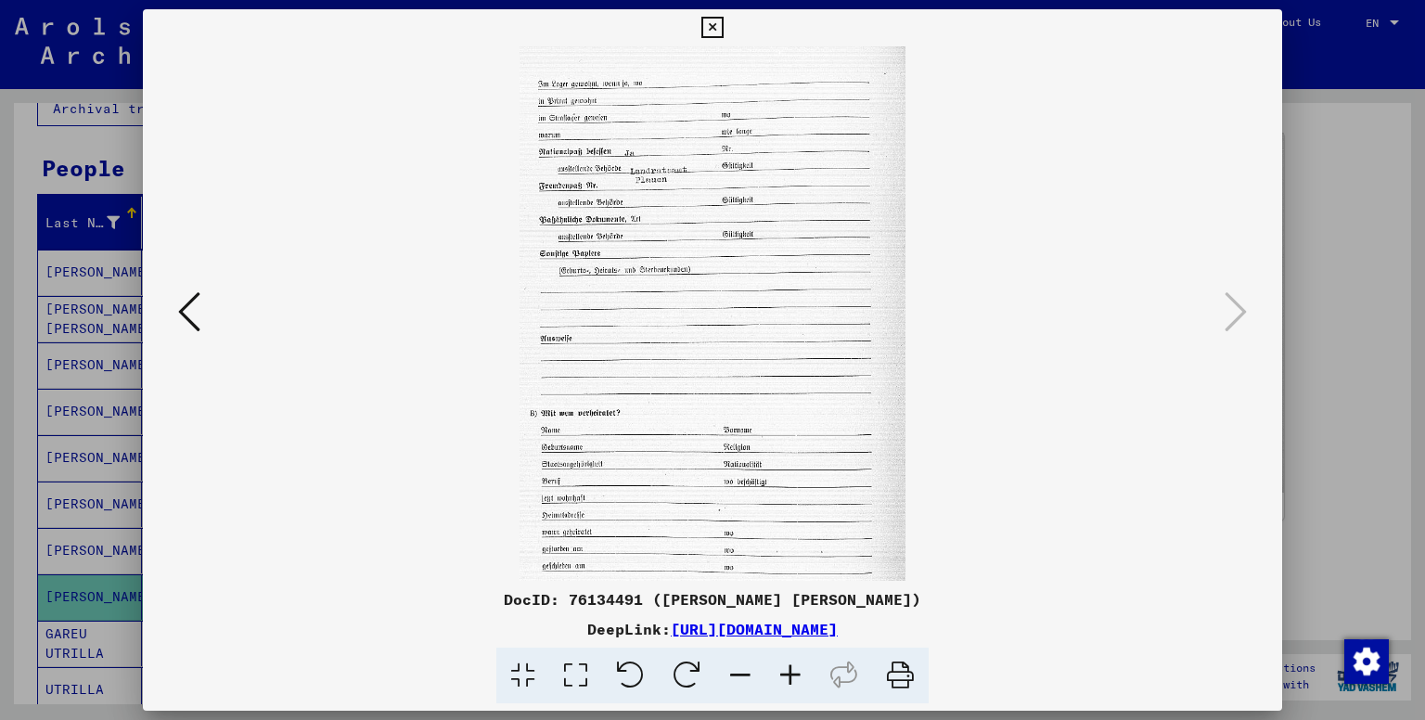
click at [794, 660] on icon at bounding box center [790, 676] width 50 height 57
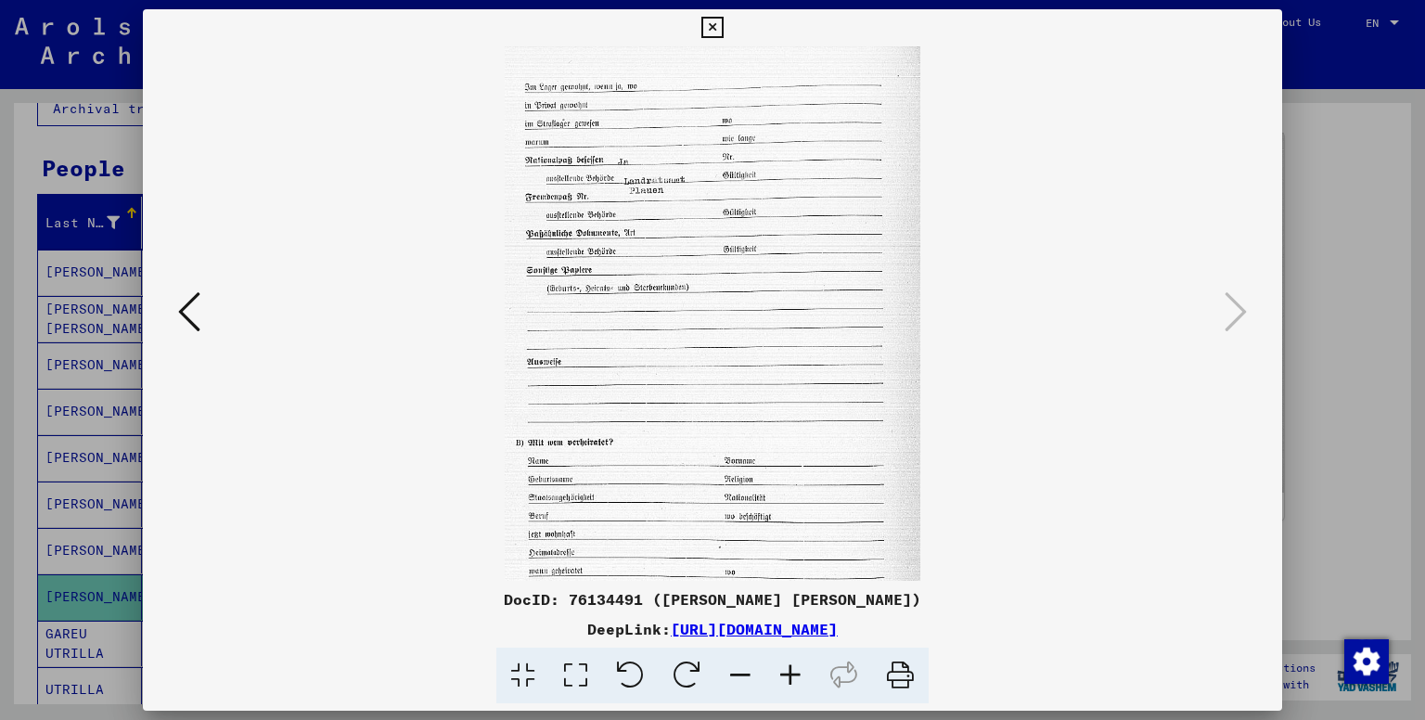
click at [794, 660] on icon at bounding box center [790, 676] width 50 height 57
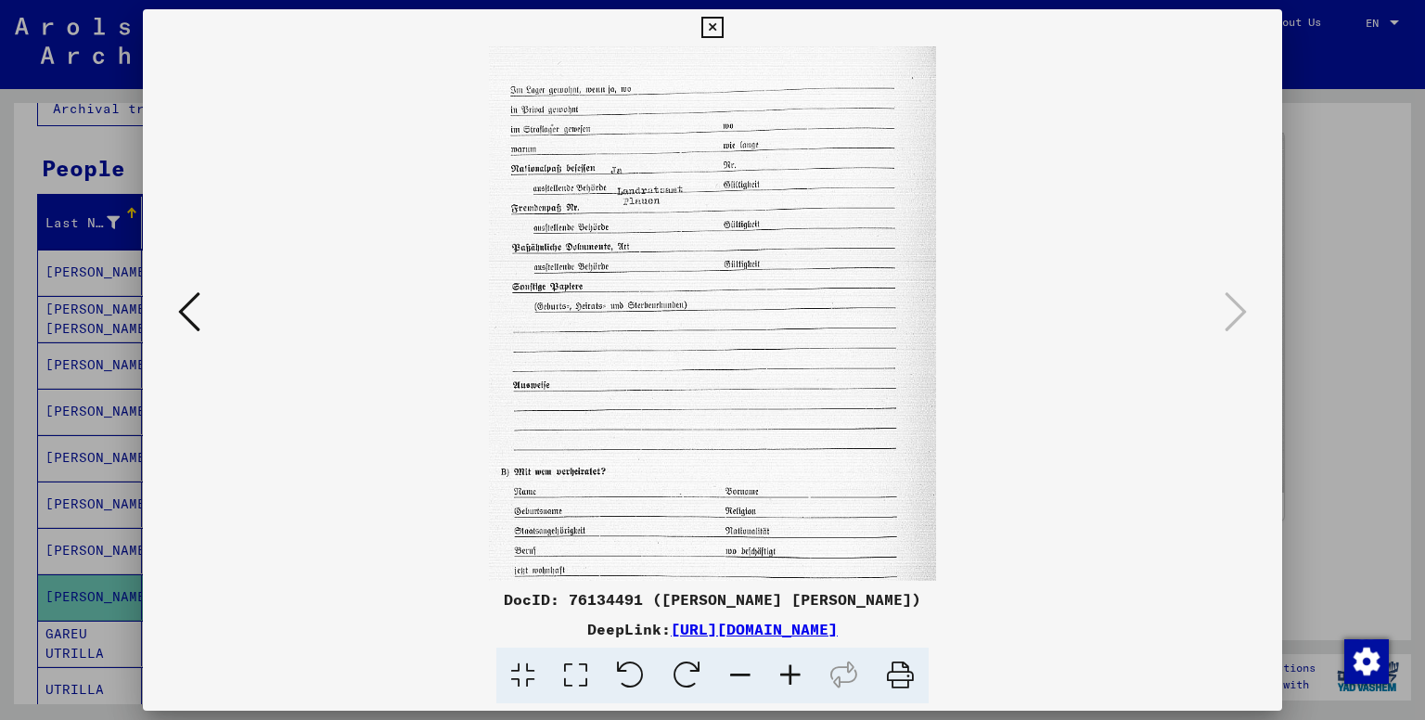
click at [794, 661] on icon at bounding box center [790, 676] width 50 height 57
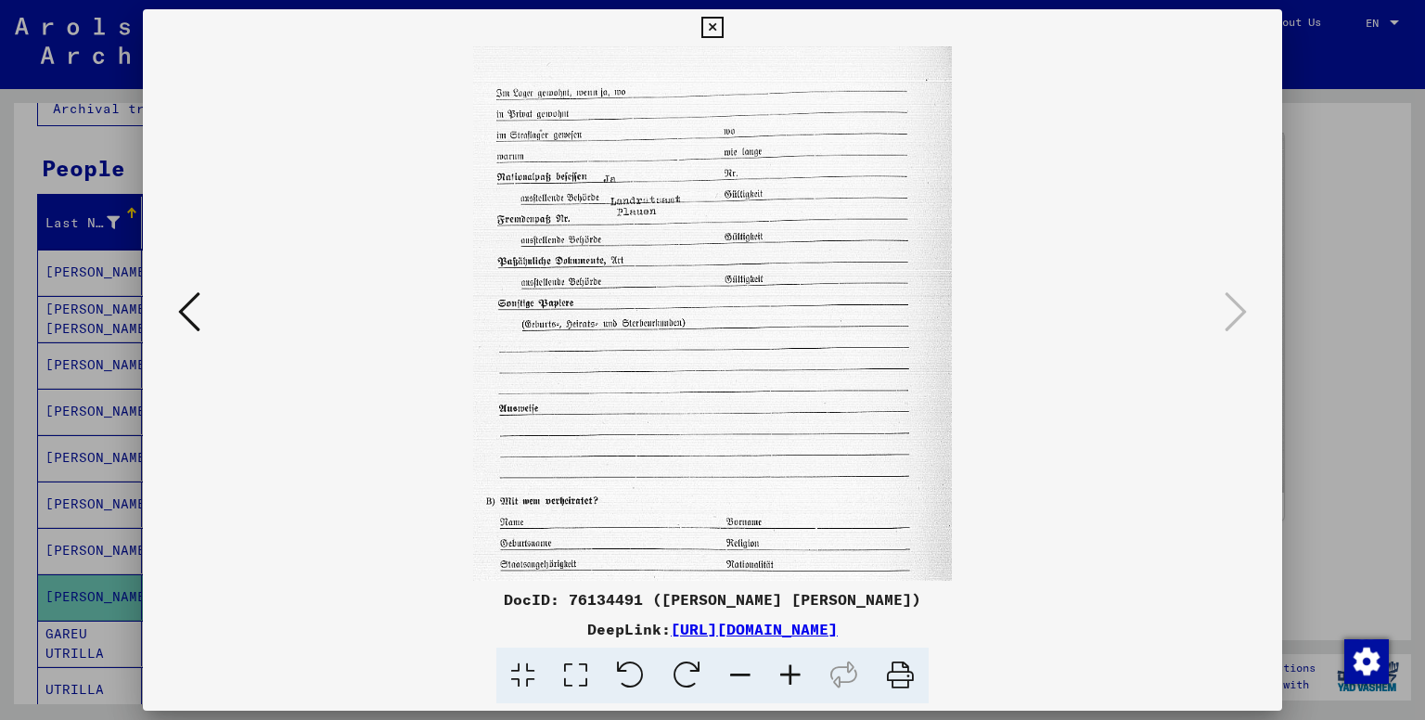
click at [794, 662] on icon at bounding box center [790, 676] width 50 height 57
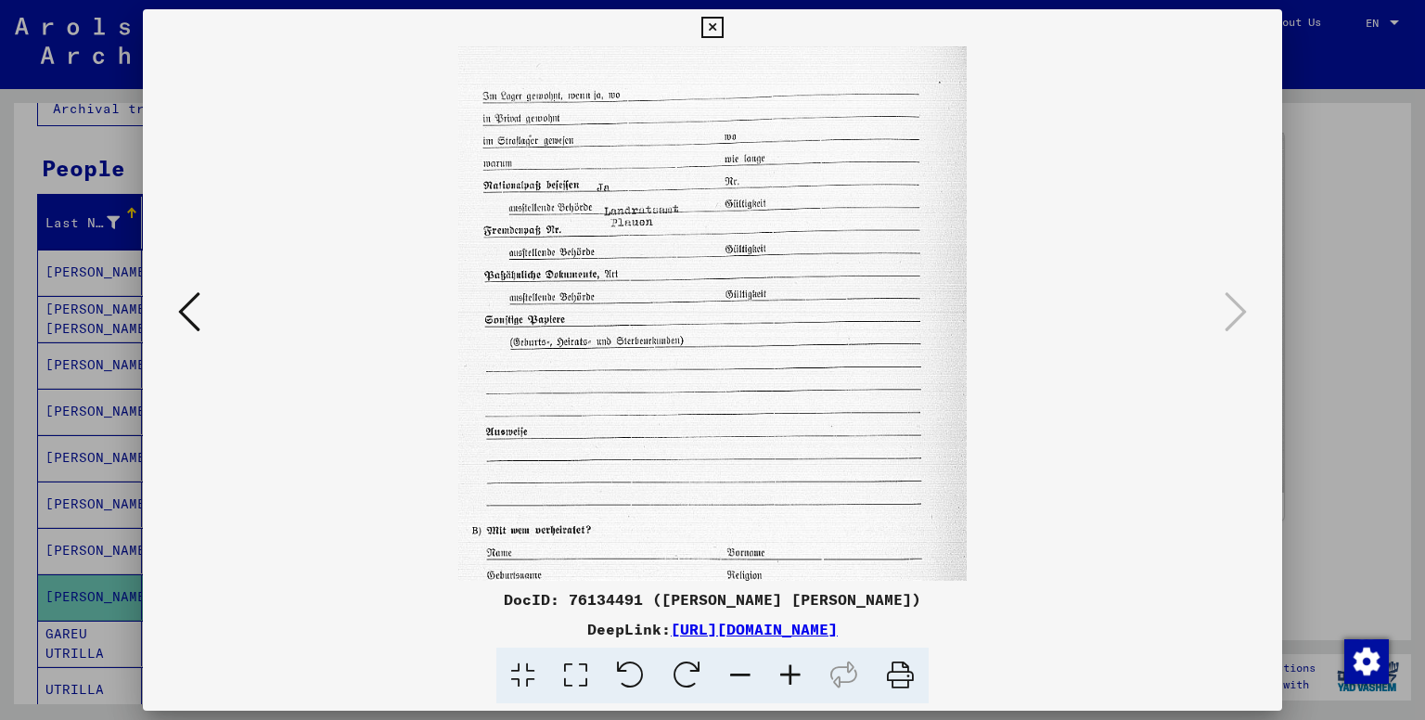
click at [794, 662] on icon at bounding box center [790, 676] width 50 height 57
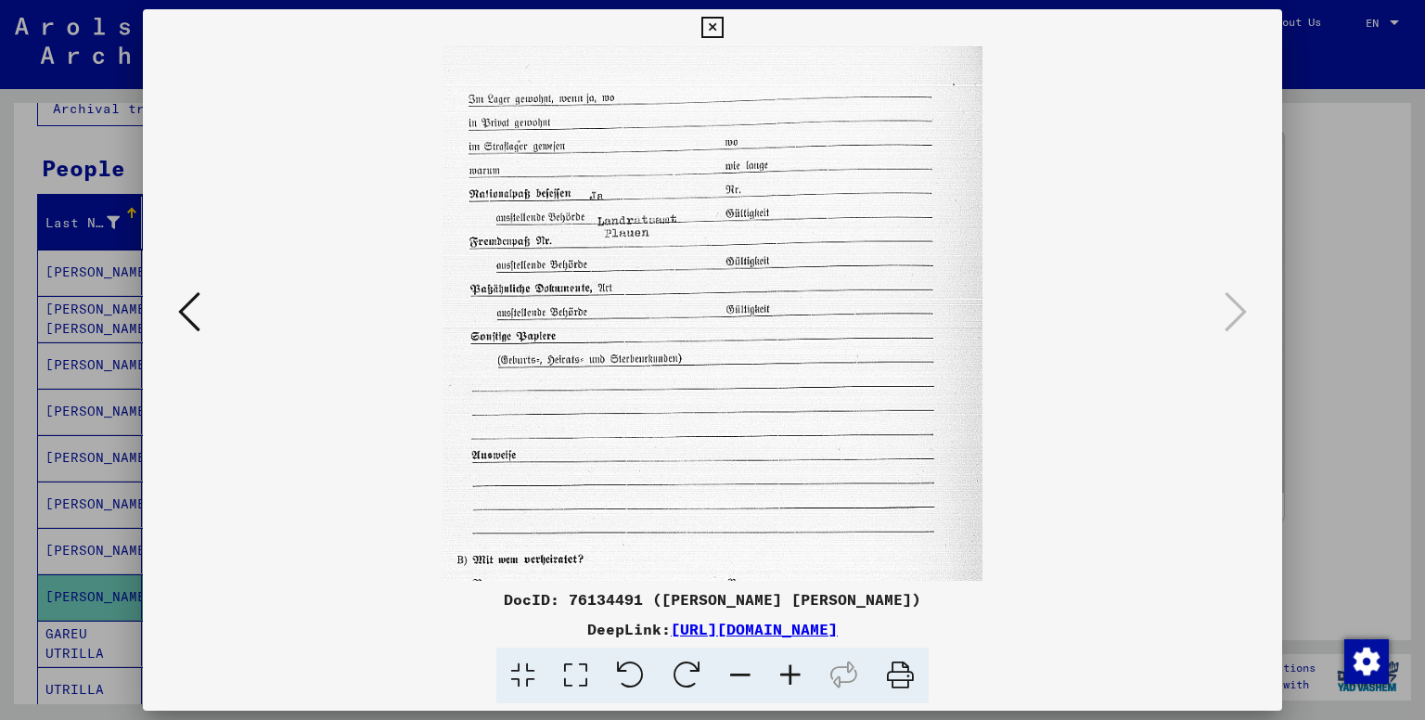
click at [798, 663] on icon at bounding box center [790, 676] width 50 height 57
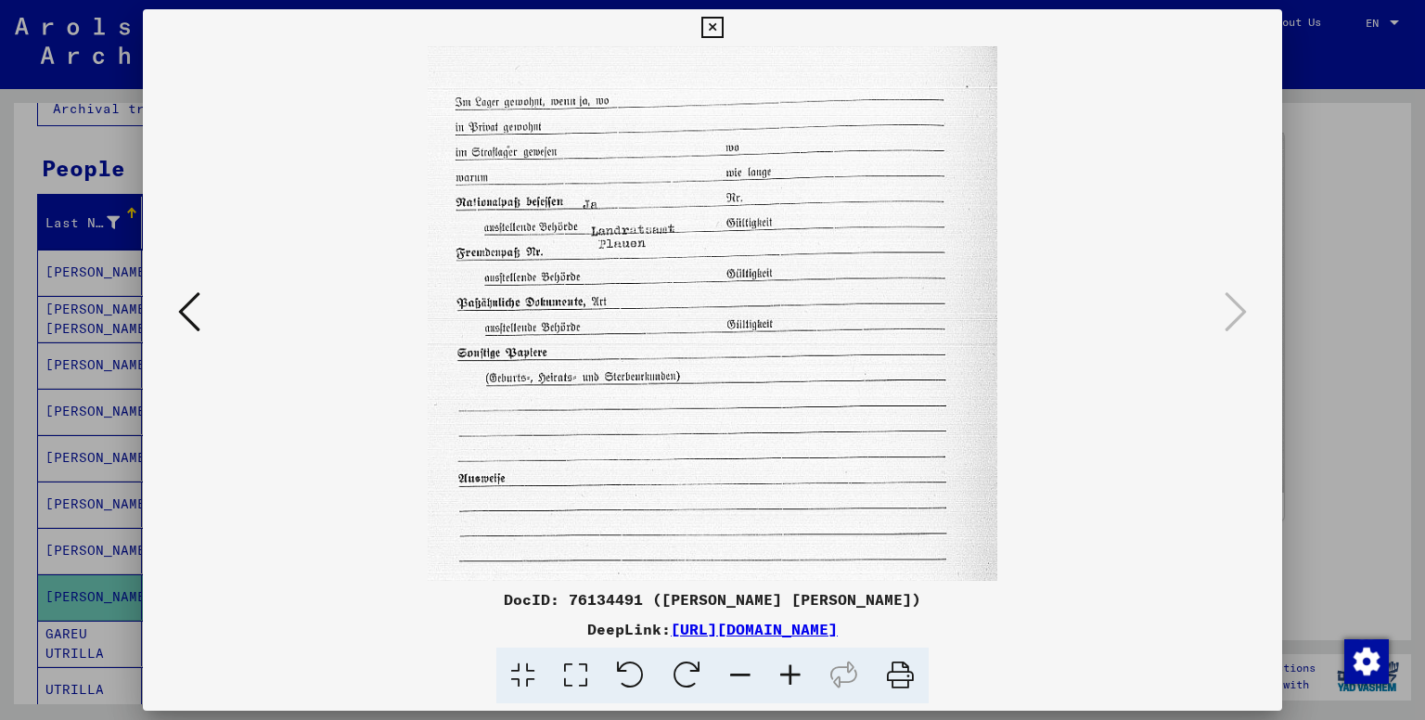
click at [798, 663] on icon at bounding box center [790, 676] width 50 height 57
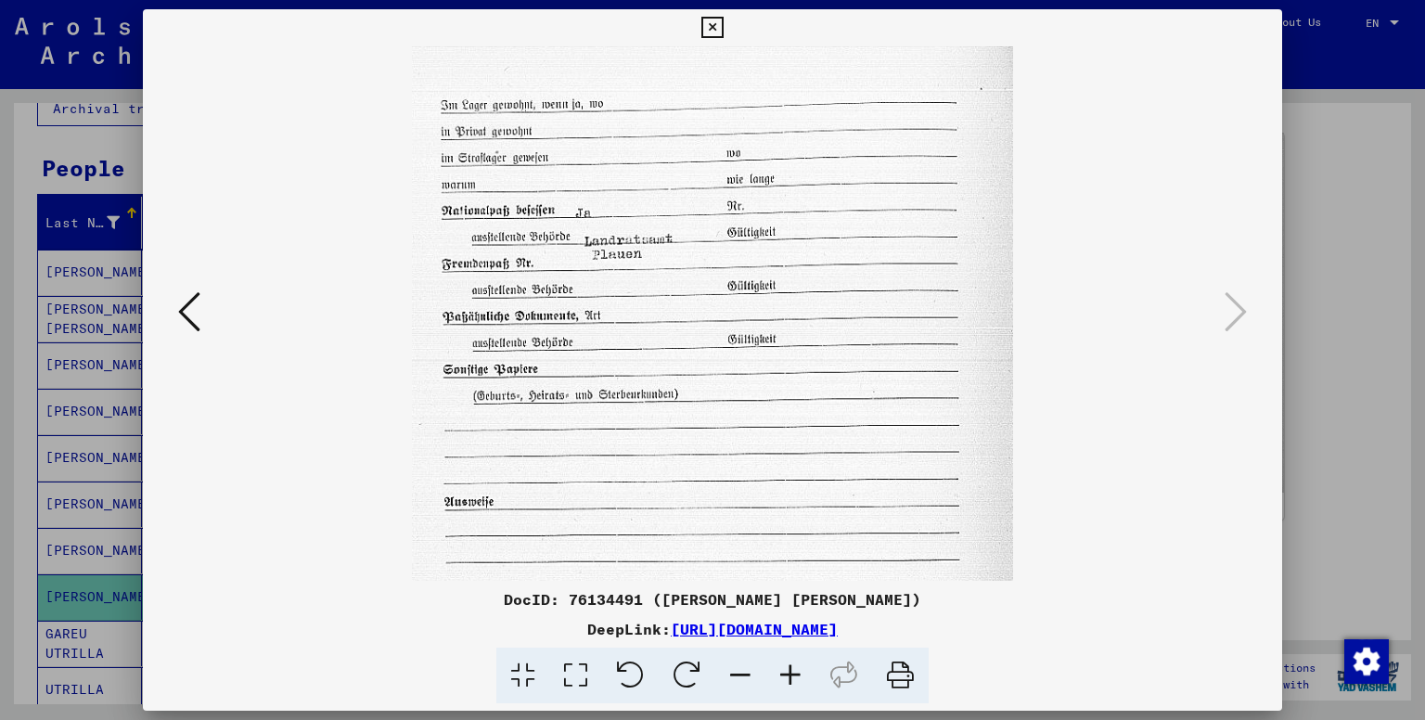
click at [794, 661] on icon at bounding box center [790, 676] width 50 height 57
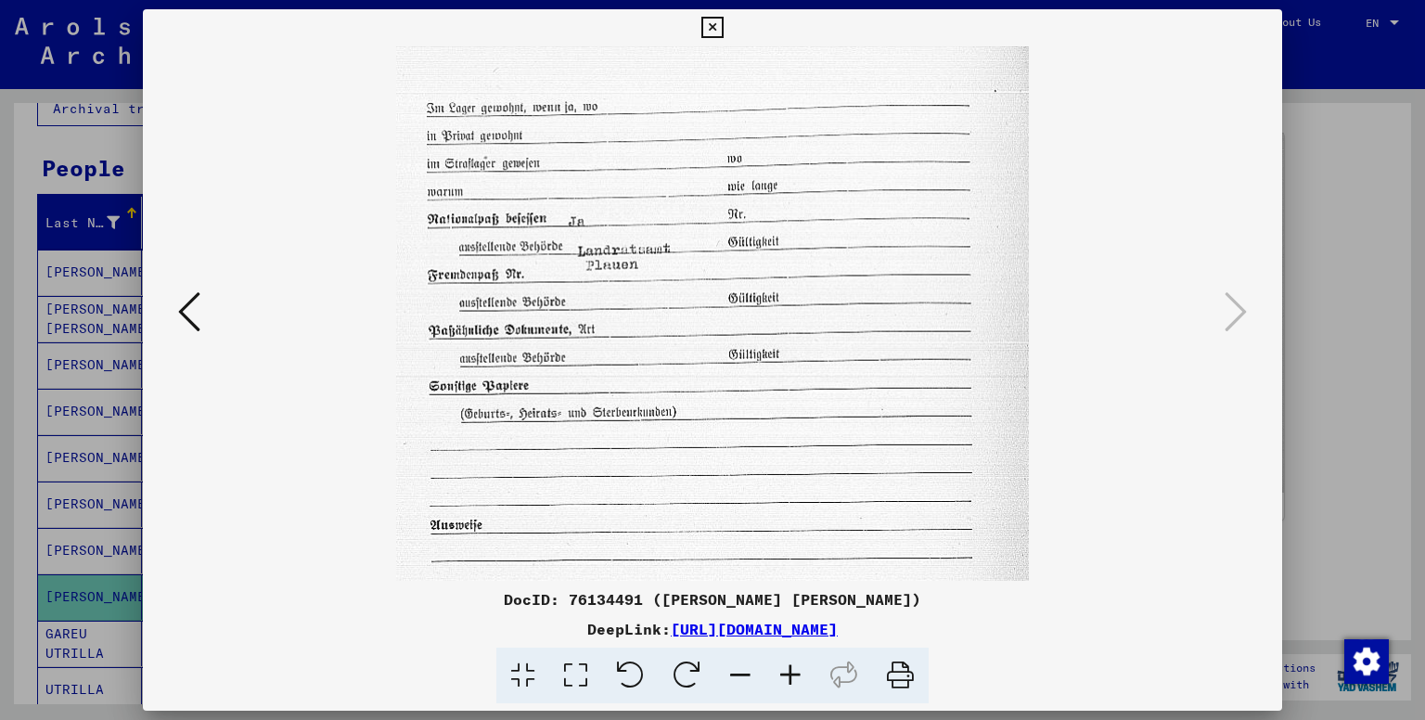
click at [794, 661] on icon at bounding box center [790, 676] width 50 height 57
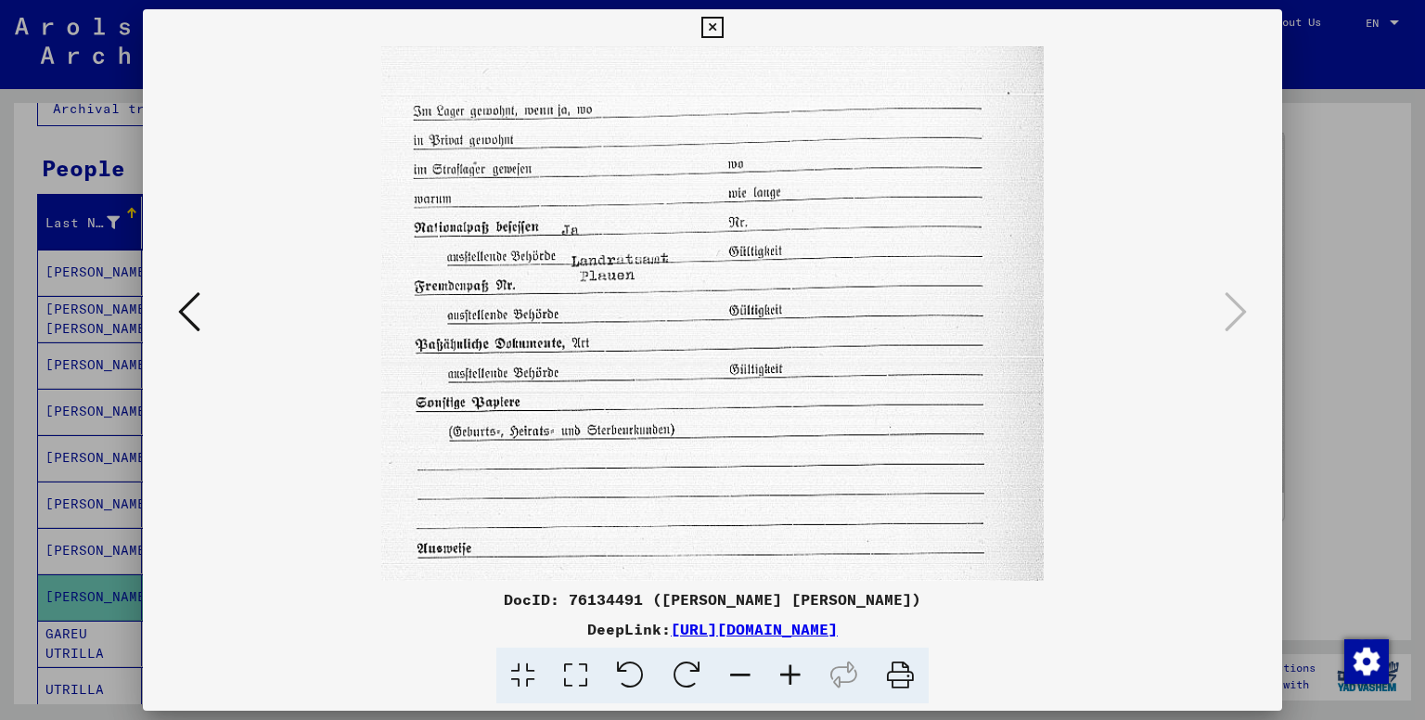
click at [794, 661] on icon at bounding box center [790, 676] width 50 height 57
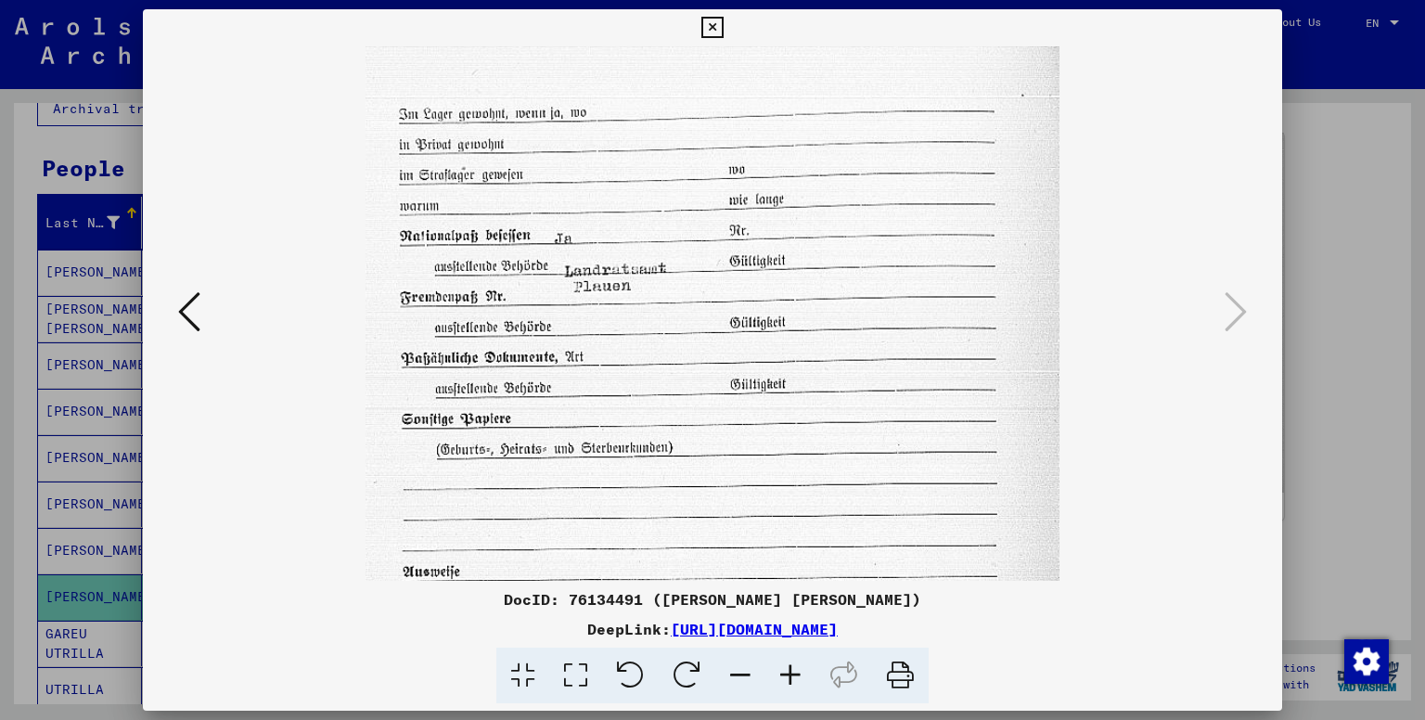
click at [794, 661] on icon at bounding box center [790, 676] width 50 height 57
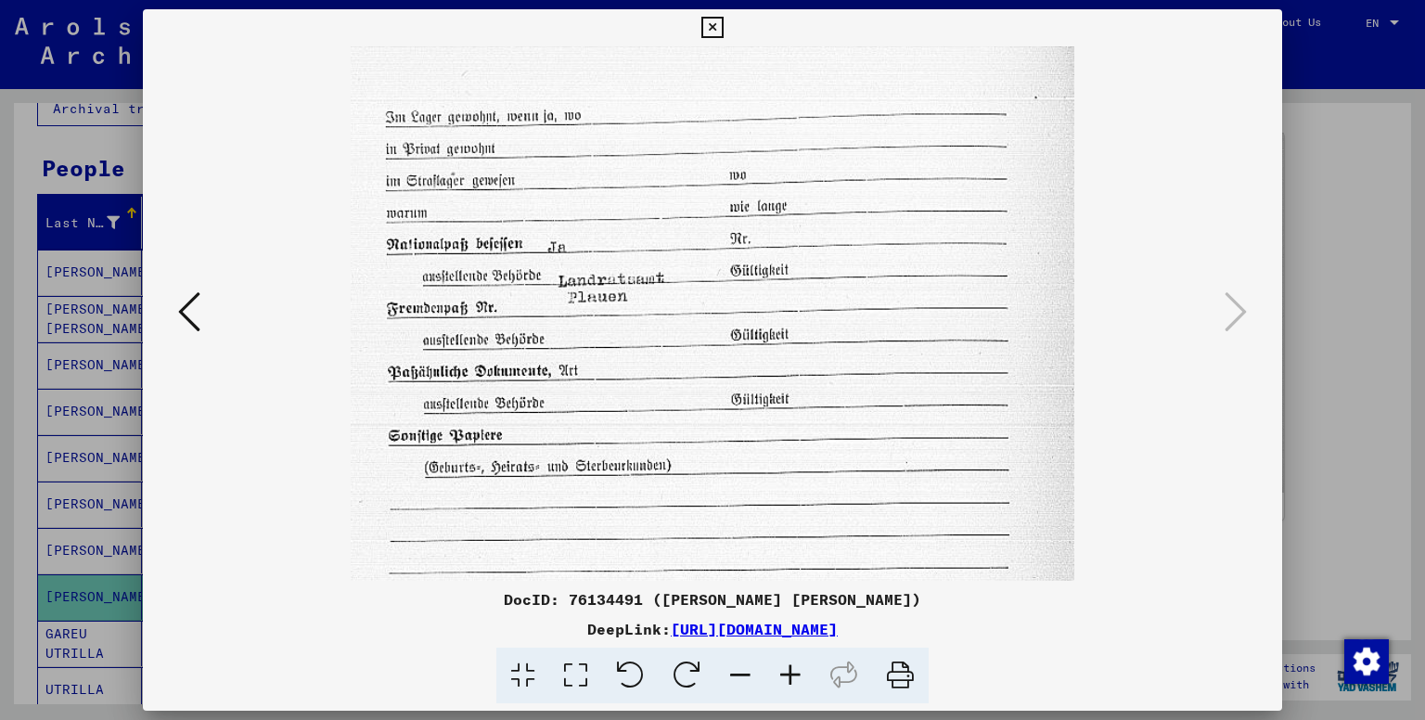
click at [794, 661] on icon at bounding box center [790, 676] width 50 height 57
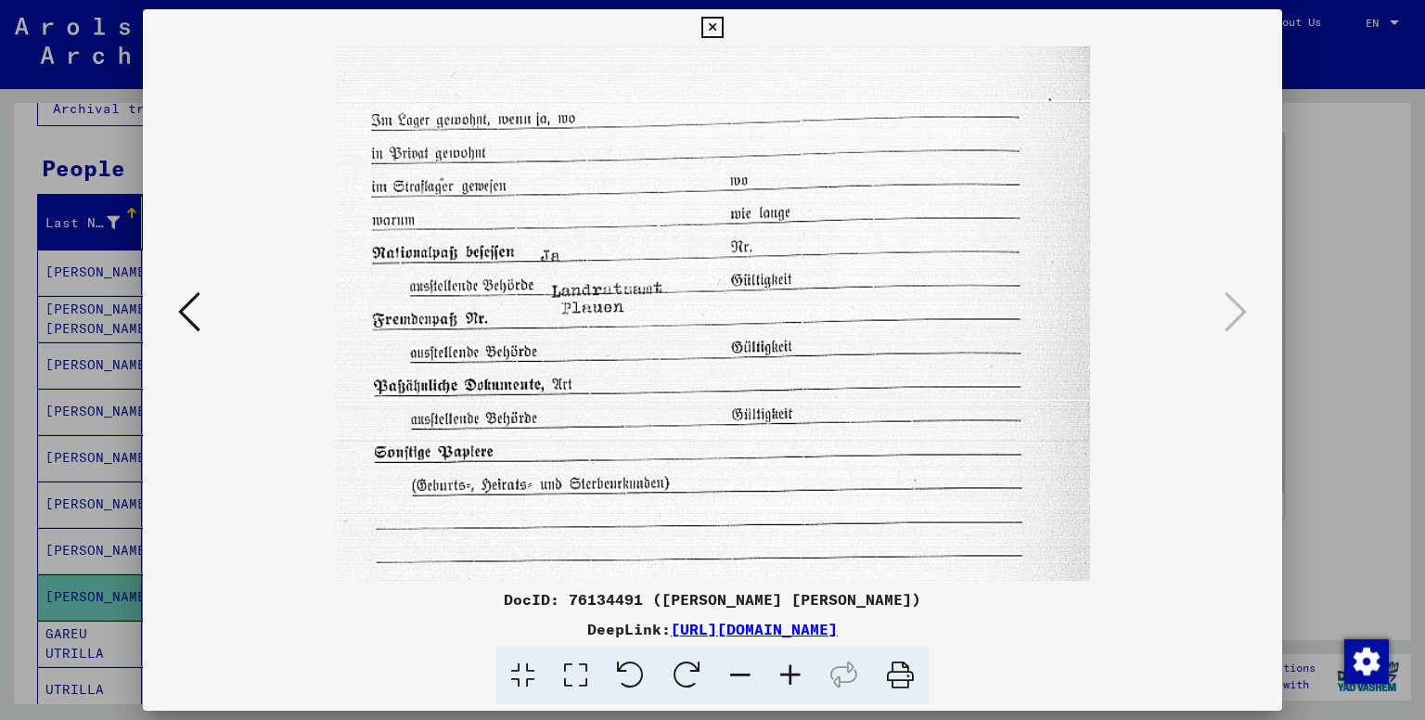
click at [794, 661] on icon at bounding box center [790, 676] width 50 height 57
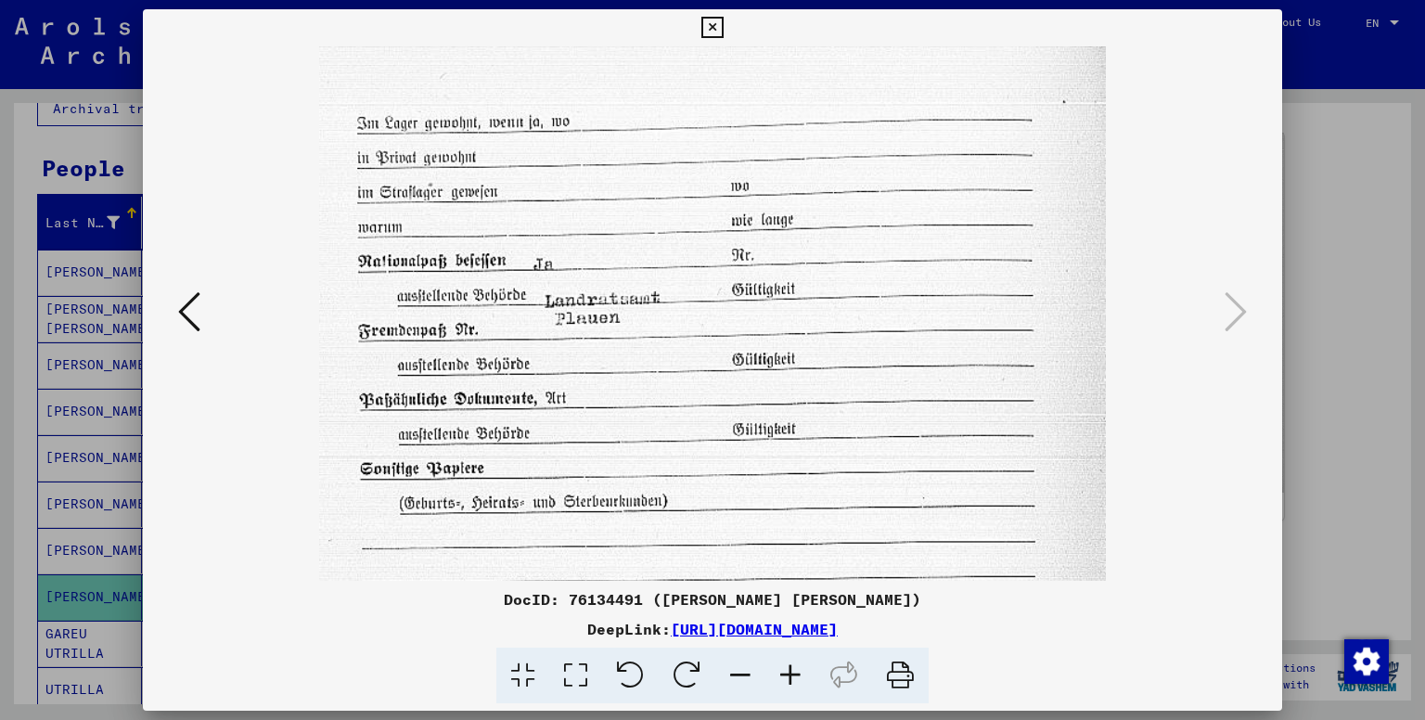
click at [714, 33] on icon at bounding box center [711, 28] width 21 height 22
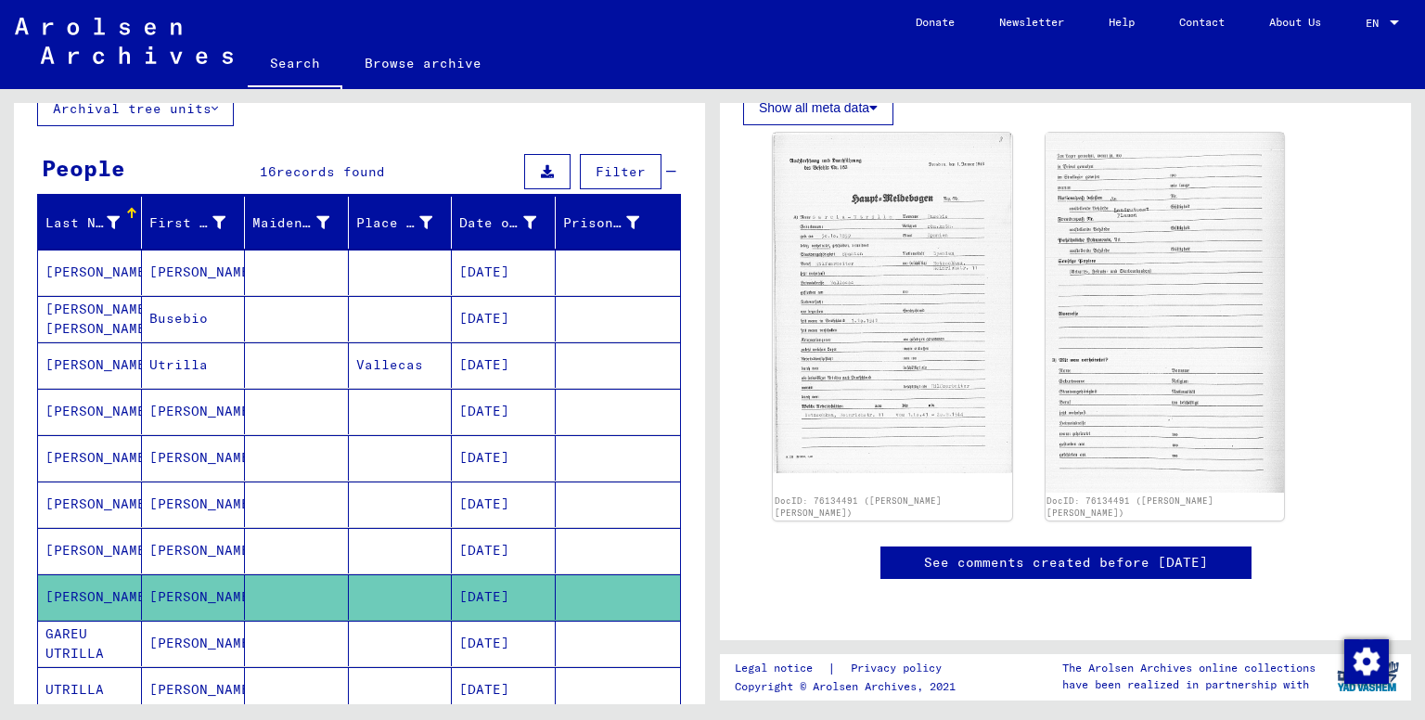
click at [184, 637] on mat-cell "[PERSON_NAME]" at bounding box center [194, 643] width 104 height 45
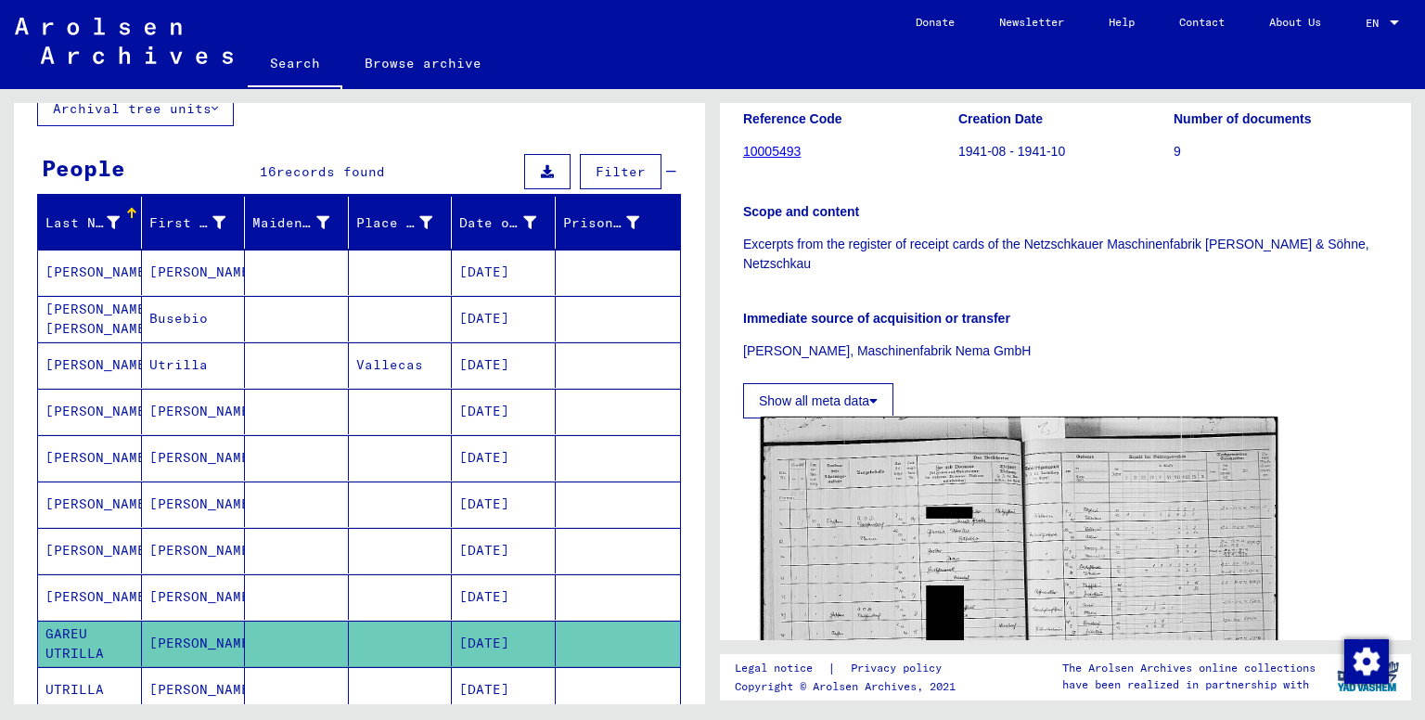
scroll to position [618, 0]
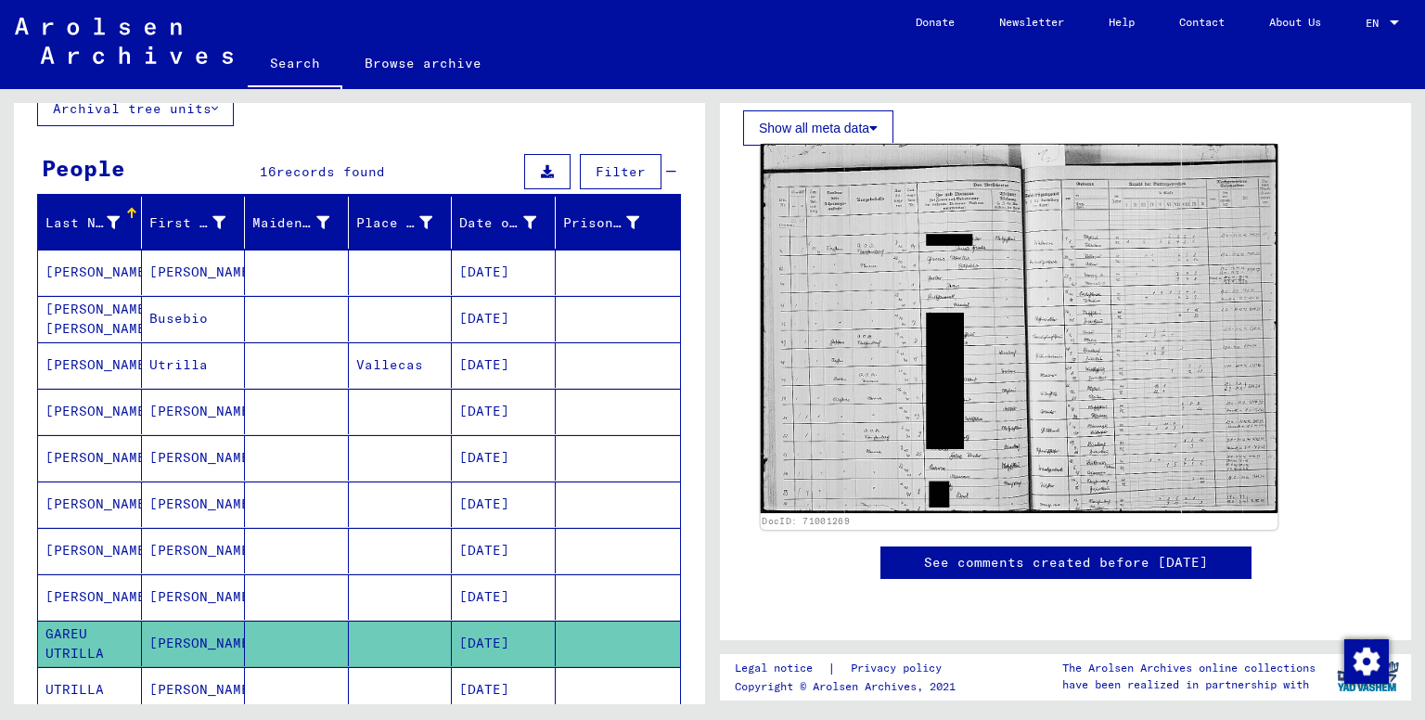
click at [1034, 358] on img at bounding box center [1020, 328] width 518 height 369
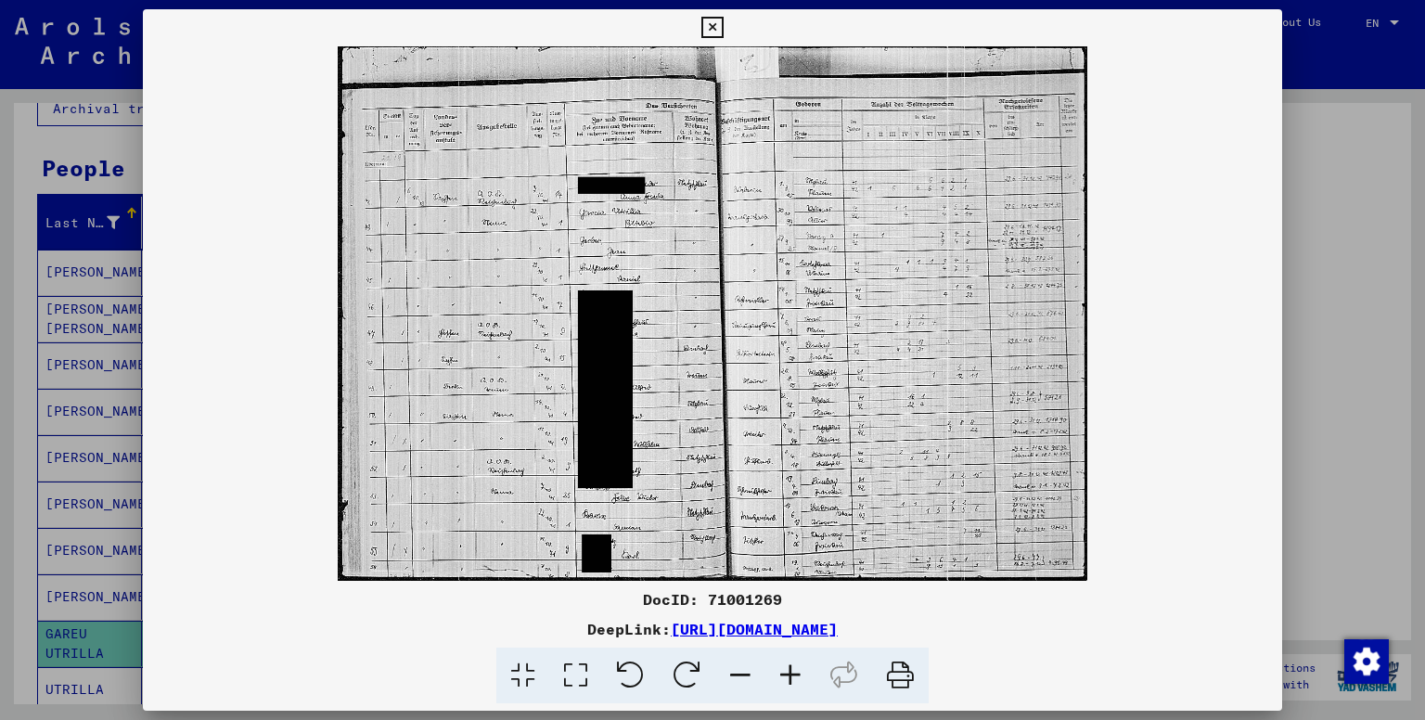
click at [787, 680] on icon at bounding box center [790, 676] width 50 height 57
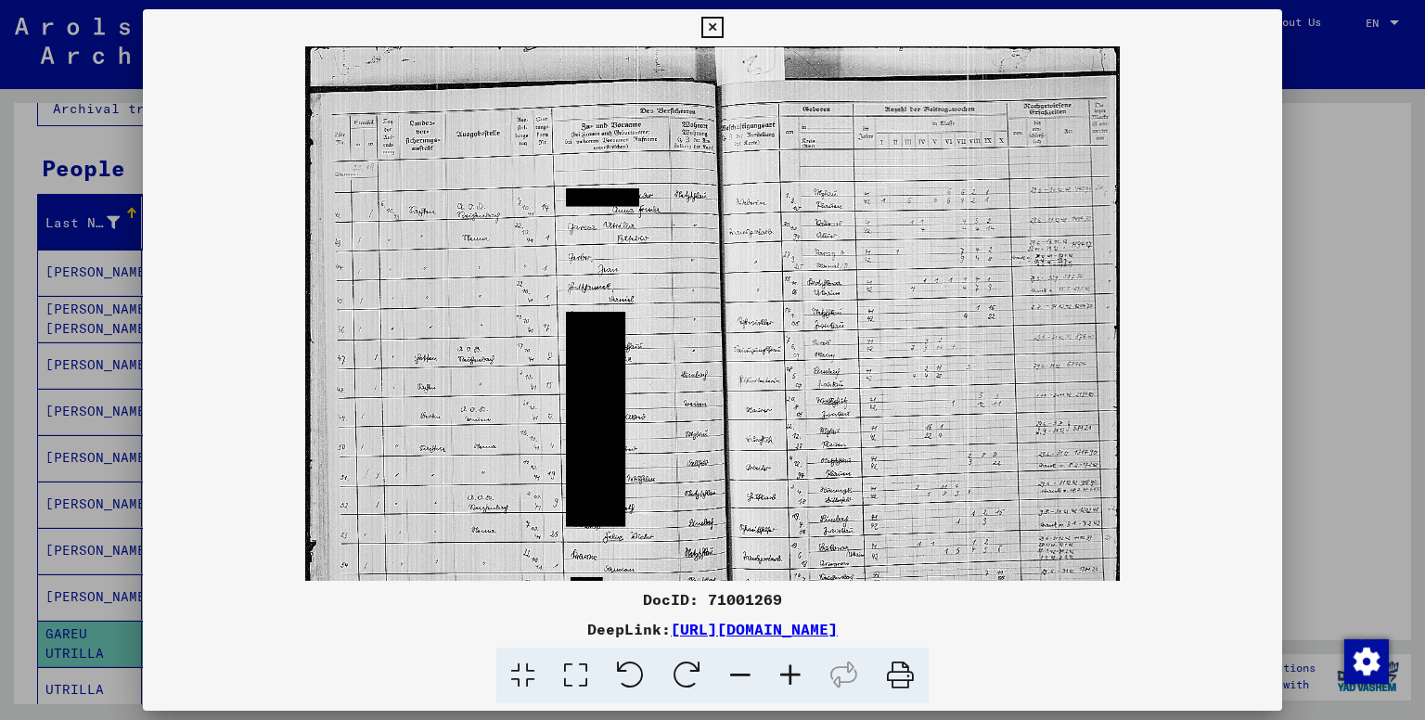
click at [787, 680] on icon at bounding box center [790, 676] width 50 height 57
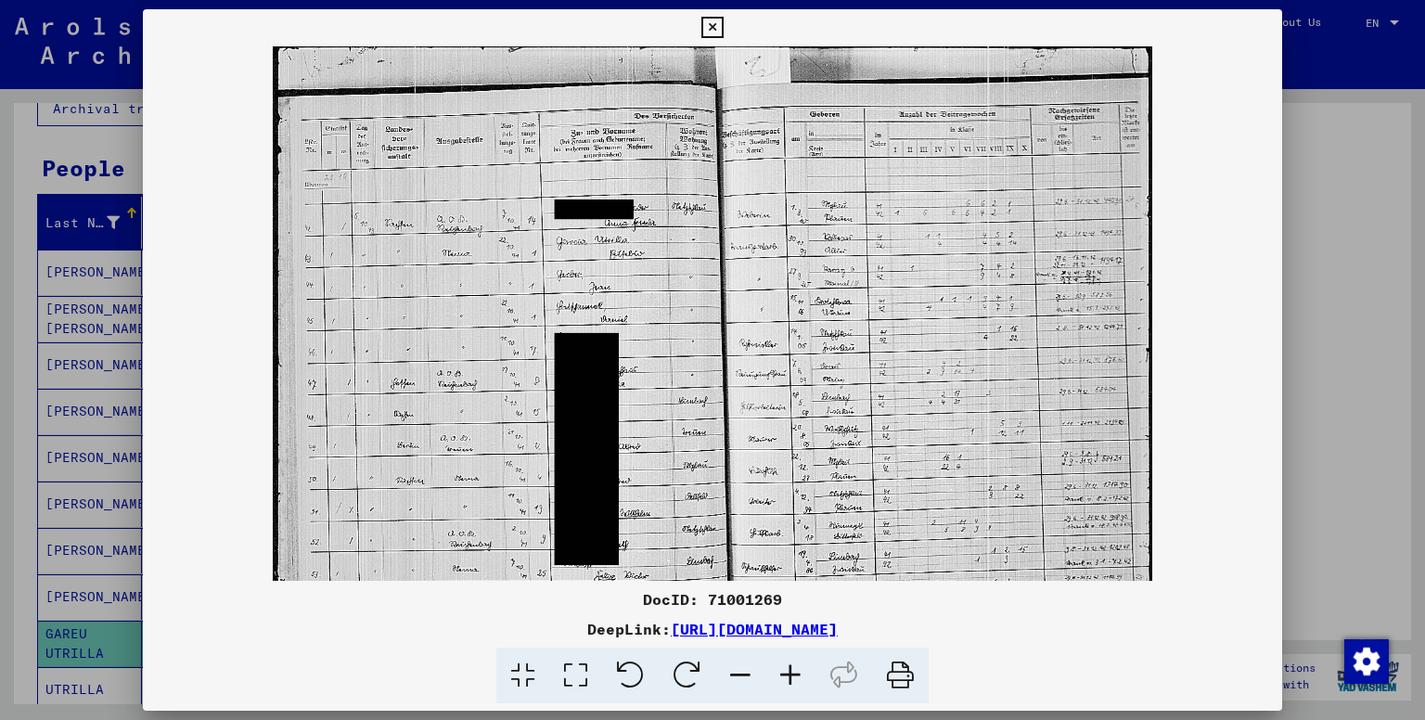
click at [787, 680] on icon at bounding box center [790, 676] width 50 height 57
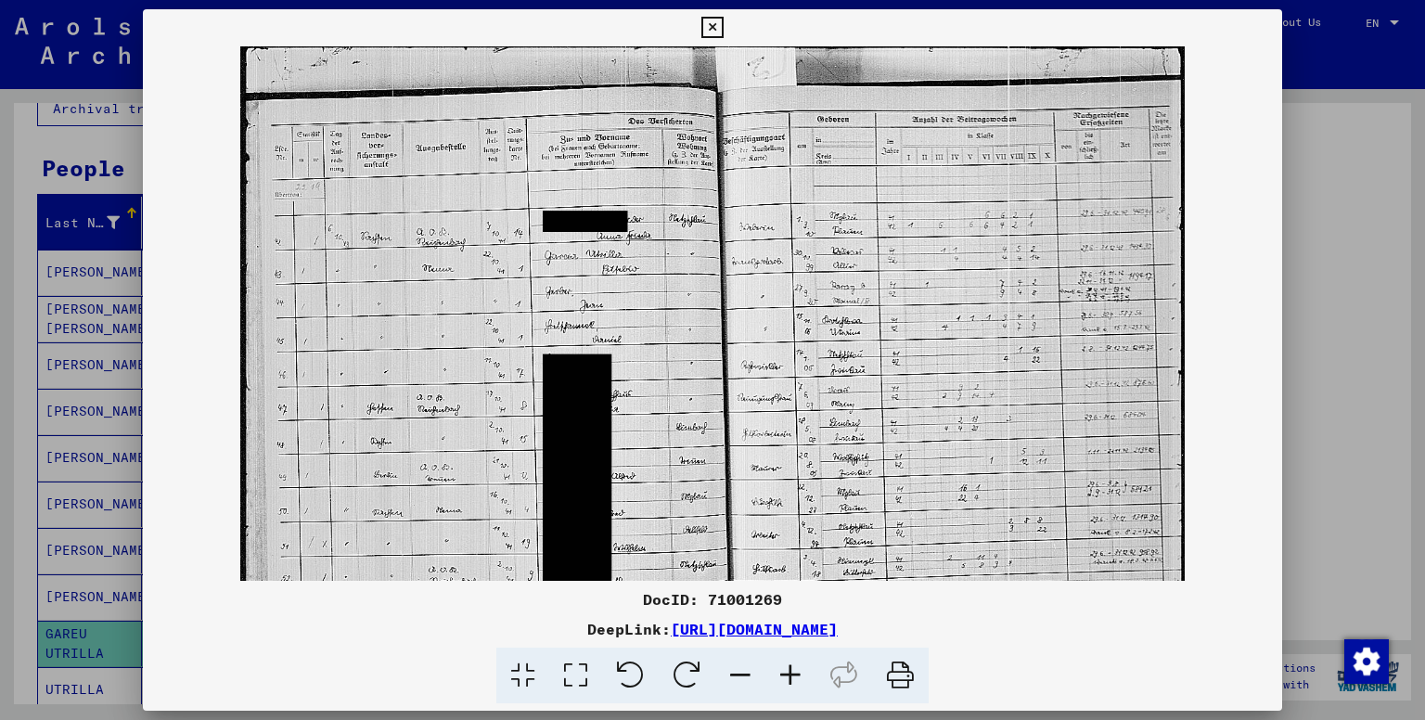
click at [787, 680] on icon at bounding box center [790, 676] width 50 height 57
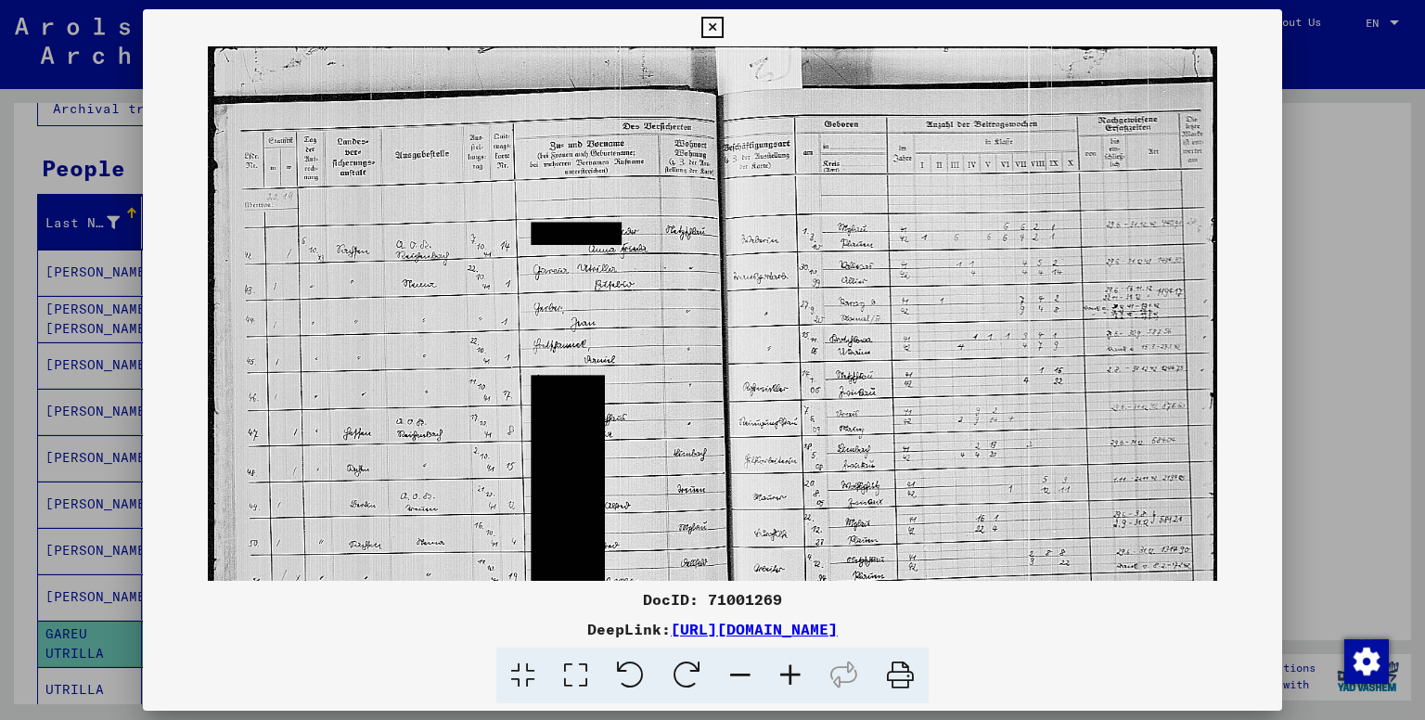
click at [787, 680] on icon at bounding box center [790, 676] width 50 height 57
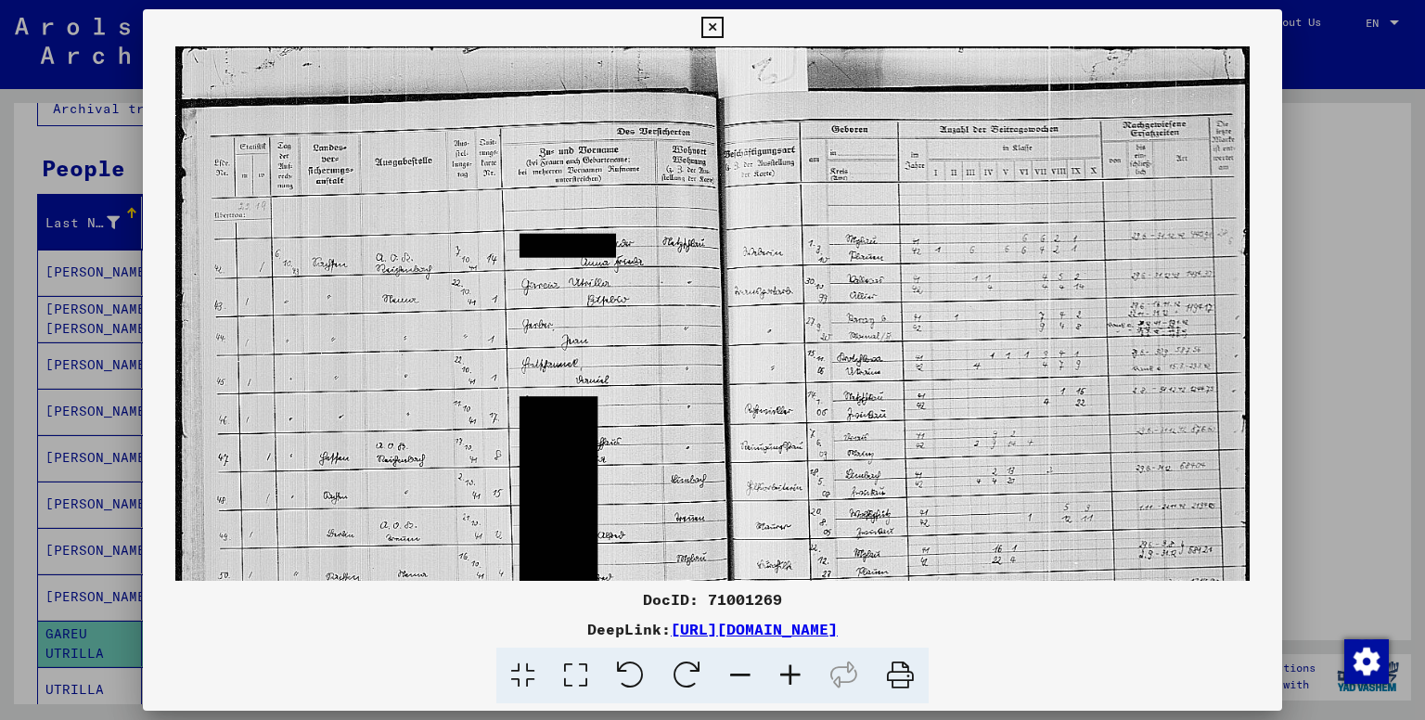
click at [787, 680] on icon at bounding box center [790, 676] width 50 height 57
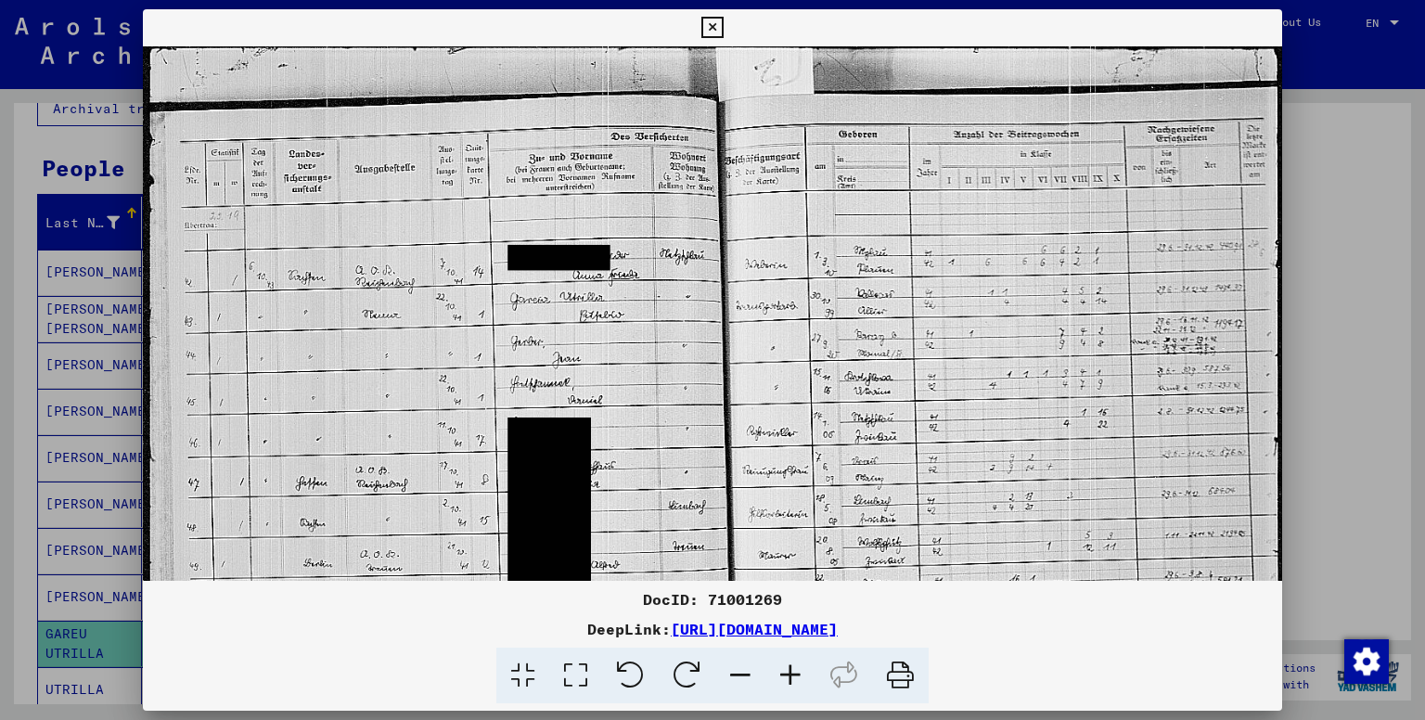
click at [787, 680] on icon at bounding box center [790, 676] width 50 height 57
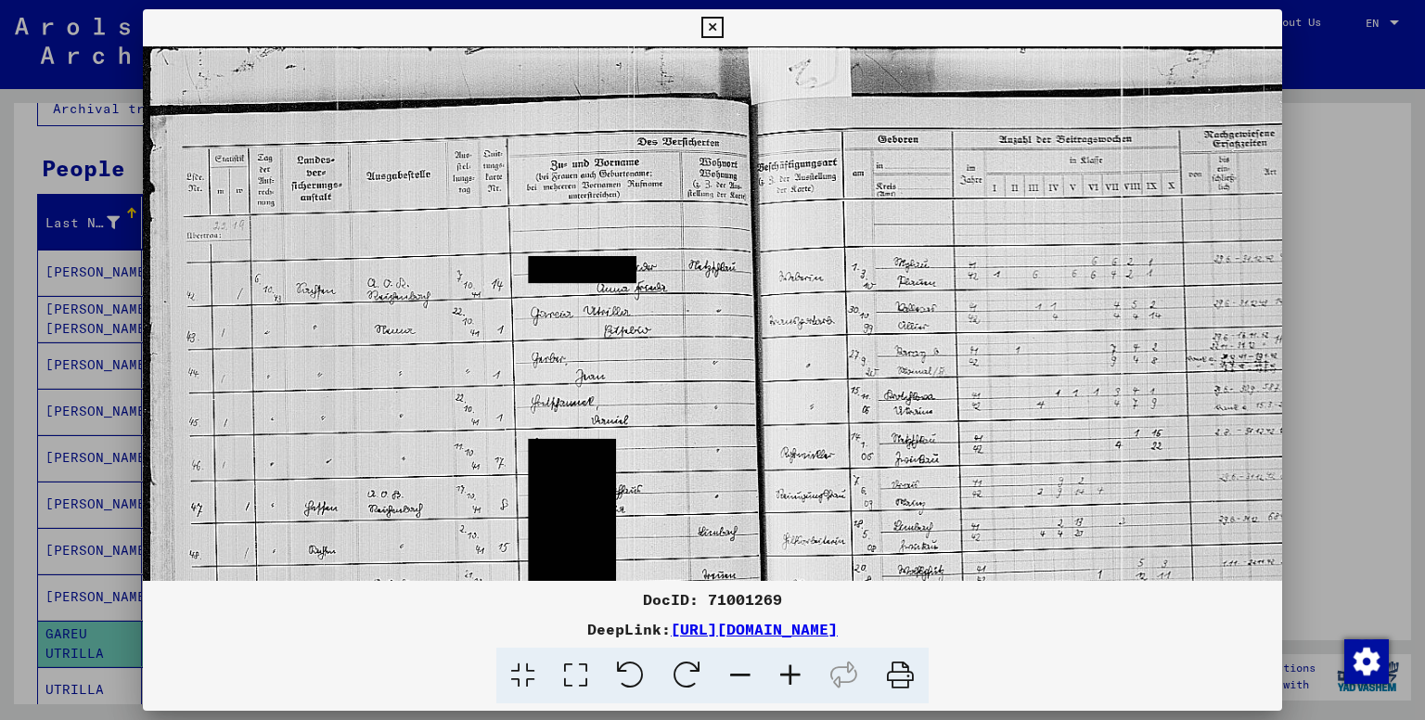
click at [787, 680] on icon at bounding box center [790, 676] width 50 height 57
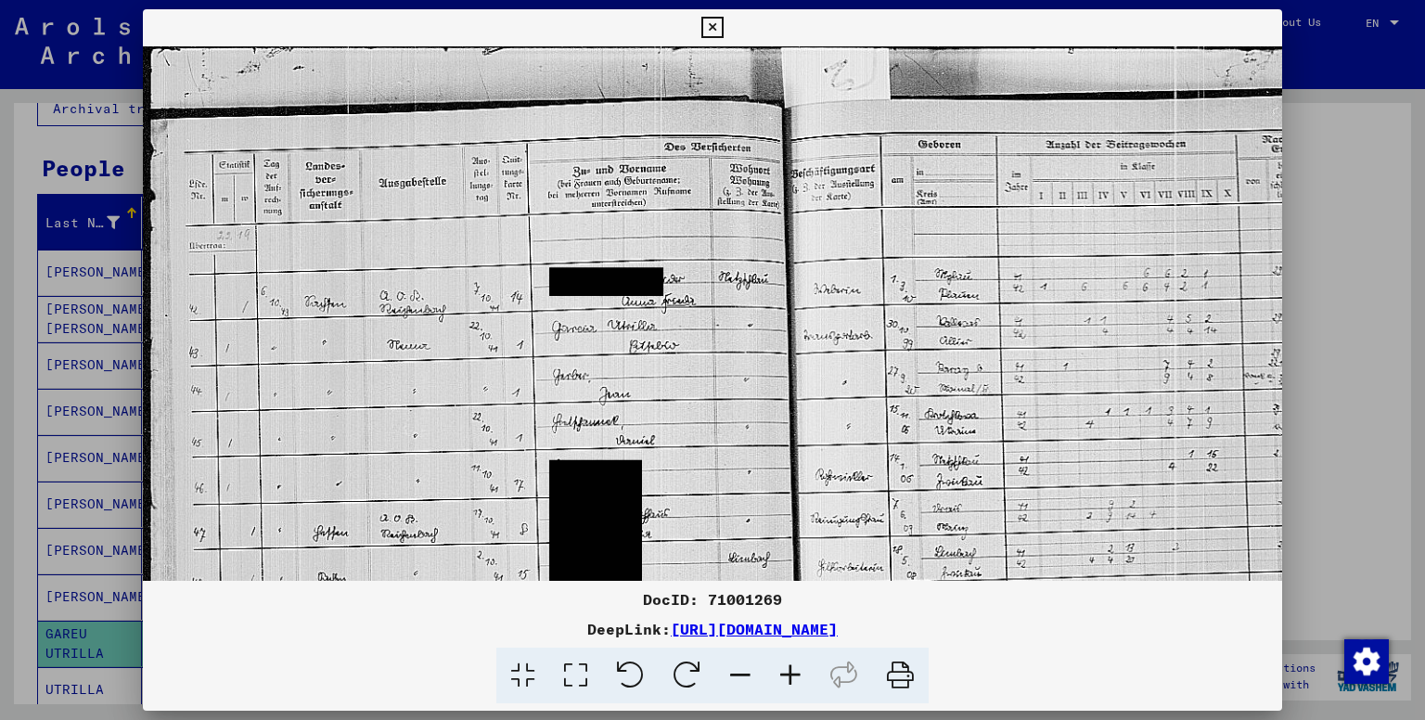
click at [787, 680] on icon at bounding box center [790, 676] width 50 height 57
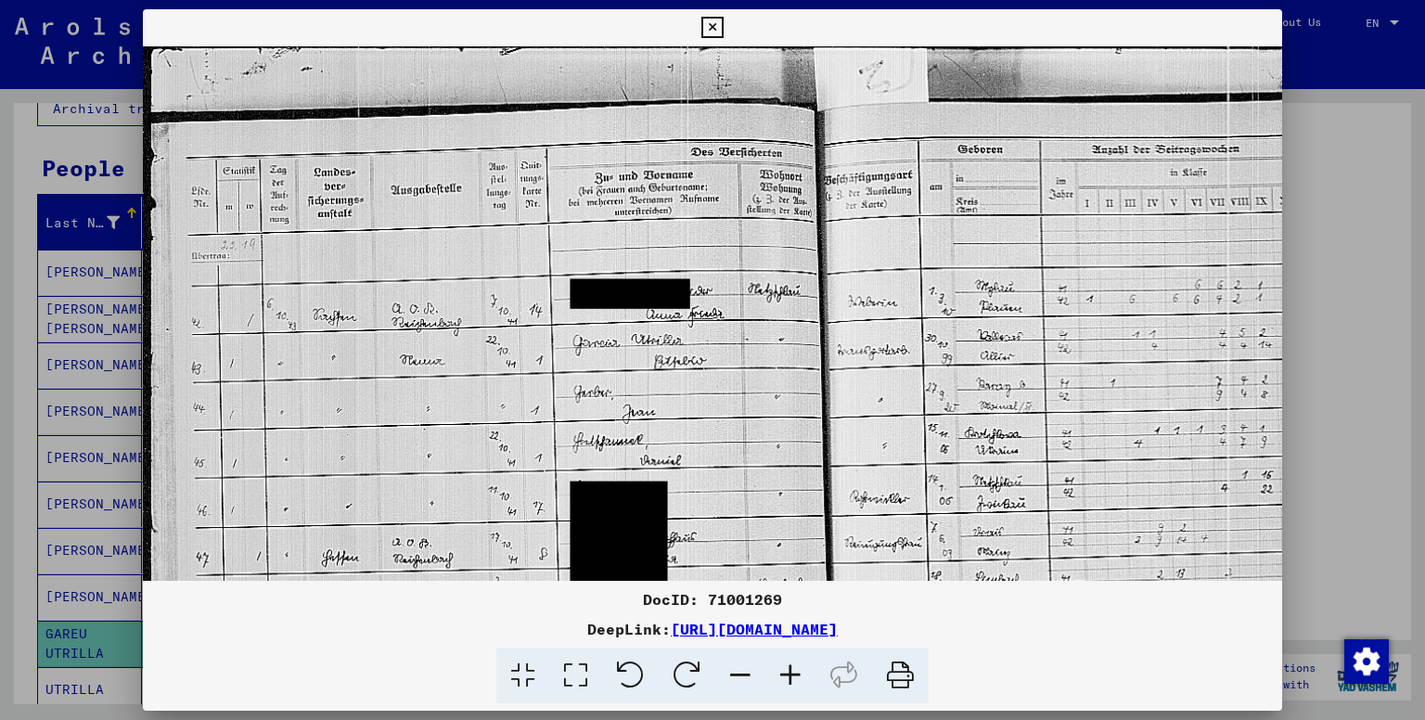
click at [787, 680] on icon at bounding box center [790, 676] width 50 height 57
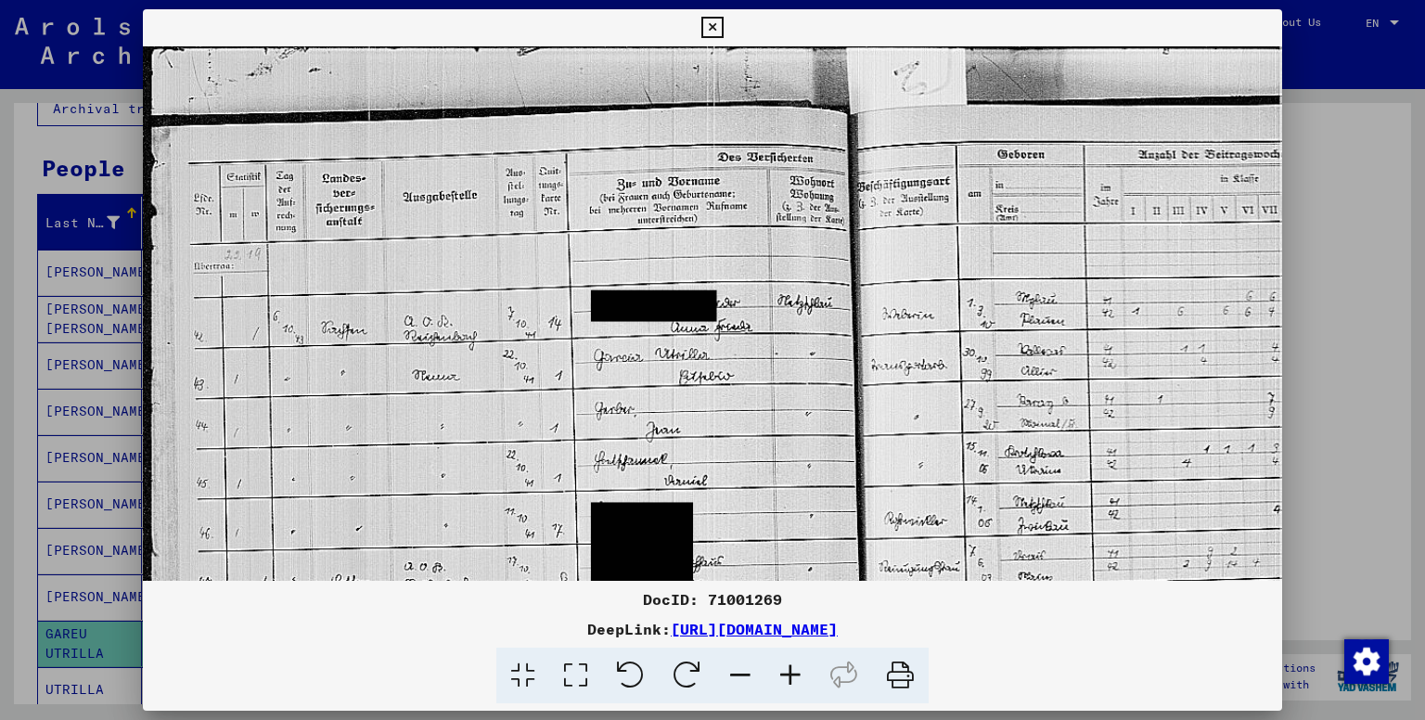
click at [787, 680] on icon at bounding box center [790, 676] width 50 height 57
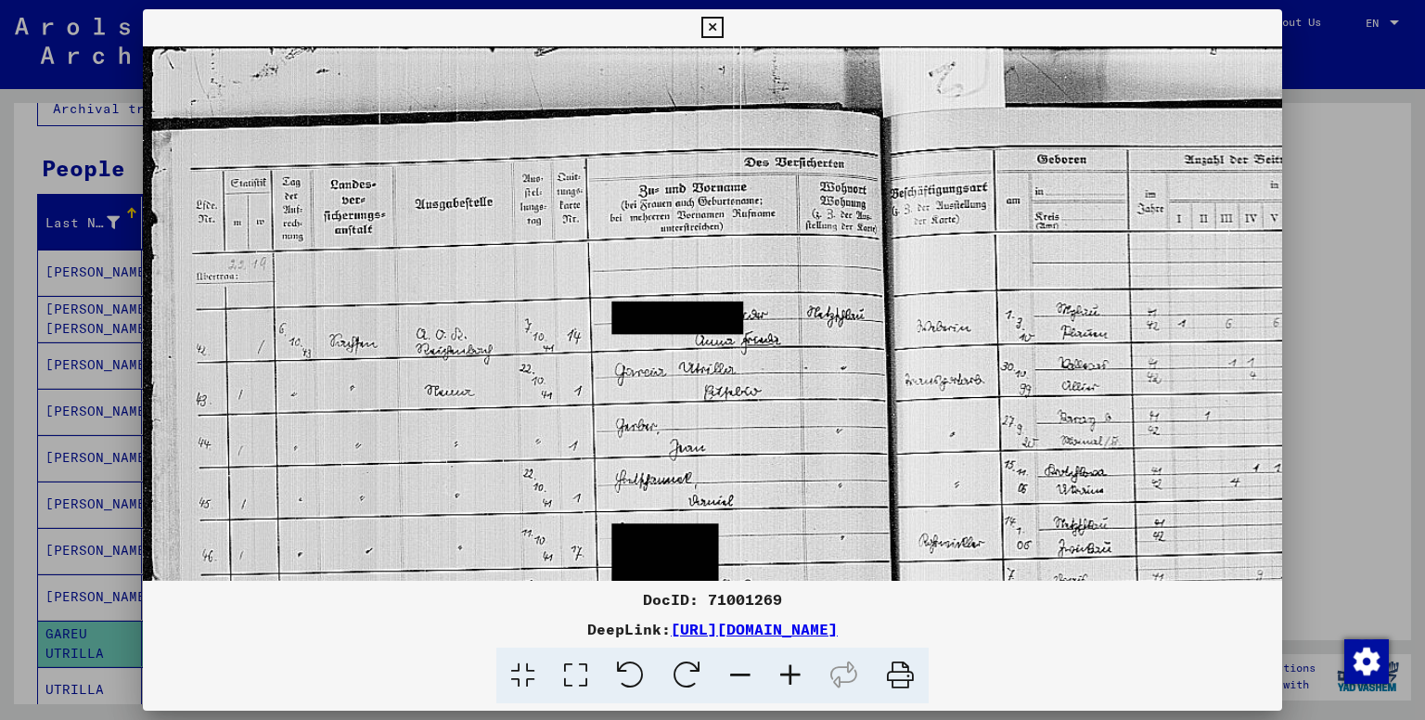
click at [787, 680] on icon at bounding box center [790, 676] width 50 height 57
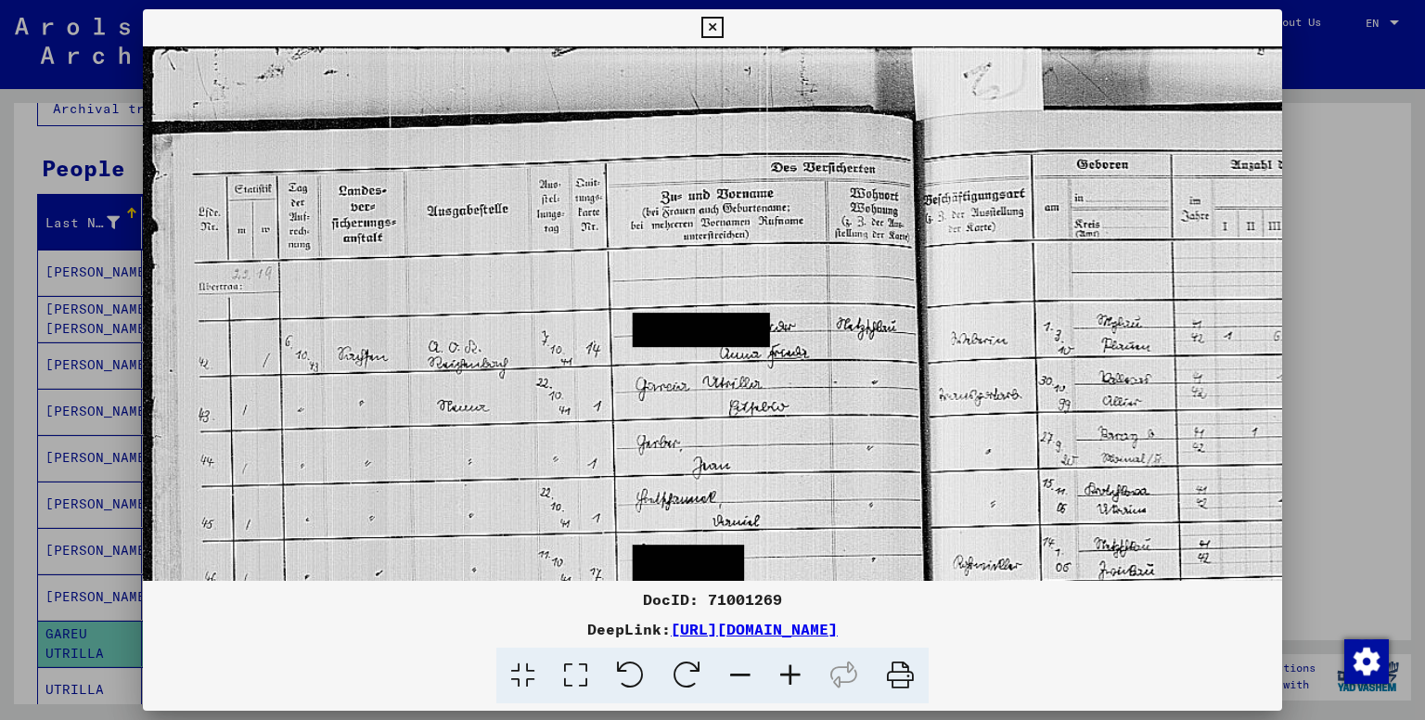
click at [787, 680] on icon at bounding box center [790, 676] width 50 height 57
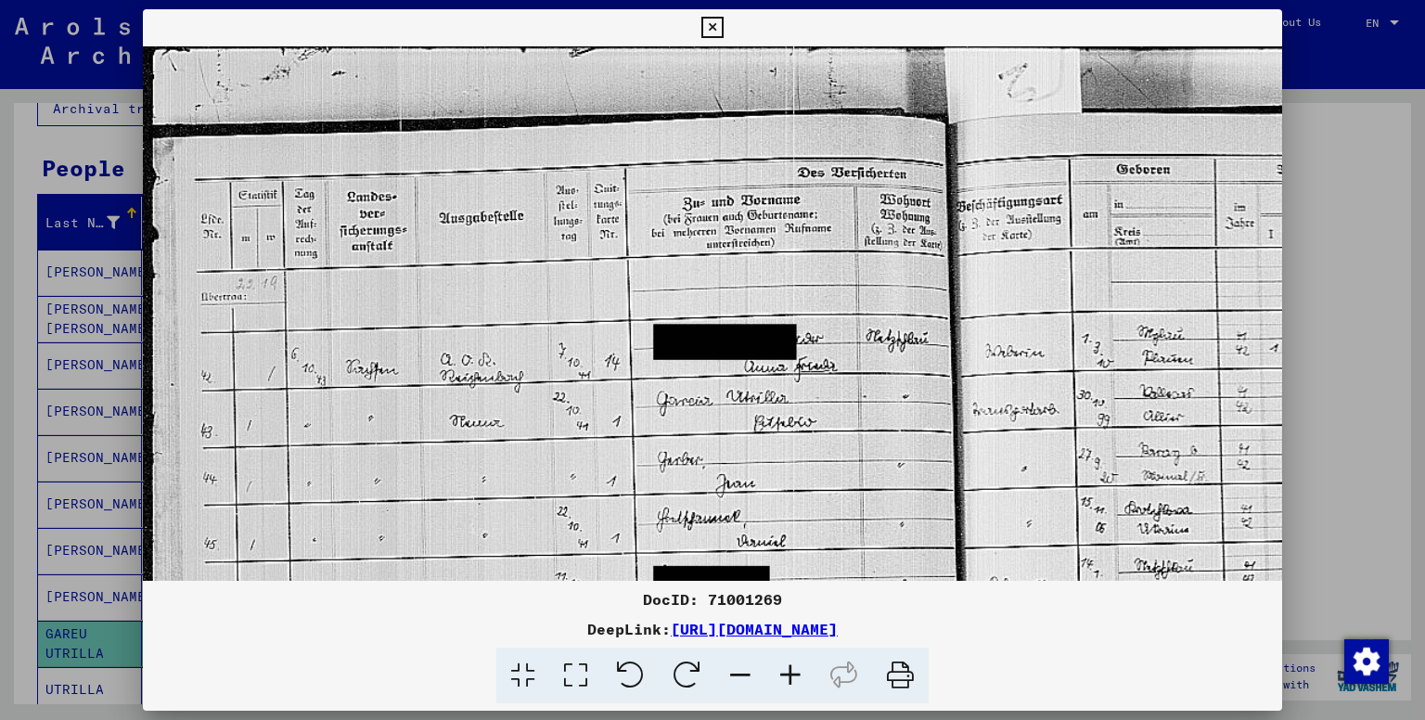
click at [787, 680] on icon at bounding box center [790, 676] width 50 height 57
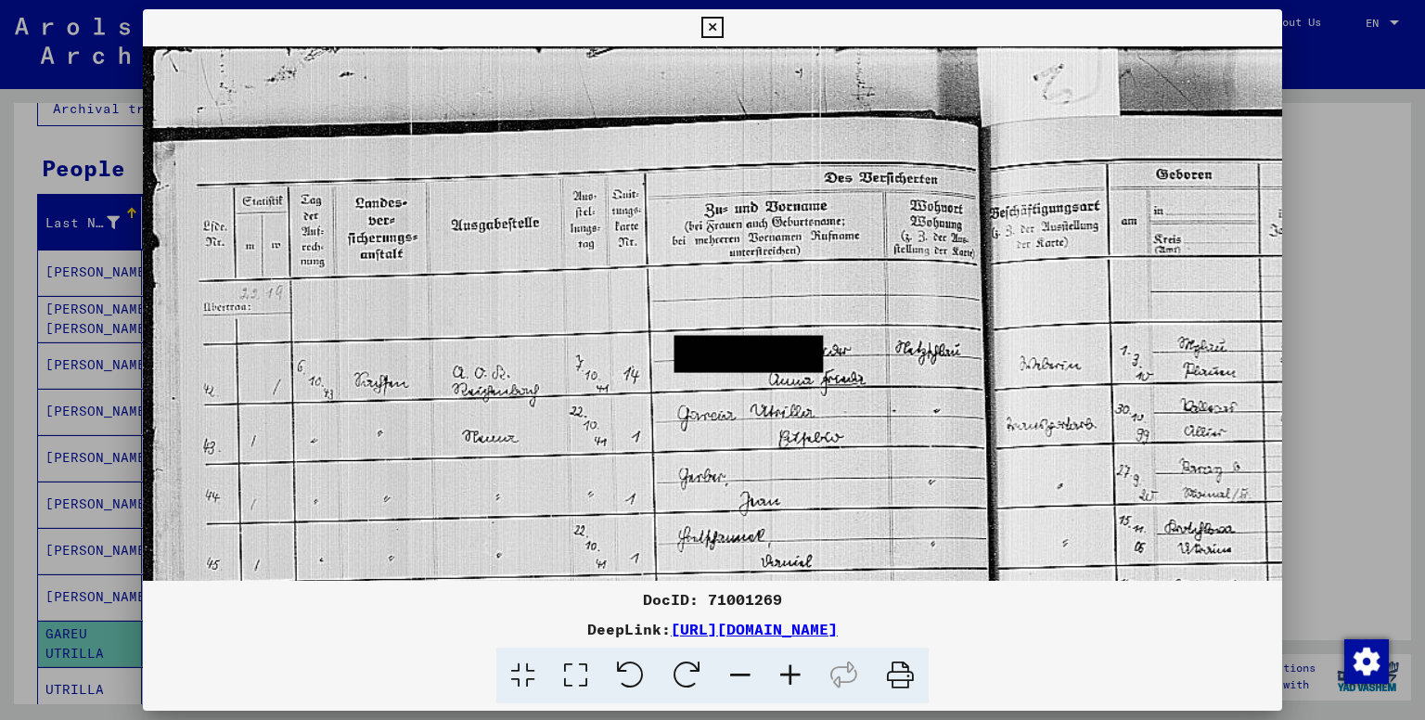
click at [787, 680] on icon at bounding box center [790, 676] width 50 height 57
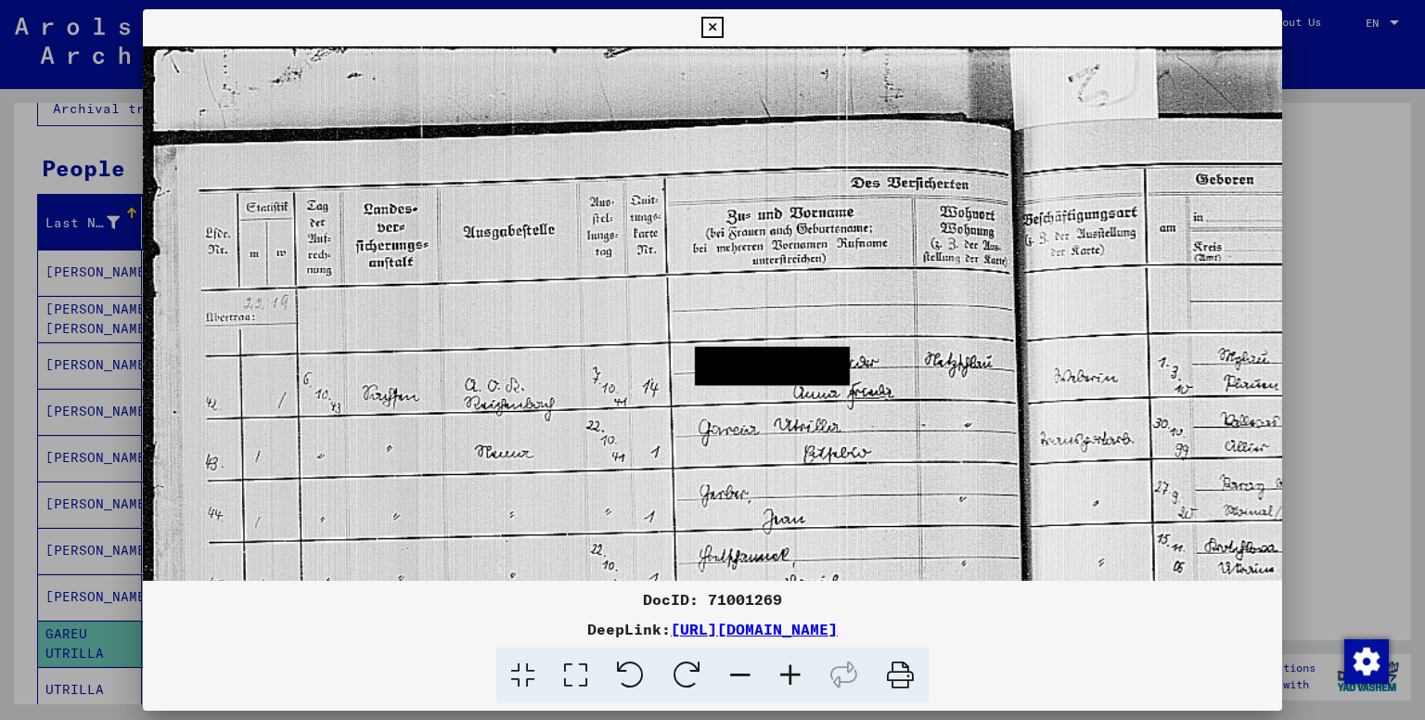
scroll to position [1, 0]
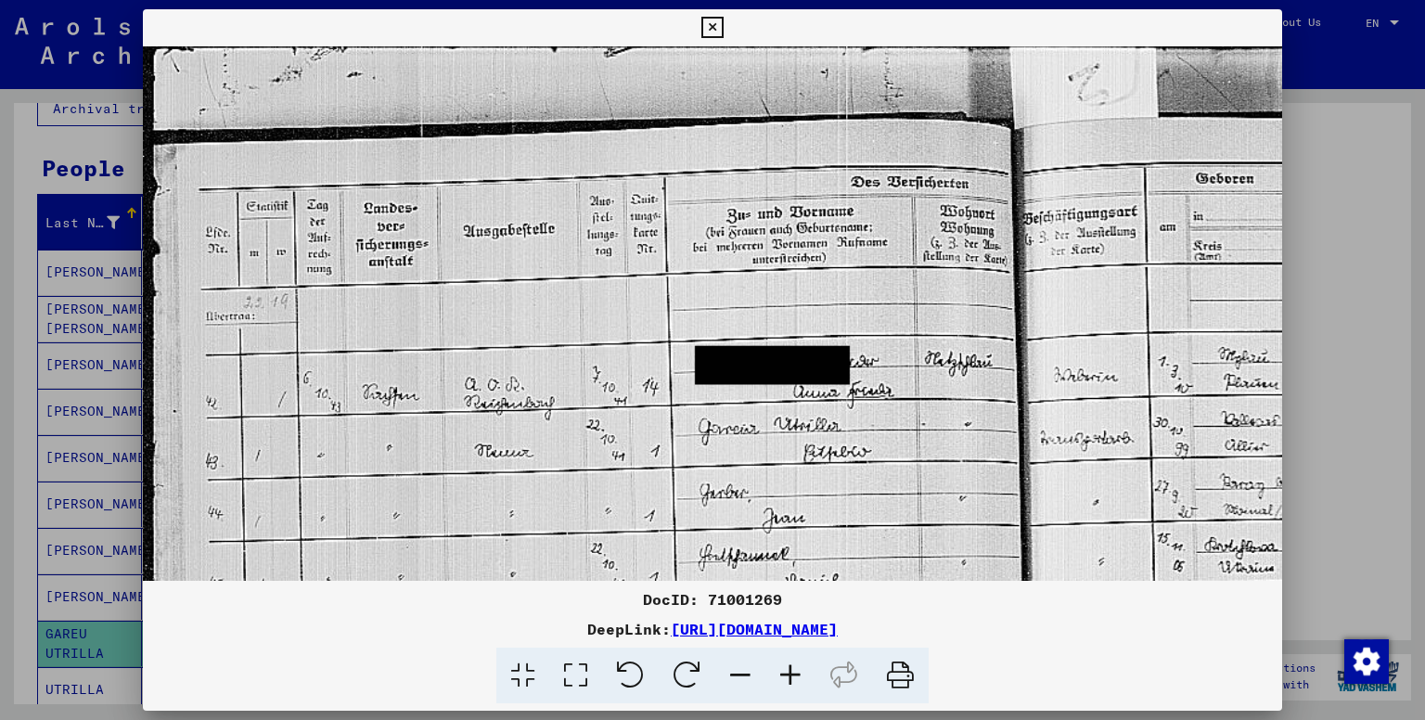
drag, startPoint x: 494, startPoint y: 468, endPoint x: 590, endPoint y: 443, distance: 99.7
click at [557, 461] on img at bounding box center [1005, 660] width 1724 height 1230
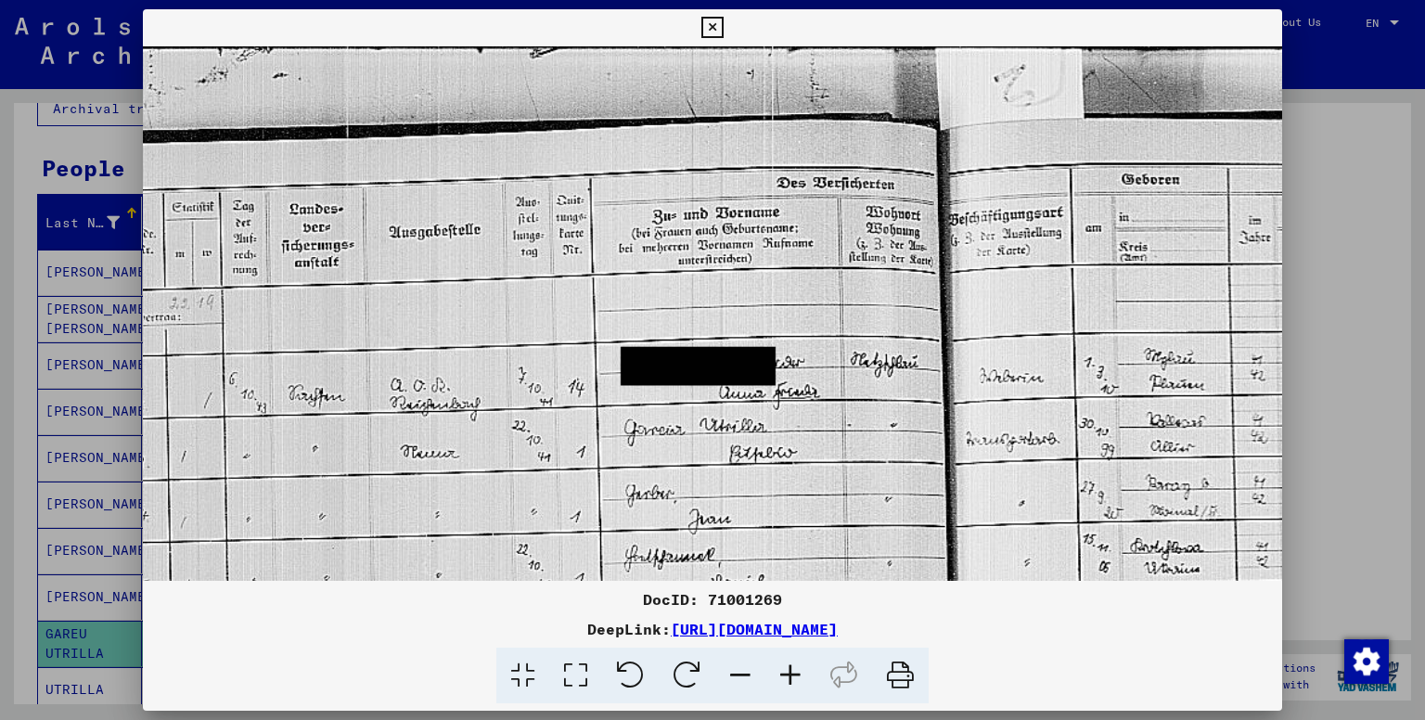
scroll to position [0, 78]
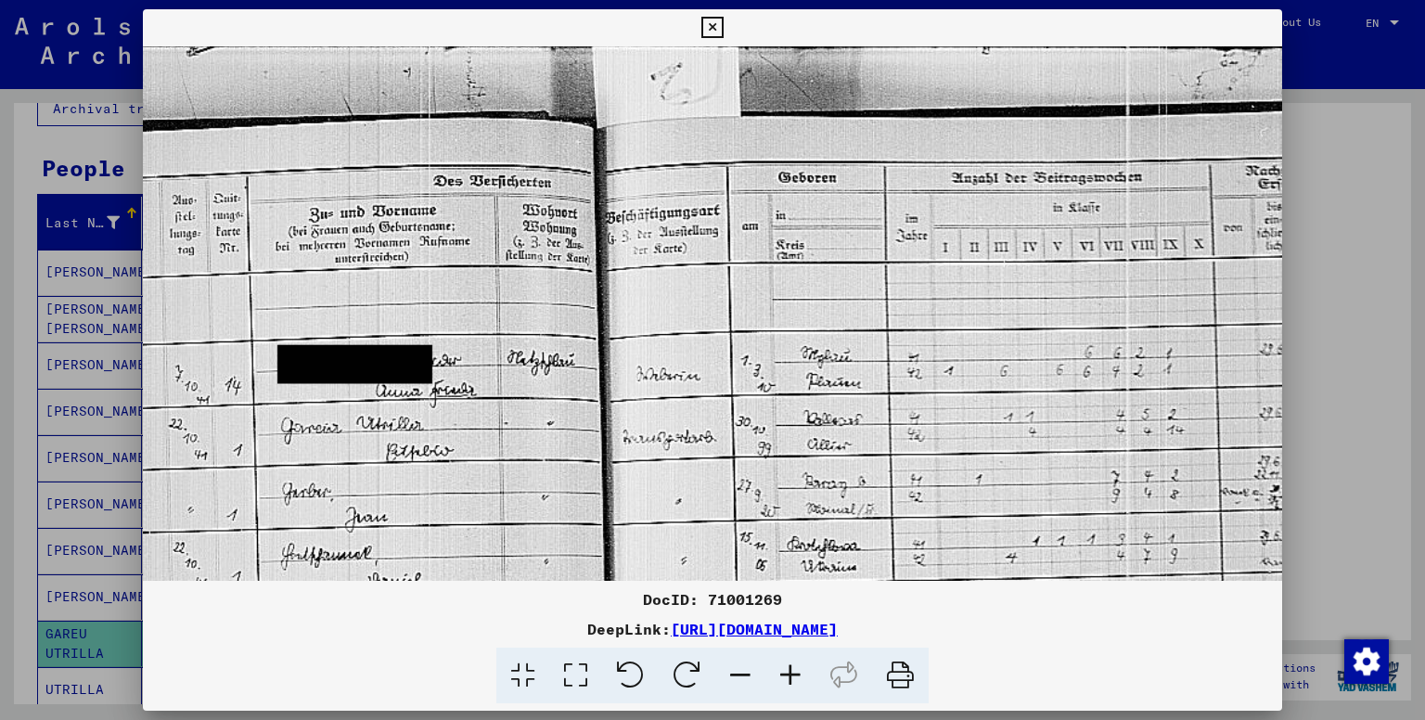
drag, startPoint x: 793, startPoint y: 461, endPoint x: 405, endPoint y: 465, distance: 388.8
click at [382, 472] on img at bounding box center [587, 660] width 1724 height 1230
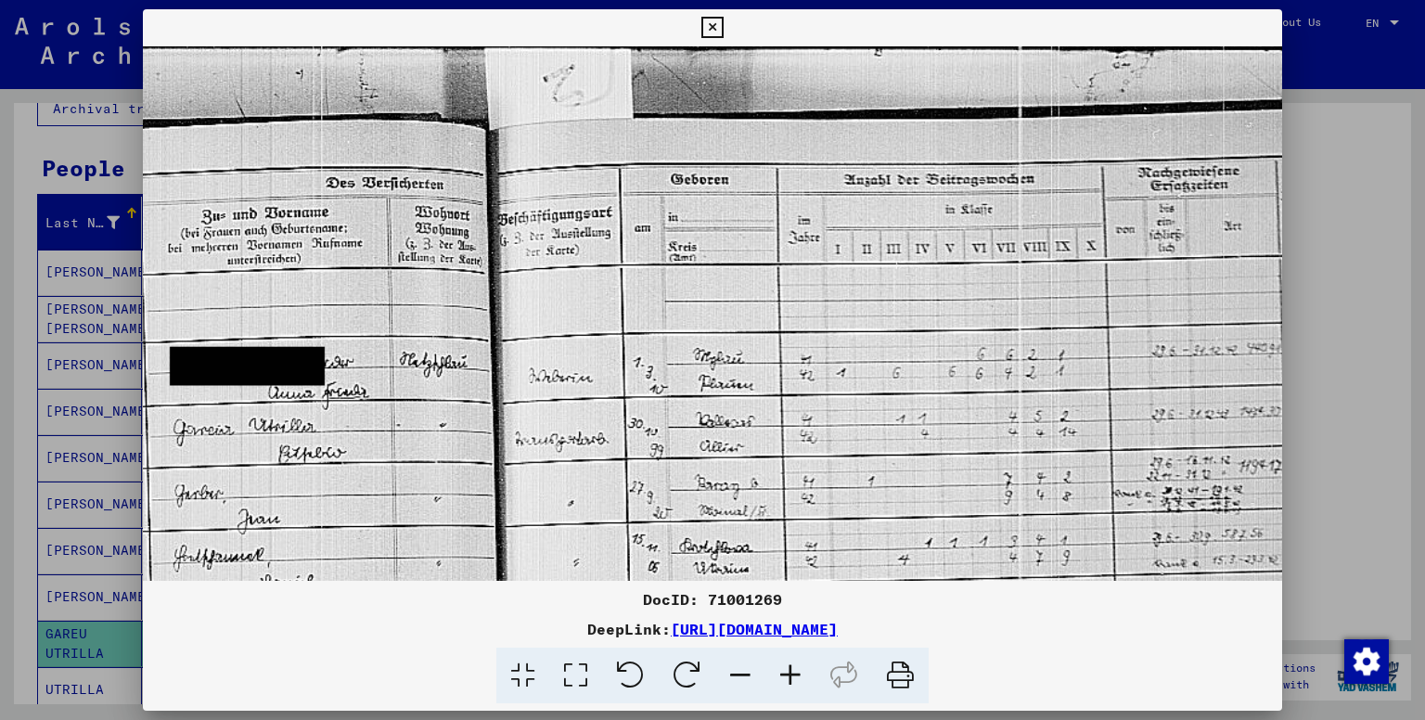
scroll to position [0, 584]
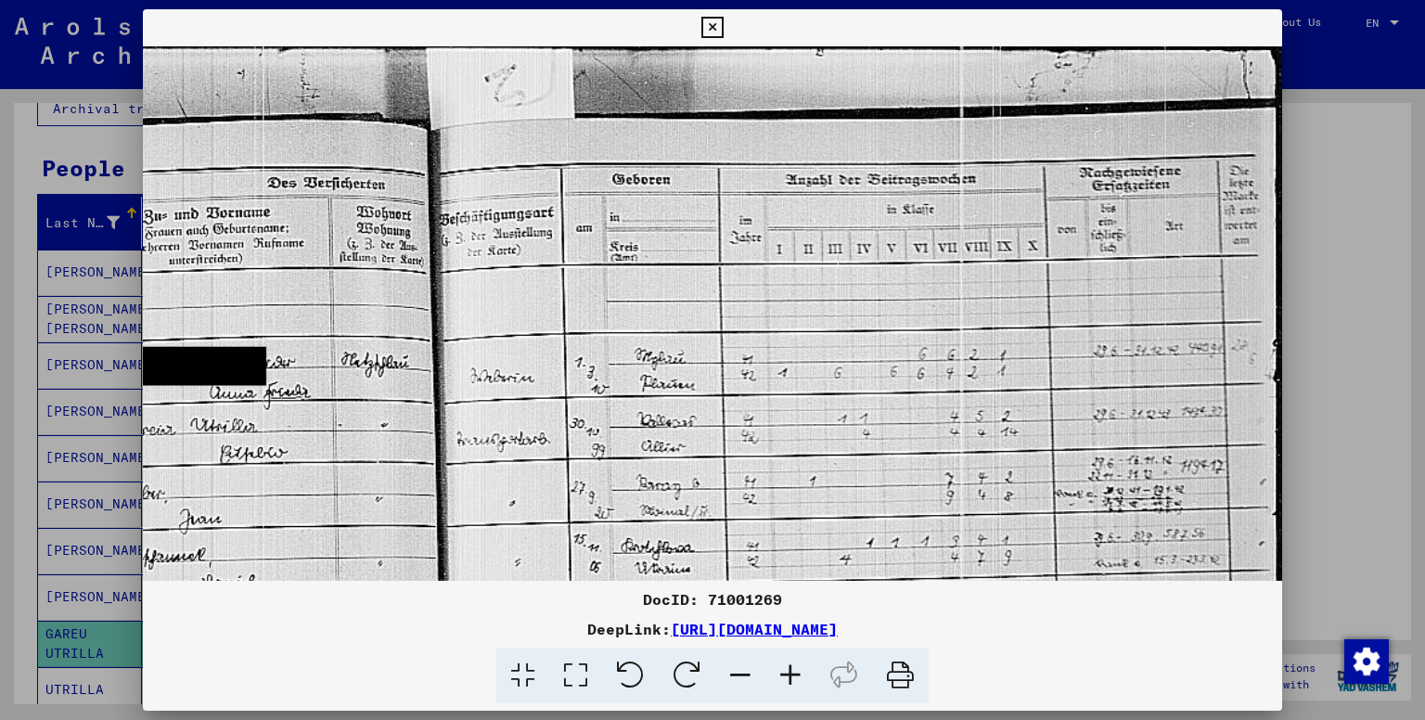
drag, startPoint x: 828, startPoint y: 443, endPoint x: 596, endPoint y: 460, distance: 232.6
click at [596, 460] on img at bounding box center [421, 661] width 1724 height 1230
click at [720, 36] on icon at bounding box center [711, 28] width 21 height 22
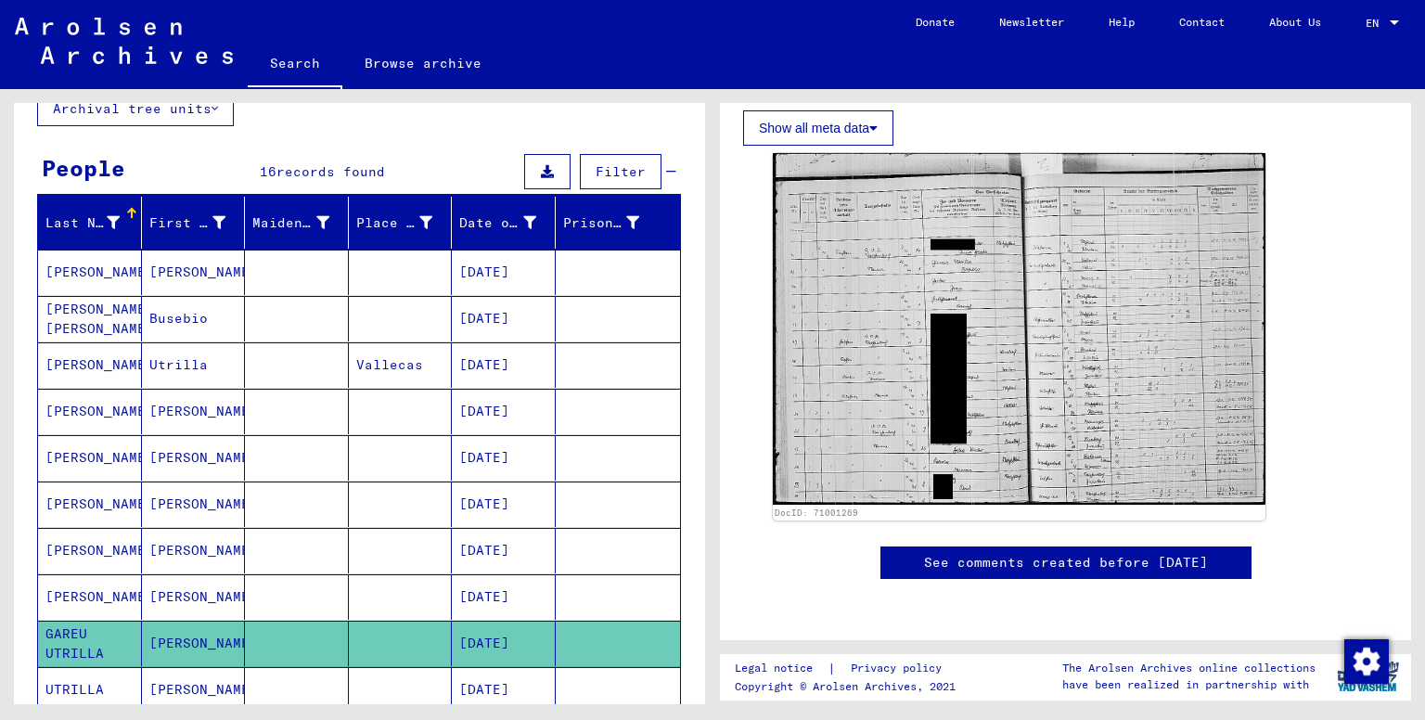
click at [188, 679] on mat-cell "[PERSON_NAME]" at bounding box center [194, 689] width 104 height 45
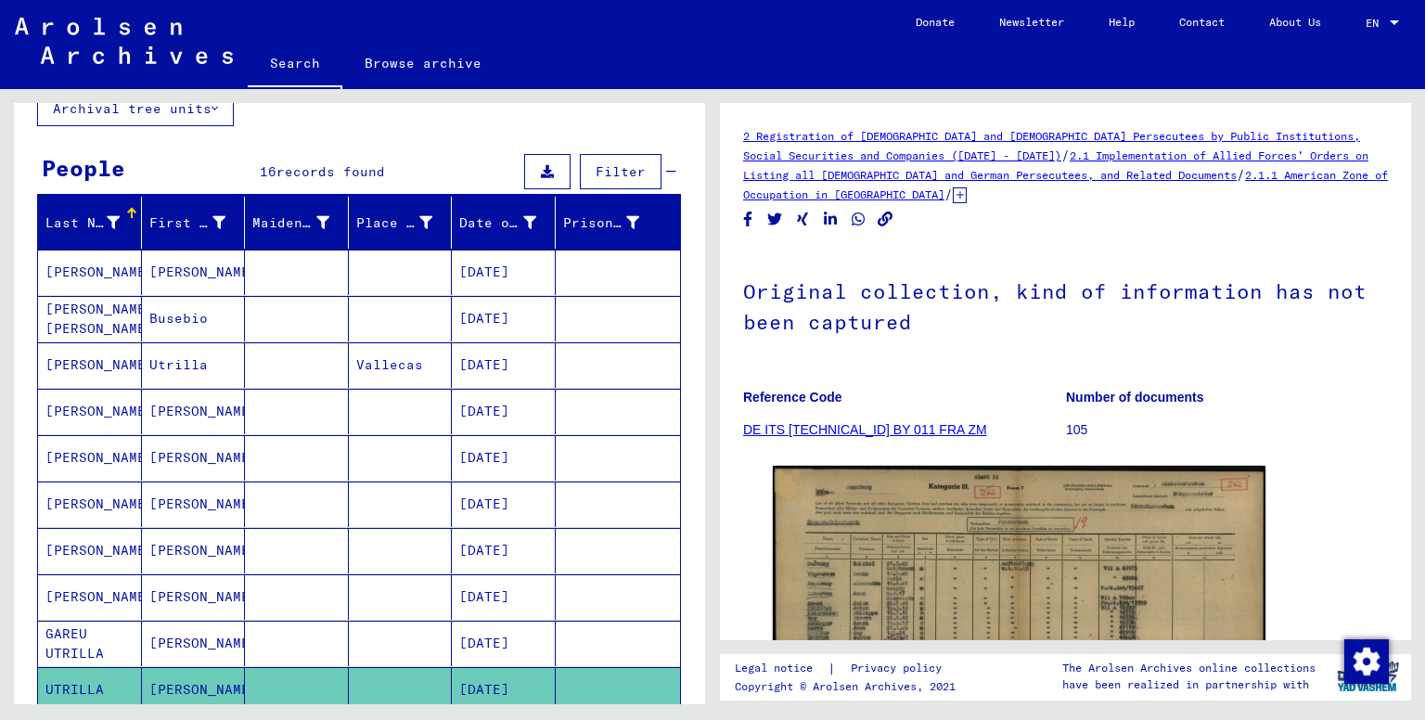
scroll to position [309, 0]
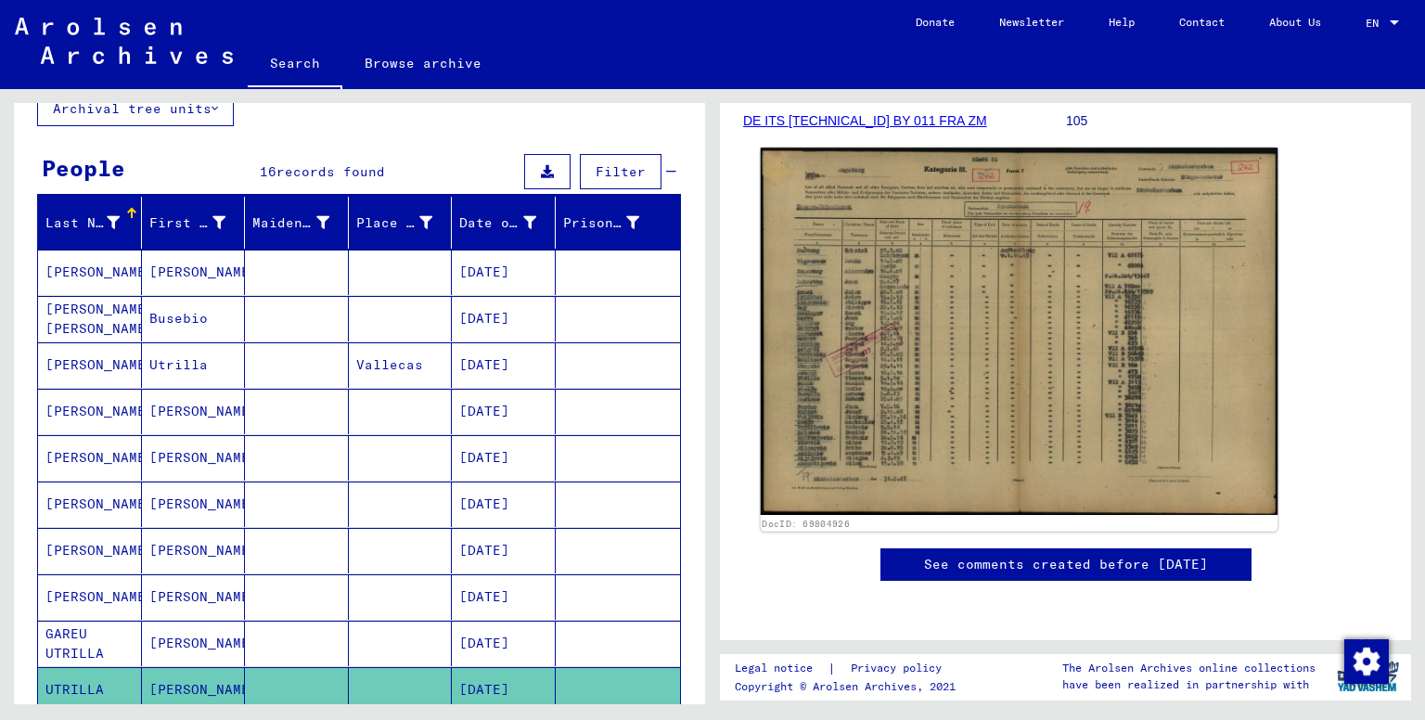
click at [957, 349] on img at bounding box center [1020, 331] width 518 height 367
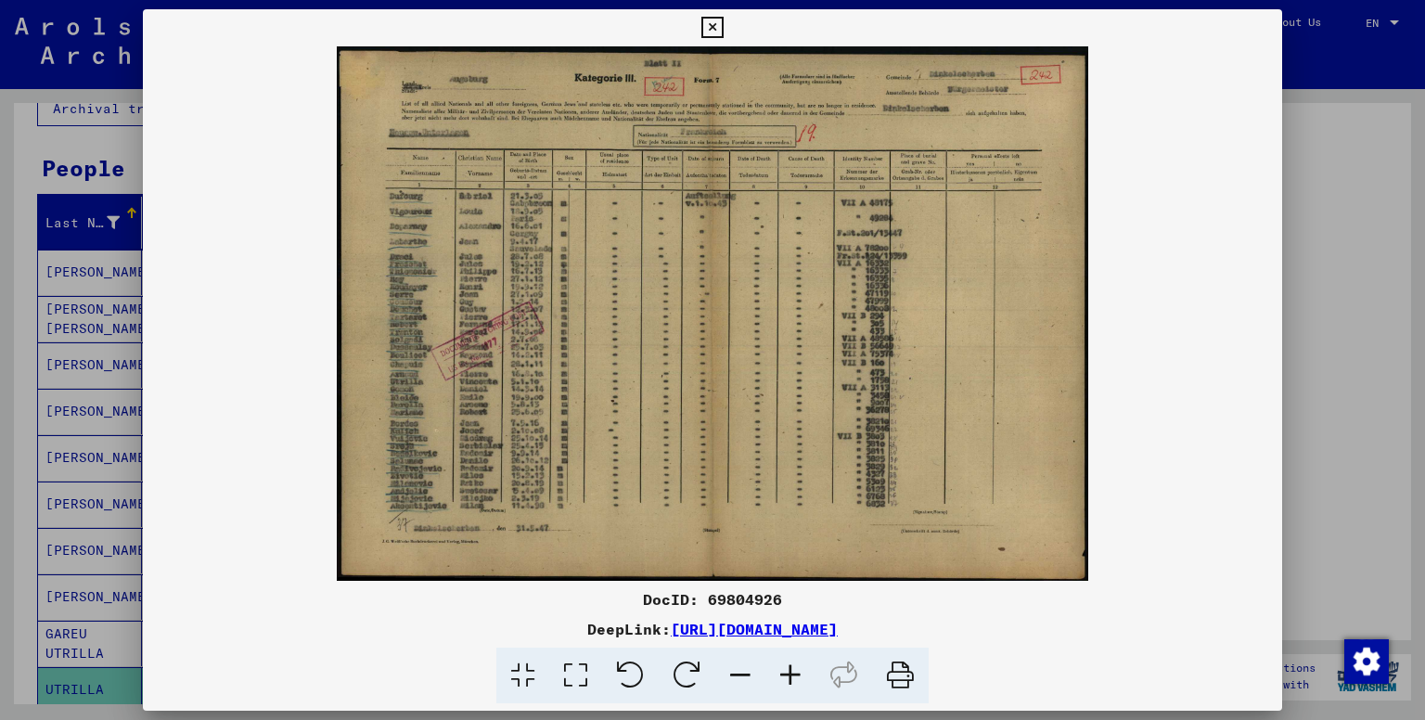
click at [791, 685] on icon at bounding box center [790, 676] width 50 height 57
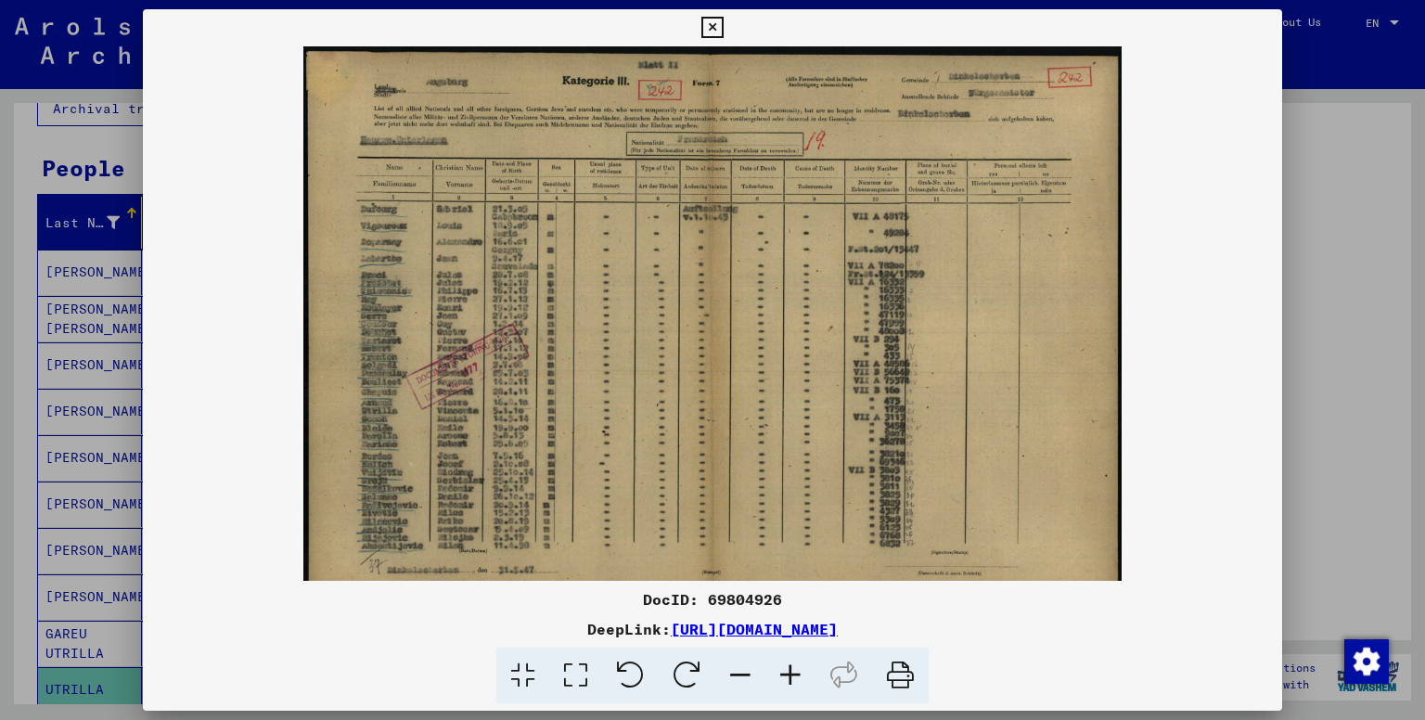
click at [791, 686] on icon at bounding box center [790, 676] width 50 height 57
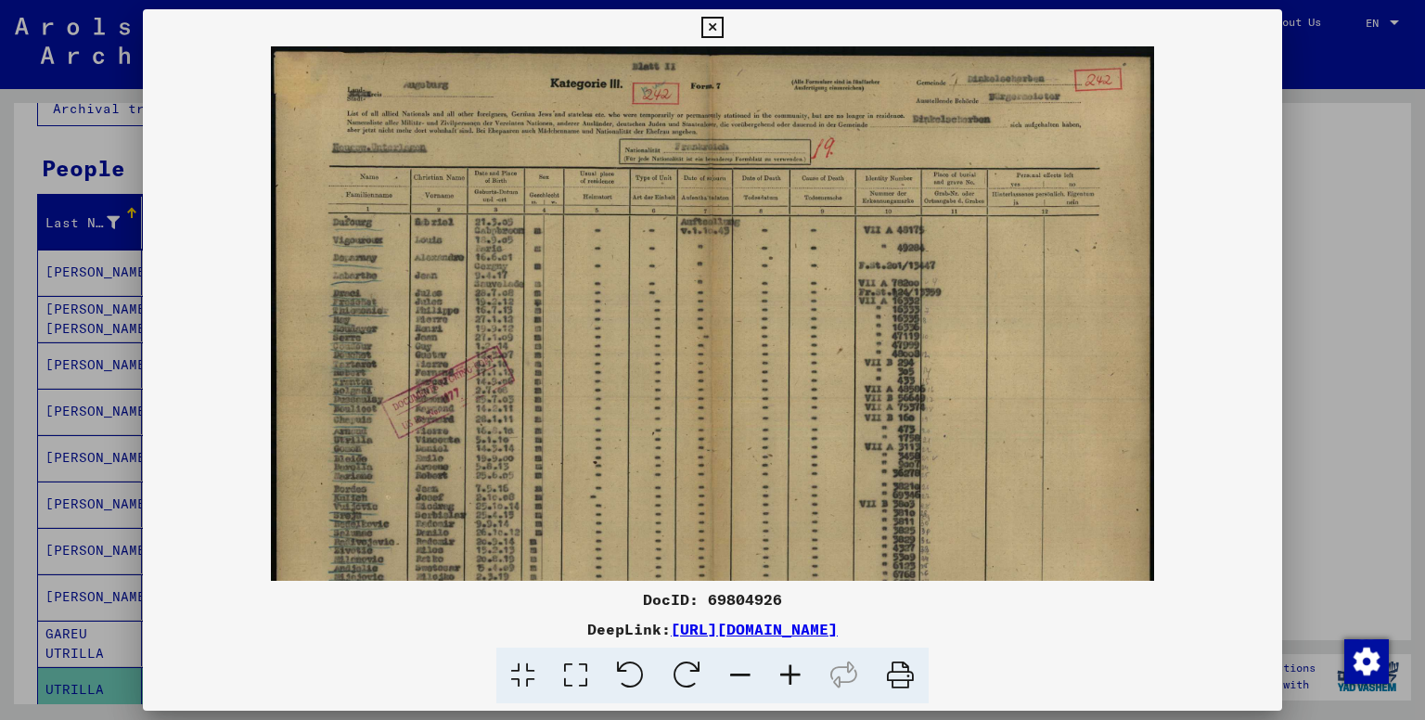
click at [791, 688] on icon at bounding box center [790, 676] width 50 height 57
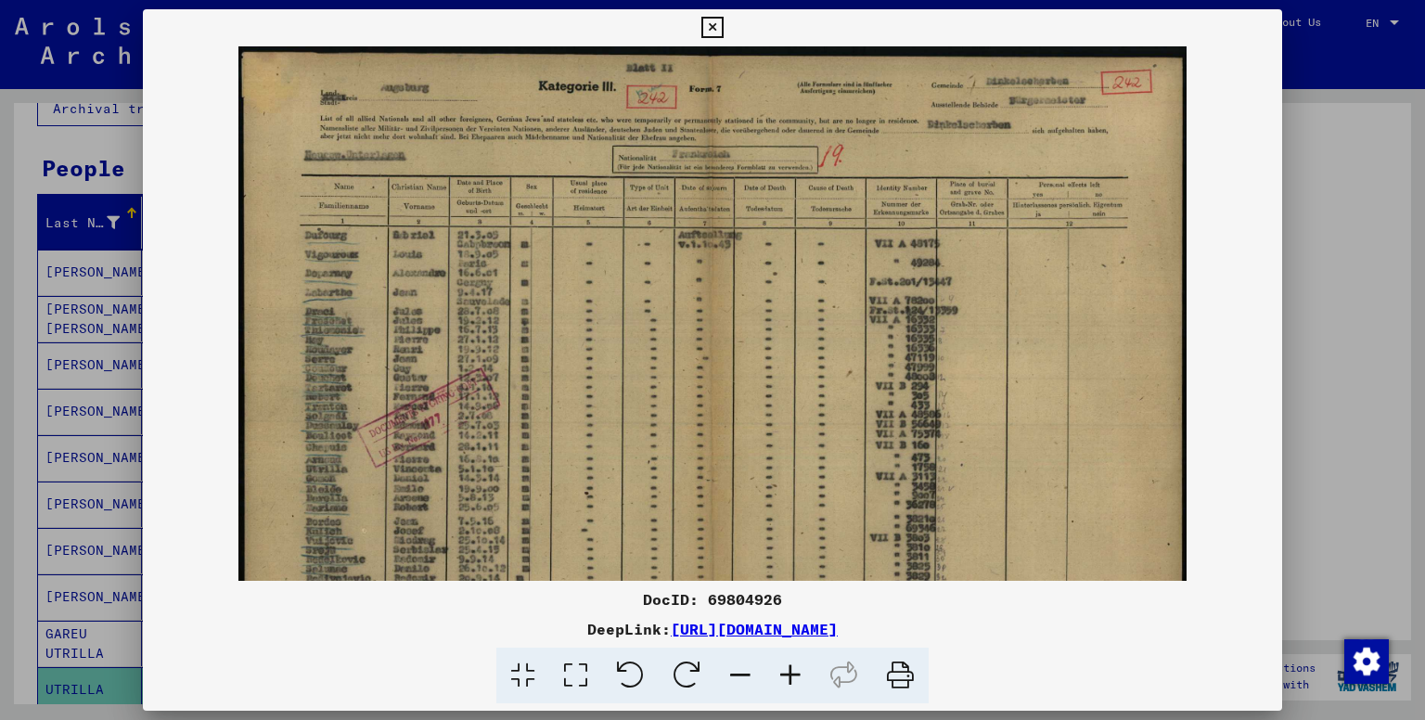
click at [791, 688] on icon at bounding box center [790, 676] width 50 height 57
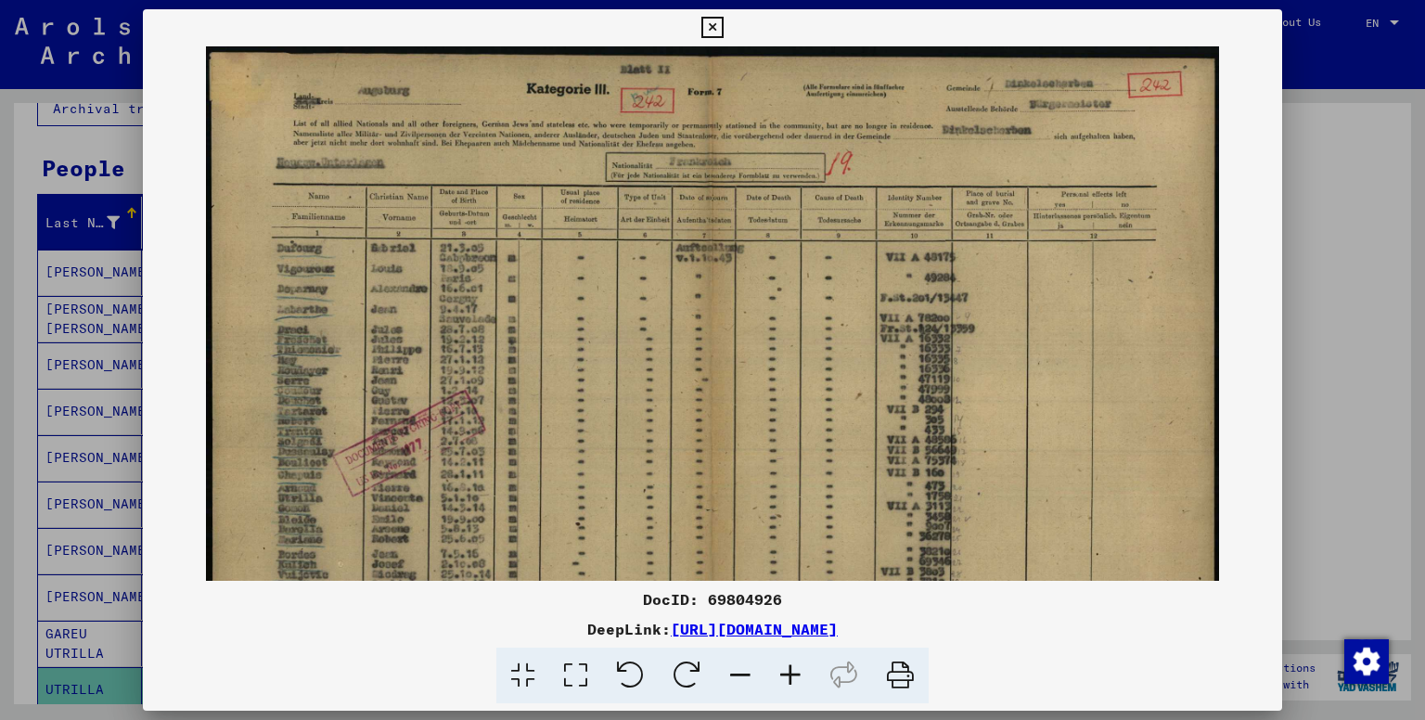
click at [791, 688] on icon at bounding box center [790, 676] width 50 height 57
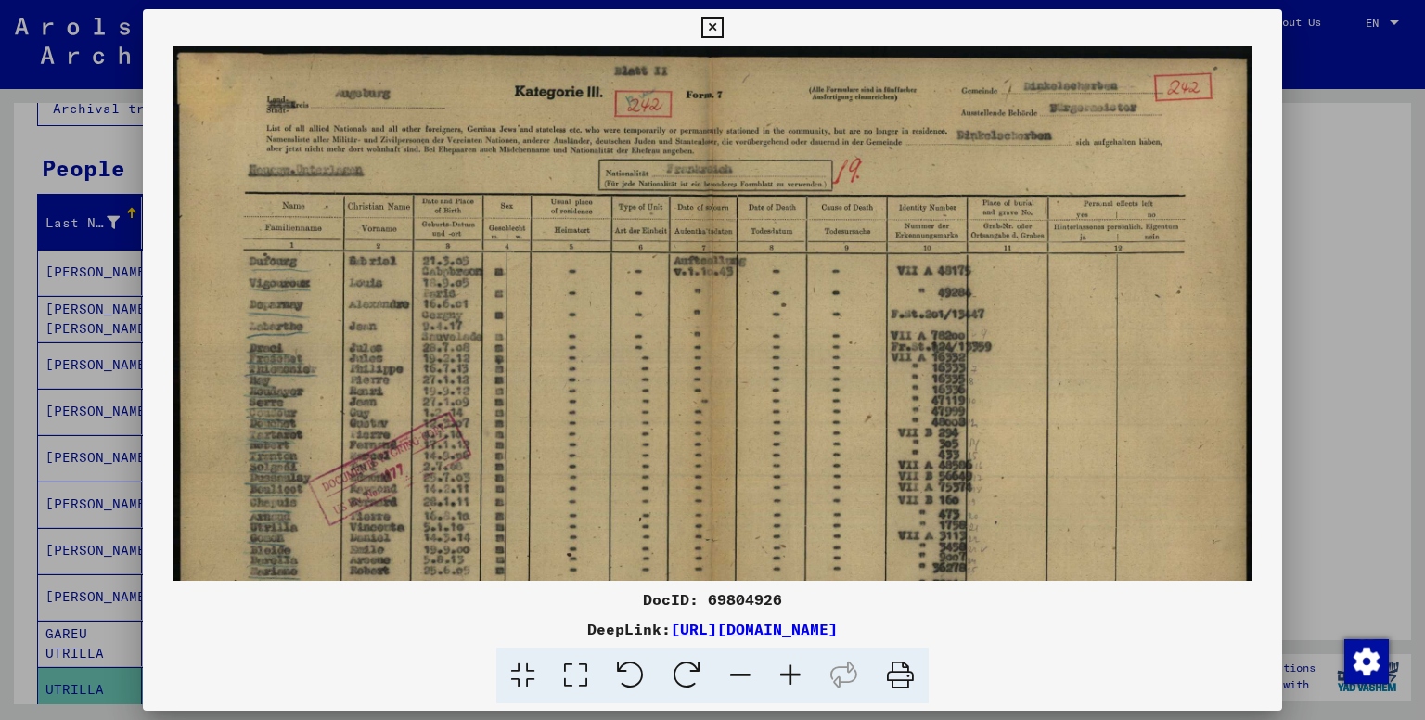
click at [791, 688] on icon at bounding box center [790, 676] width 50 height 57
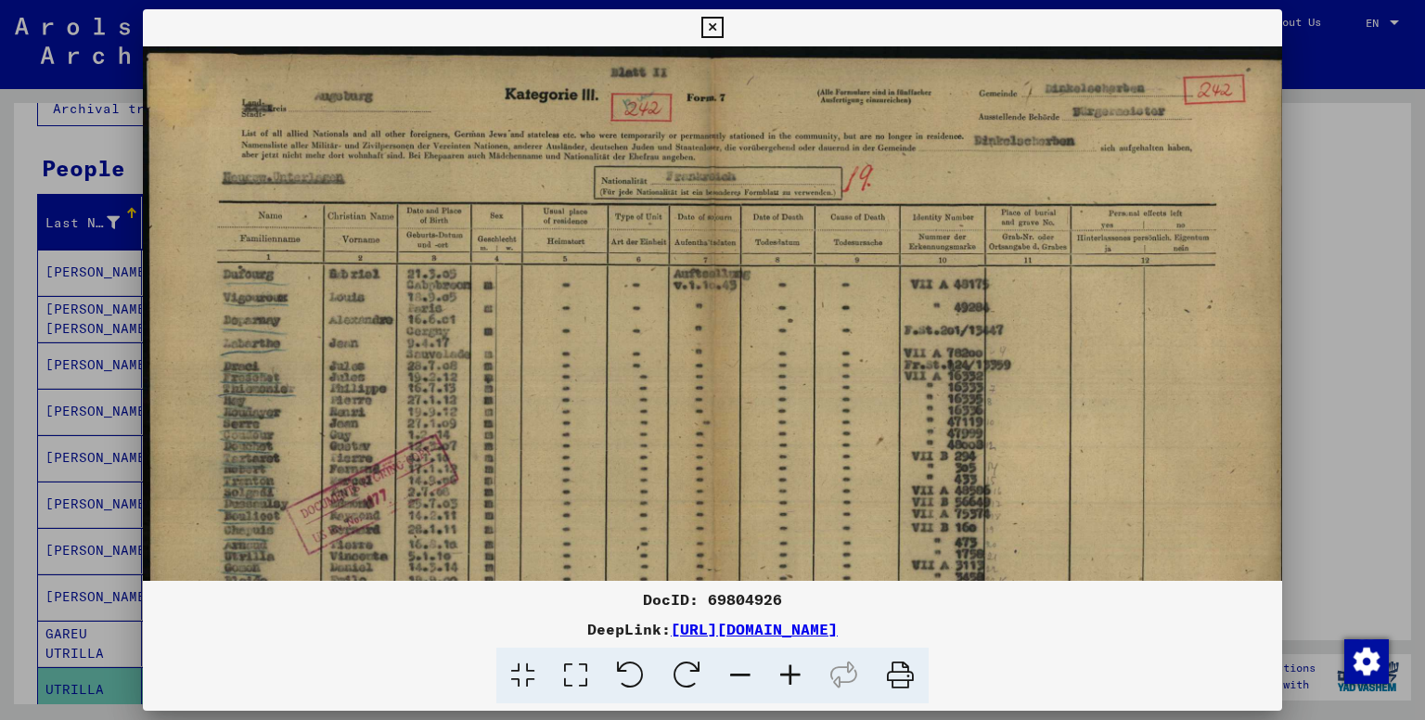
click at [791, 688] on icon at bounding box center [790, 676] width 50 height 57
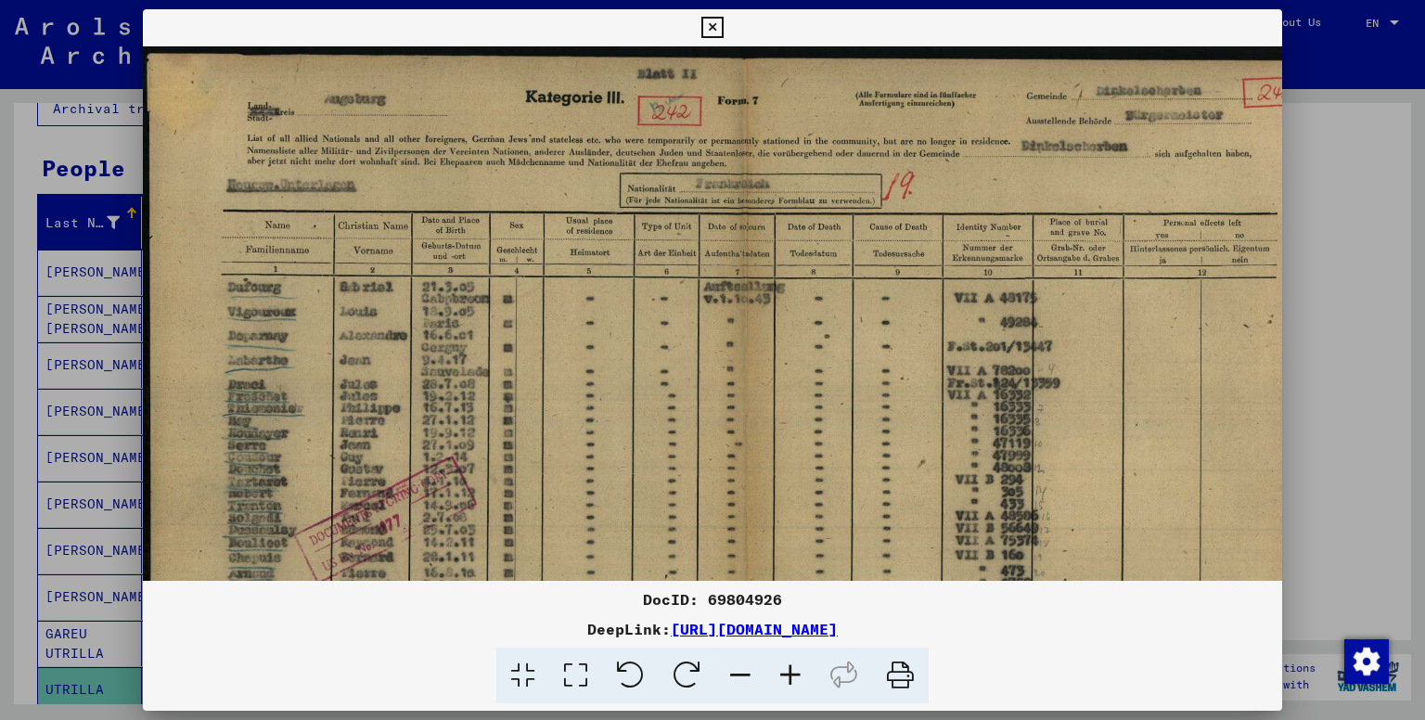
click at [791, 688] on icon at bounding box center [790, 676] width 50 height 57
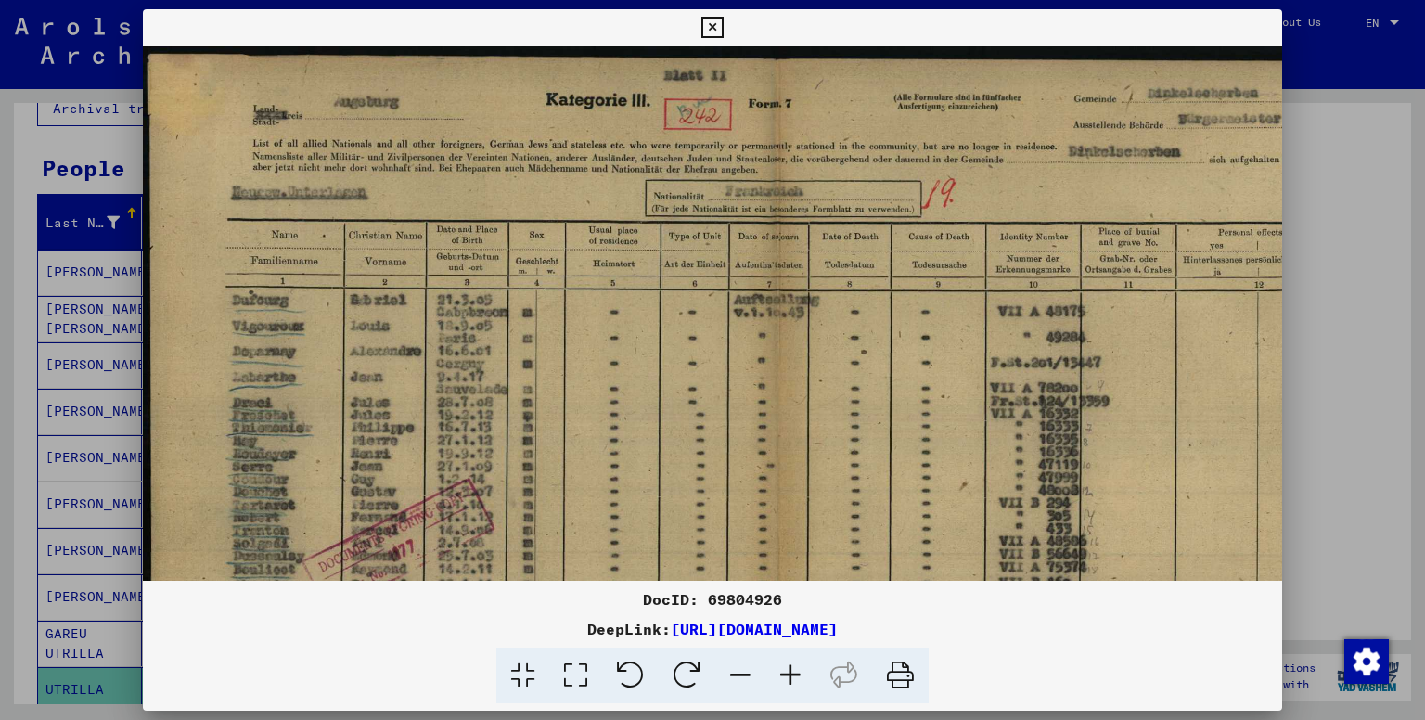
click at [791, 688] on icon at bounding box center [790, 676] width 50 height 57
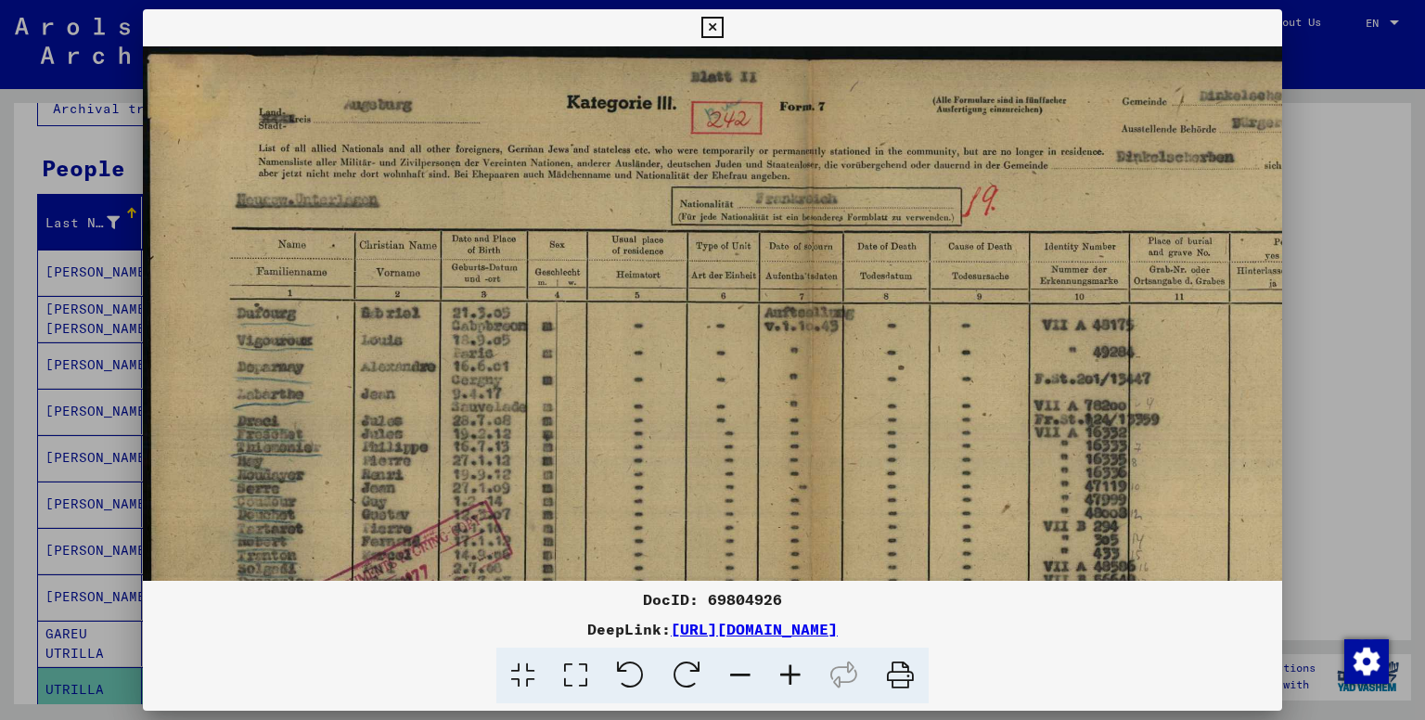
click at [791, 688] on icon at bounding box center [790, 676] width 50 height 57
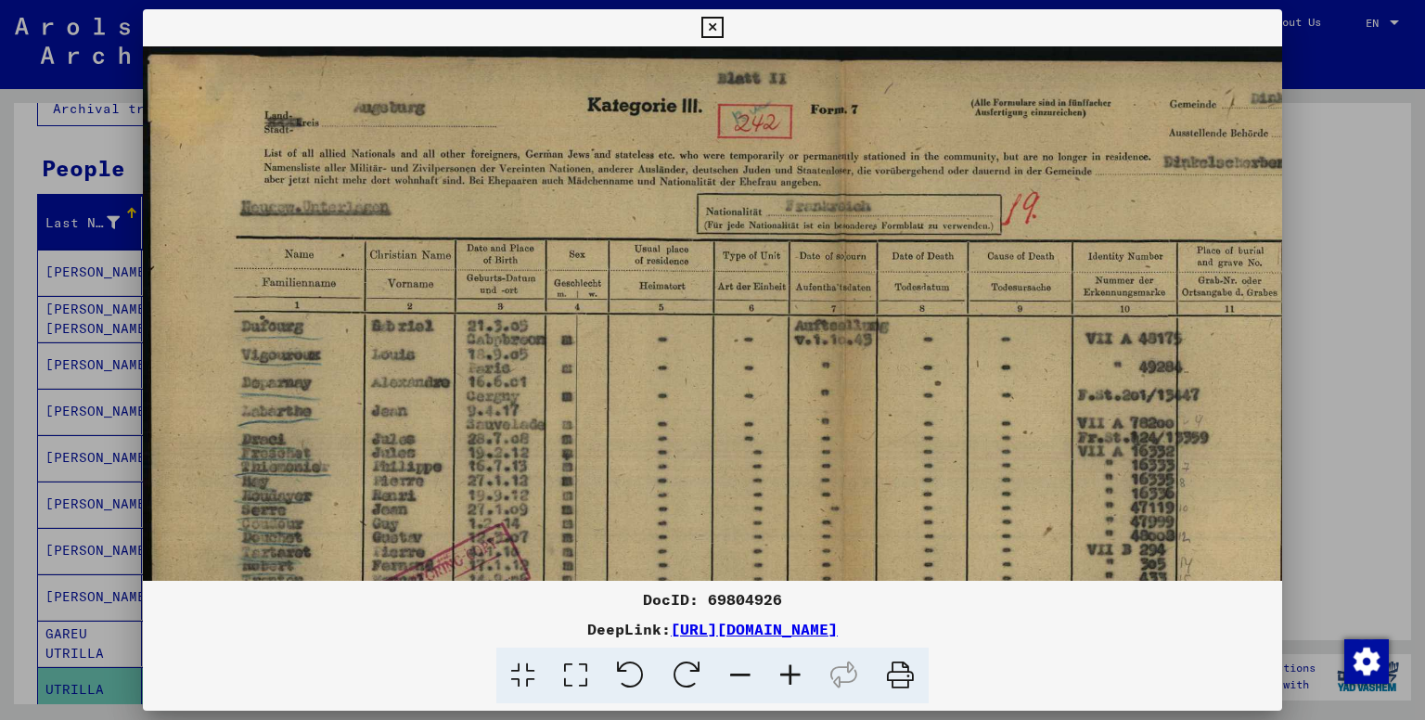
click at [791, 688] on icon at bounding box center [790, 676] width 50 height 57
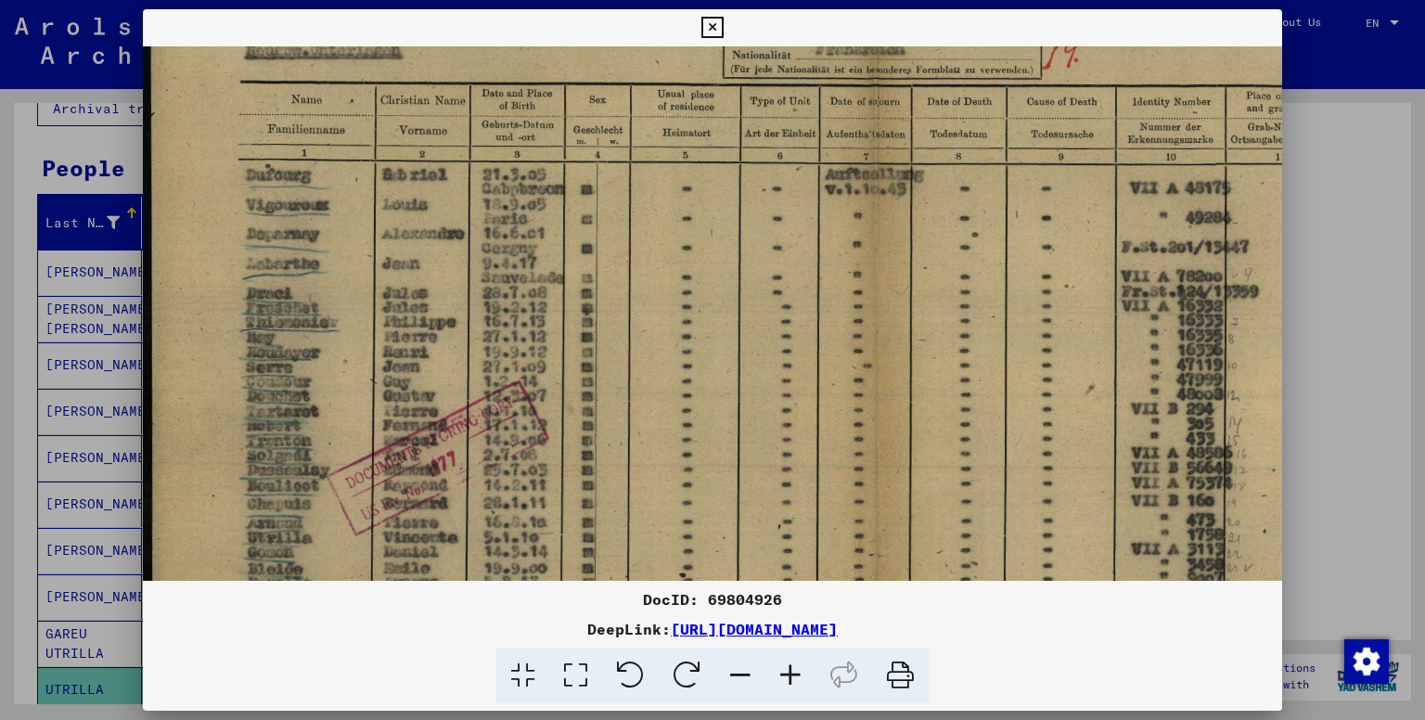
scroll to position [165, 0]
drag, startPoint x: 607, startPoint y: 449, endPoint x: 649, endPoint y: 289, distance: 166.1
click at [649, 289] on img at bounding box center [878, 403] width 1471 height 1045
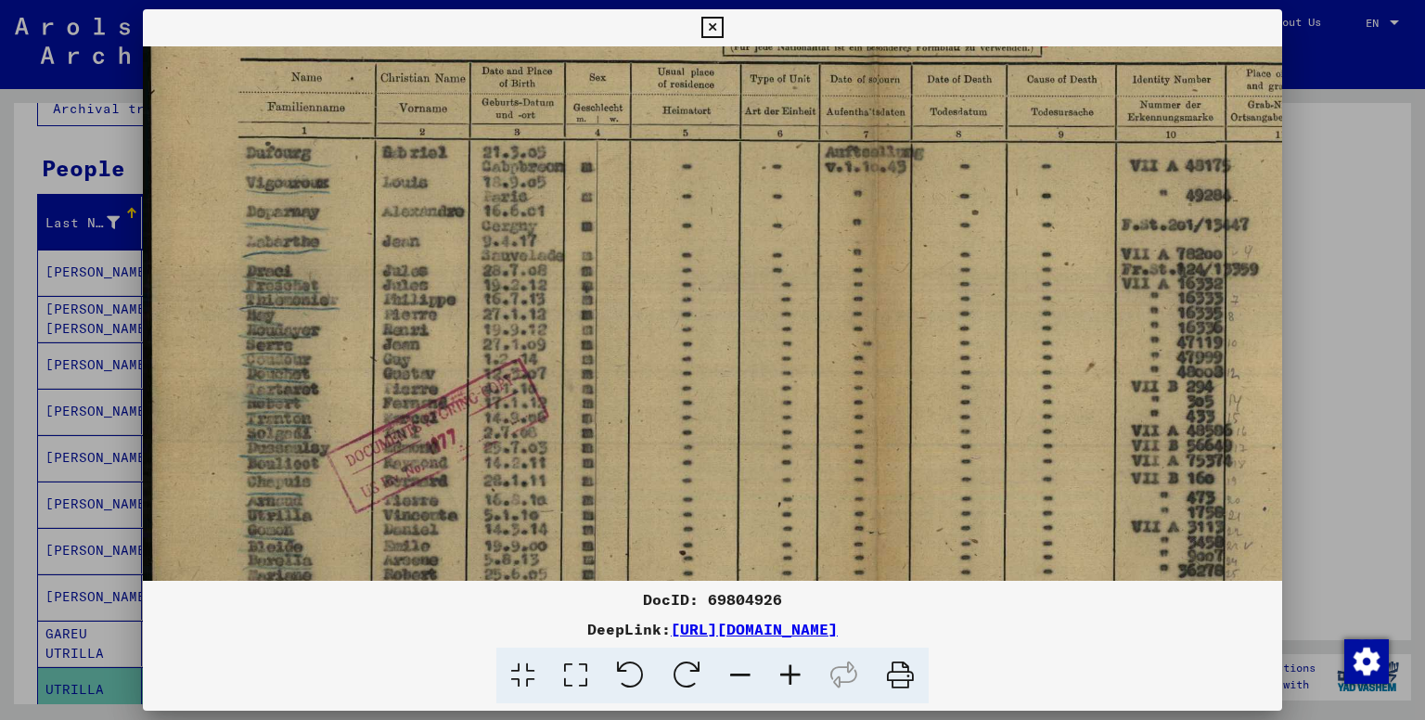
scroll to position [215, 0]
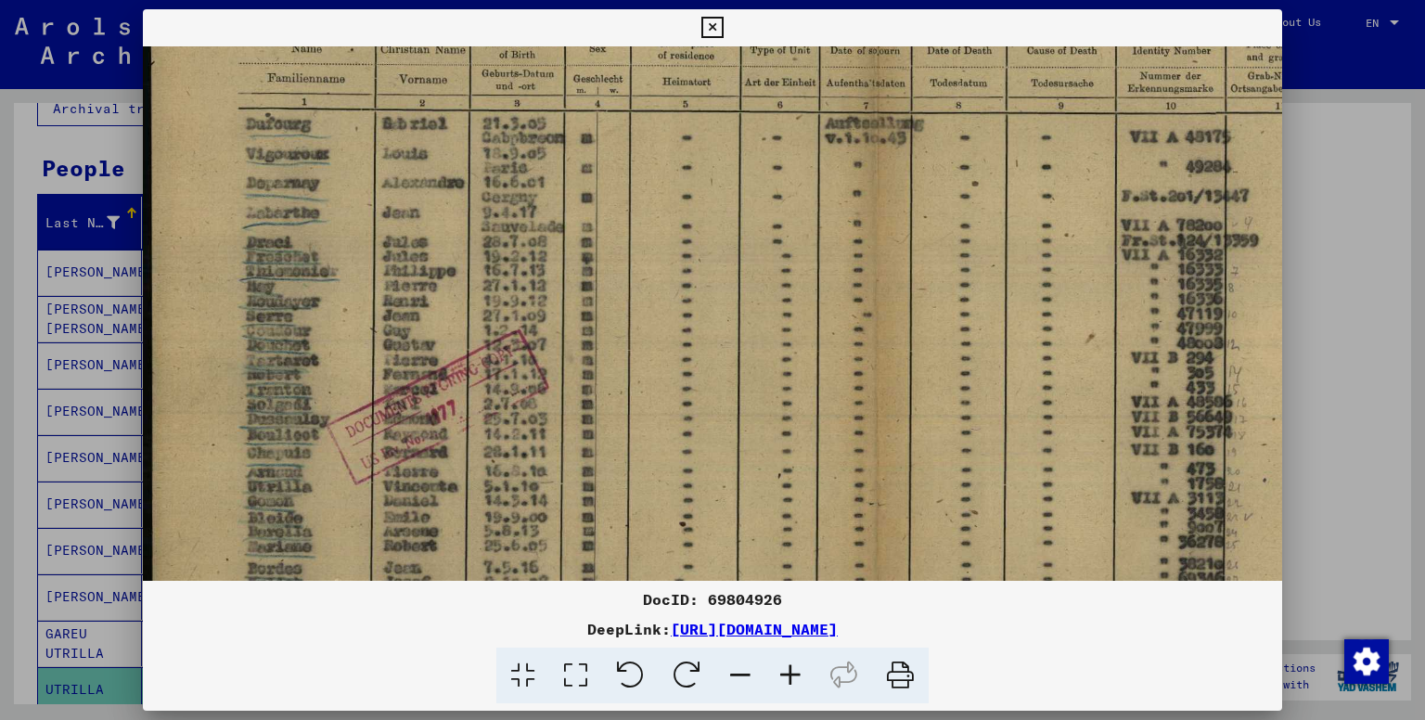
drag, startPoint x: 490, startPoint y: 516, endPoint x: 494, endPoint y: 467, distance: 49.3
click at [494, 467] on img at bounding box center [878, 353] width 1471 height 1045
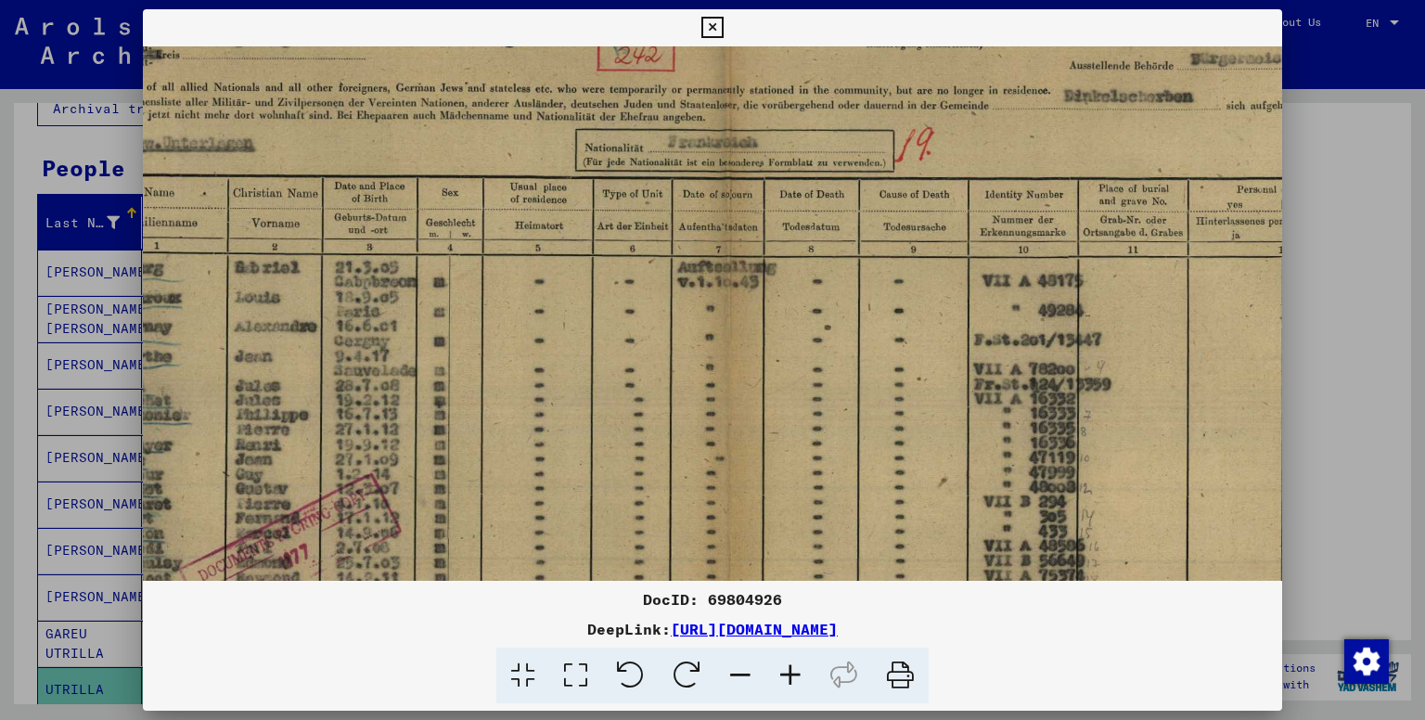
scroll to position [59, 148]
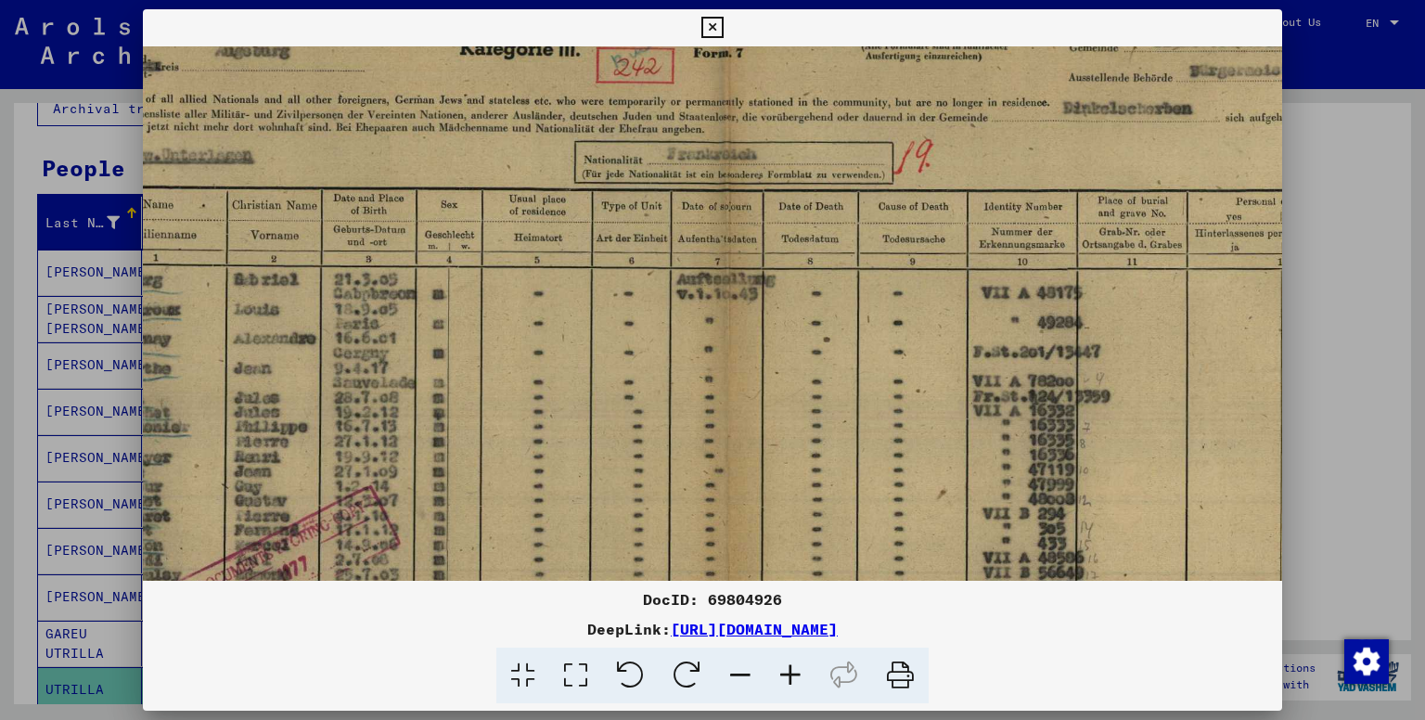
drag, startPoint x: 1134, startPoint y: 492, endPoint x: 985, endPoint y: 658, distance: 222.8
click at [985, 658] on div "DocID: 69804926 DeepLink: [URL][DOMAIN_NAME]" at bounding box center [713, 356] width 1140 height 695
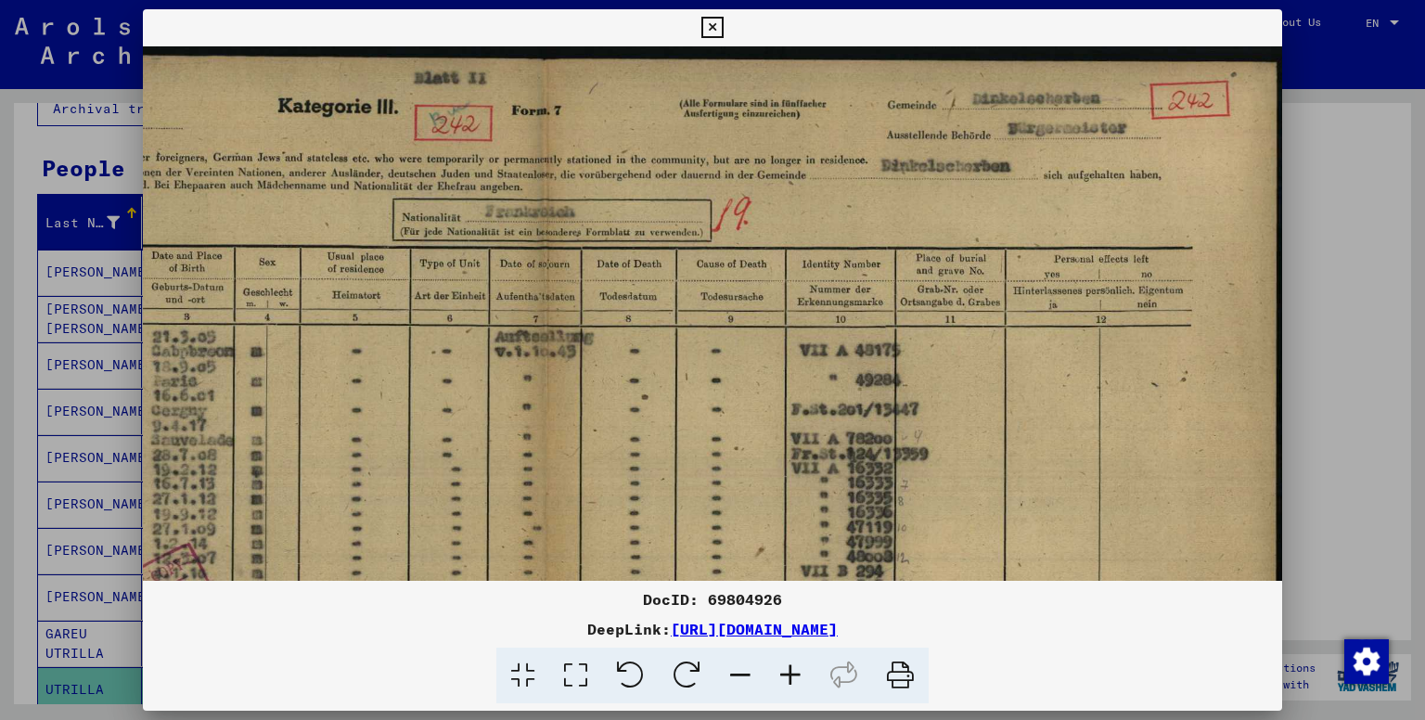
scroll to position [3, 330]
drag, startPoint x: 759, startPoint y: 243, endPoint x: 533, endPoint y: 479, distance: 326.8
click at [533, 479] on img at bounding box center [548, 566] width 1471 height 1045
click at [709, 28] on icon at bounding box center [711, 28] width 21 height 22
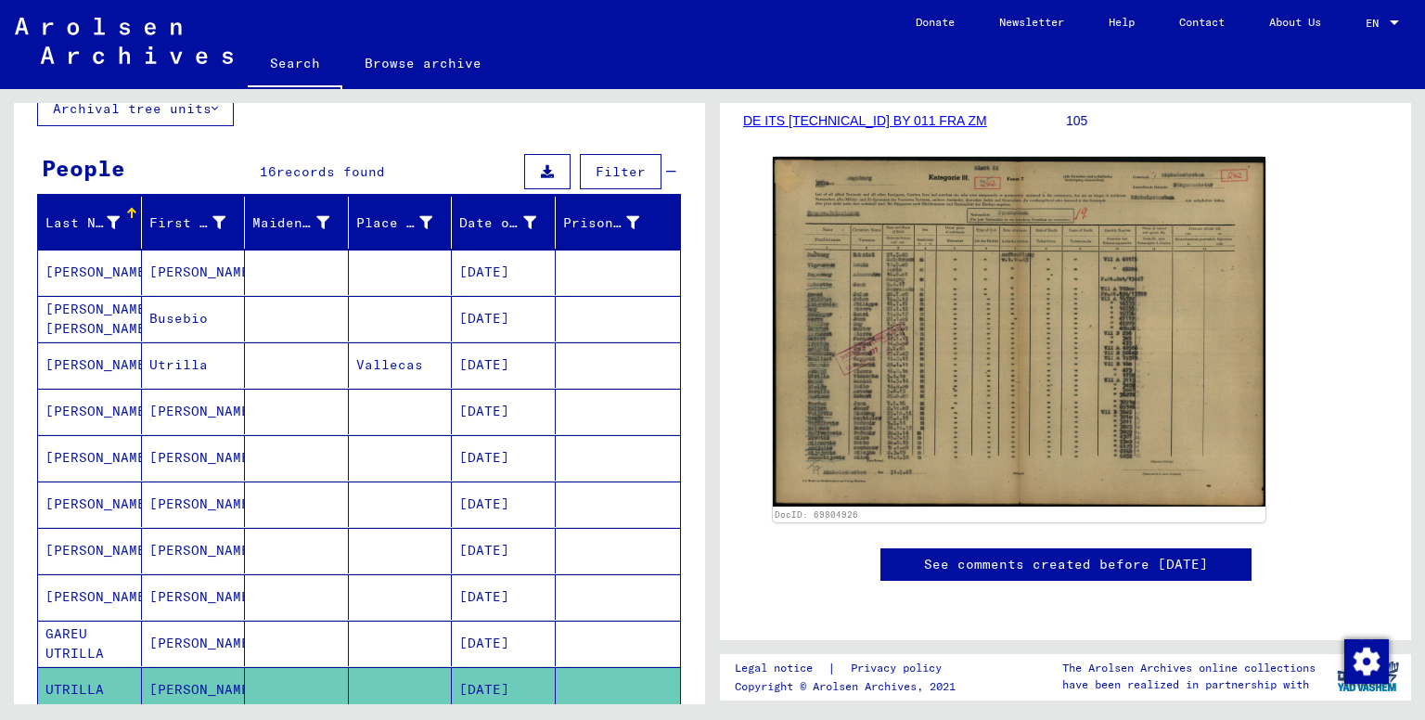
scroll to position [434, 0]
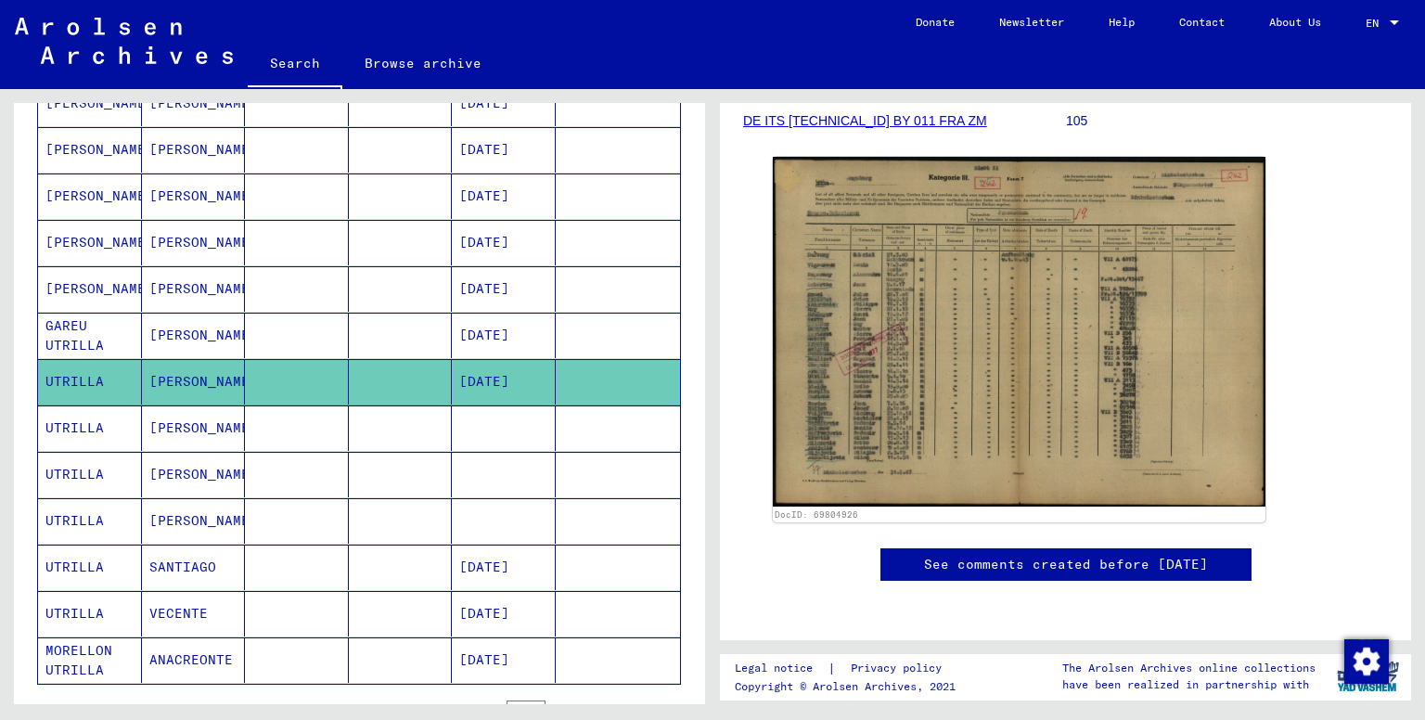
click at [191, 424] on mat-cell "[PERSON_NAME]" at bounding box center [194, 427] width 104 height 45
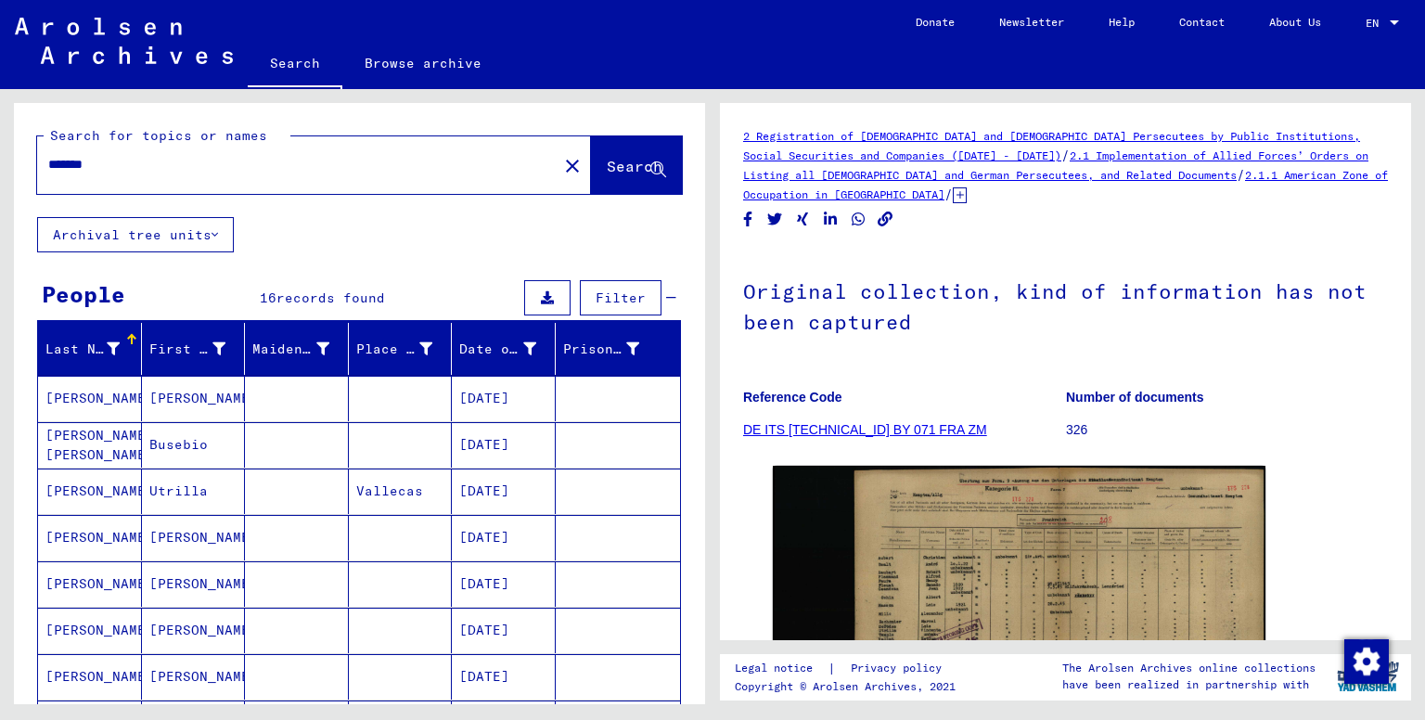
click at [199, 489] on mat-cell "Utrilla" at bounding box center [194, 491] width 104 height 45
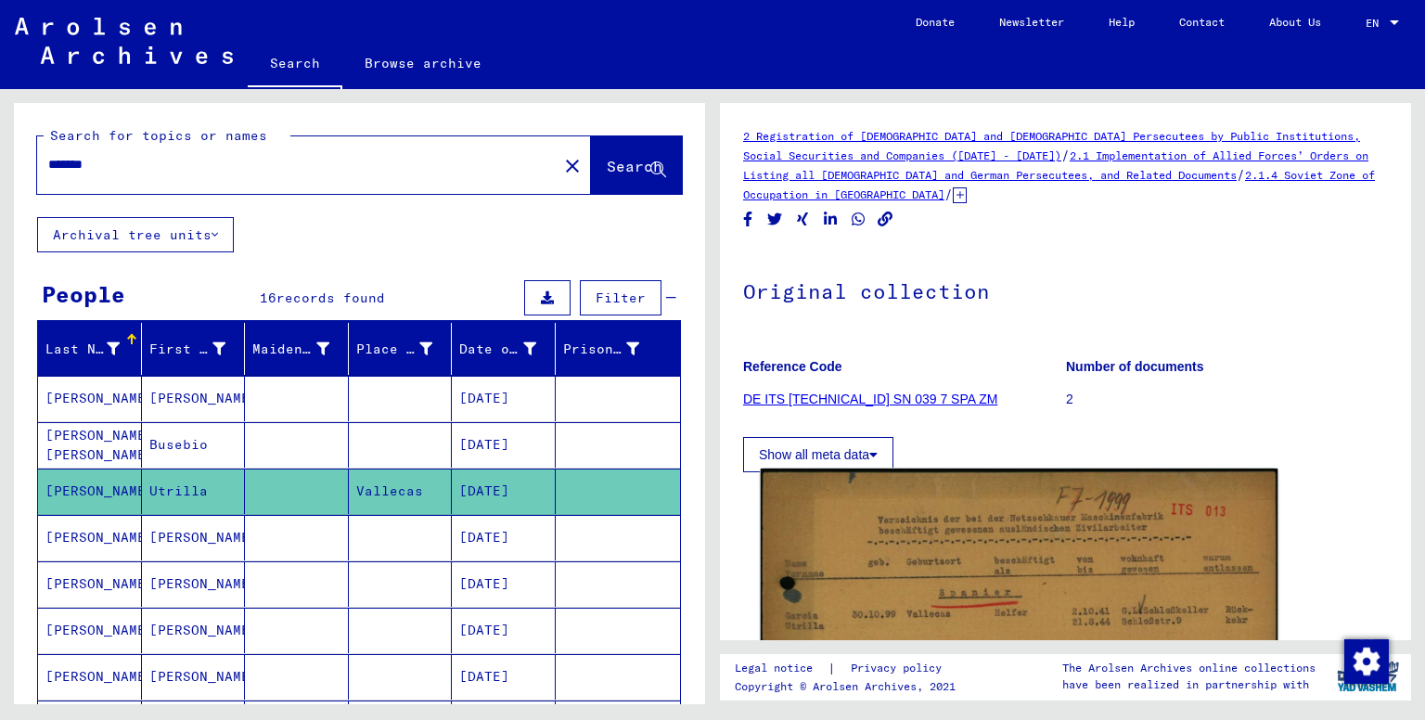
click at [946, 547] on img at bounding box center [1020, 696] width 518 height 455
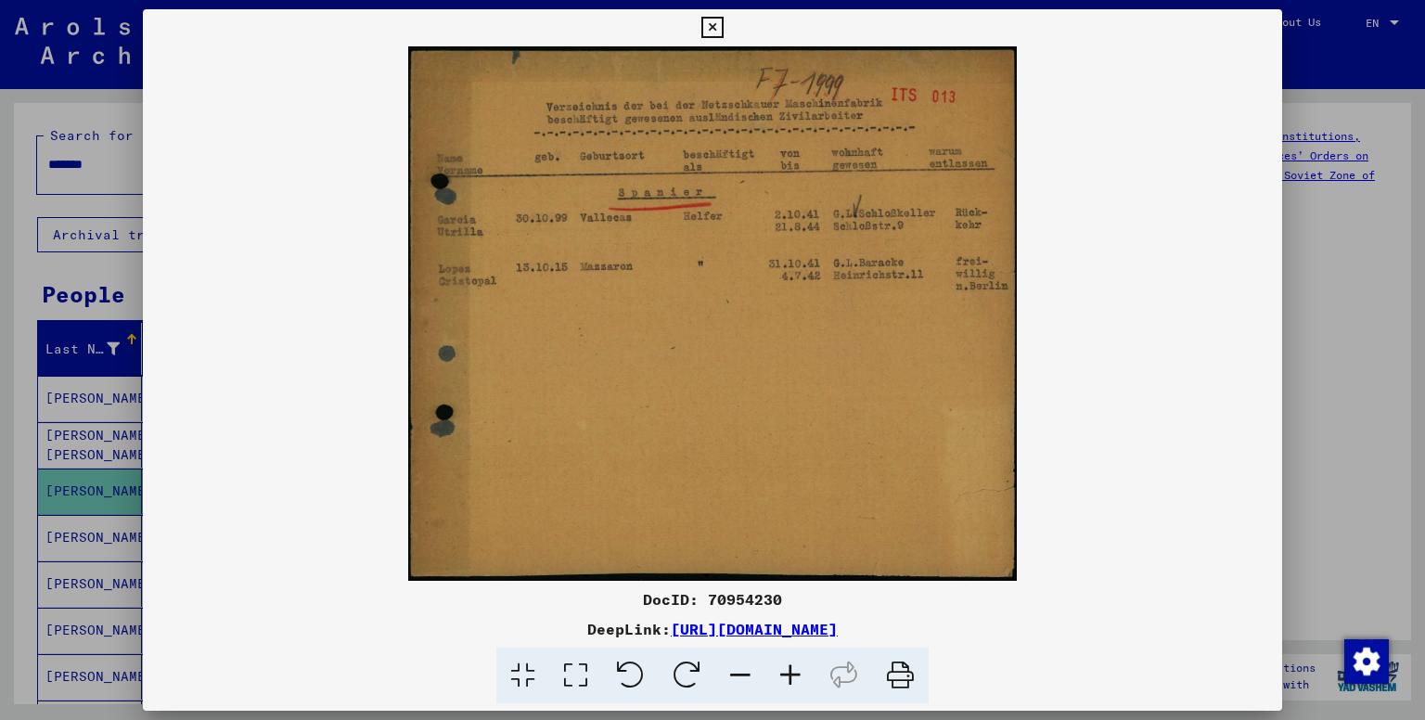
click at [786, 675] on icon at bounding box center [790, 676] width 50 height 57
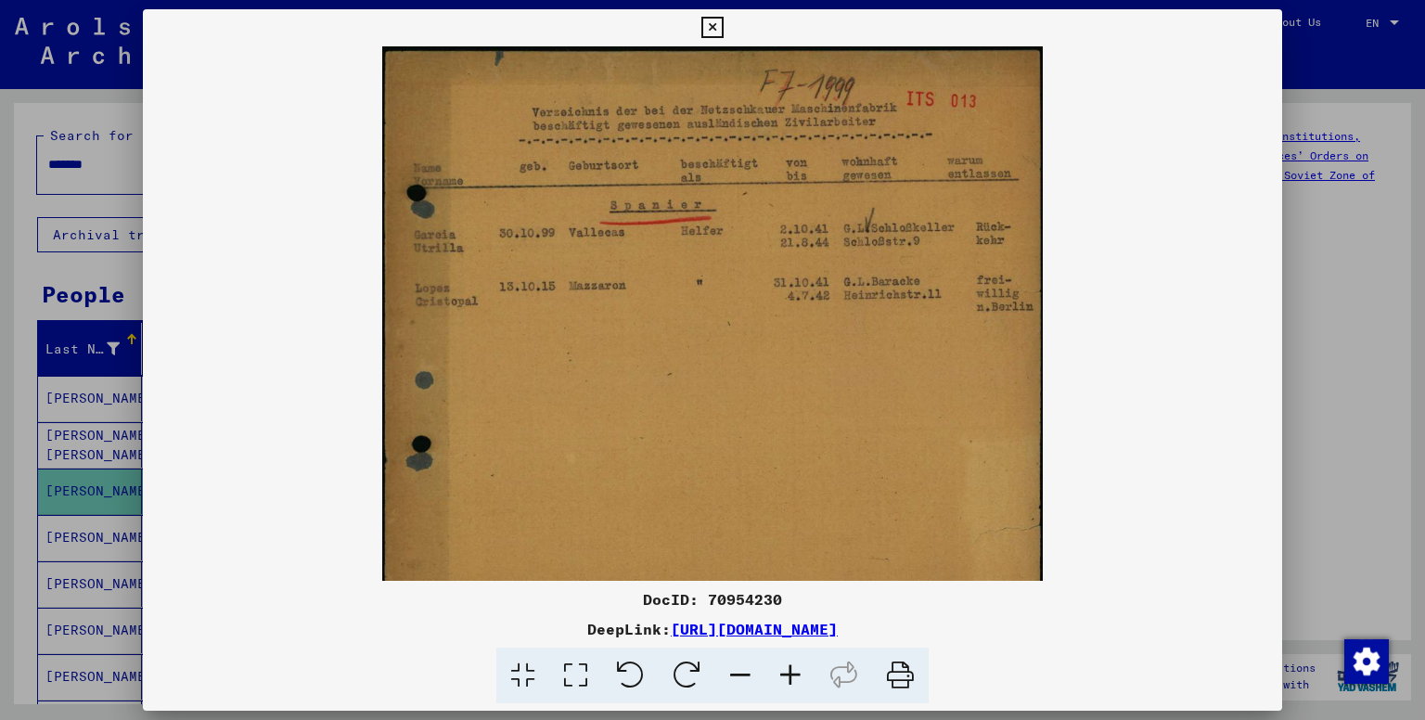
click at [787, 675] on icon at bounding box center [790, 676] width 50 height 57
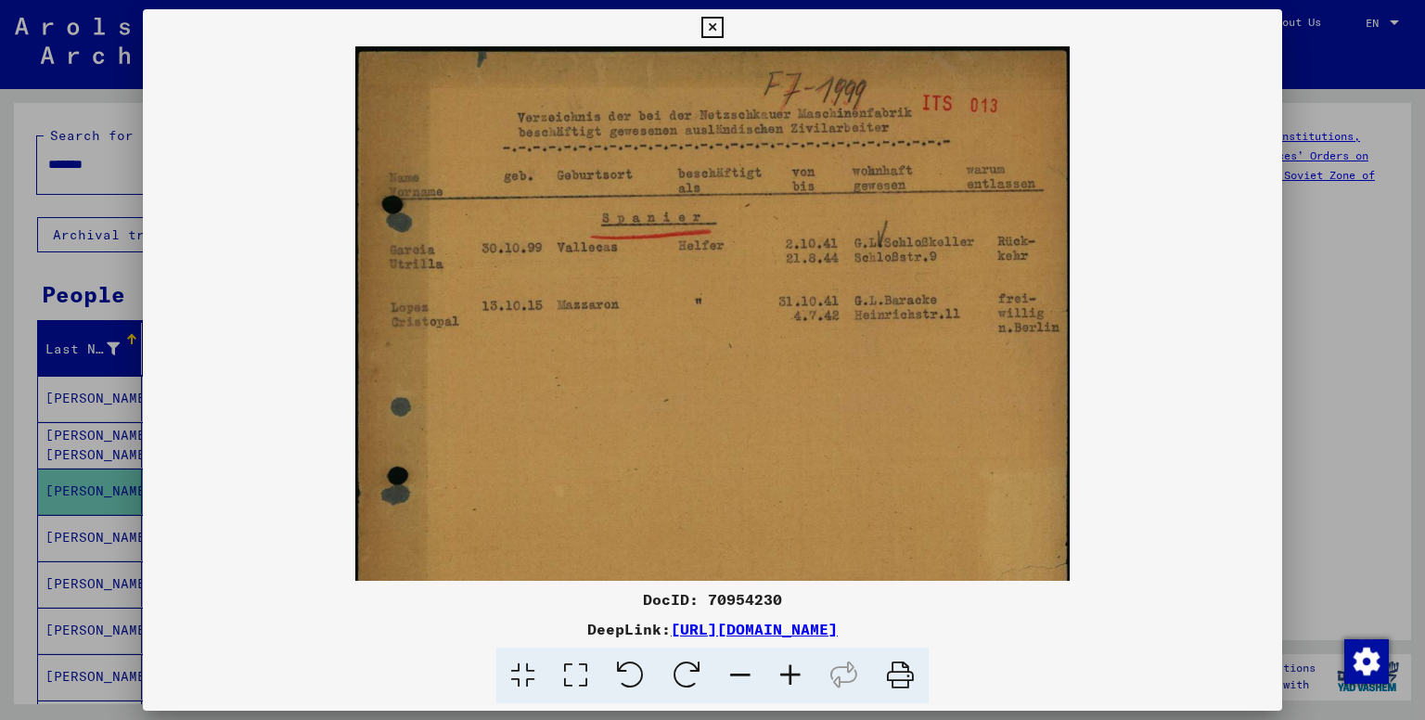
click at [788, 675] on icon at bounding box center [790, 676] width 50 height 57
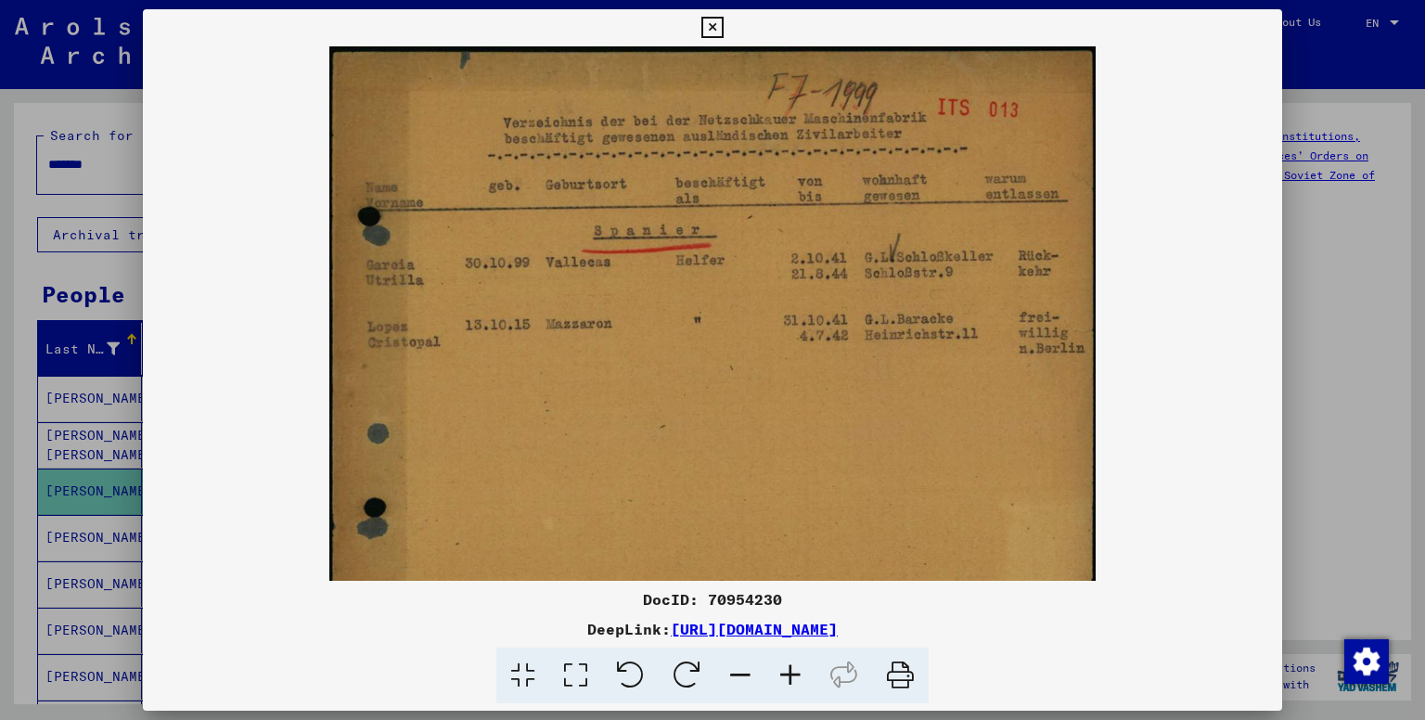
click at [789, 675] on icon at bounding box center [790, 676] width 50 height 57
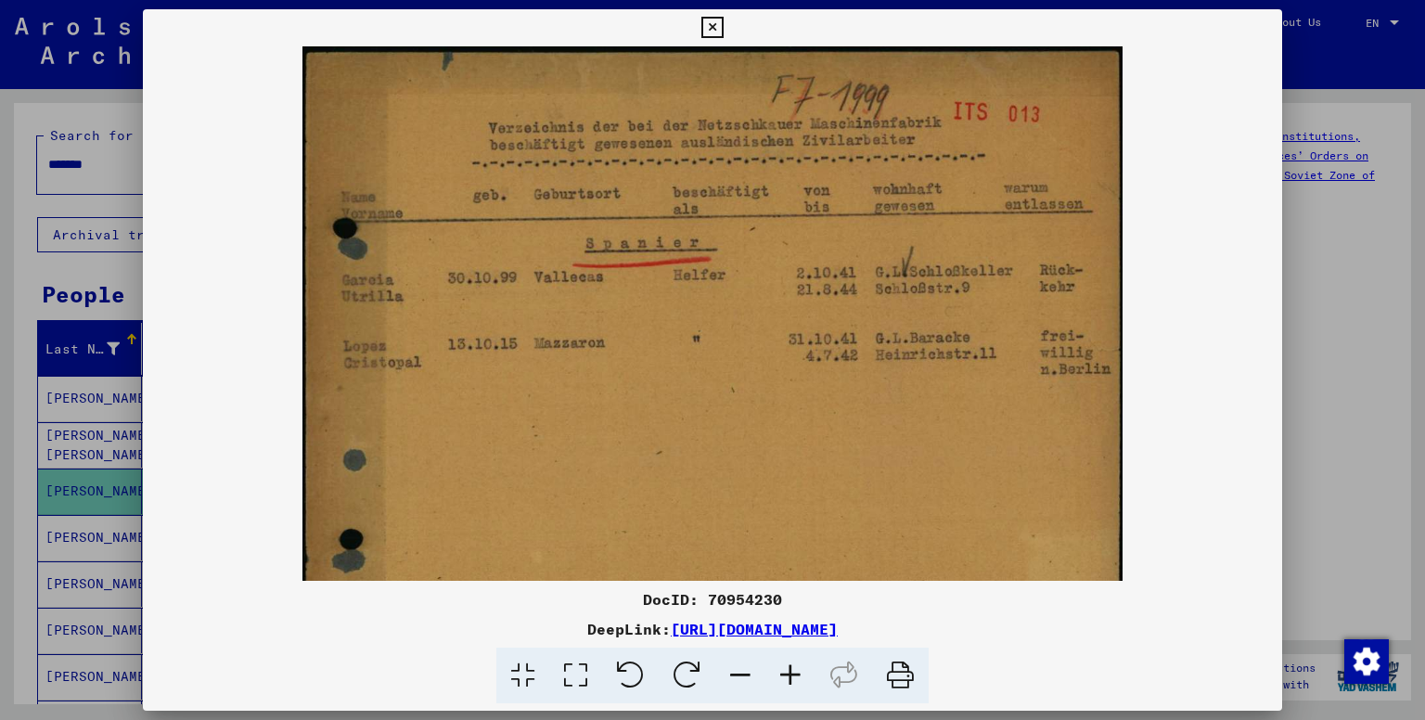
click at [789, 675] on icon at bounding box center [790, 676] width 50 height 57
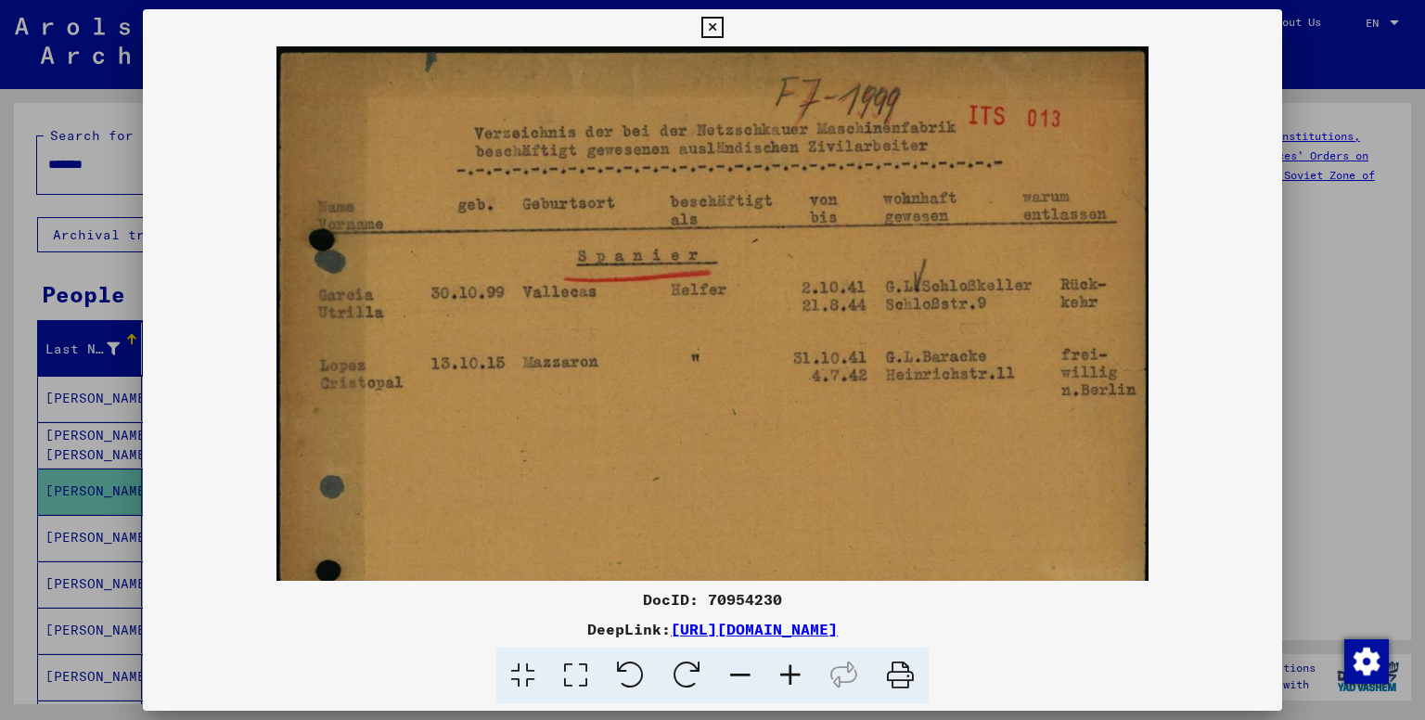
click at [789, 675] on icon at bounding box center [790, 676] width 50 height 57
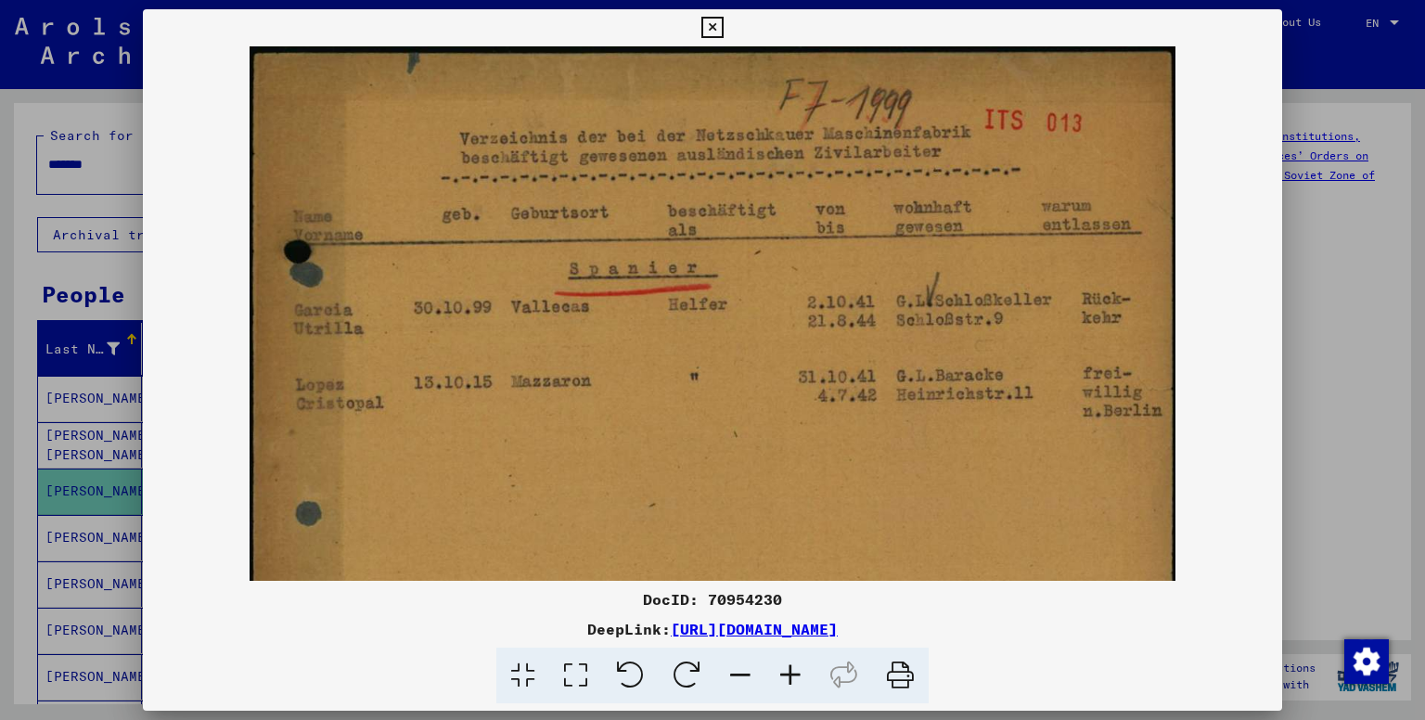
click at [789, 675] on icon at bounding box center [790, 676] width 50 height 57
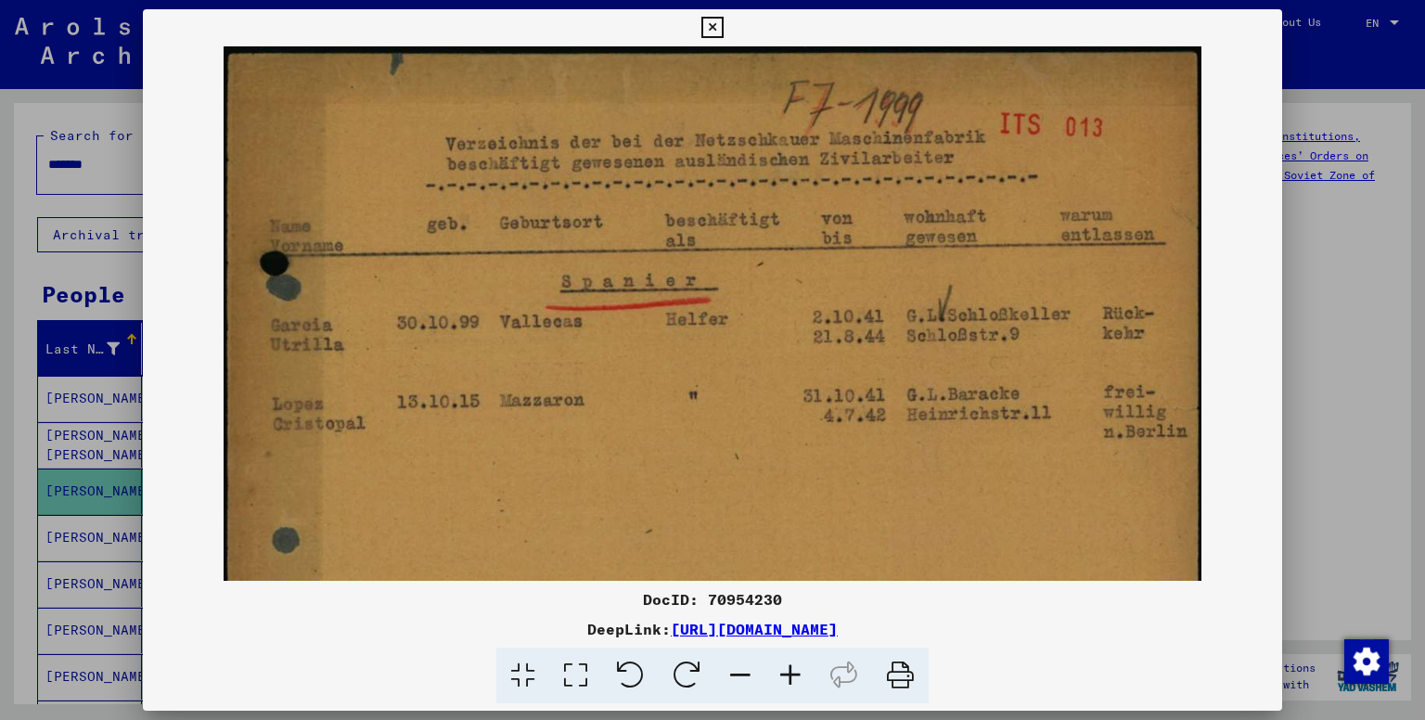
click at [789, 675] on icon at bounding box center [790, 676] width 50 height 57
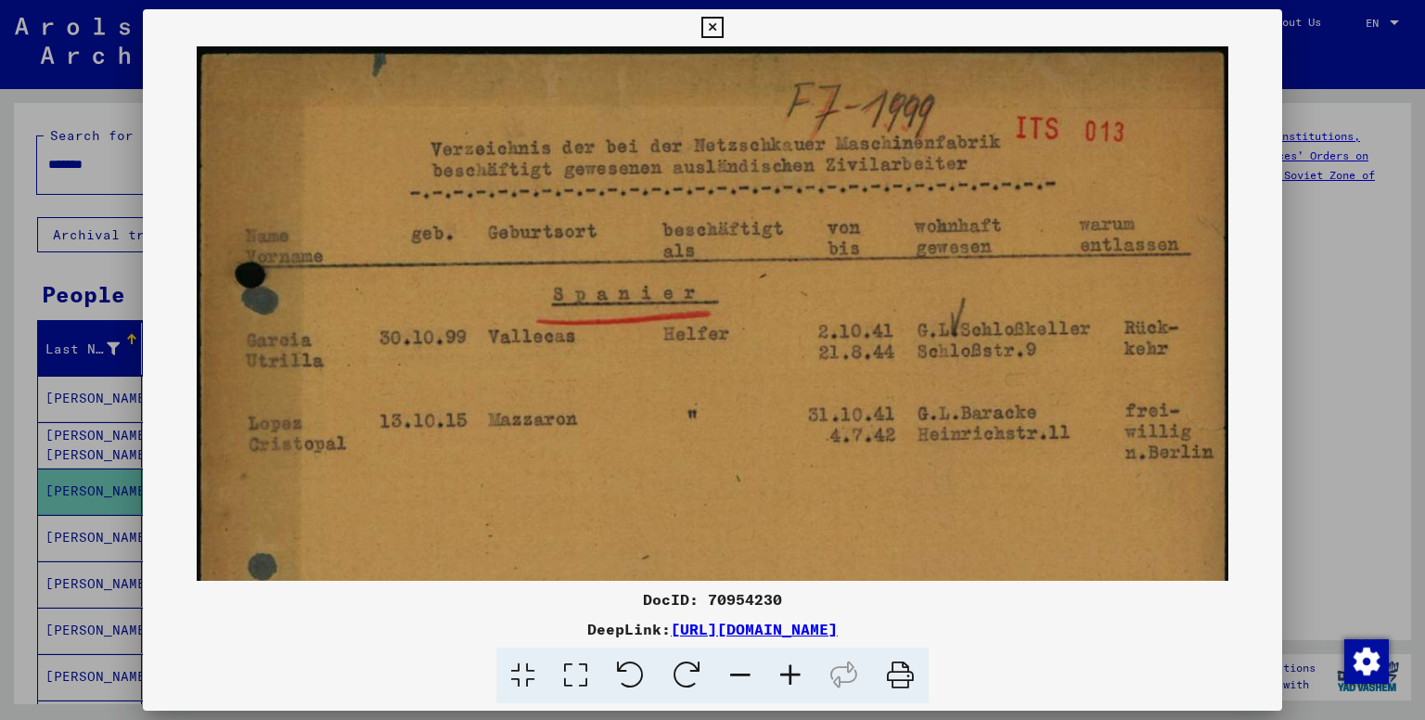
click at [789, 675] on icon at bounding box center [790, 676] width 50 height 57
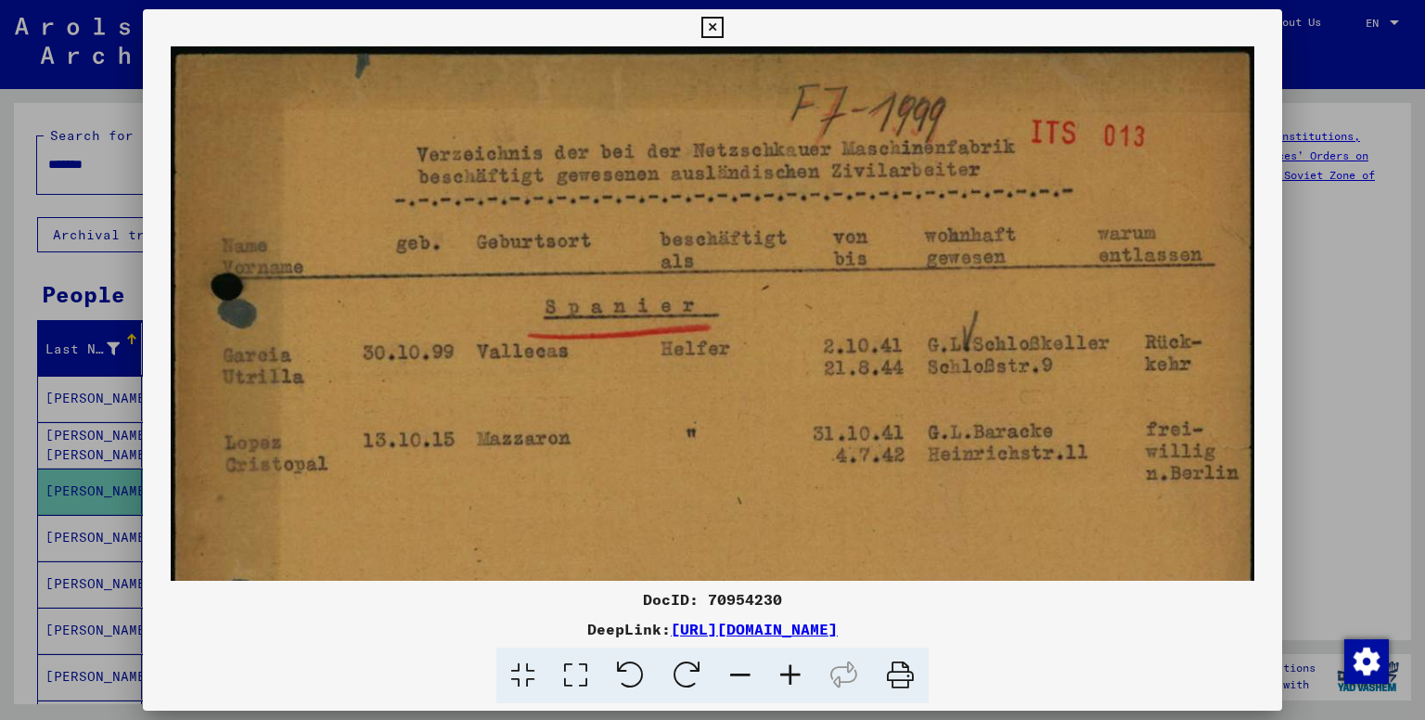
click at [789, 675] on icon at bounding box center [790, 676] width 50 height 57
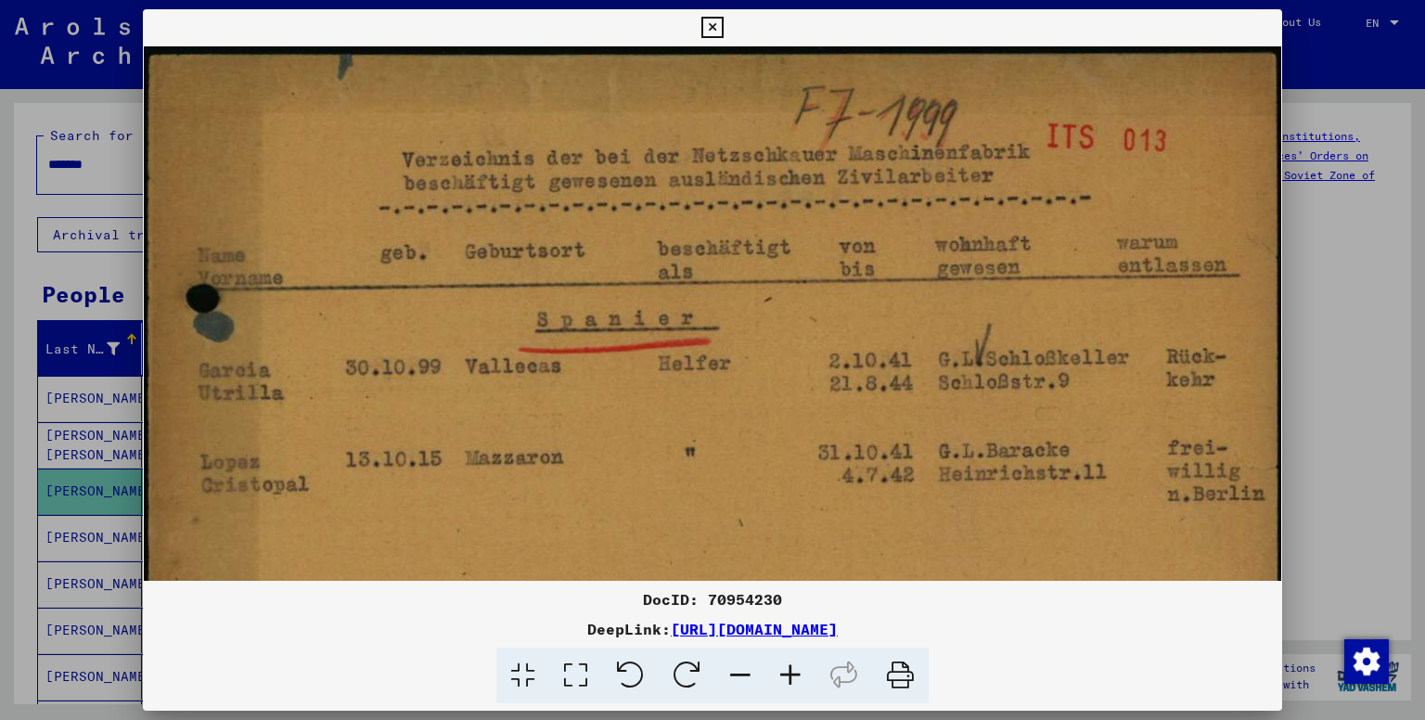
drag, startPoint x: 405, startPoint y: 154, endPoint x: 575, endPoint y: 227, distance: 185.8
click at [575, 227] on img at bounding box center [712, 545] width 1137 height 998
